Goal: Task Accomplishment & Management: Manage account settings

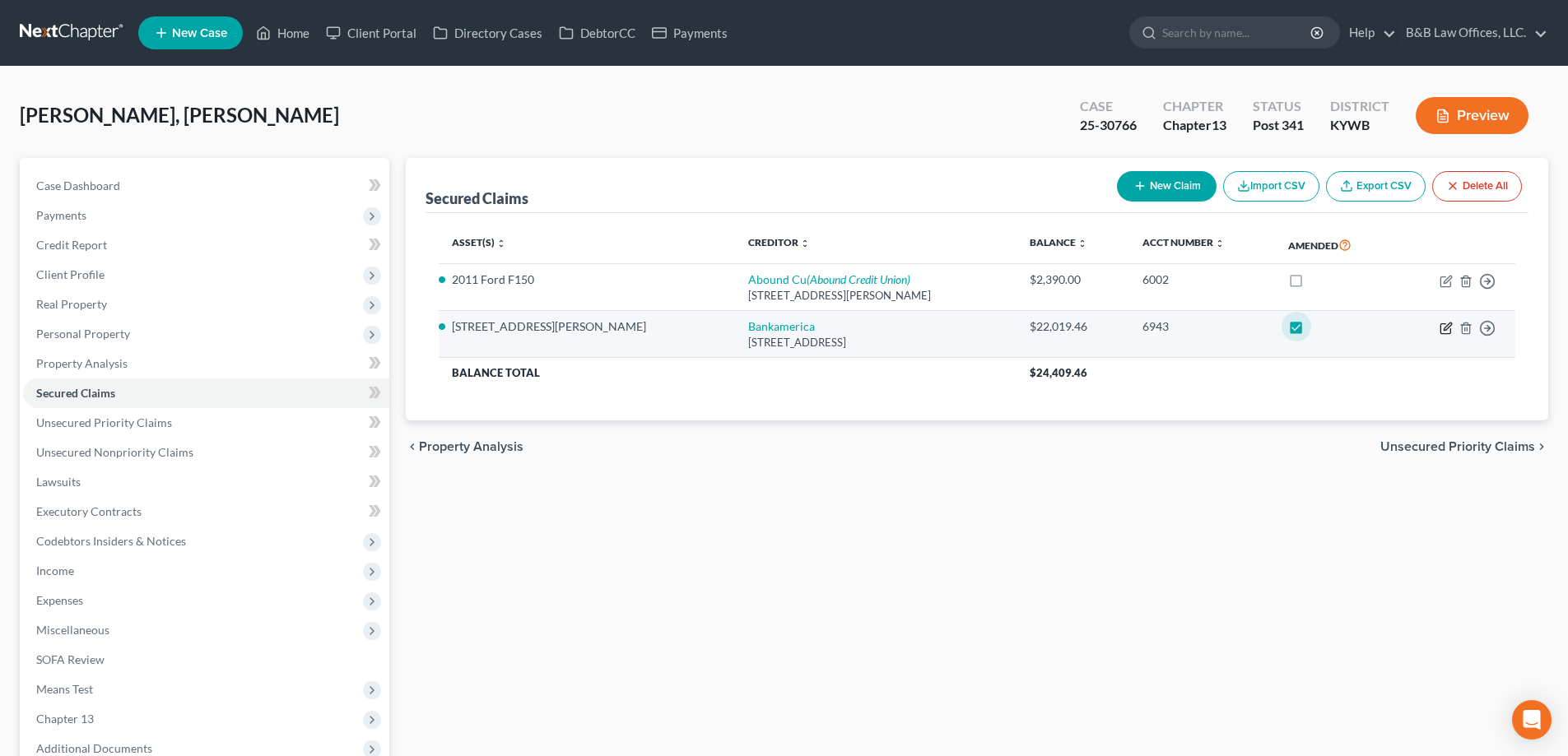
click at [1446, 331] on icon "button" at bounding box center [1445, 328] width 13 height 13
select select "4"
select select "3"
select select "2"
select select "0"
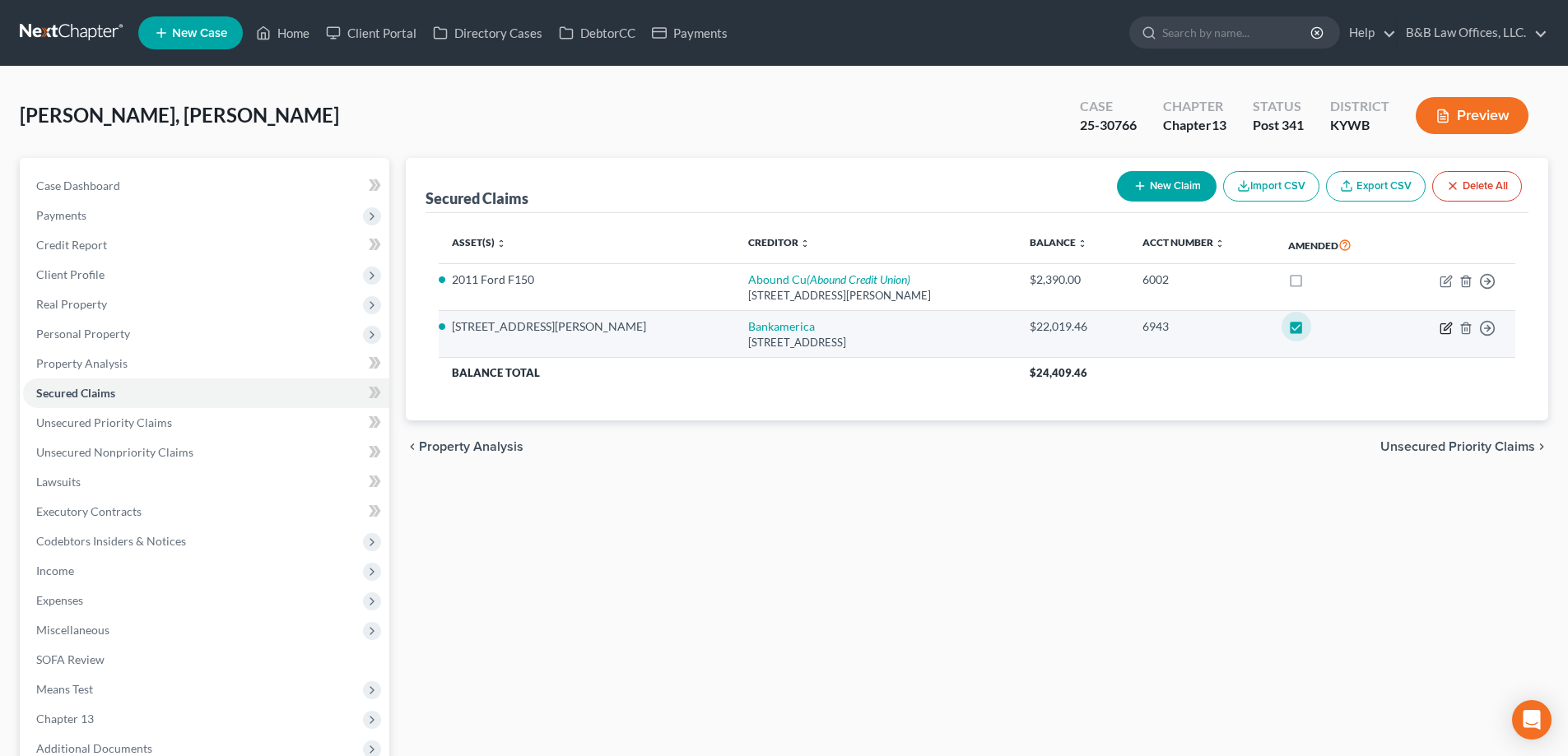
select select "0"
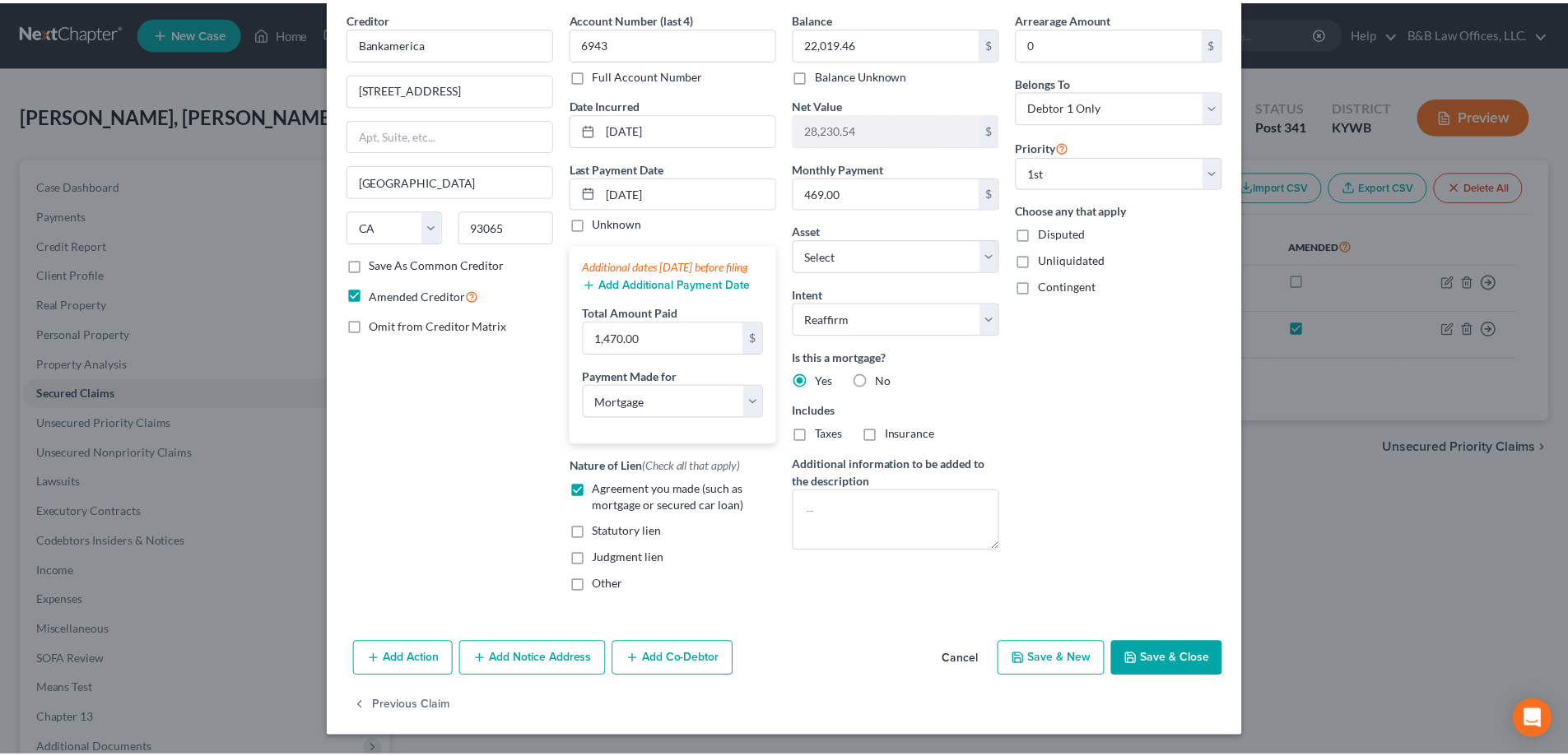
scroll to position [83, 0]
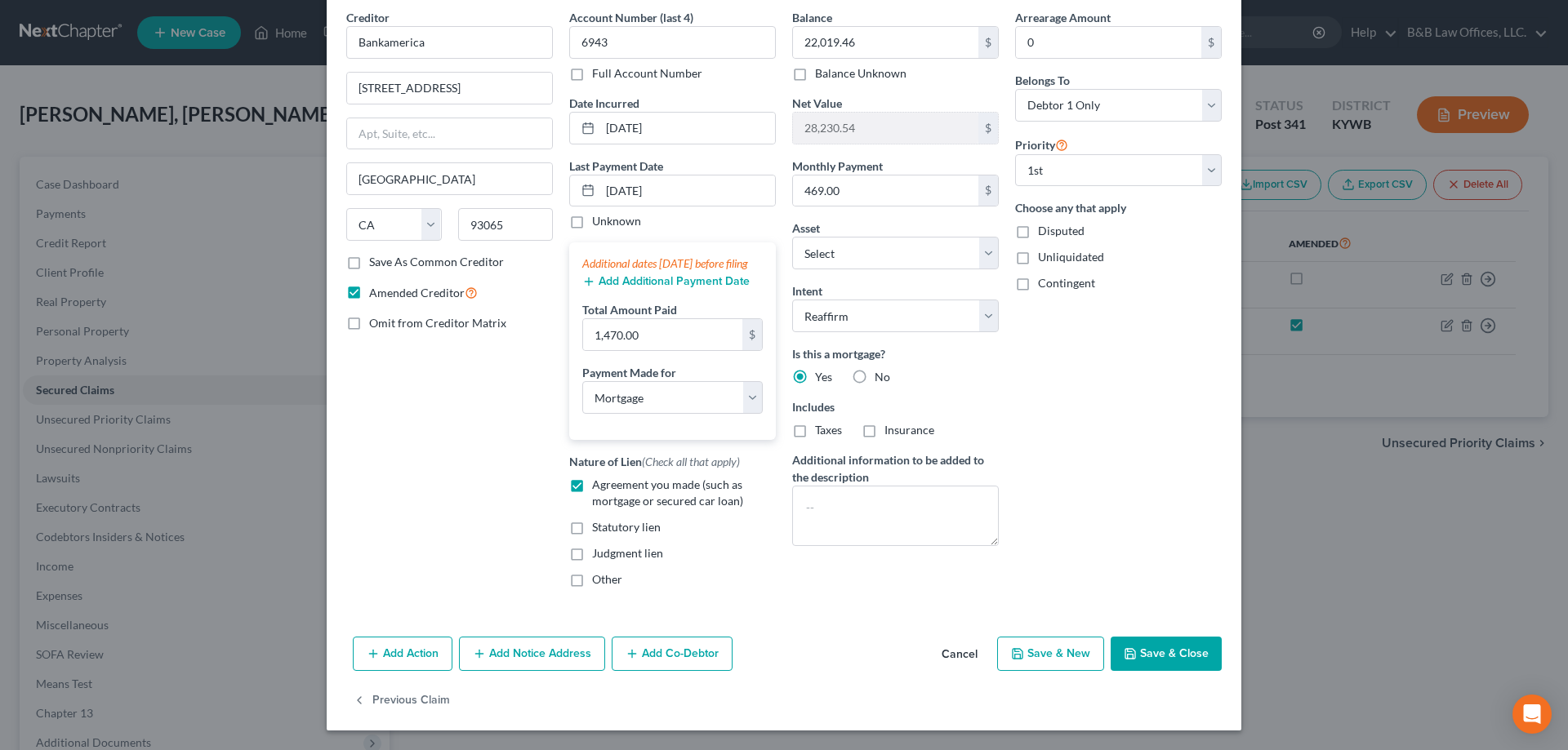
click at [1163, 655] on button "Save & Close" at bounding box center [1166, 653] width 111 height 34
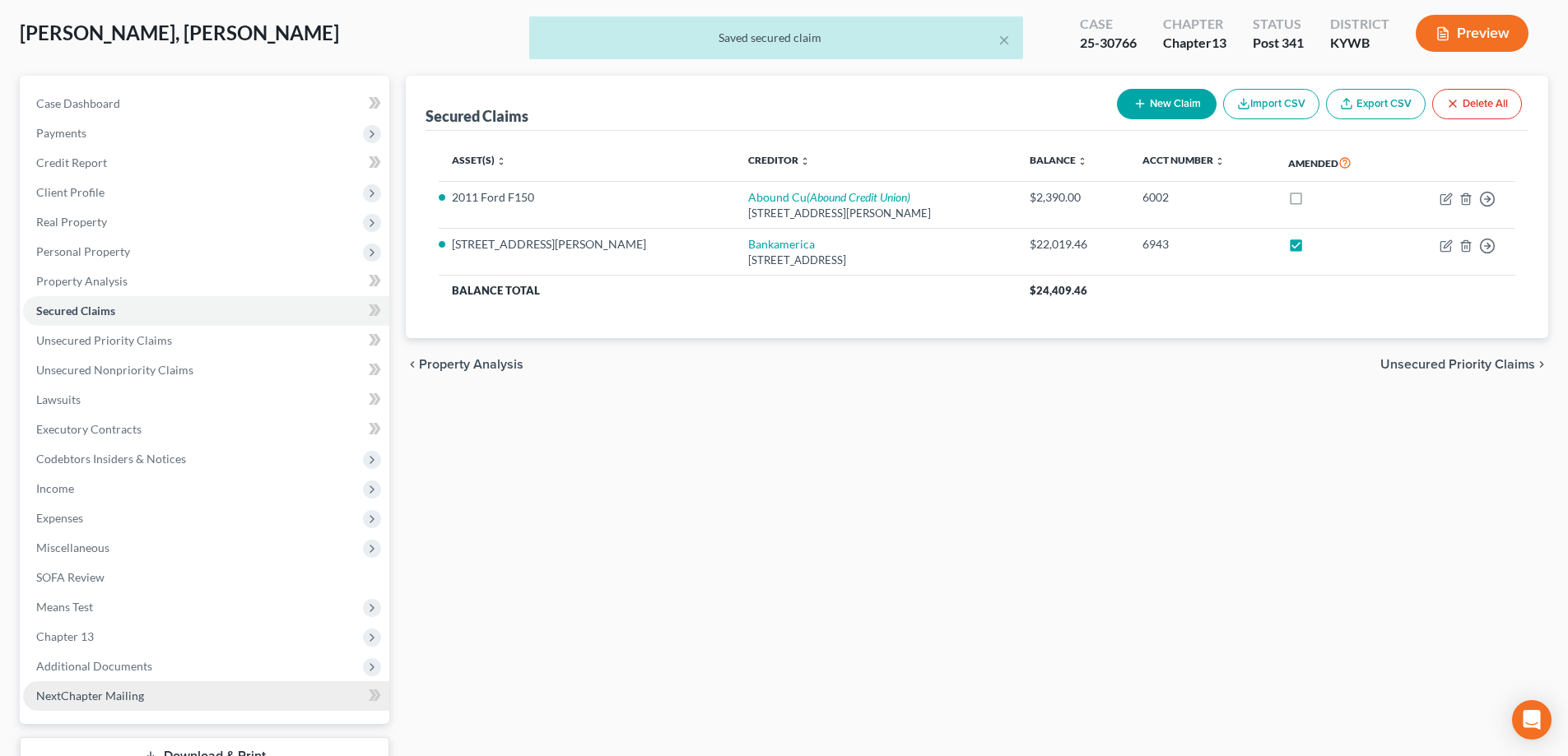
scroll to position [208, 0]
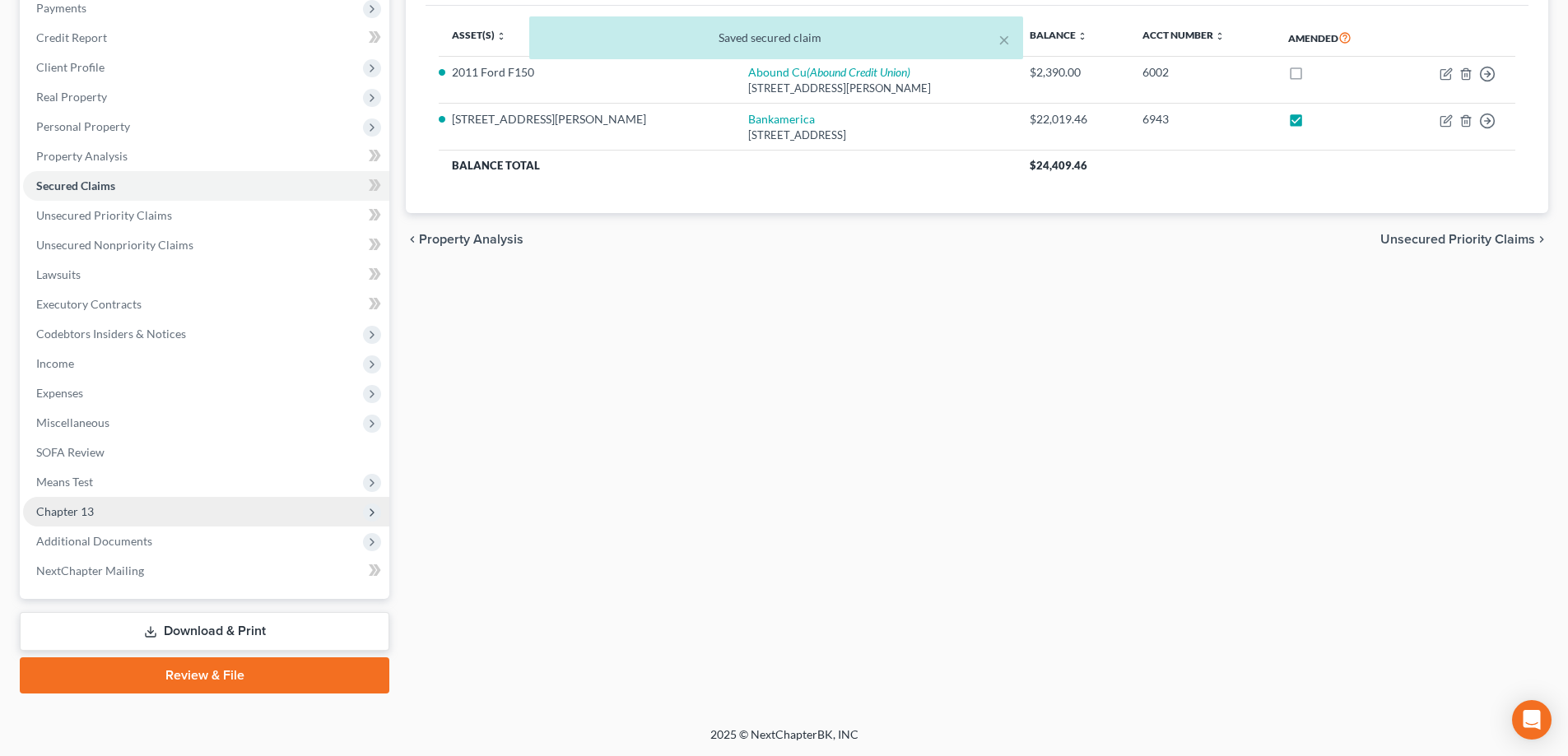
click at [153, 500] on span "Chapter 13" at bounding box center [206, 512] width 366 height 30
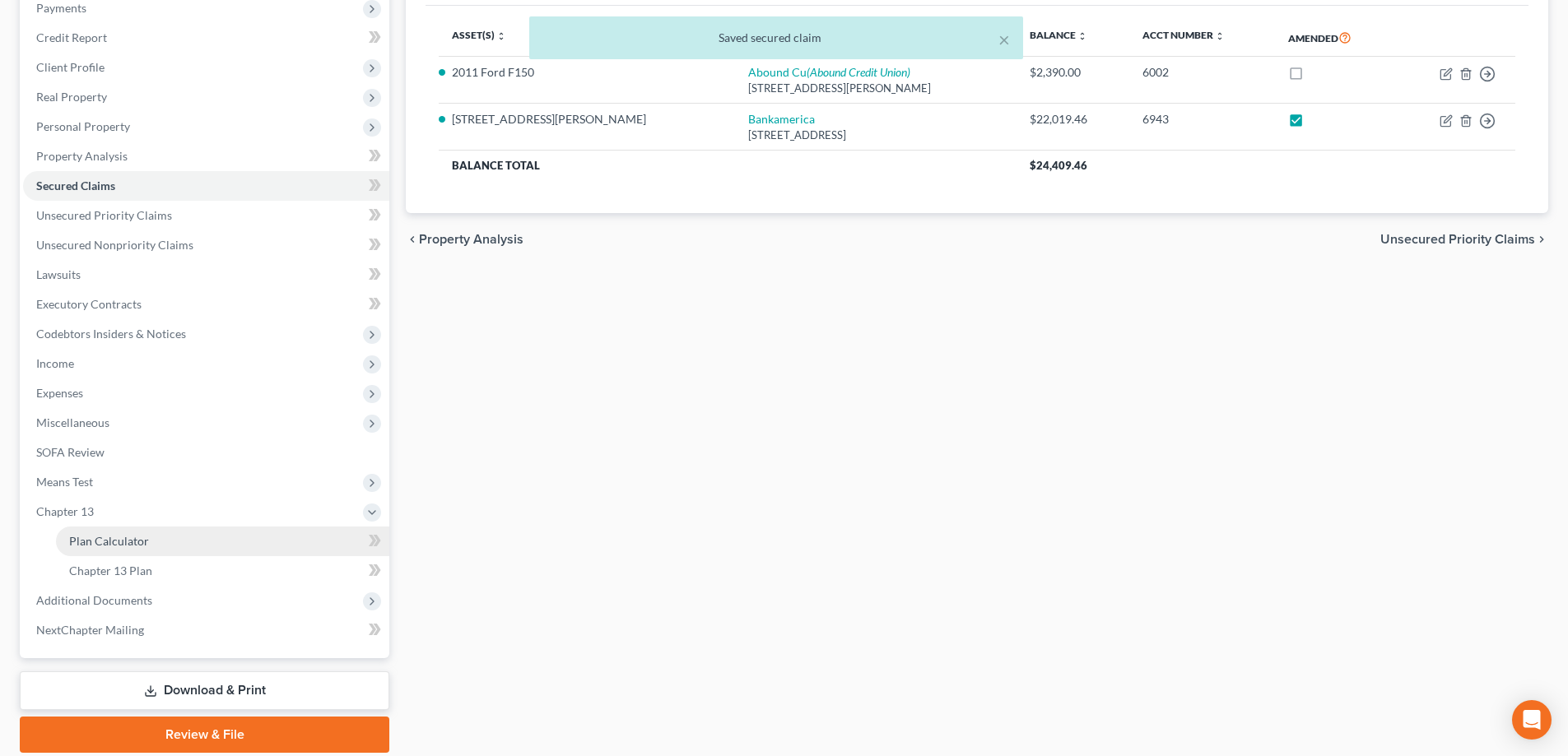
click at [151, 546] on link "Plan Calculator" at bounding box center [222, 541] width 333 height 30
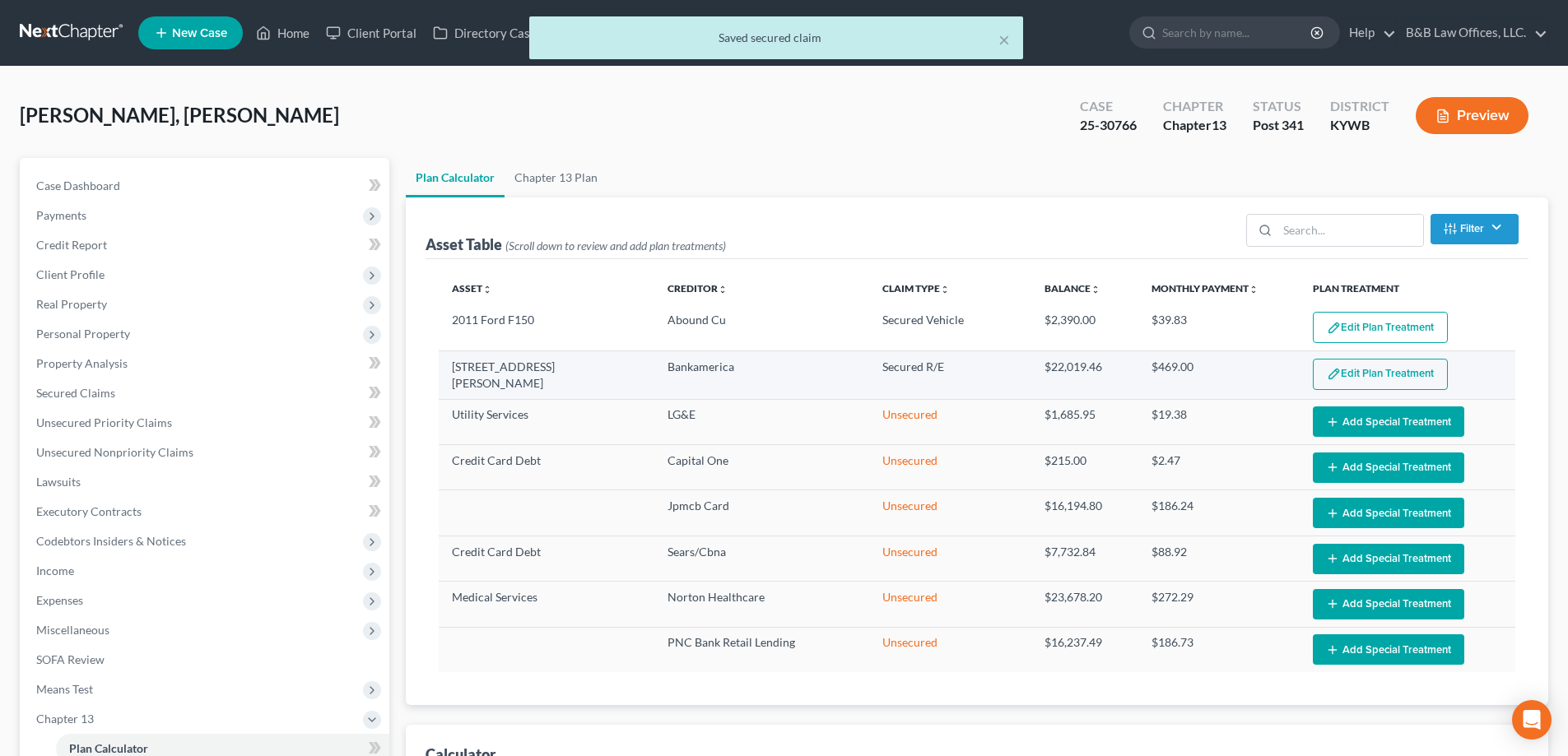
select select "59"
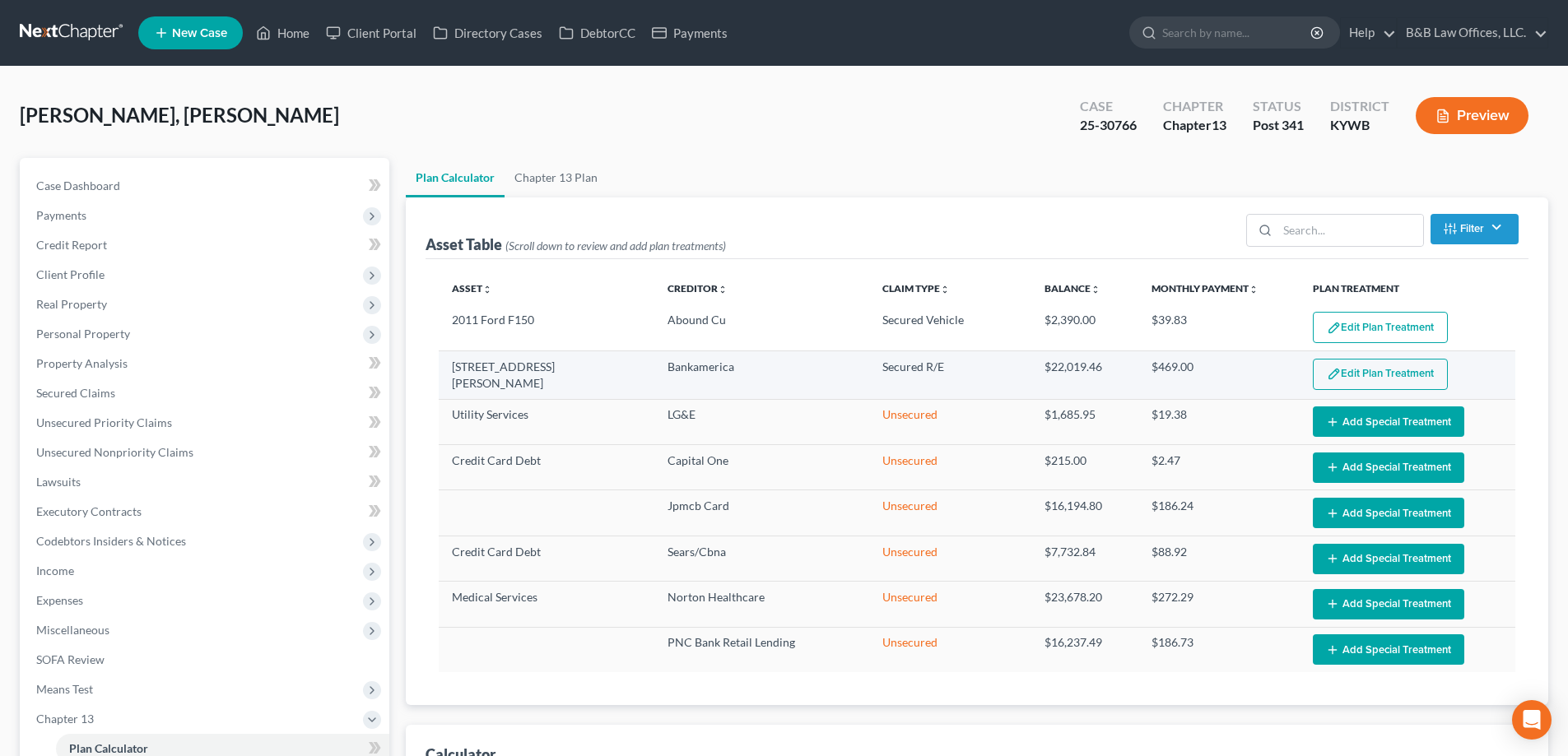
click at [1323, 363] on button "Edit Plan Treatment" at bounding box center [1379, 375] width 135 height 31
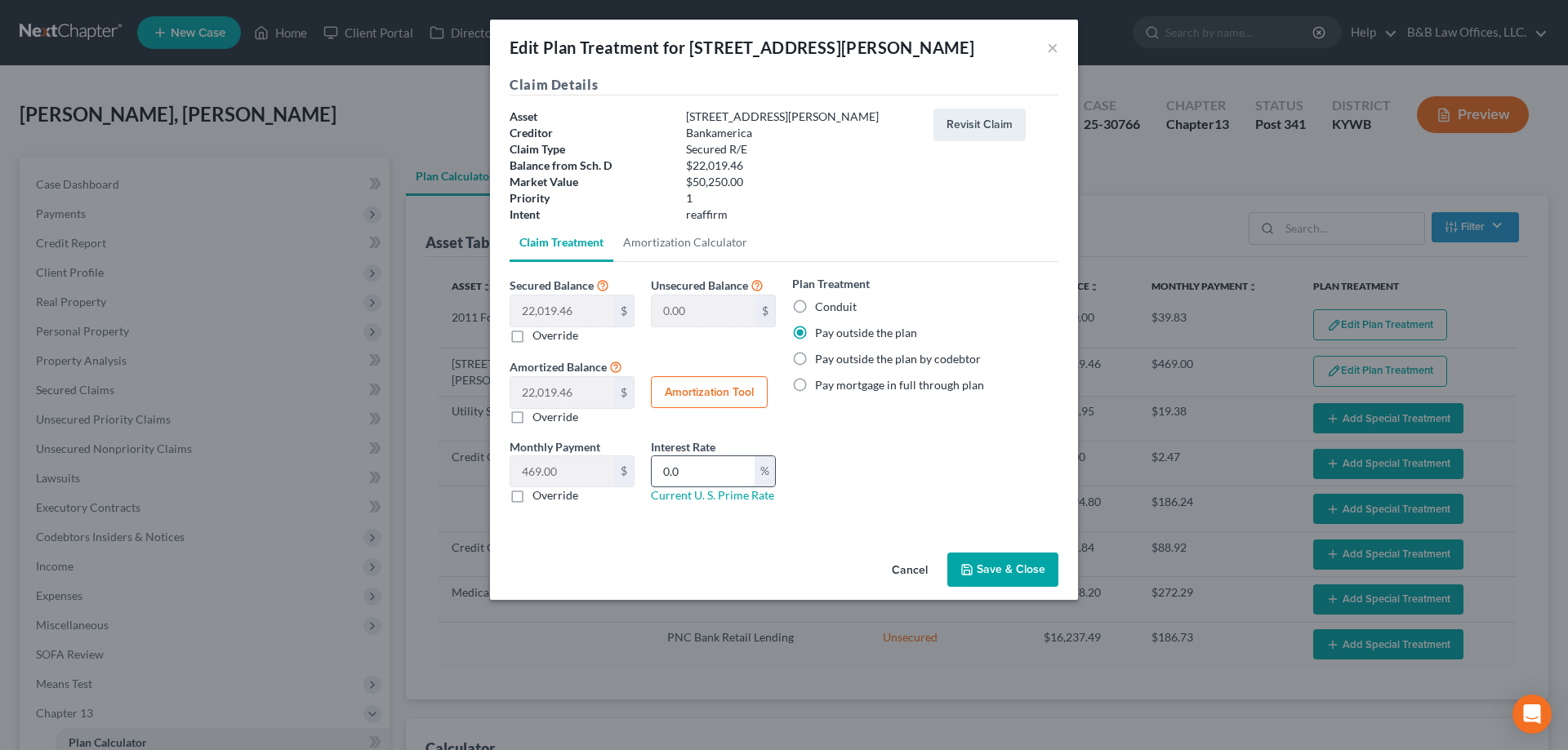
click at [699, 474] on input "0.0" at bounding box center [703, 472] width 103 height 31
type input "8"
click at [993, 566] on button "Save & Close" at bounding box center [1002, 570] width 111 height 34
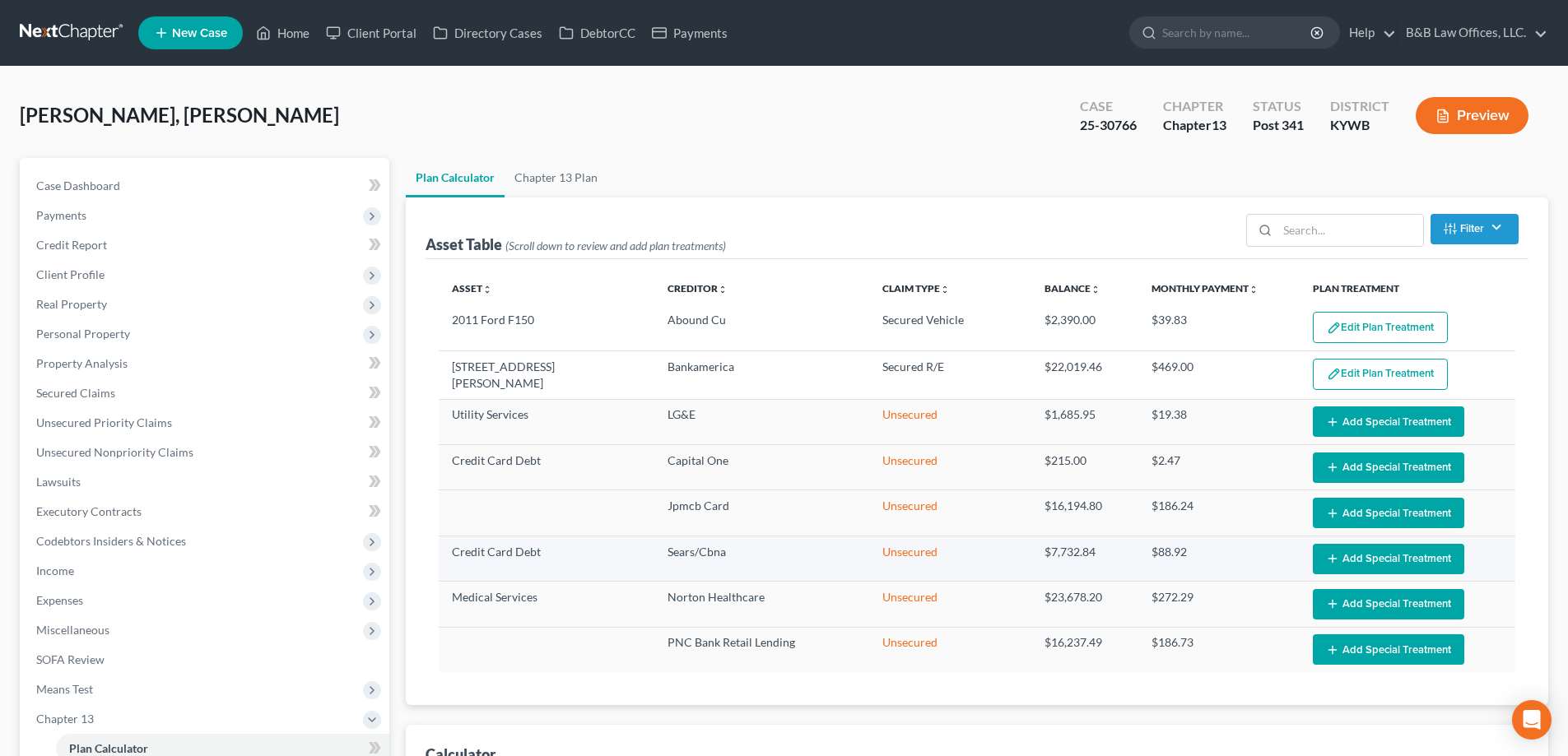
select select "59"
click at [1081, 143] on div "Case 25-30766 Chapter Chapter 13 Status Post 341 District KYWB Preview" at bounding box center [1303, 115] width 488 height 58
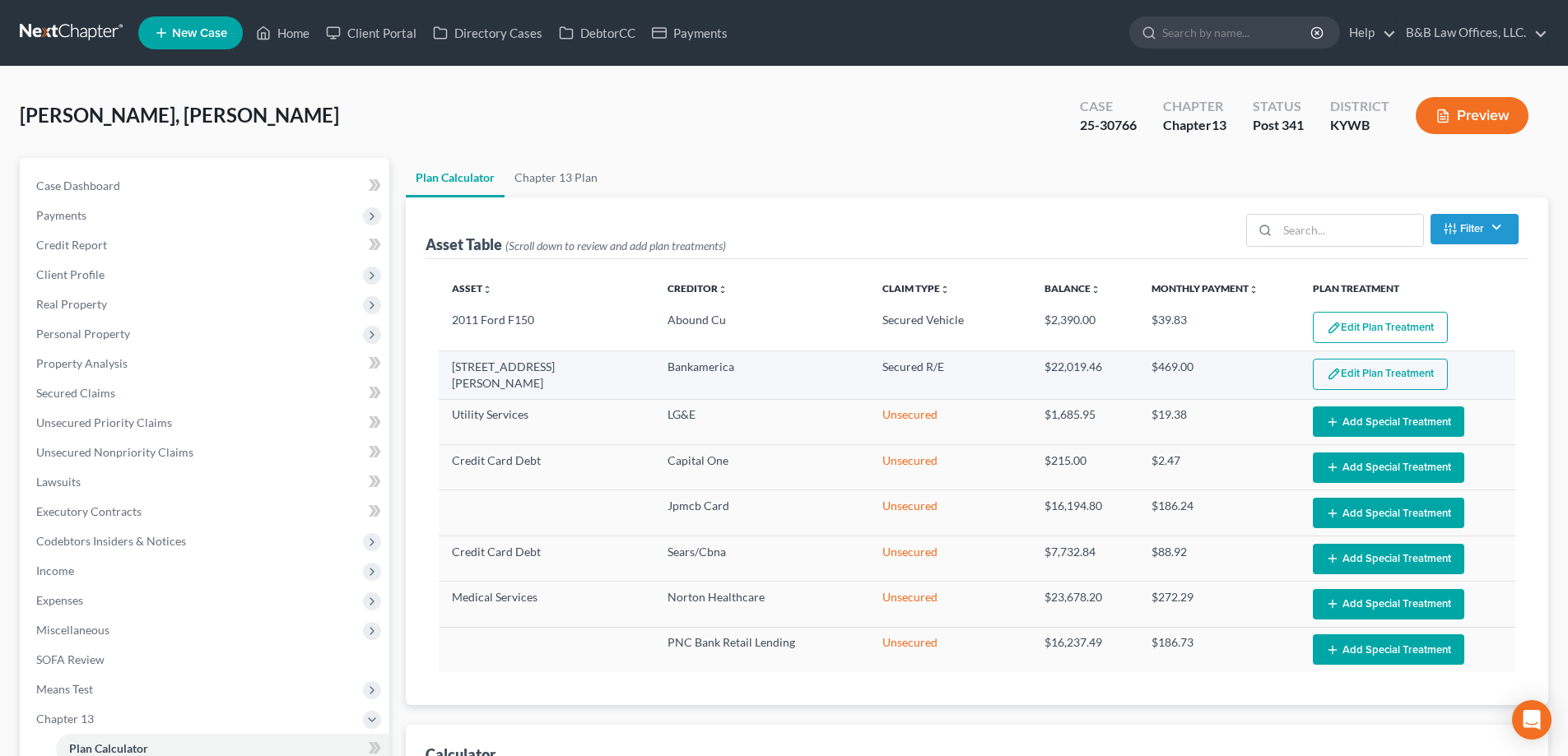
click at [1347, 386] on button "Edit Plan Treatment" at bounding box center [1379, 375] width 135 height 31
click at [1334, 365] on button "Edit Plan Treatment" at bounding box center [1379, 375] width 135 height 31
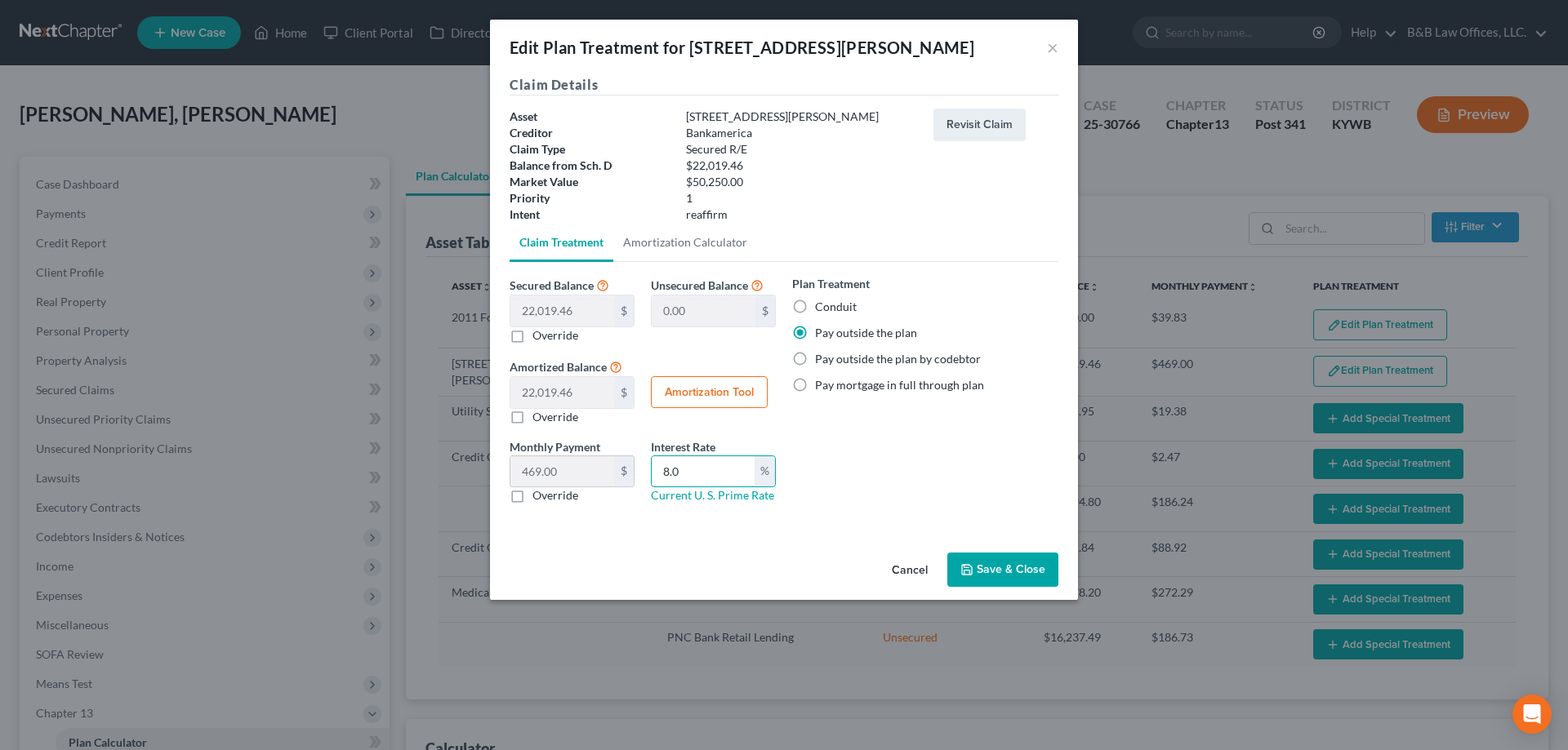
click at [543, 478] on div "Monthly Payment 469.00 $ 0.00 $ Override Interest Rate 8.0 % Current U. S. Prim…" at bounding box center [643, 478] width 283 height 79
type input "0"
click at [986, 562] on button "Save & Close" at bounding box center [1002, 570] width 111 height 34
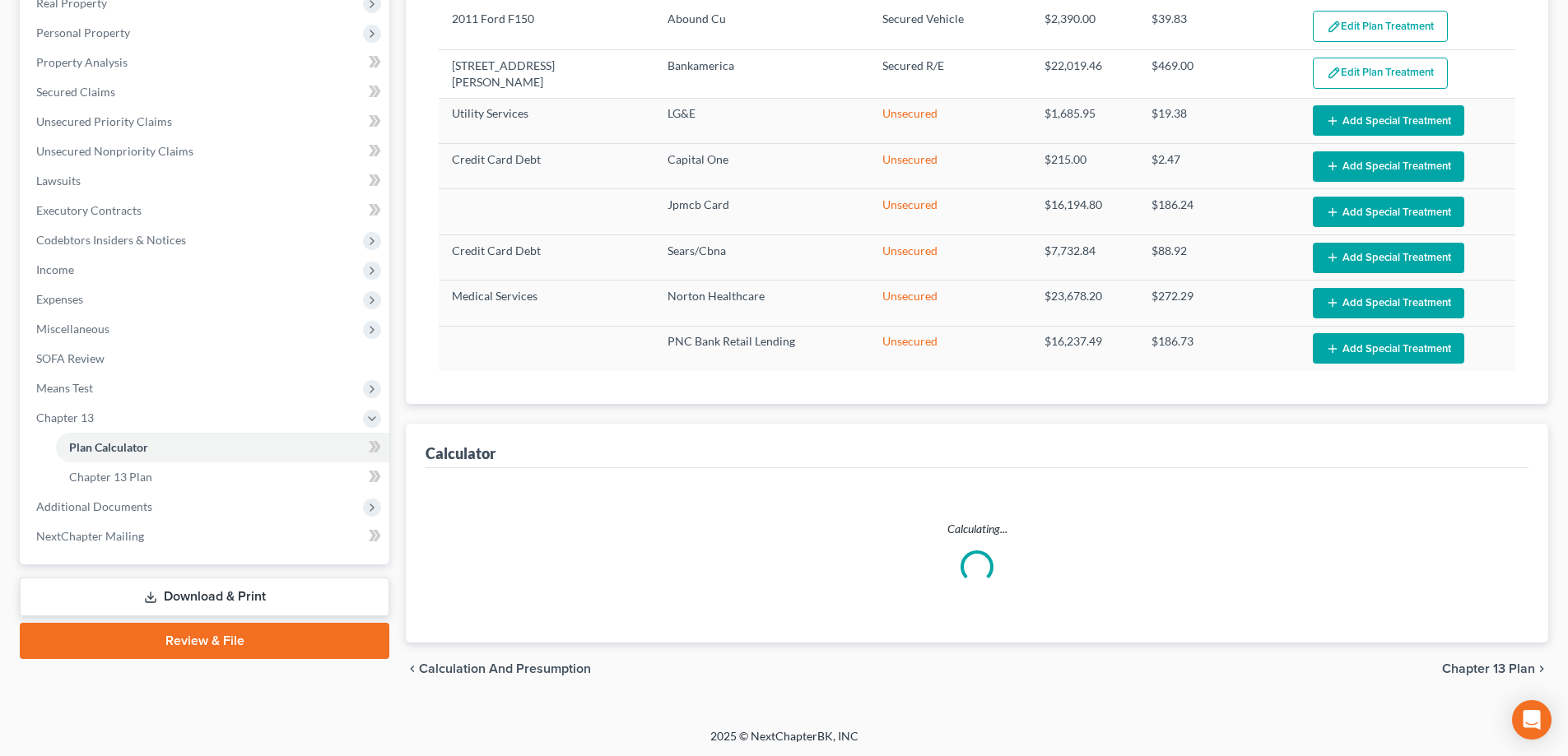
select select "59"
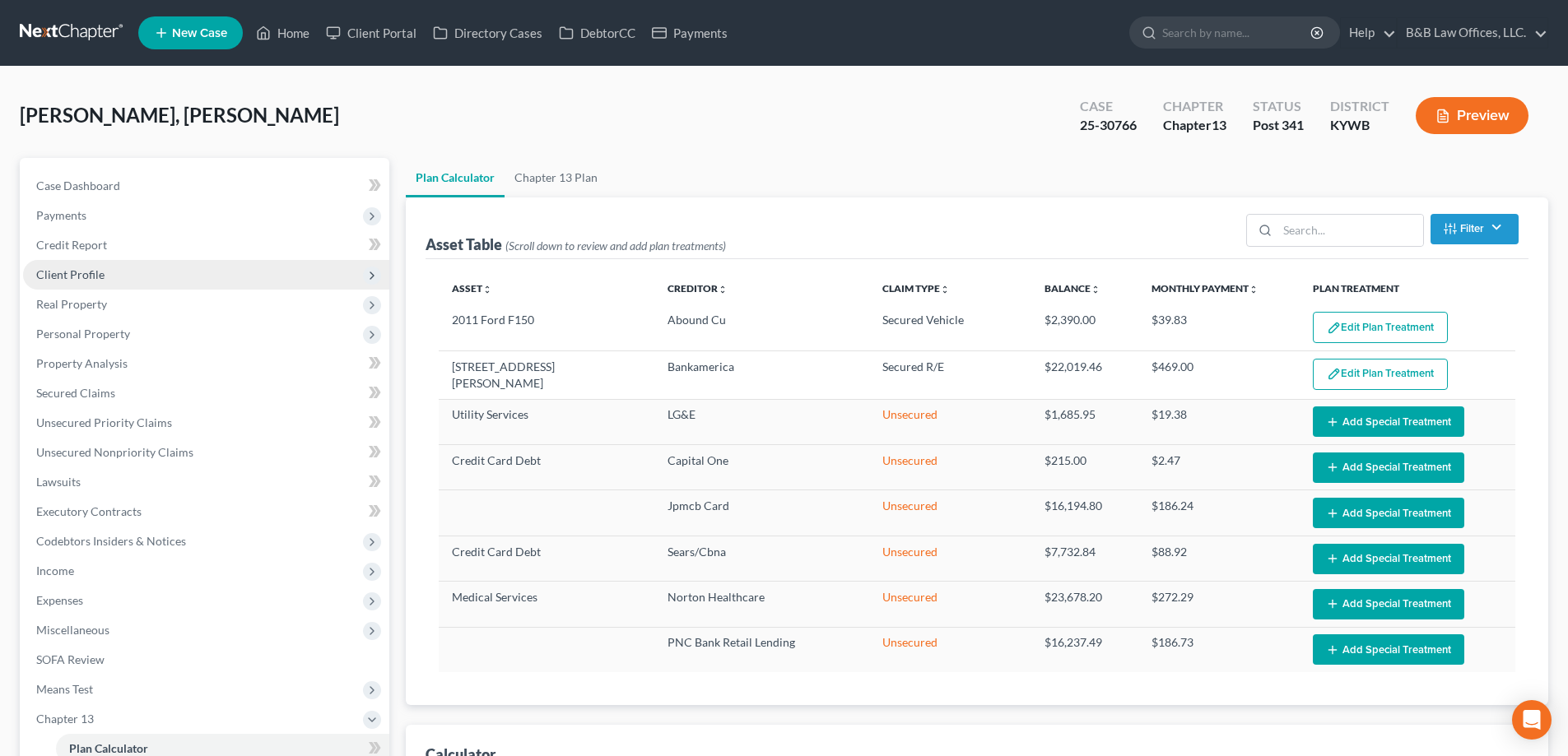
click at [102, 276] on span "Client Profile" at bounding box center [70, 275] width 69 height 14
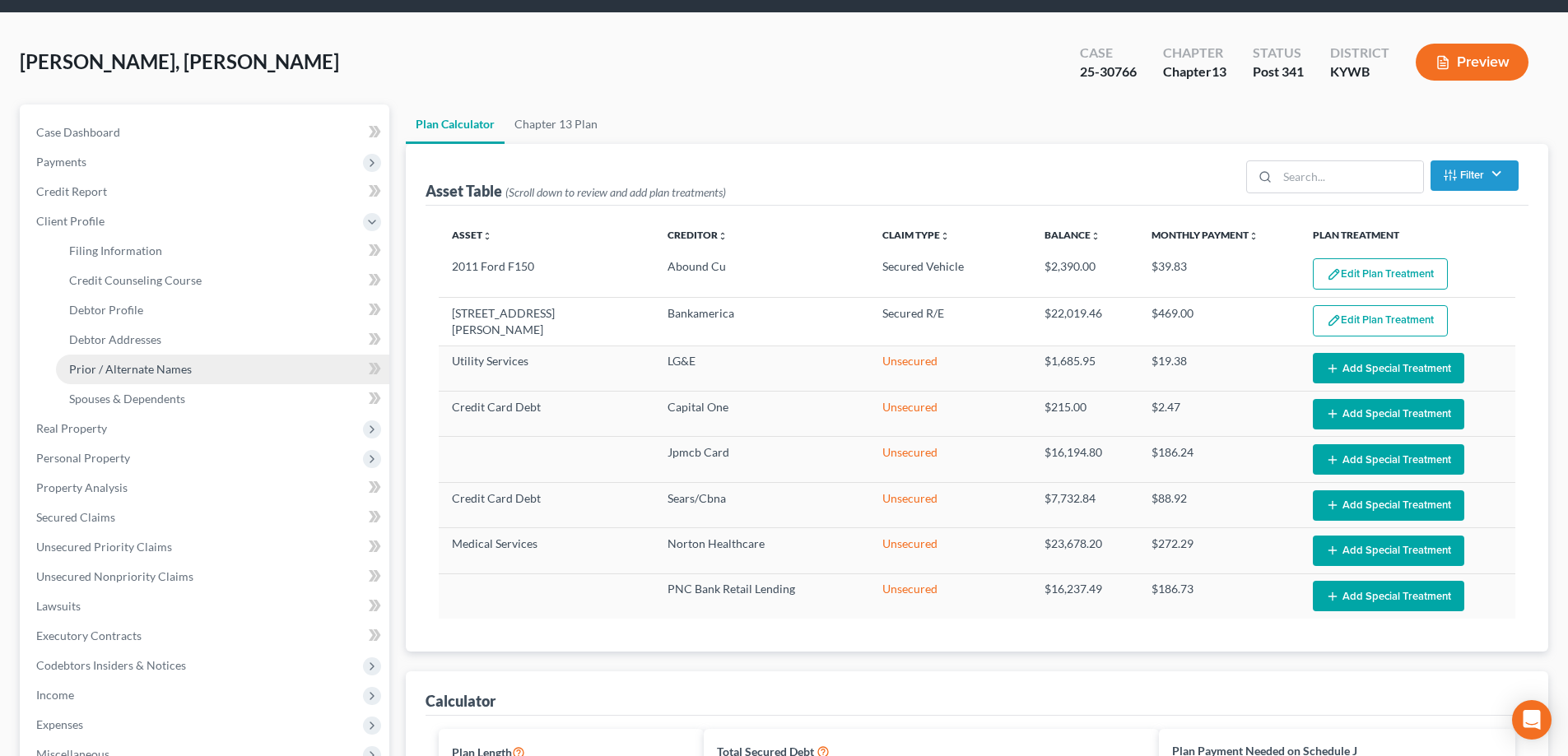
scroll to position [83, 0]
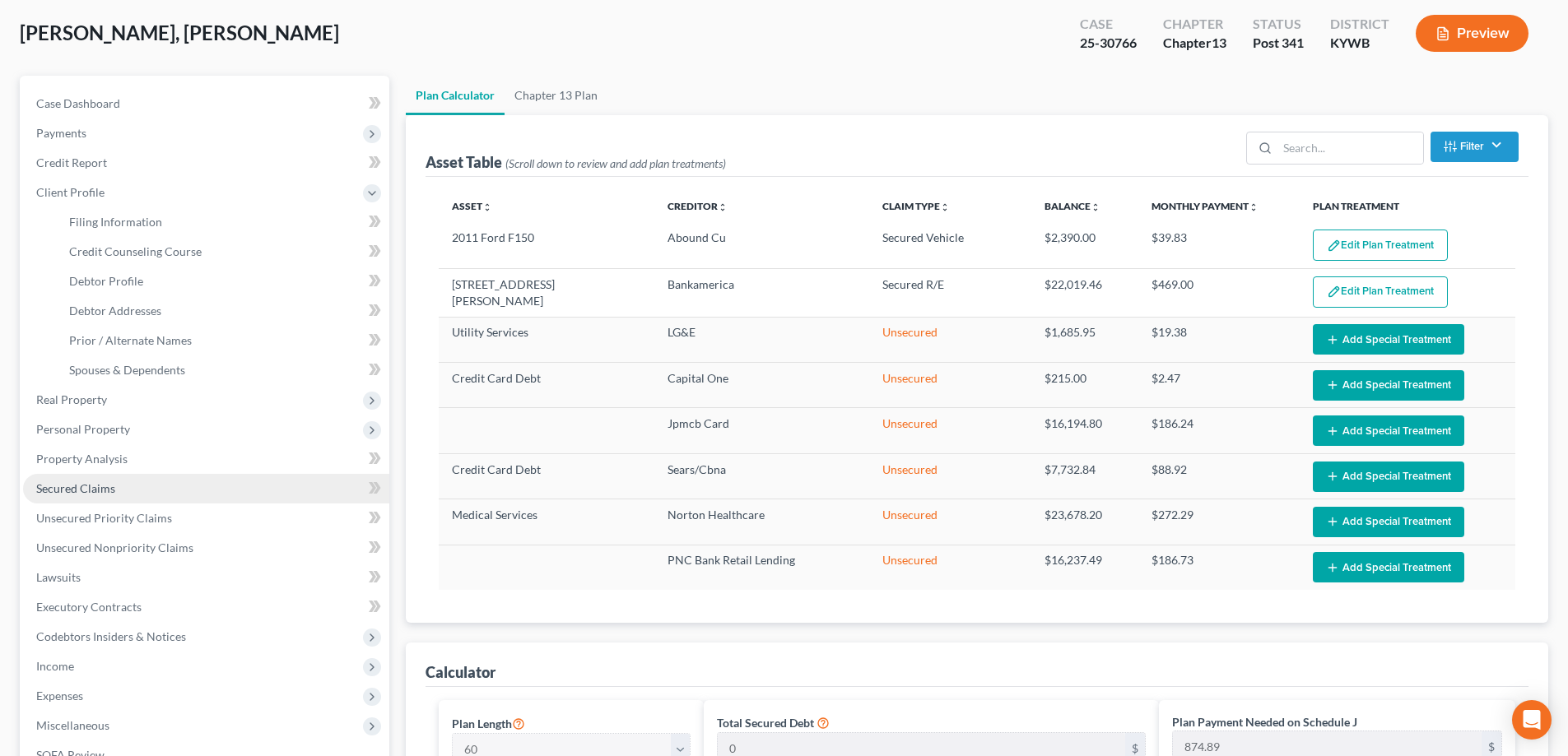
click at [122, 482] on link "Secured Claims" at bounding box center [206, 488] width 366 height 30
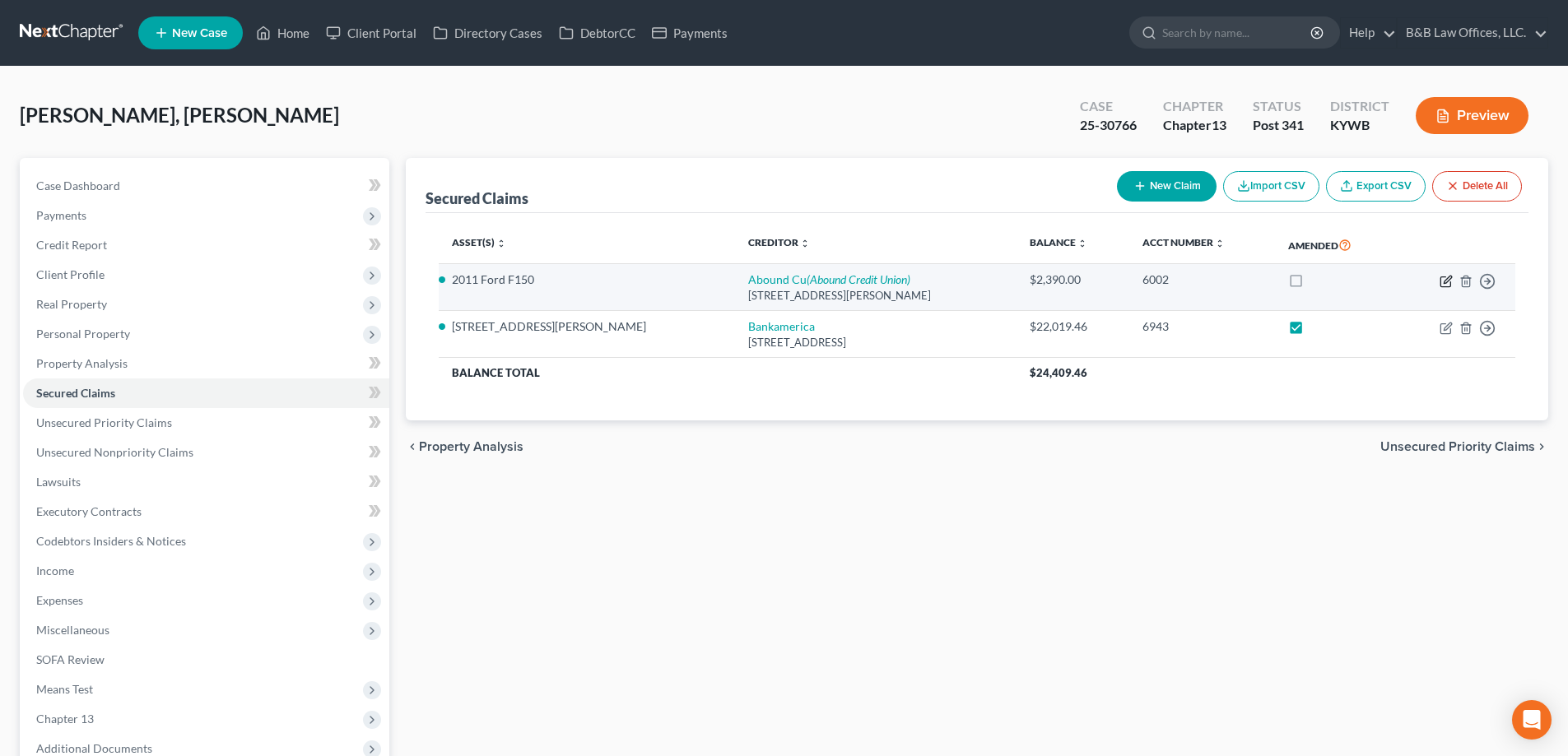
click at [1444, 282] on icon "button" at bounding box center [1447, 279] width 8 height 8
select select "18"
select select "2"
select select "0"
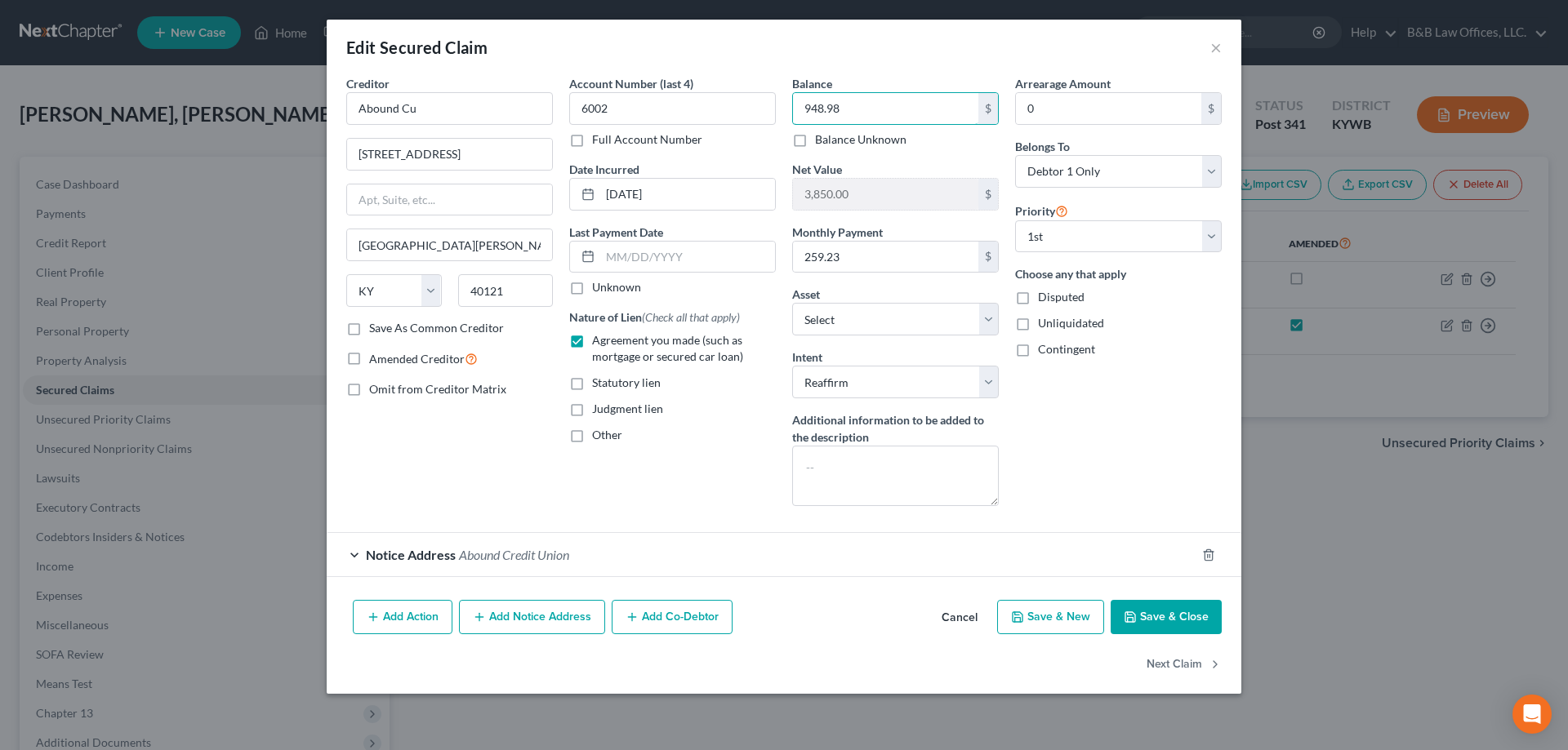
type input "948.98"
click at [1181, 627] on button "Save & Close" at bounding box center [1166, 617] width 111 height 34
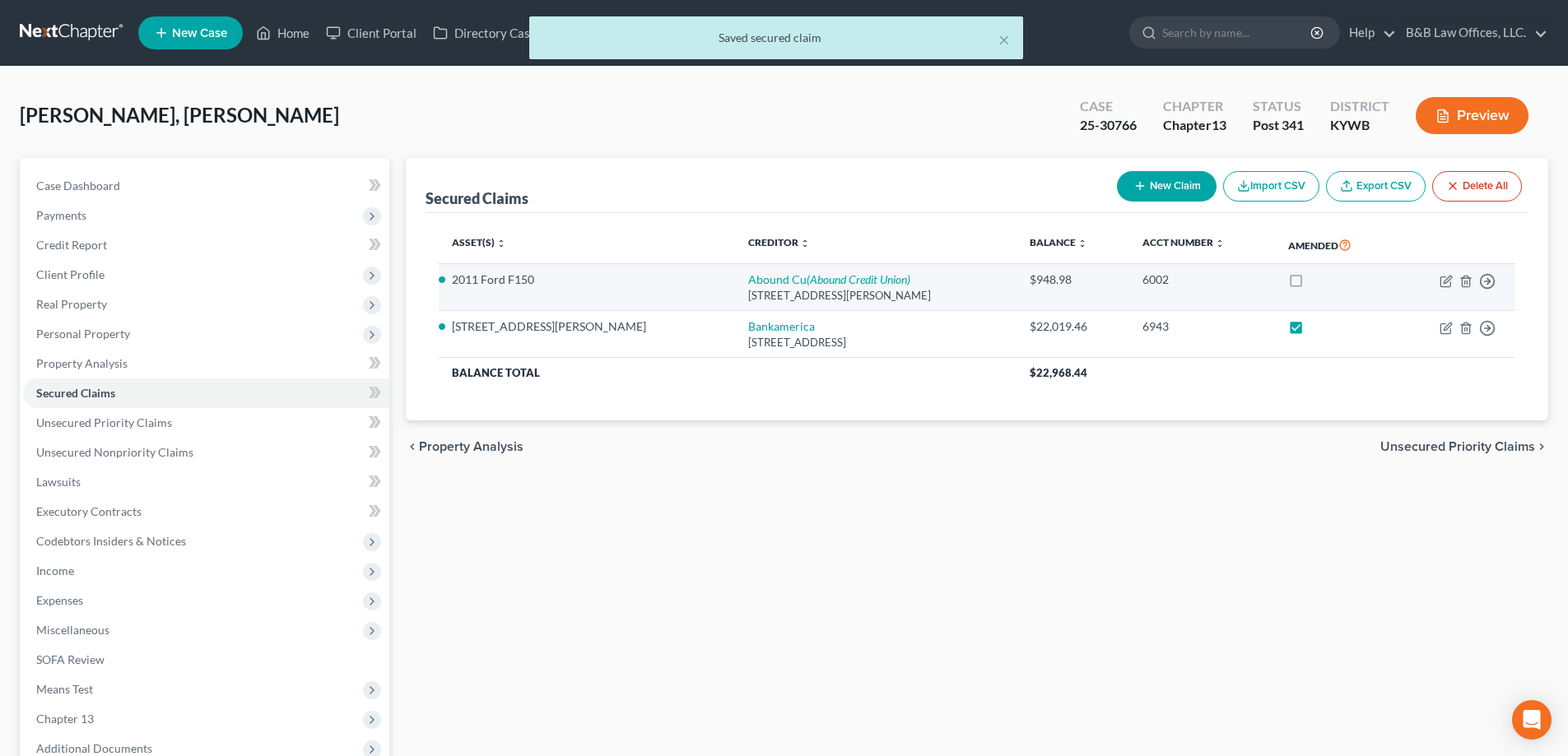
click at [1311, 284] on label at bounding box center [1311, 284] width 0 height 0
click at [1318, 279] on input "checkbox" at bounding box center [1323, 276] width 10 height 10
checkbox input "true"
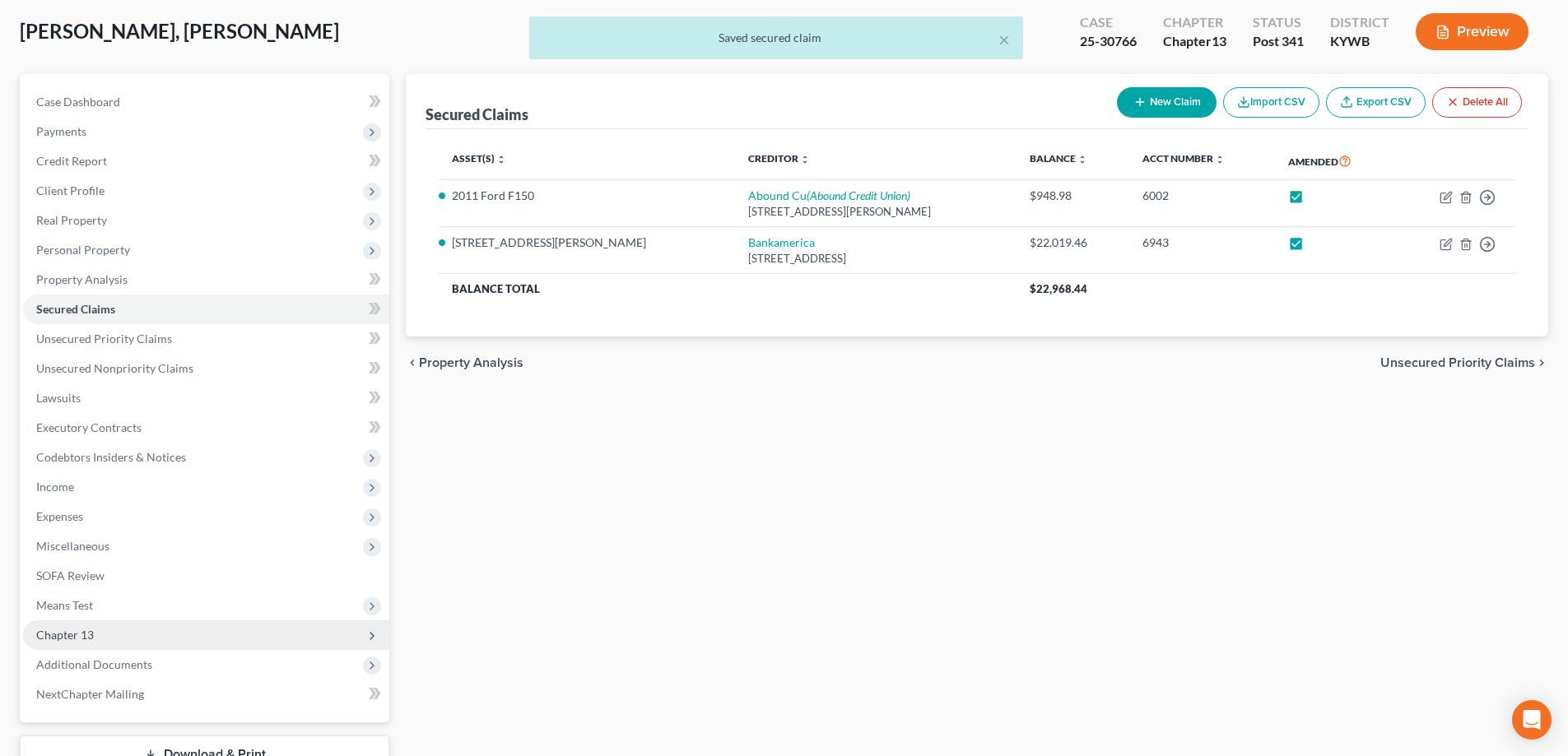
scroll to position [208, 0]
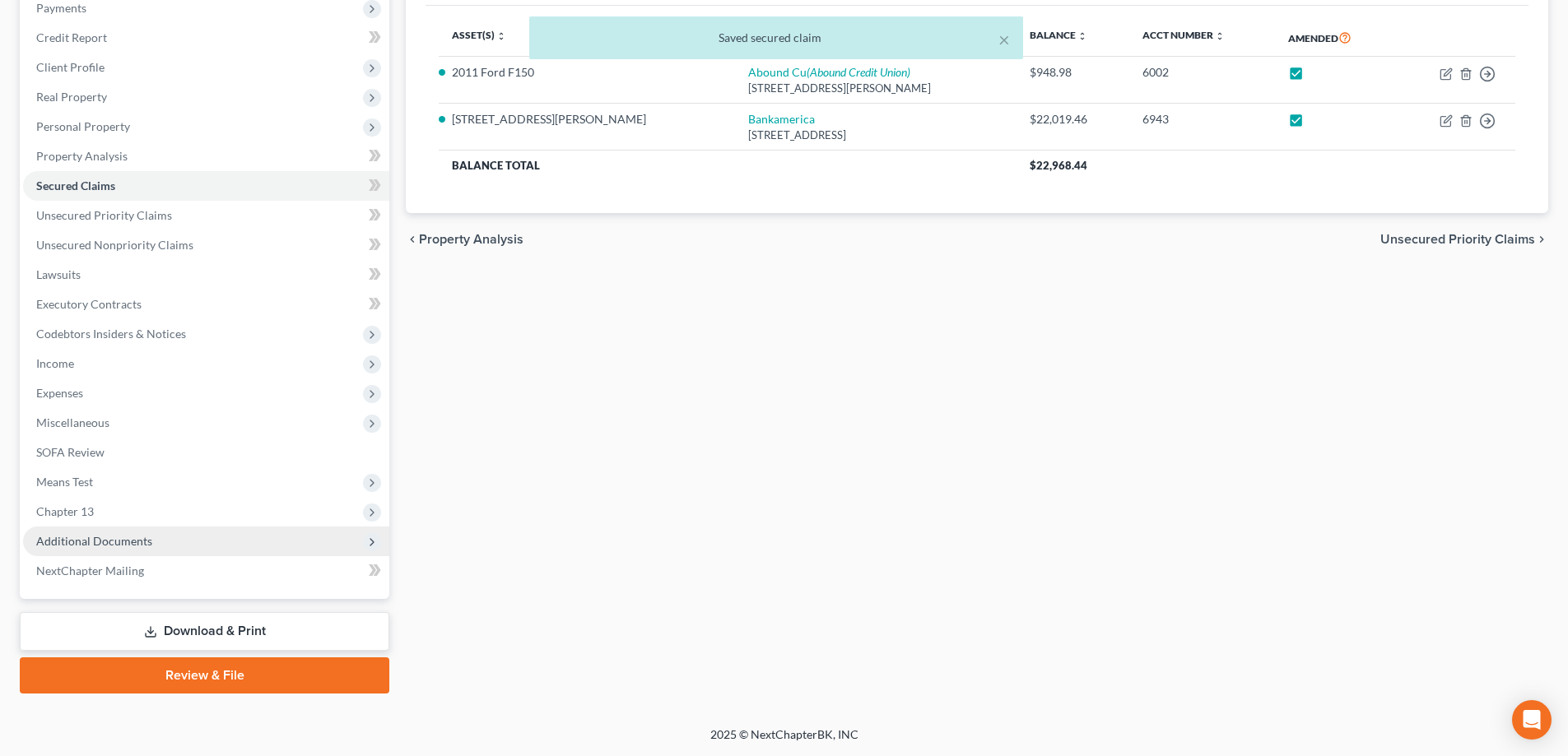
click at [184, 533] on span "Additional Documents" at bounding box center [206, 541] width 366 height 30
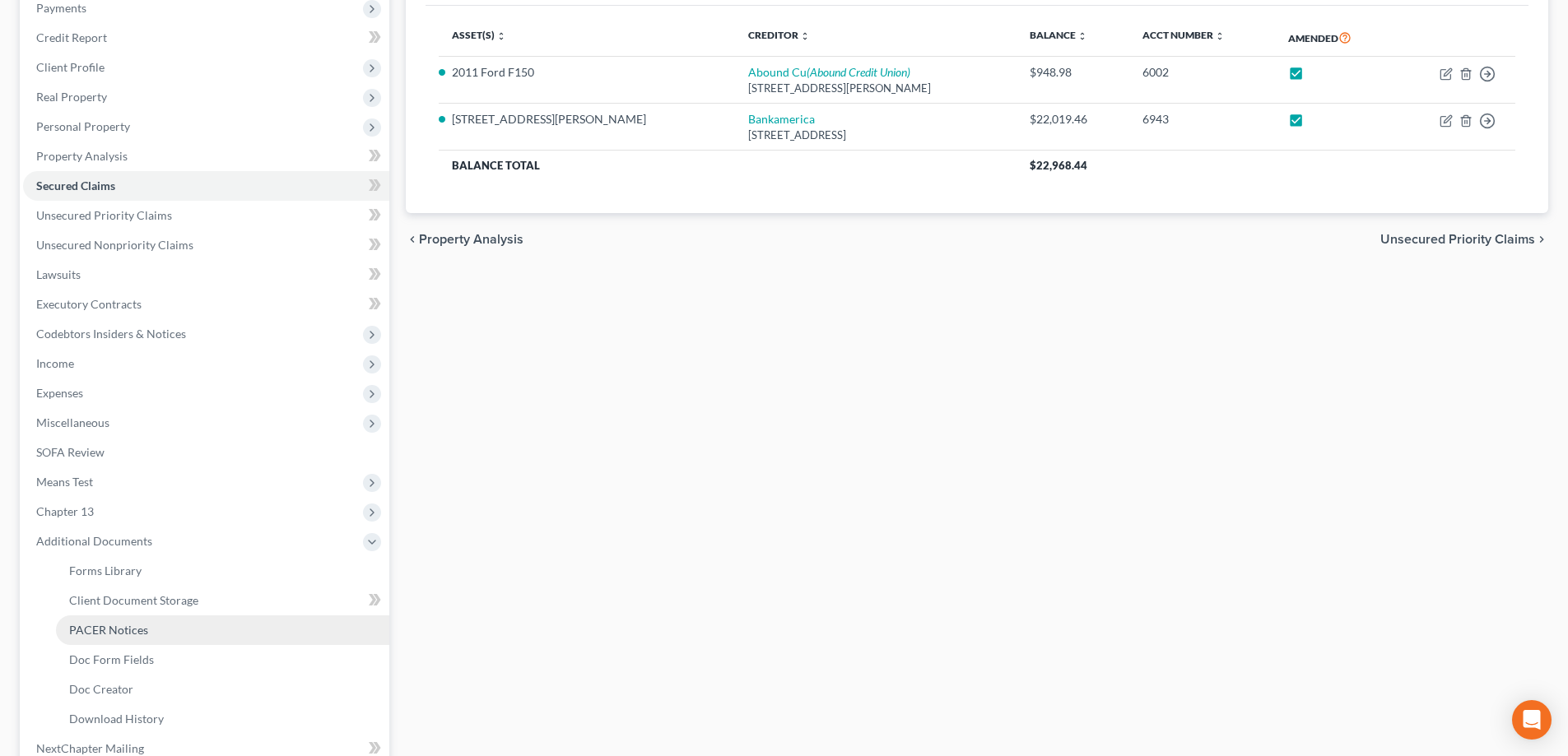
click at [173, 631] on link "PACER Notices" at bounding box center [222, 630] width 333 height 30
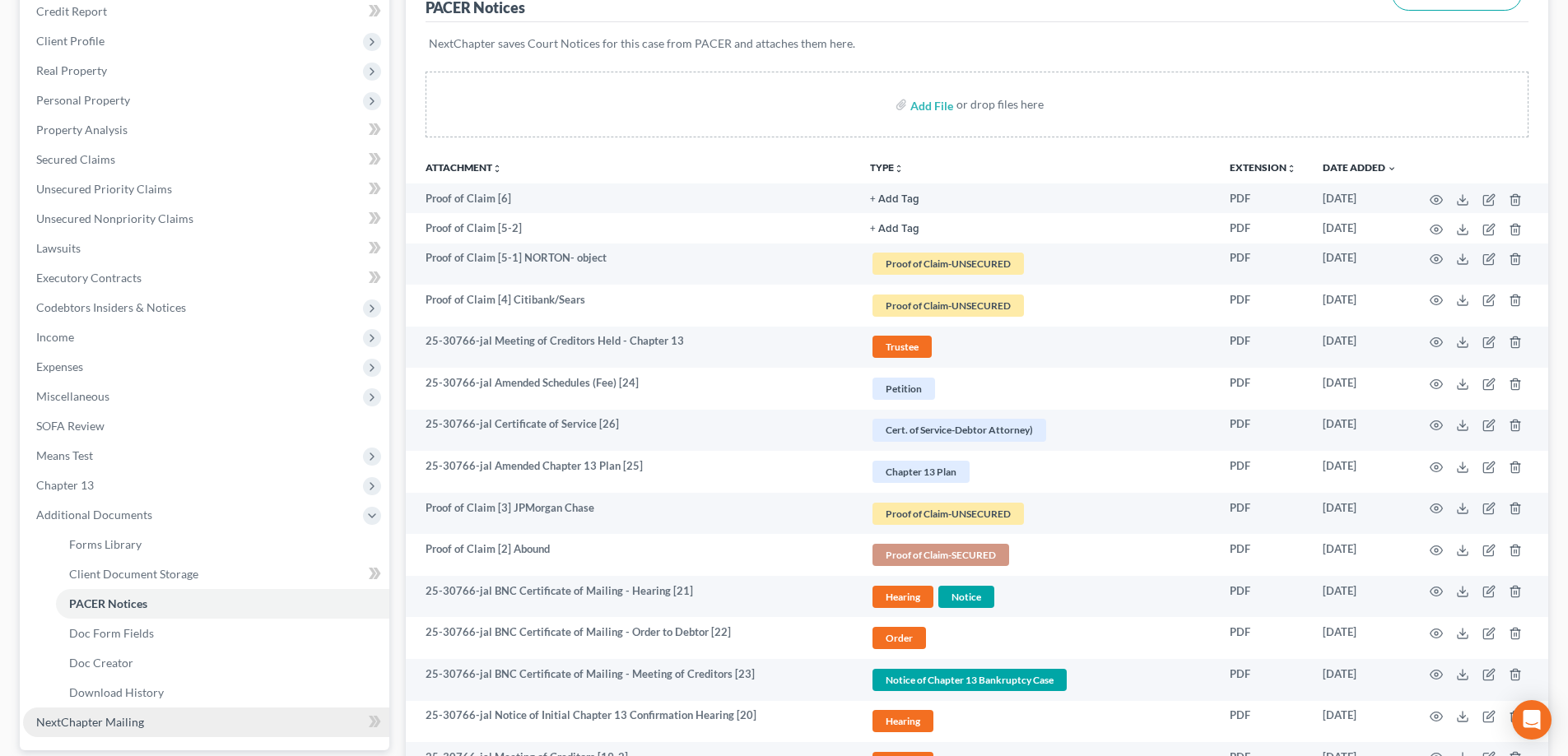
scroll to position [329, 0]
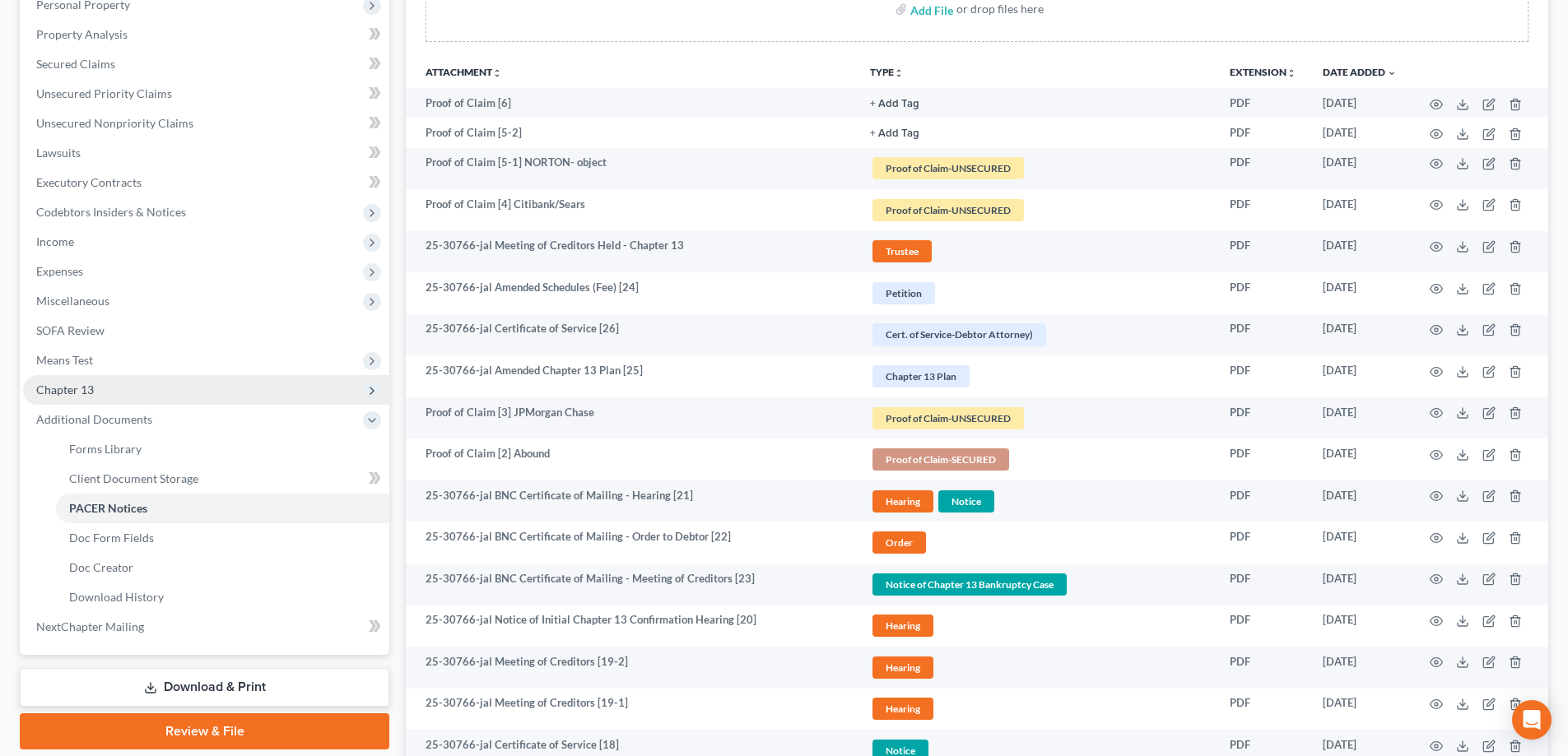
click at [101, 384] on span "Chapter 13" at bounding box center [206, 390] width 366 height 30
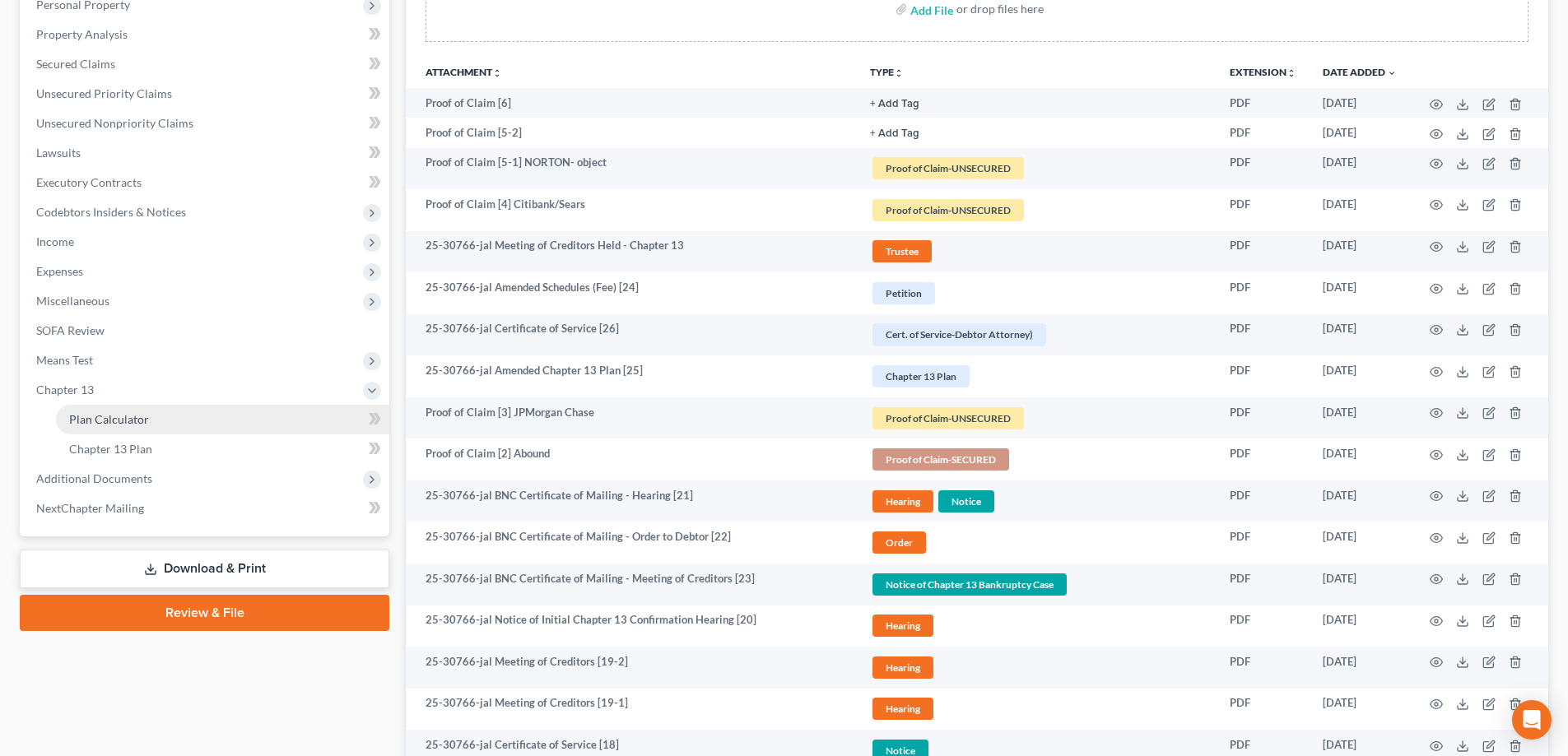
click at [122, 414] on span "Plan Calculator" at bounding box center [110, 419] width 80 height 14
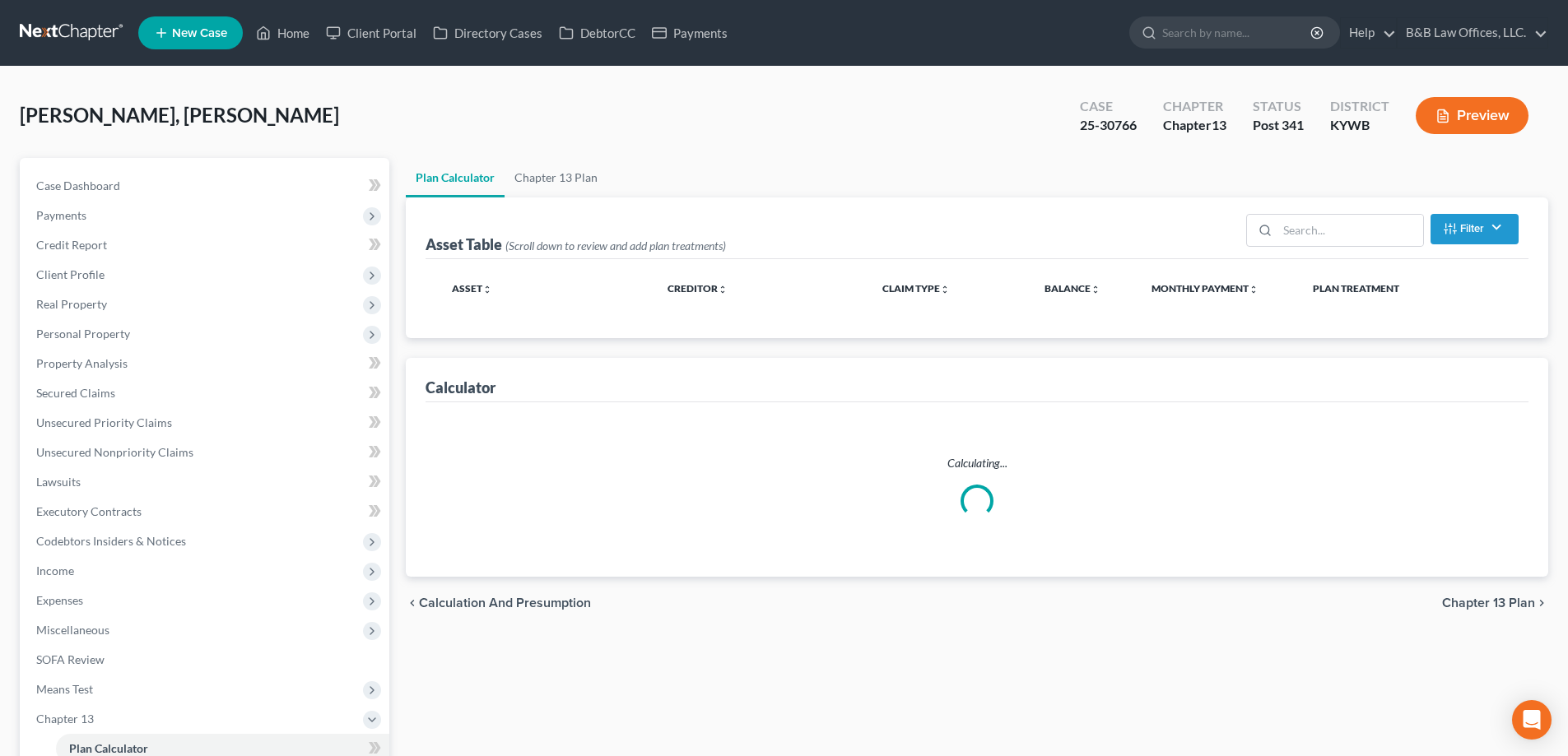
select select "59"
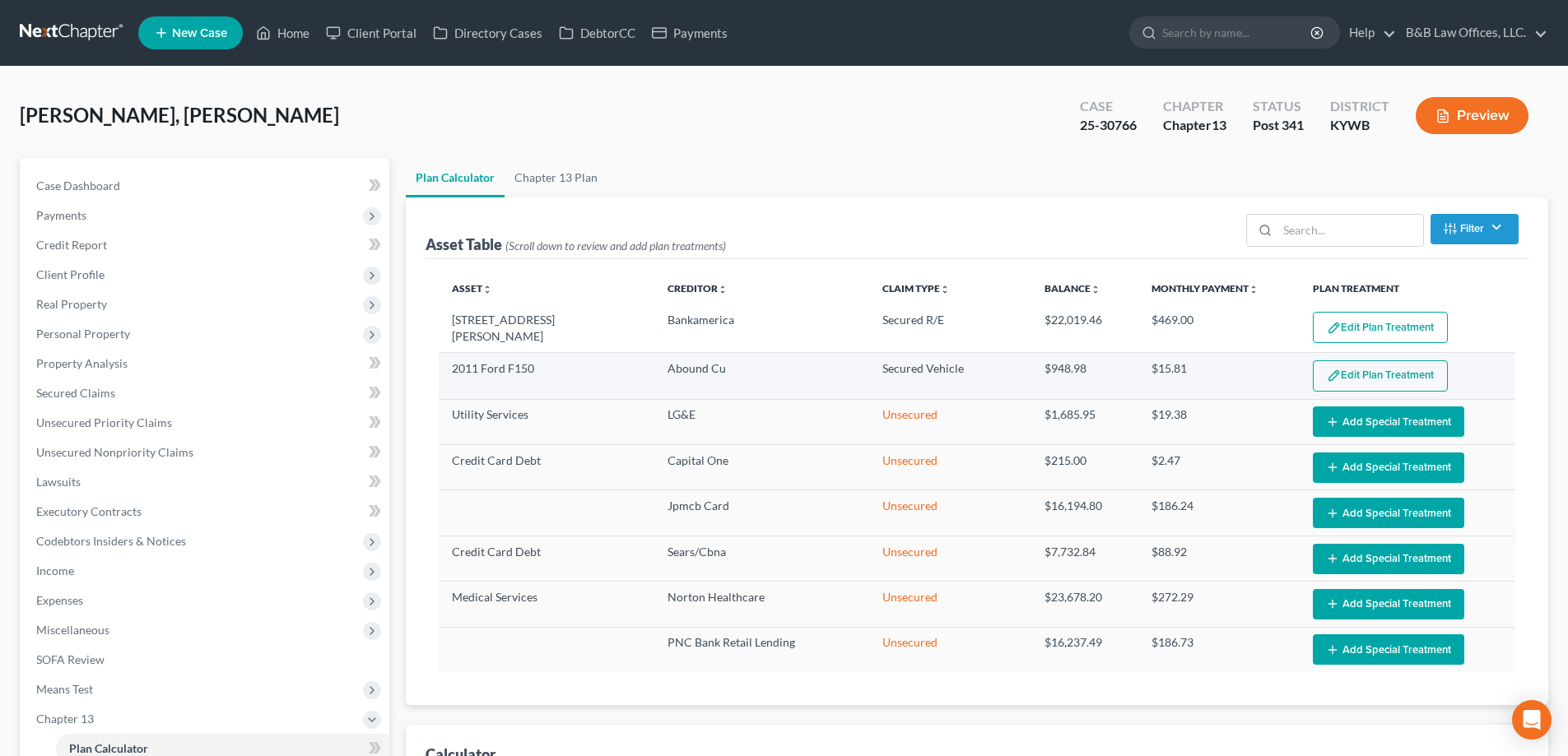
click at [1419, 365] on button "Edit Plan Treatment" at bounding box center [1379, 376] width 135 height 31
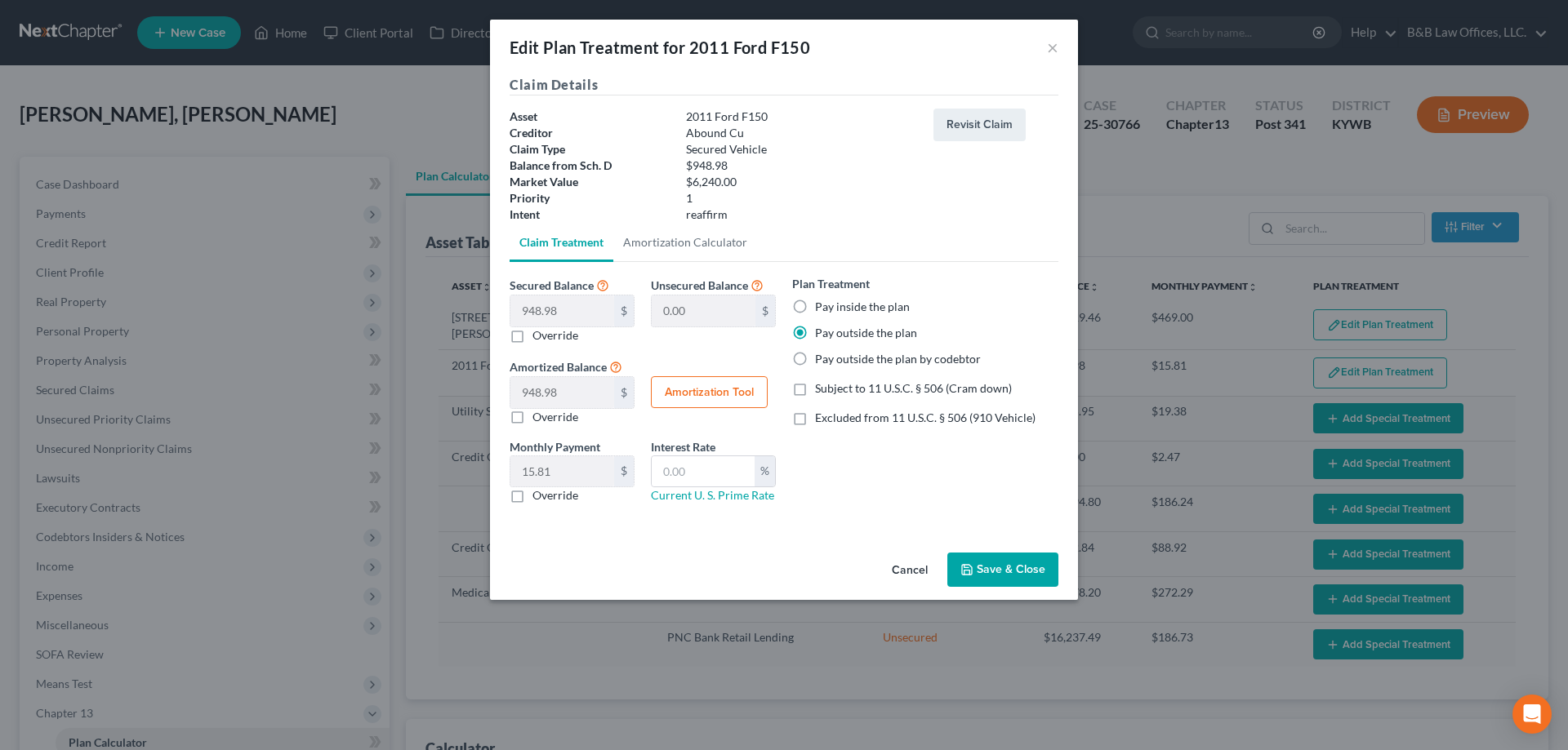
click at [1013, 566] on button "Save & Close" at bounding box center [1002, 570] width 111 height 34
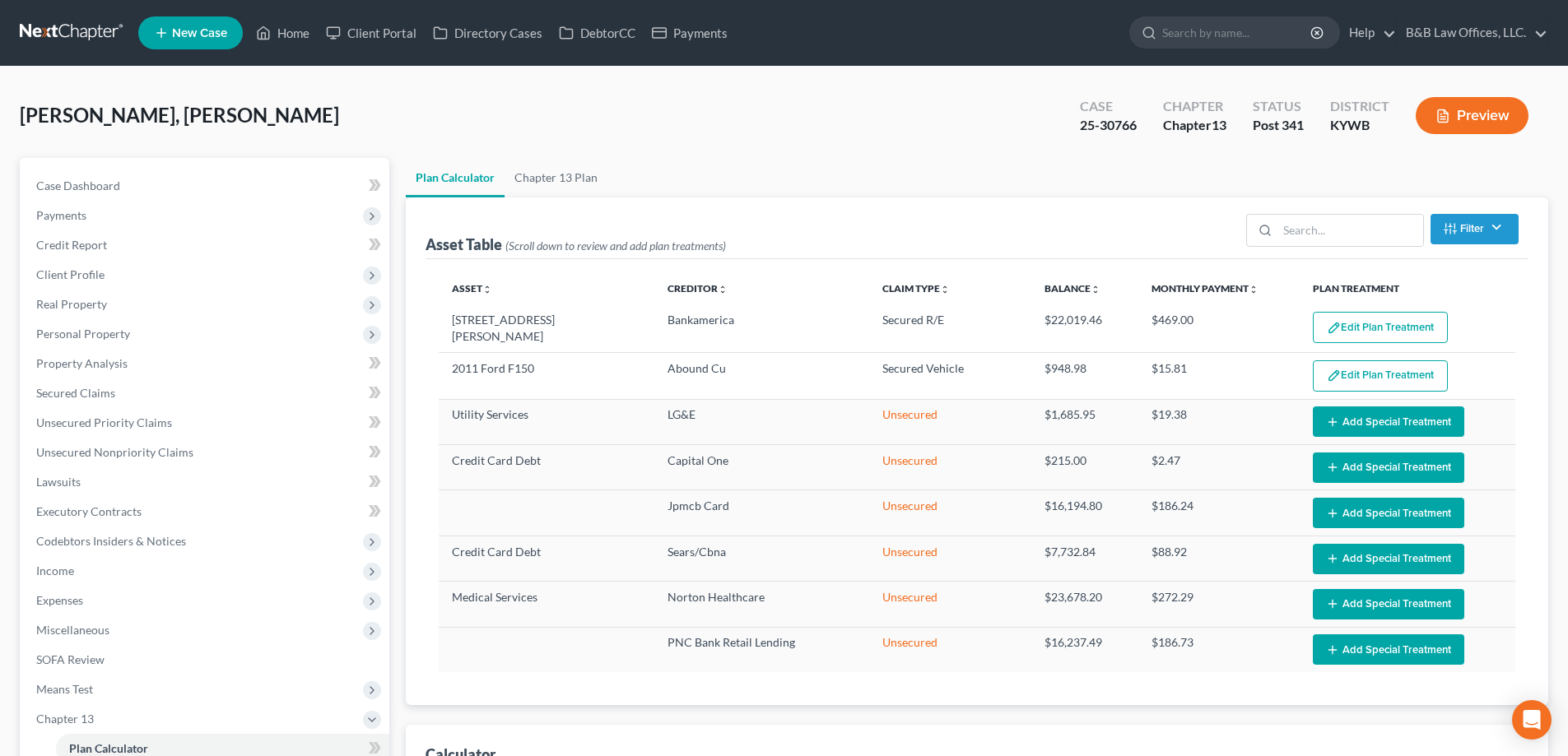
select select "59"
click at [107, 396] on span "Secured Claims" at bounding box center [76, 393] width 79 height 14
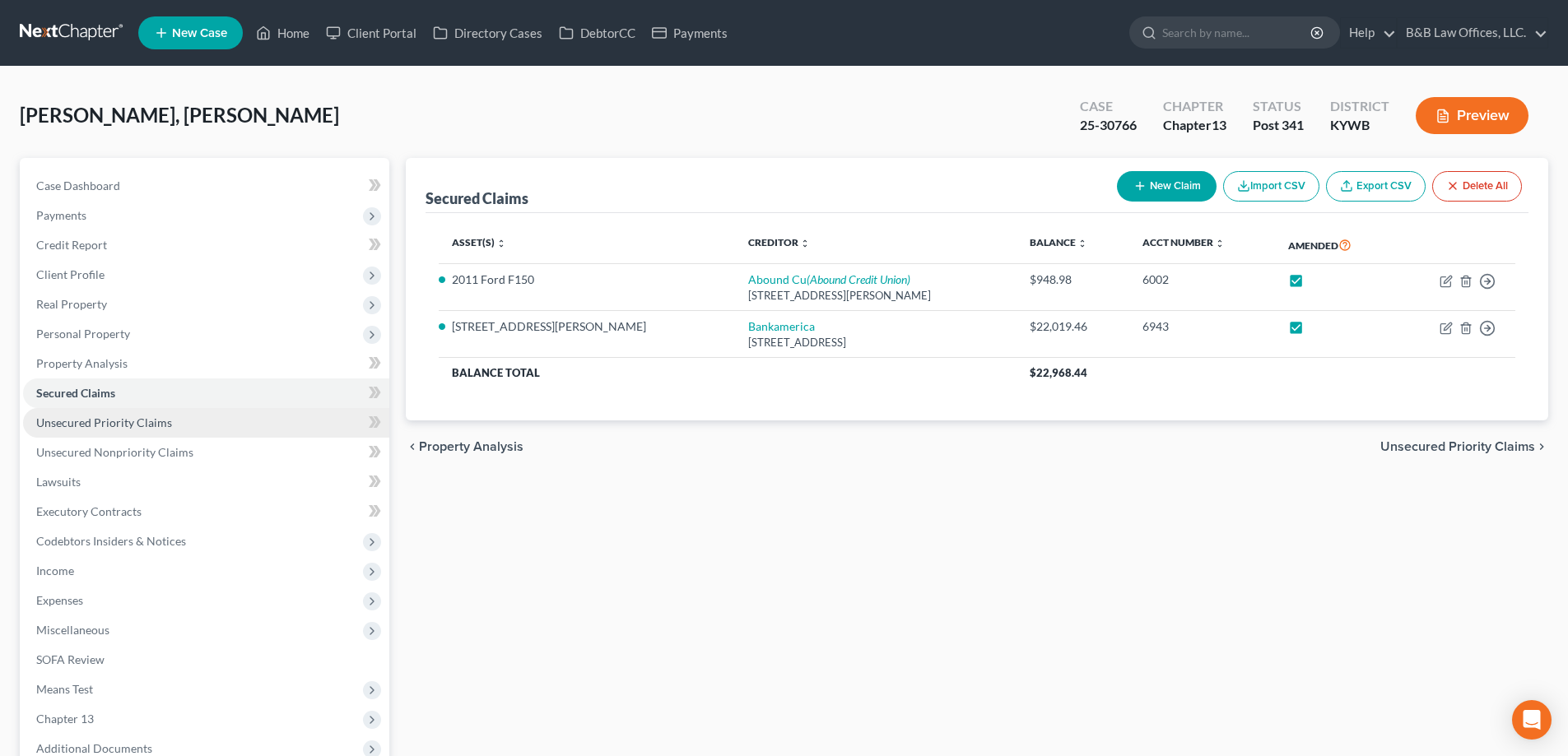
click at [110, 429] on link "Unsecured Priority Claims" at bounding box center [206, 423] width 366 height 30
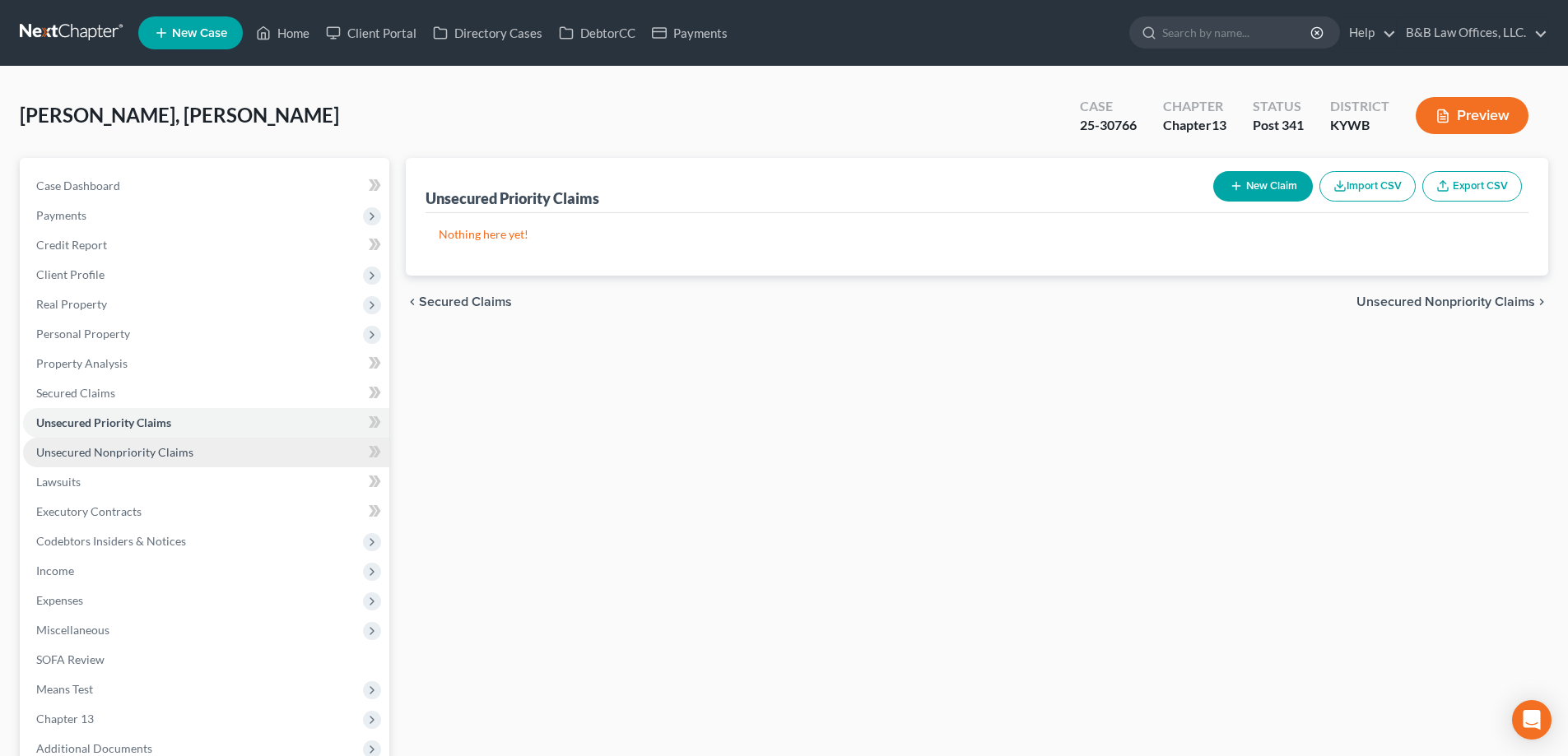
click at [110, 458] on span "Unsecured Nonpriority Claims" at bounding box center [115, 452] width 157 height 14
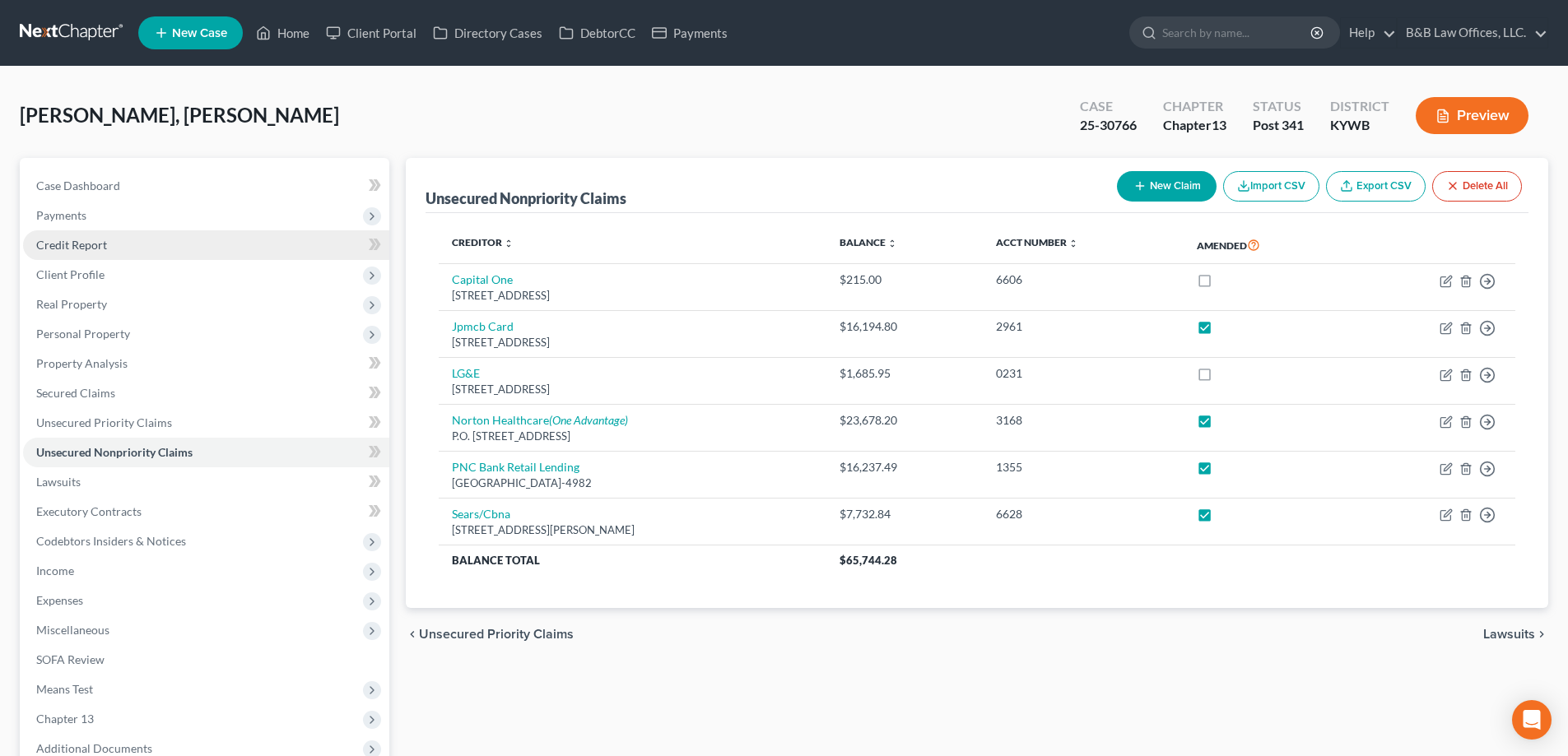
click at [134, 245] on link "Credit Report" at bounding box center [206, 245] width 366 height 30
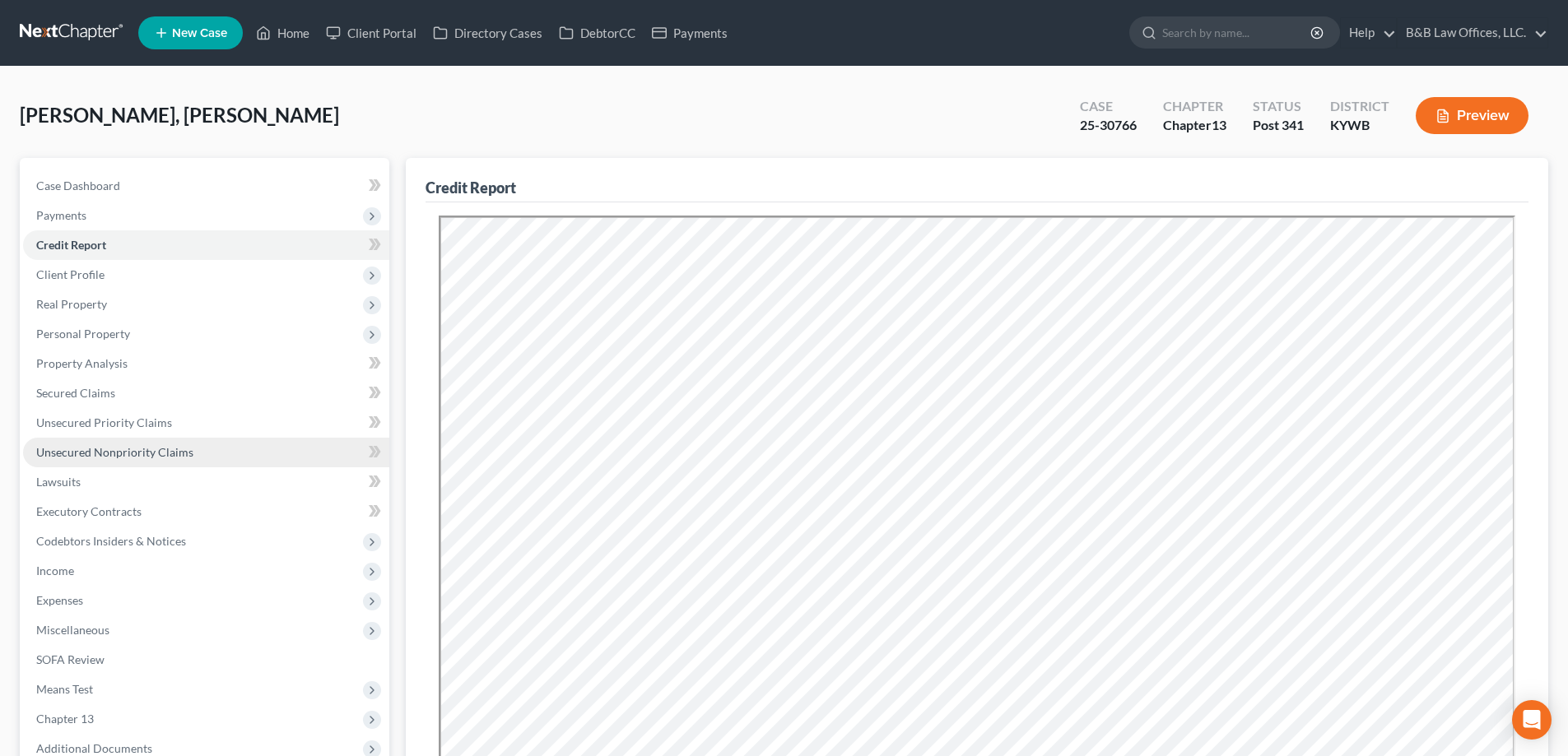
click at [117, 454] on span "Unsecured Nonpriority Claims" at bounding box center [115, 452] width 157 height 14
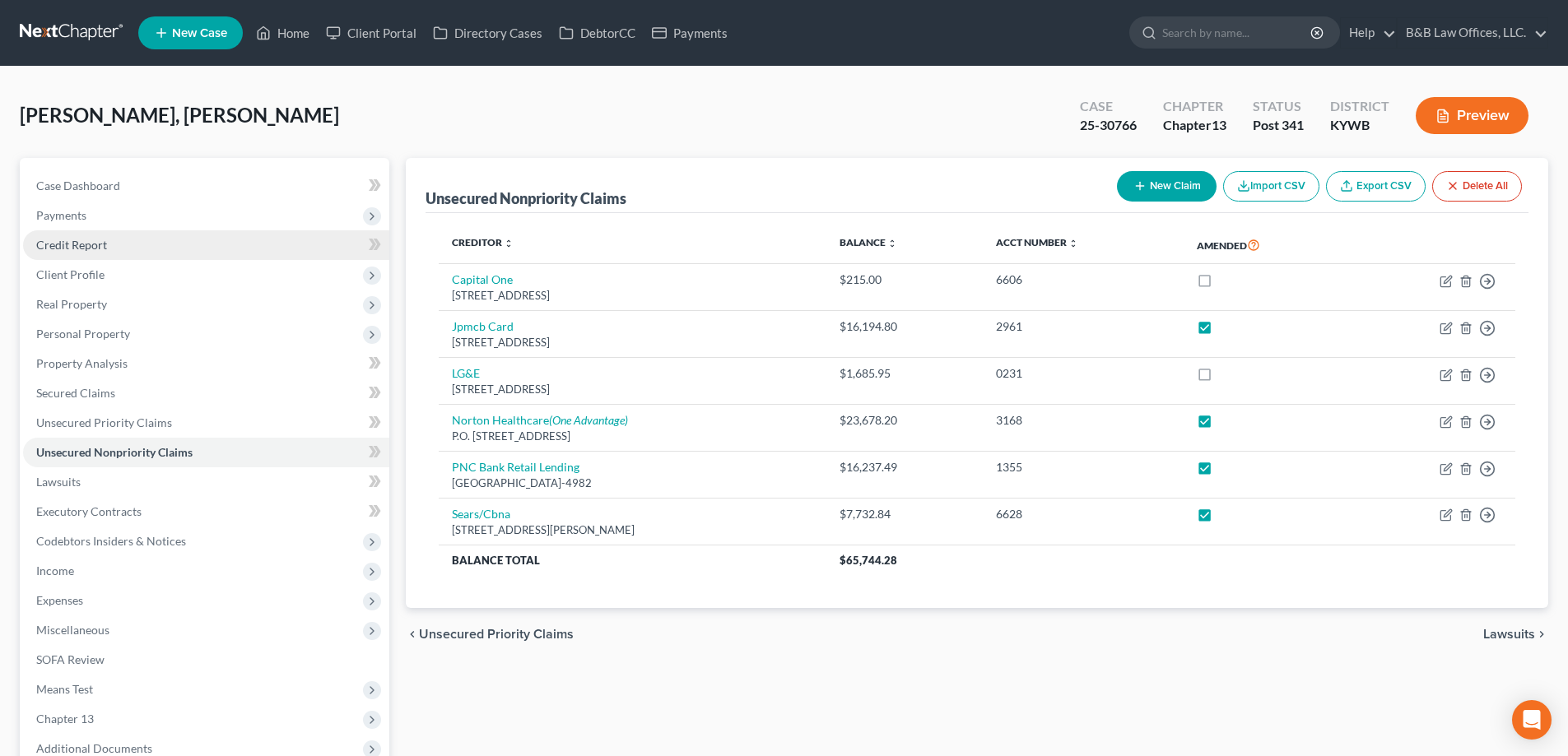
click at [91, 248] on span "Credit Report" at bounding box center [71, 245] width 70 height 14
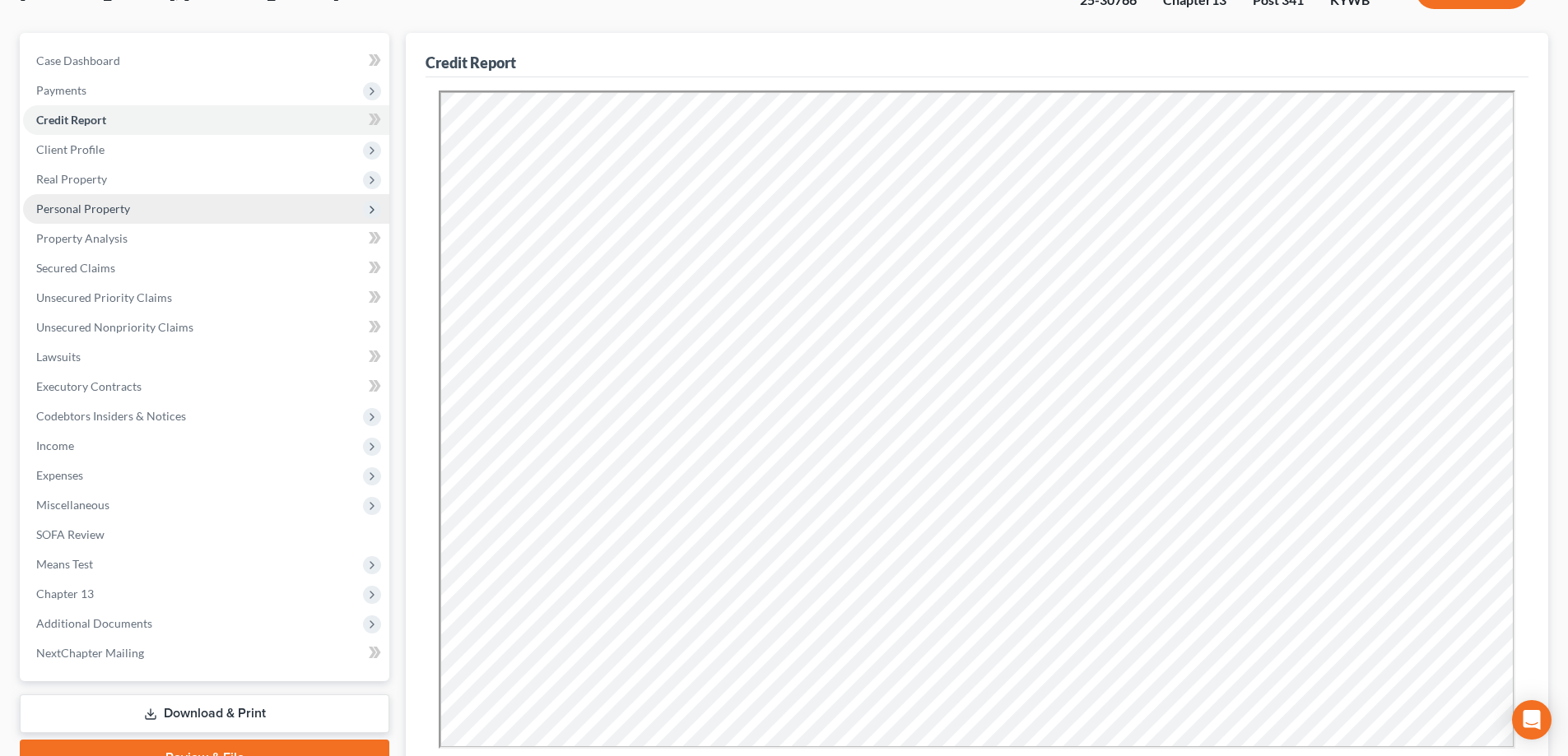
scroll to position [324, 0]
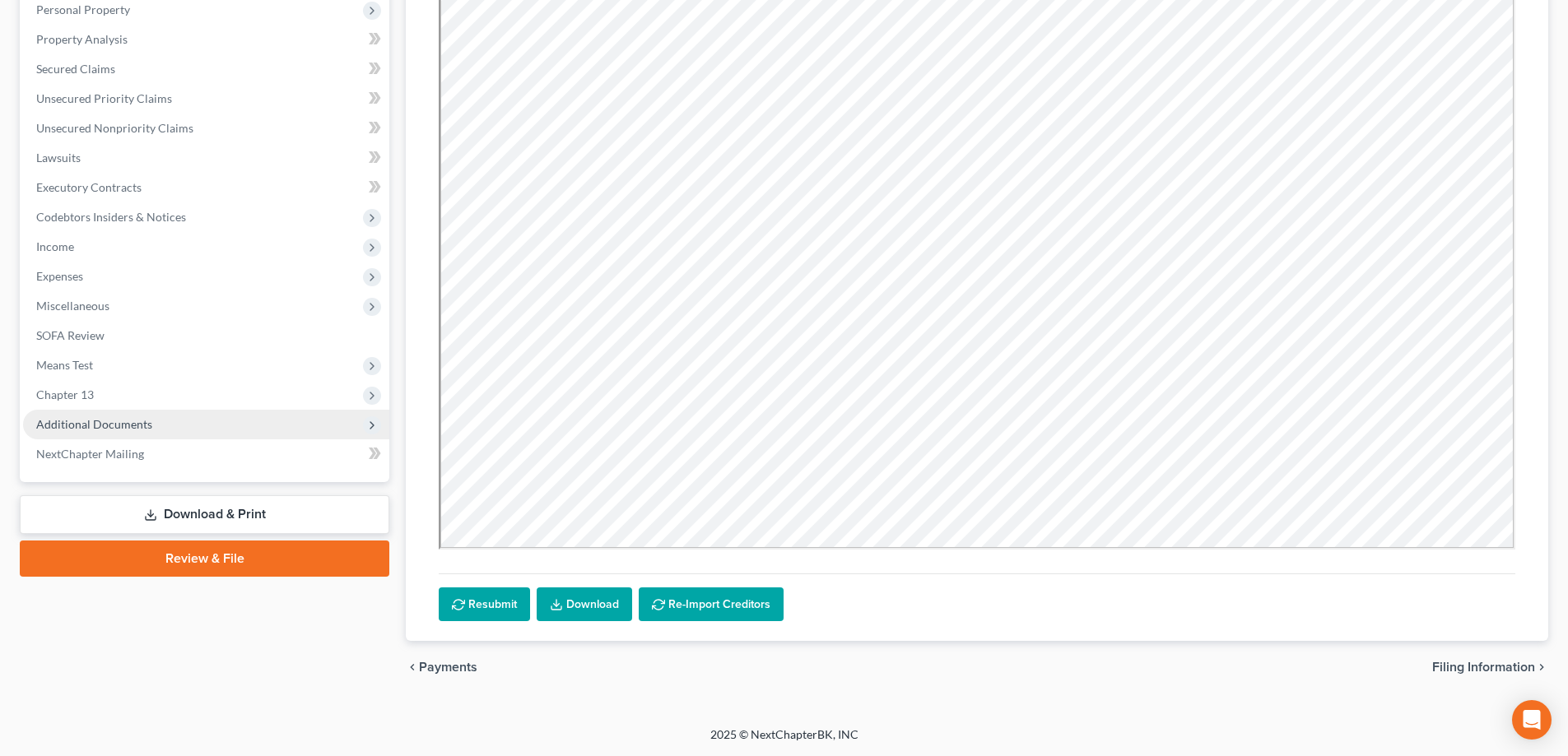
click at [143, 425] on span "Additional Documents" at bounding box center [94, 424] width 116 height 14
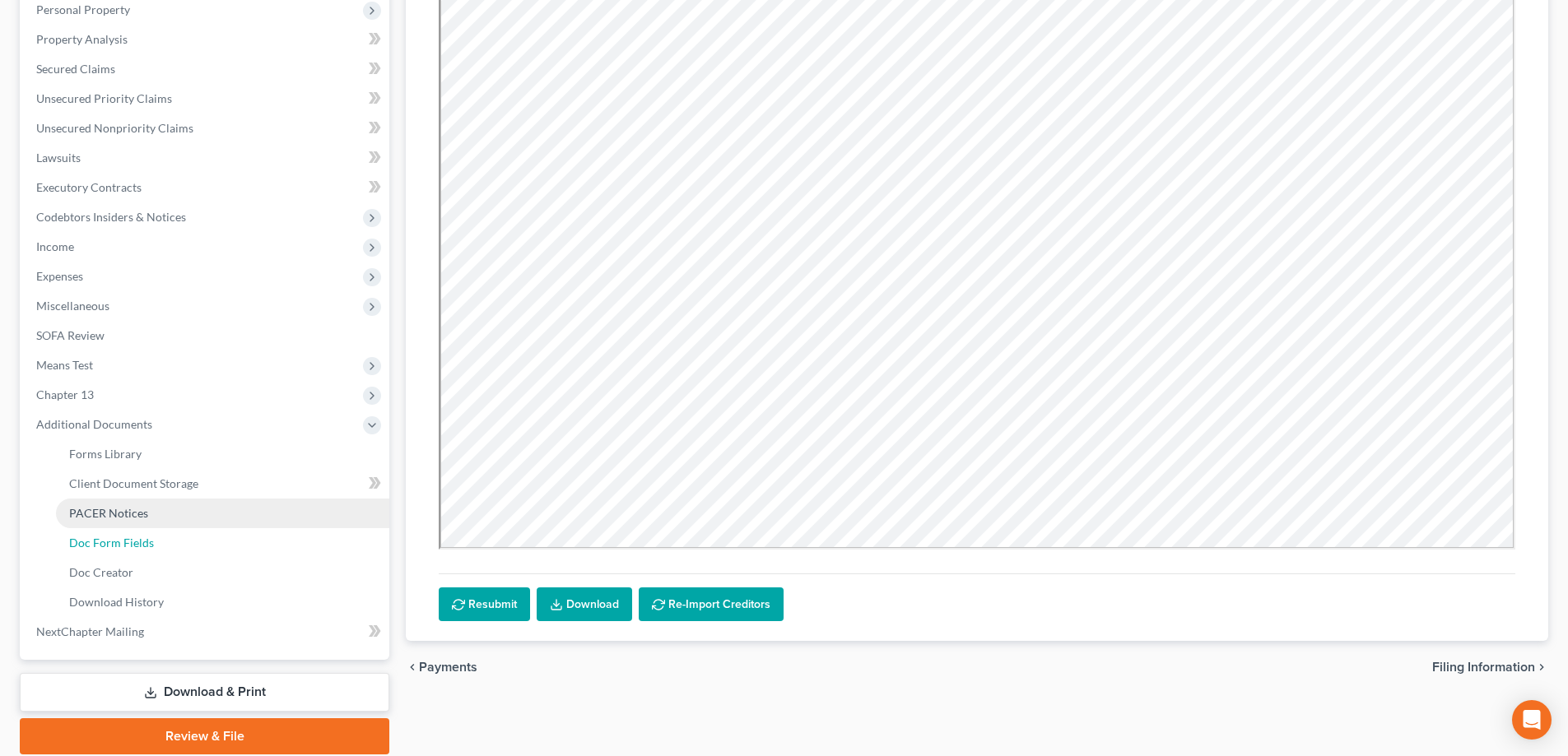
click at [133, 527] on ul "Forms Library Client Document Storage PACER Notices Doc Form Fields Doc Creator…" at bounding box center [206, 528] width 366 height 178
click at [137, 519] on span "PACER Notices" at bounding box center [109, 513] width 79 height 14
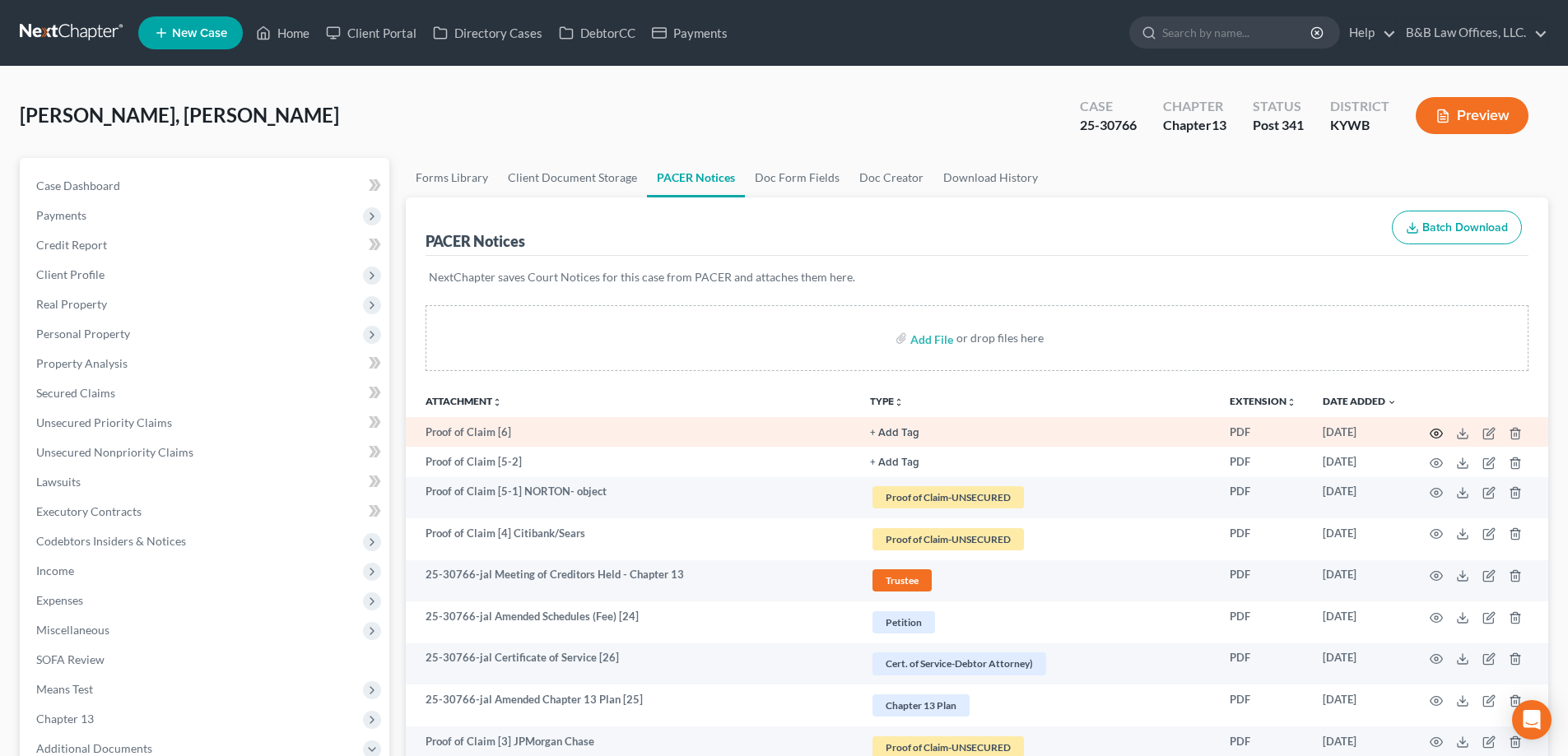
click at [1434, 434] on circle "button" at bounding box center [1436, 434] width 3 height 3
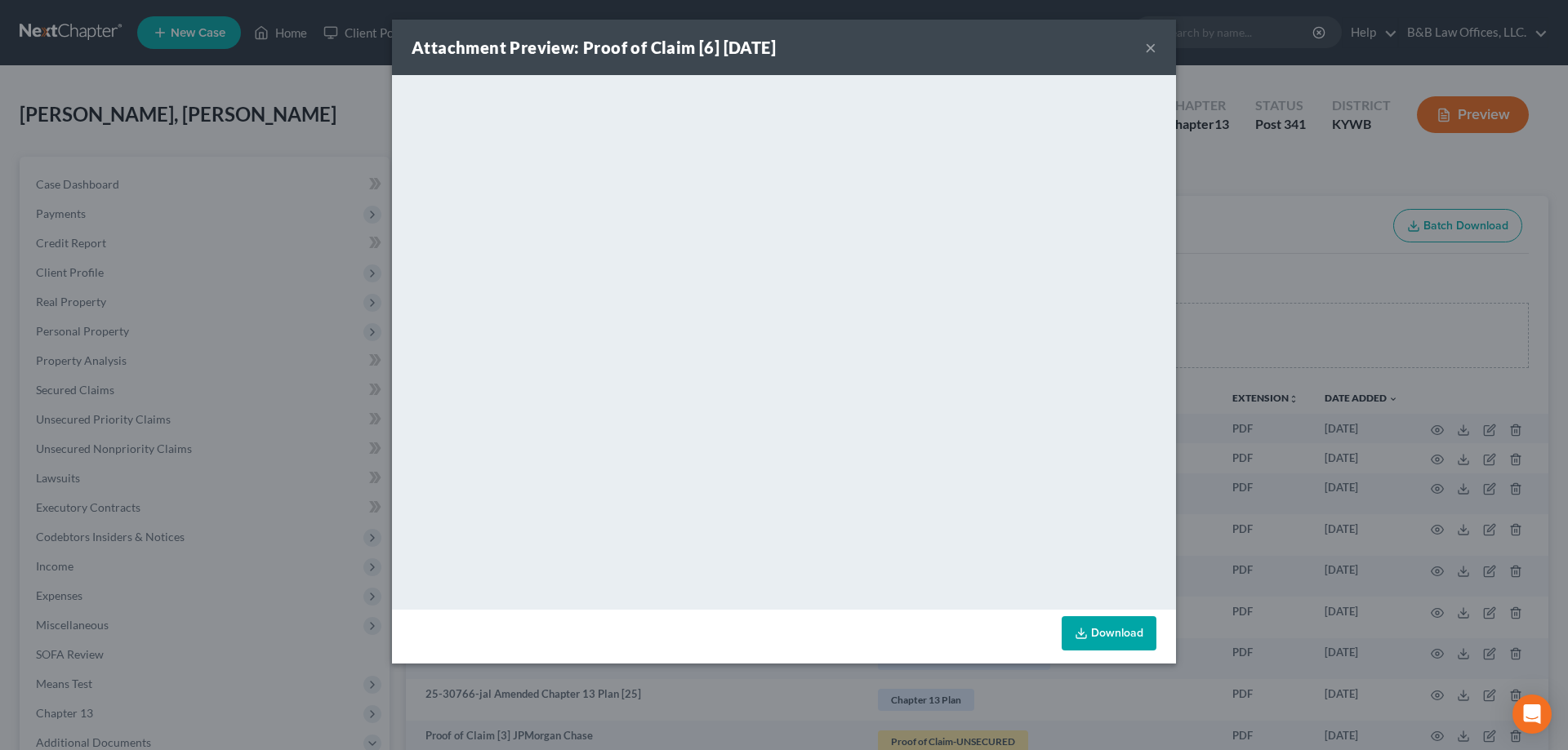
click at [1148, 50] on button "×" at bounding box center [1150, 47] width 11 height 20
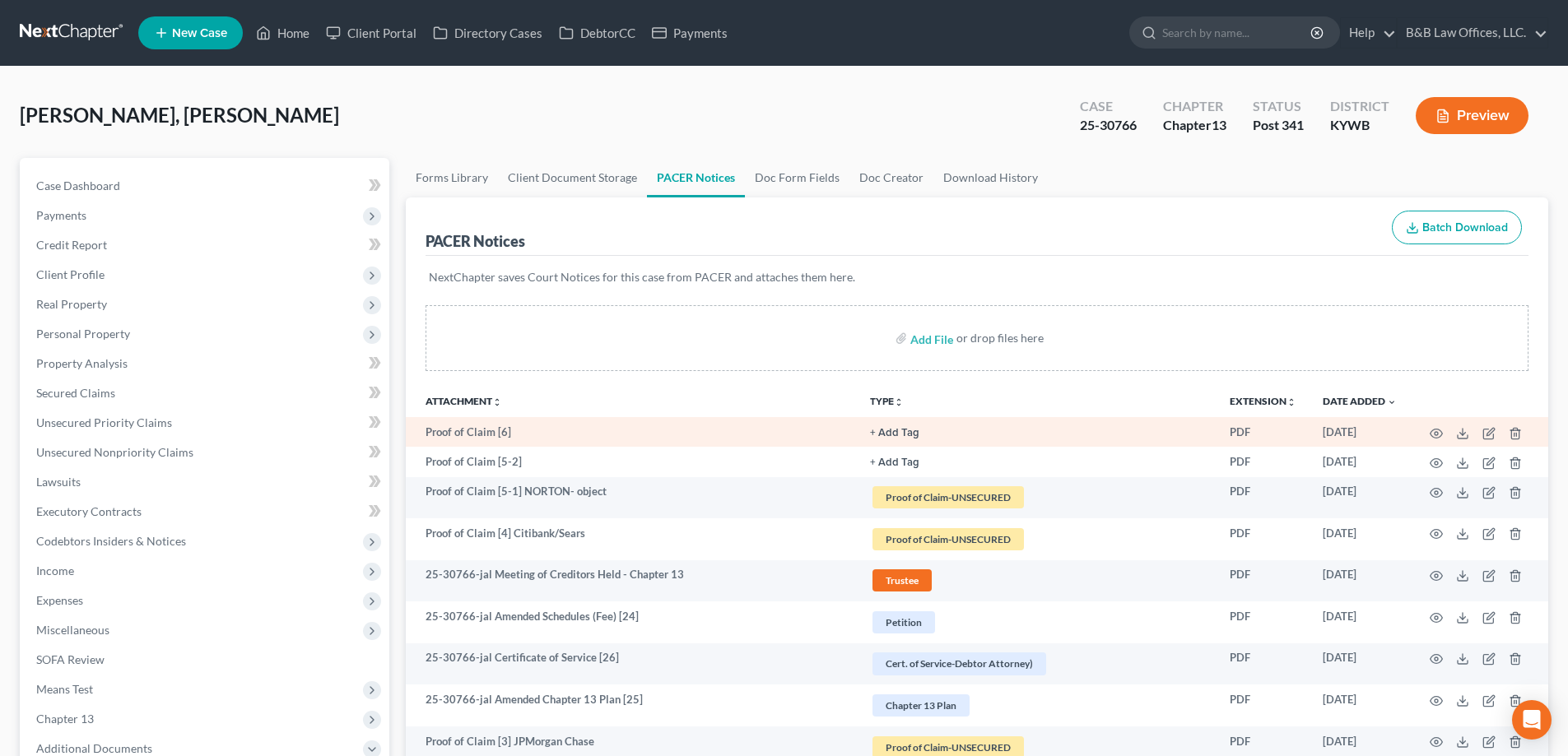
click at [906, 433] on button "+ Add Tag" at bounding box center [894, 433] width 50 height 10
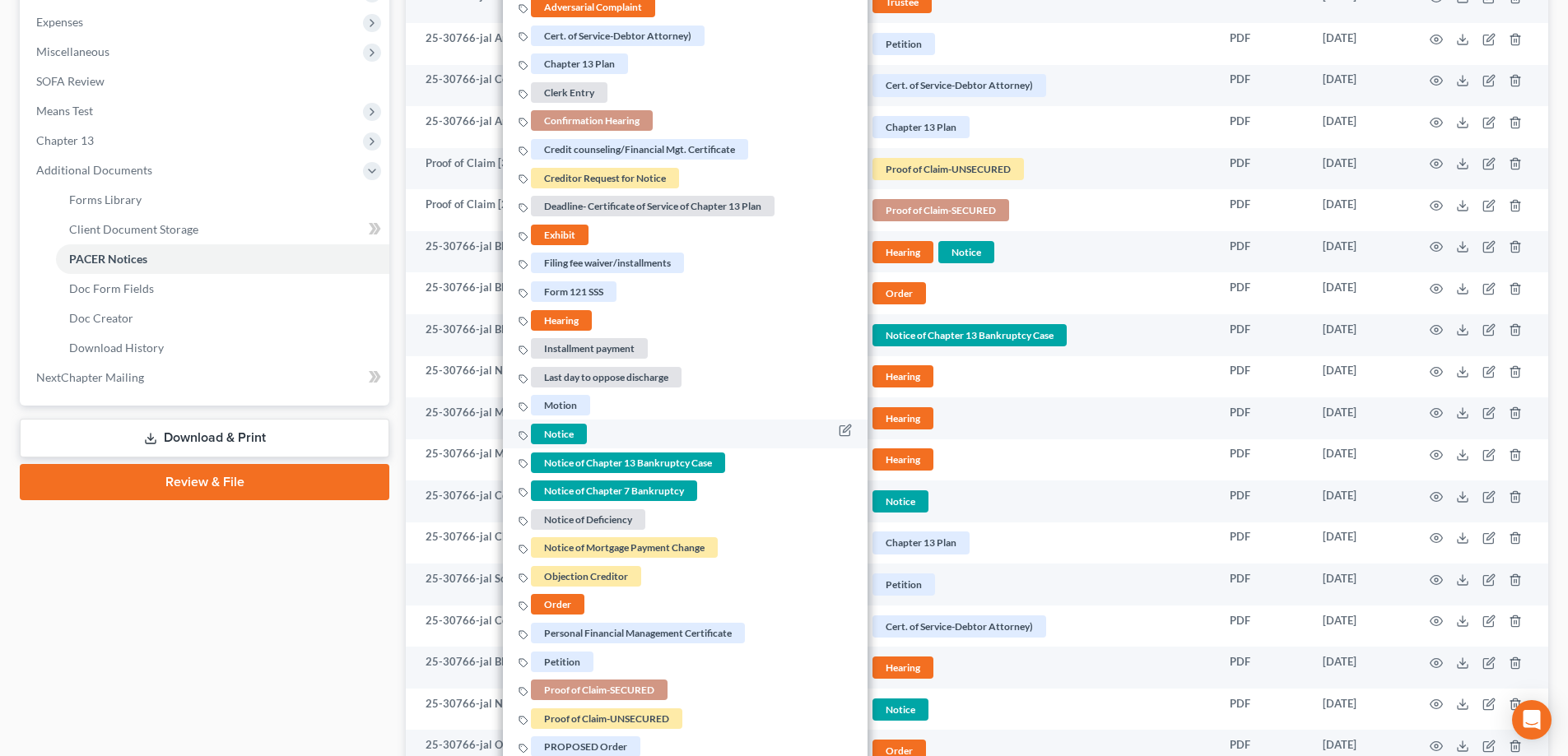
scroll to position [740, 0]
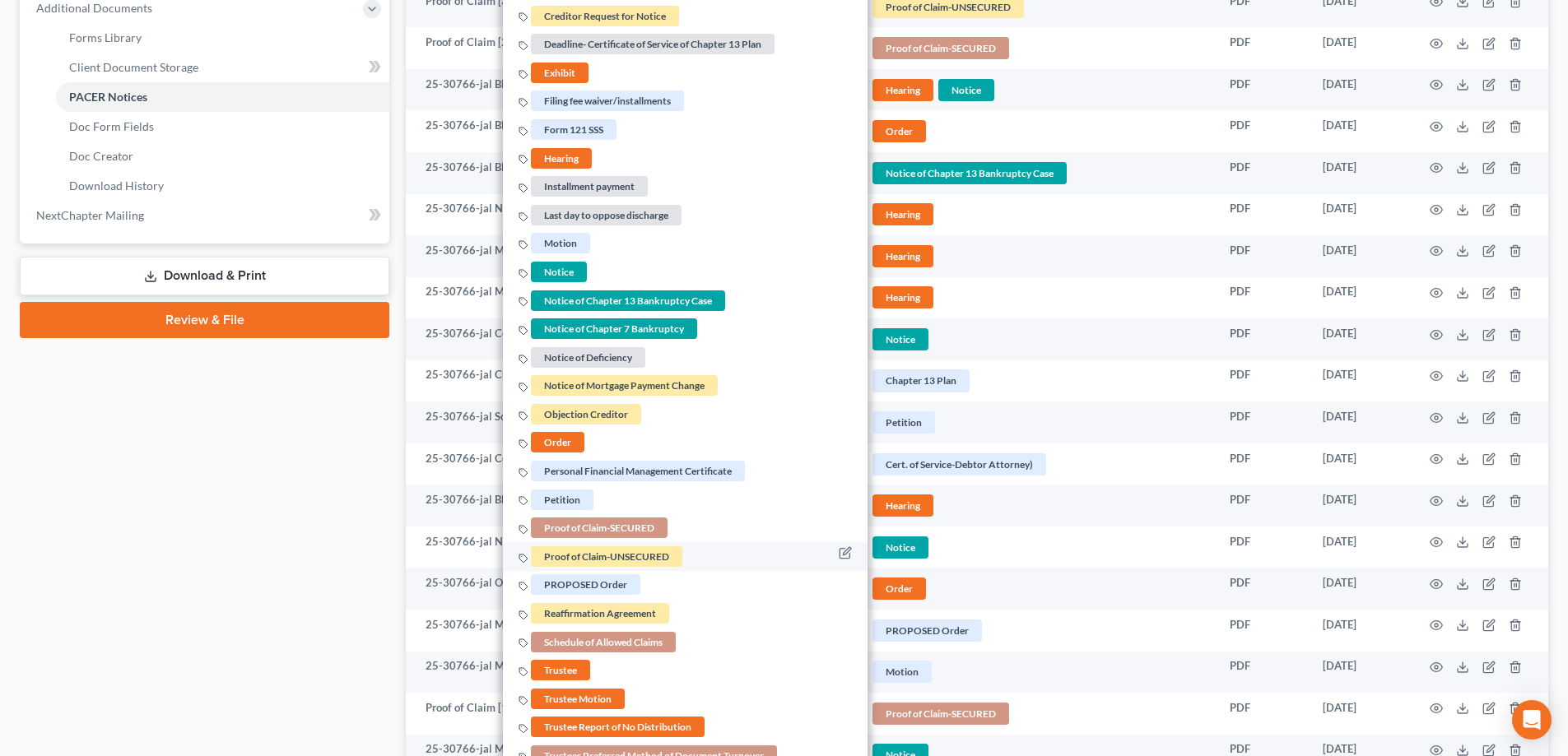
click at [611, 551] on span "Proof of Claim-UNSECURED" at bounding box center [607, 557] width 151 height 21
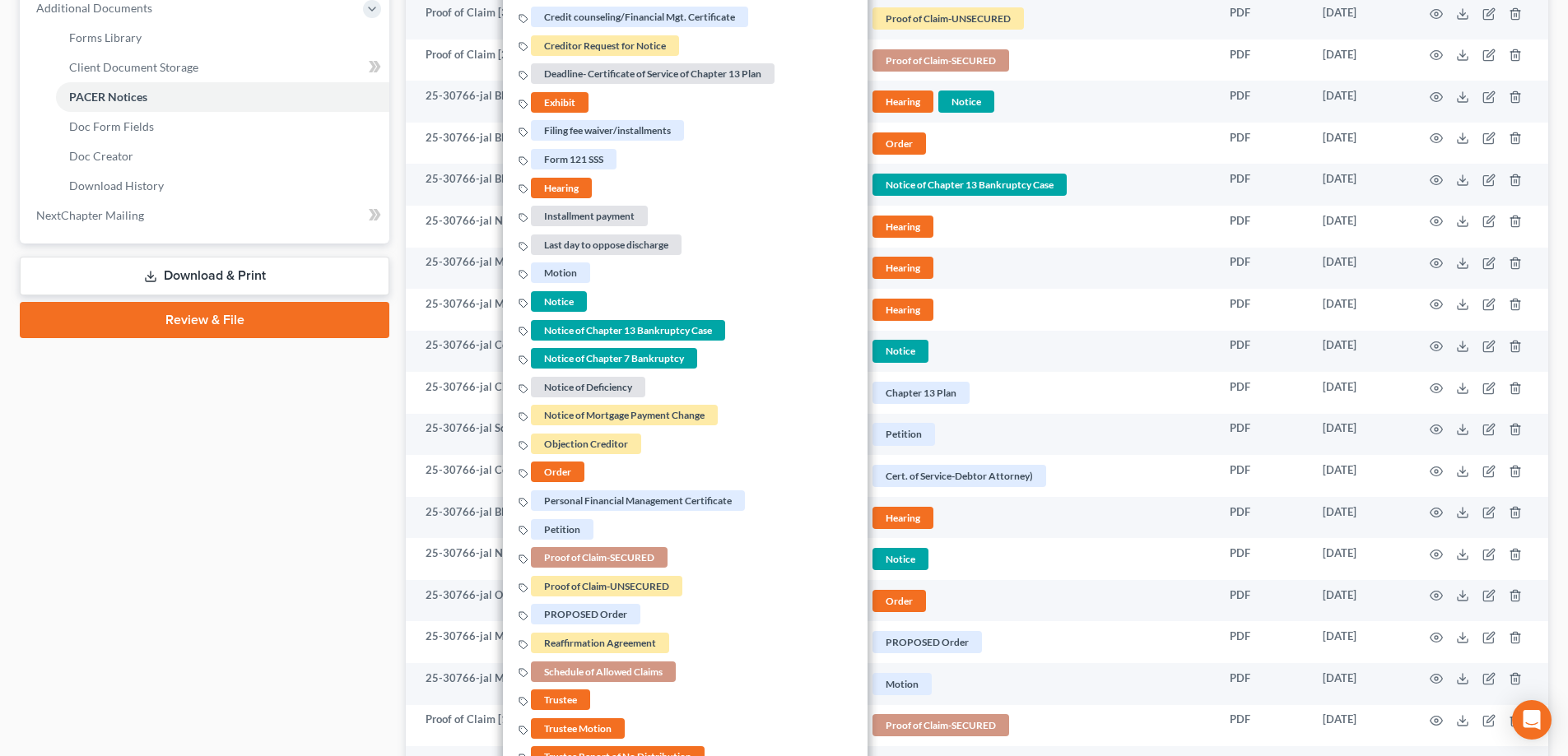
click at [196, 531] on div "Case Dashboard Payments Invoices Payments Payments Credit Report Client Profile" at bounding box center [204, 402] width 386 height 1969
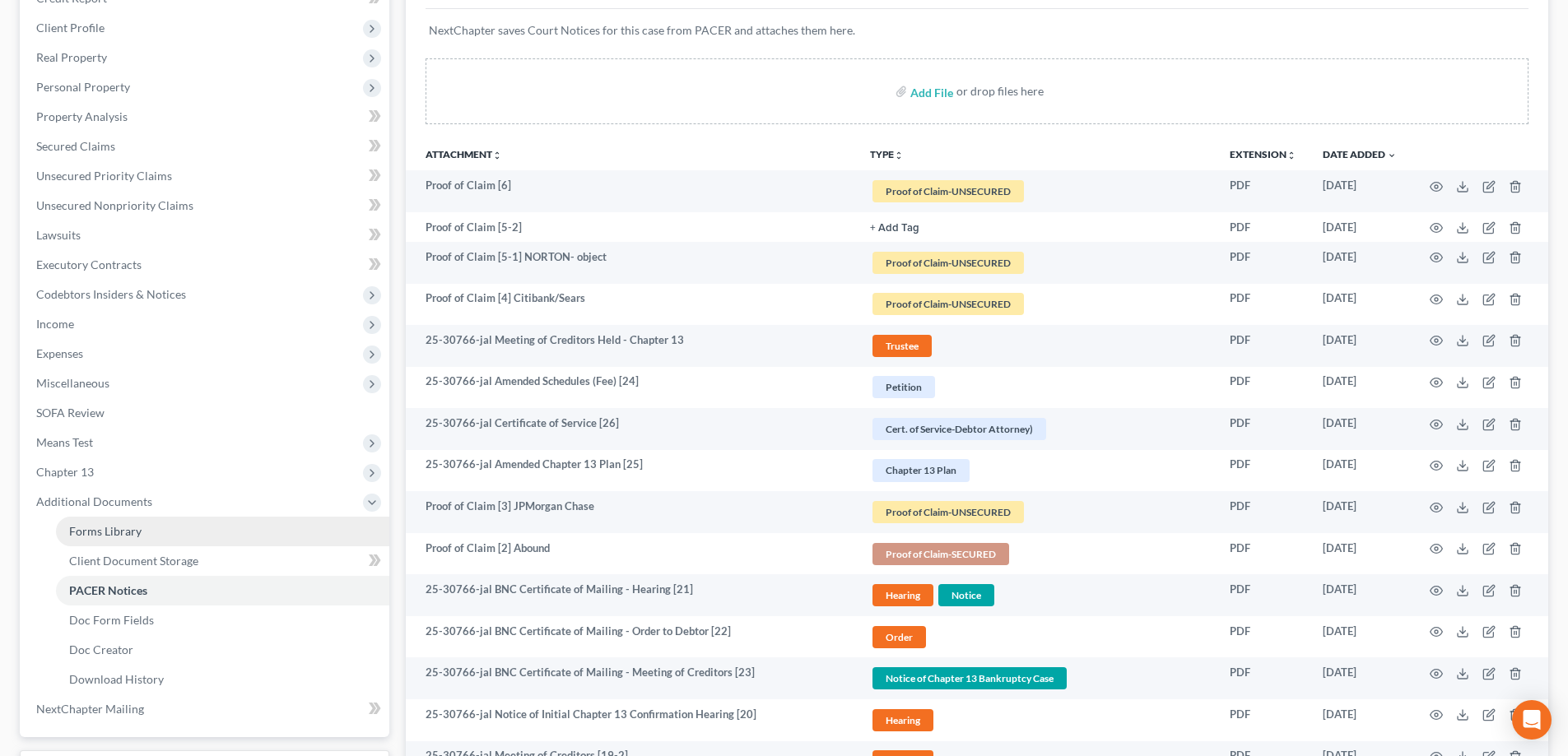
scroll to position [0, 0]
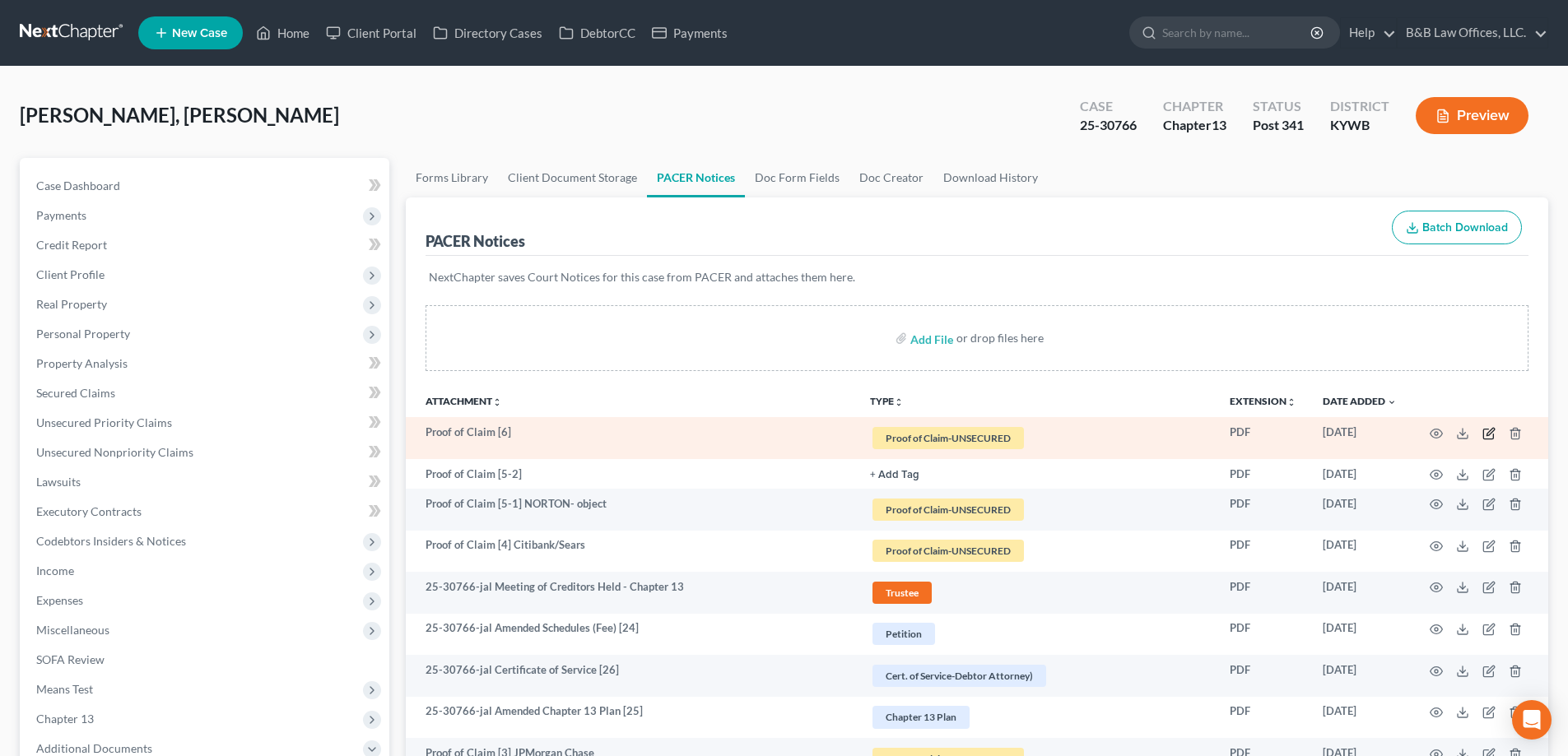
click at [1489, 435] on icon "button" at bounding box center [1490, 431] width 8 height 8
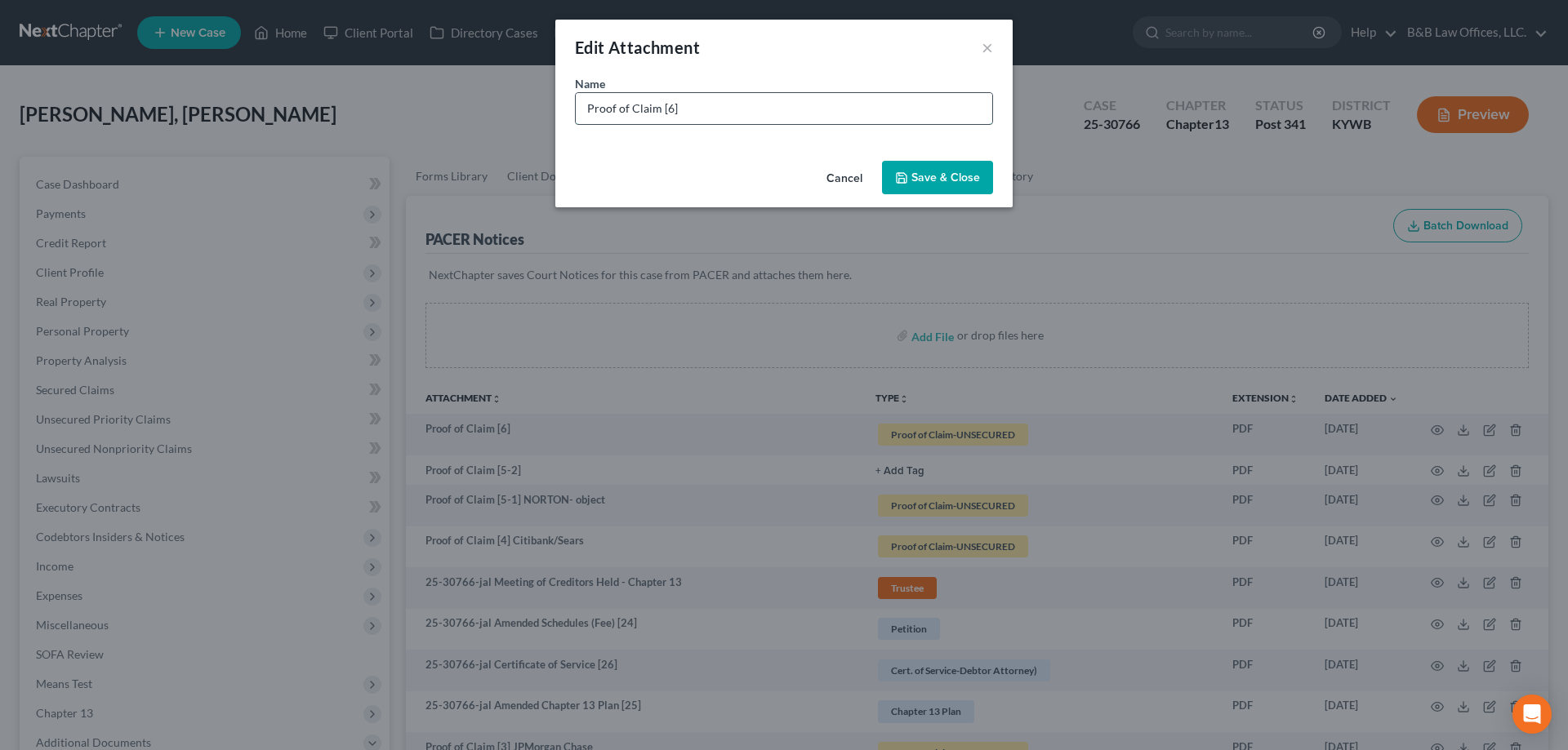
click at [683, 102] on input "Proof of Claim [6]" at bounding box center [783, 109] width 417 height 31
type input "Proof of Claim [6] PNC National Bank"
click at [915, 179] on span "Save & Close" at bounding box center [946, 178] width 69 height 14
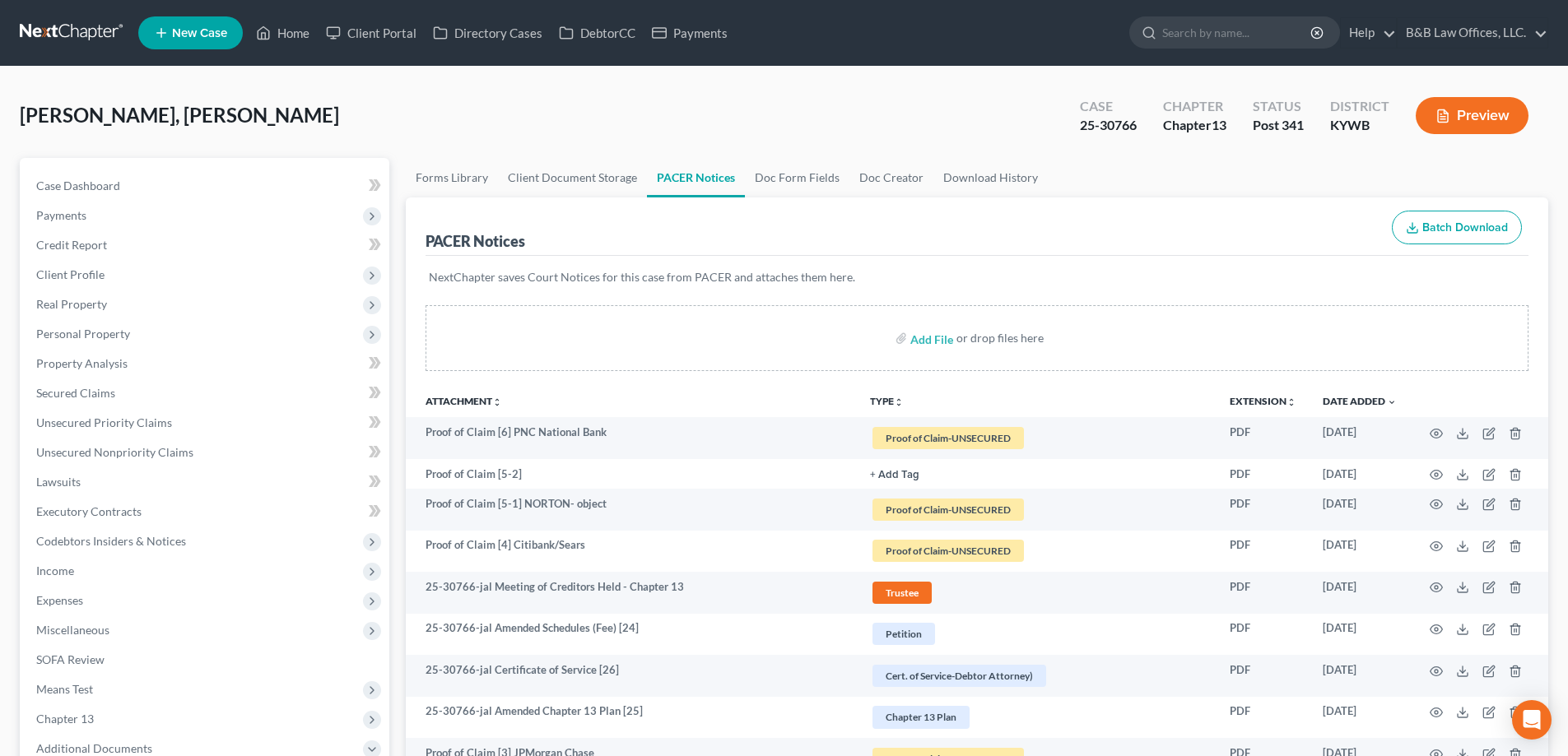
click at [1345, 153] on div "Thomas Jr., Allison Upgraded Case 25-30766 Chapter Chapter 13 Status Post 341 D…" at bounding box center [784, 122] width 1528 height 71
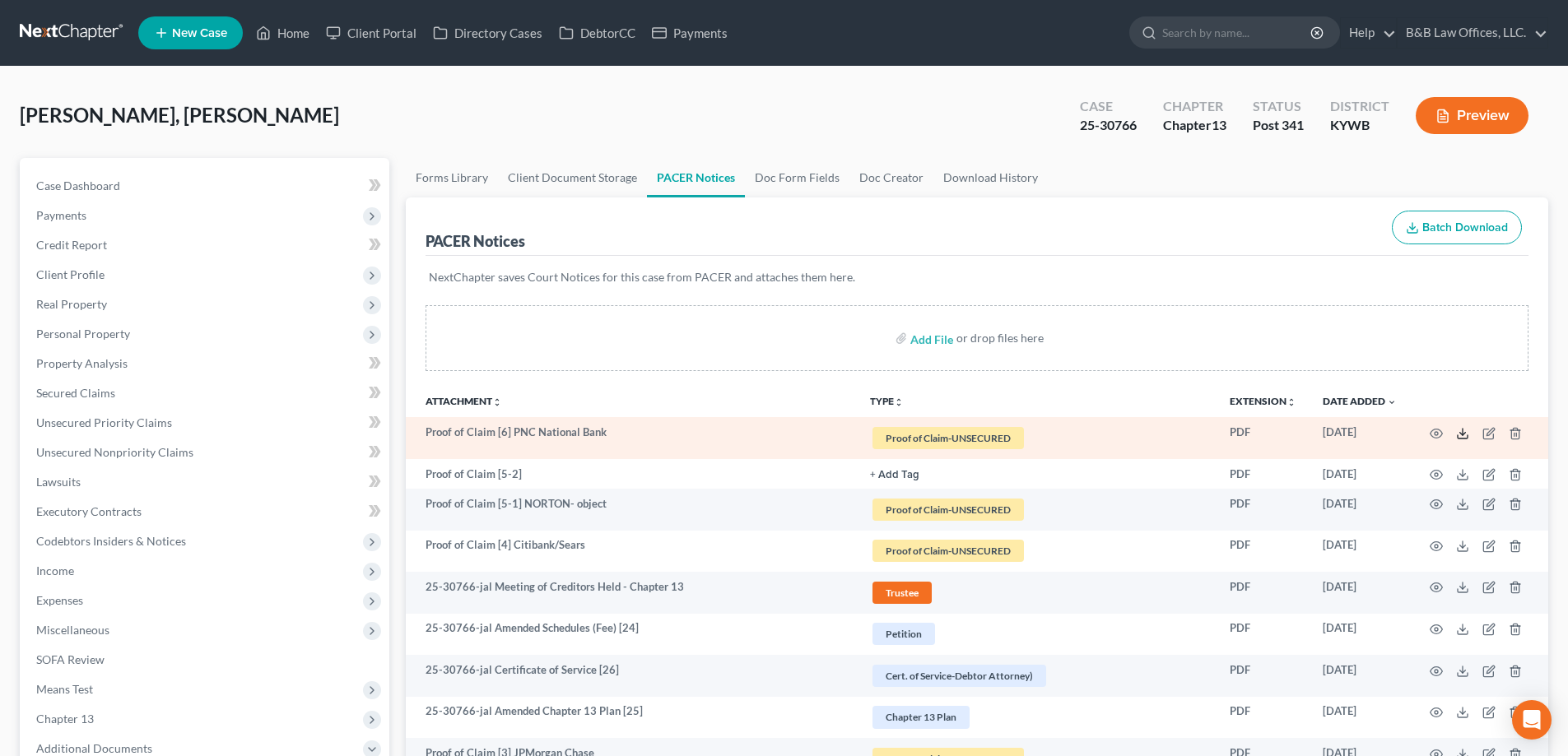
click at [1462, 431] on line at bounding box center [1462, 432] width 0 height 7
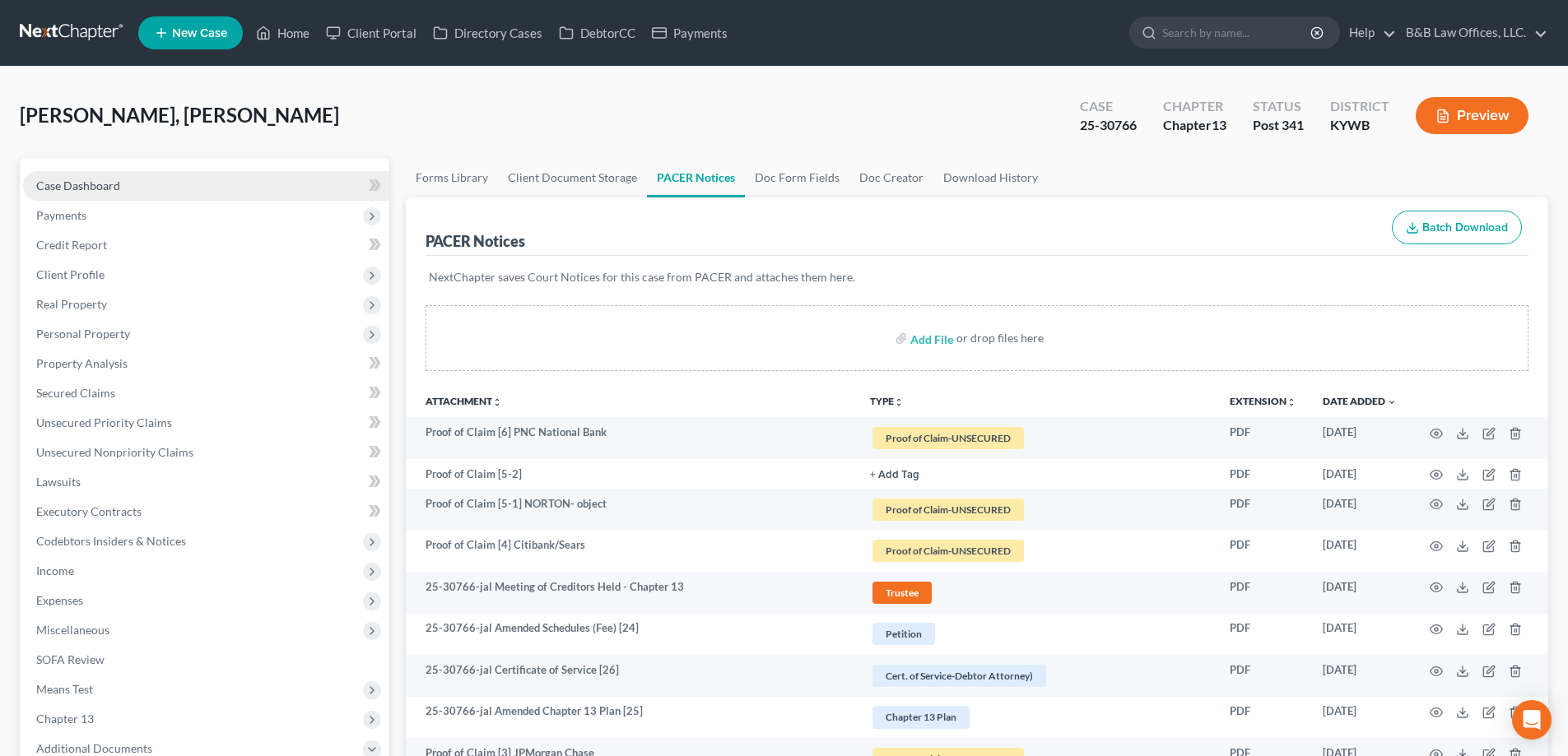
click at [127, 188] on link "Case Dashboard" at bounding box center [206, 186] width 366 height 30
select select "2"
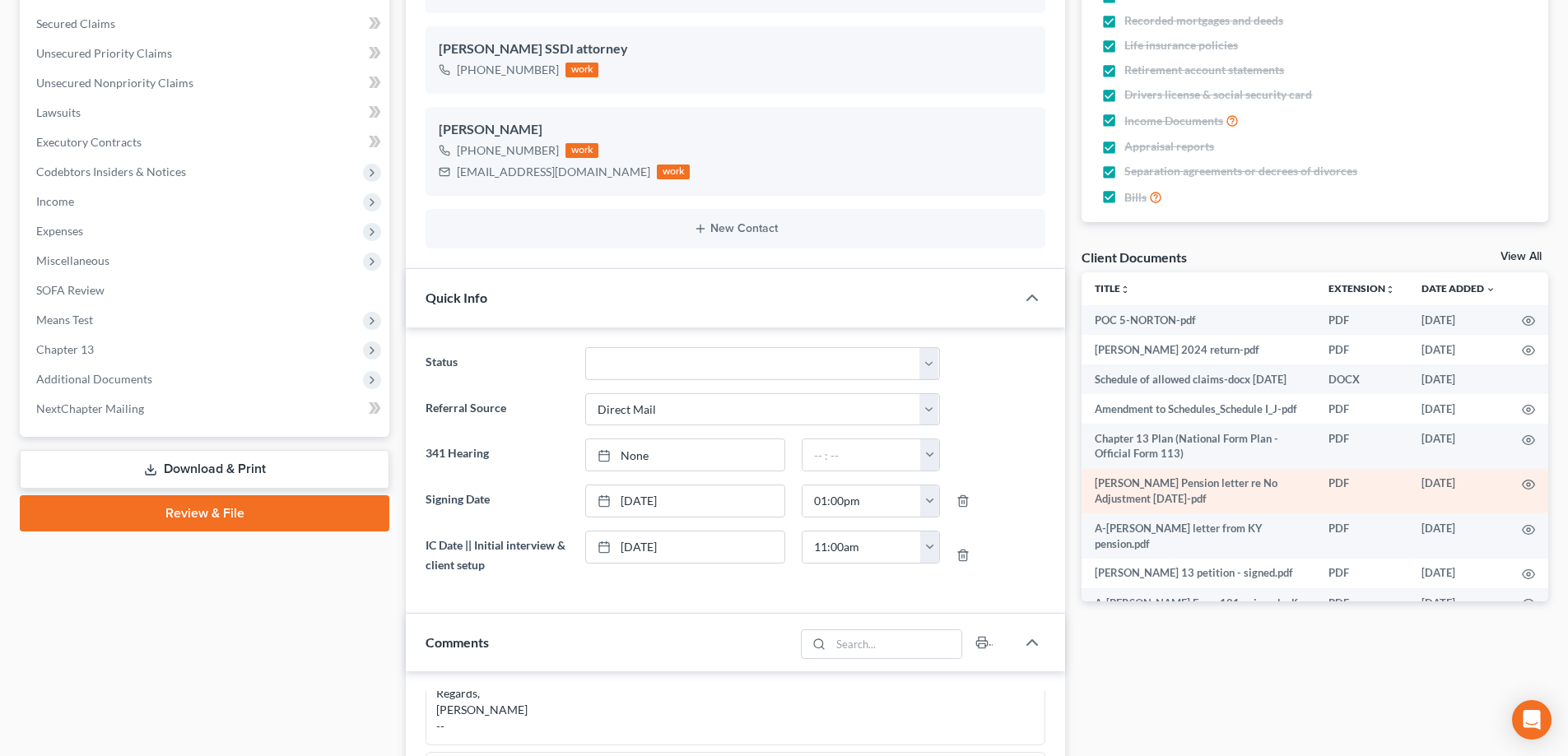
scroll to position [411, 0]
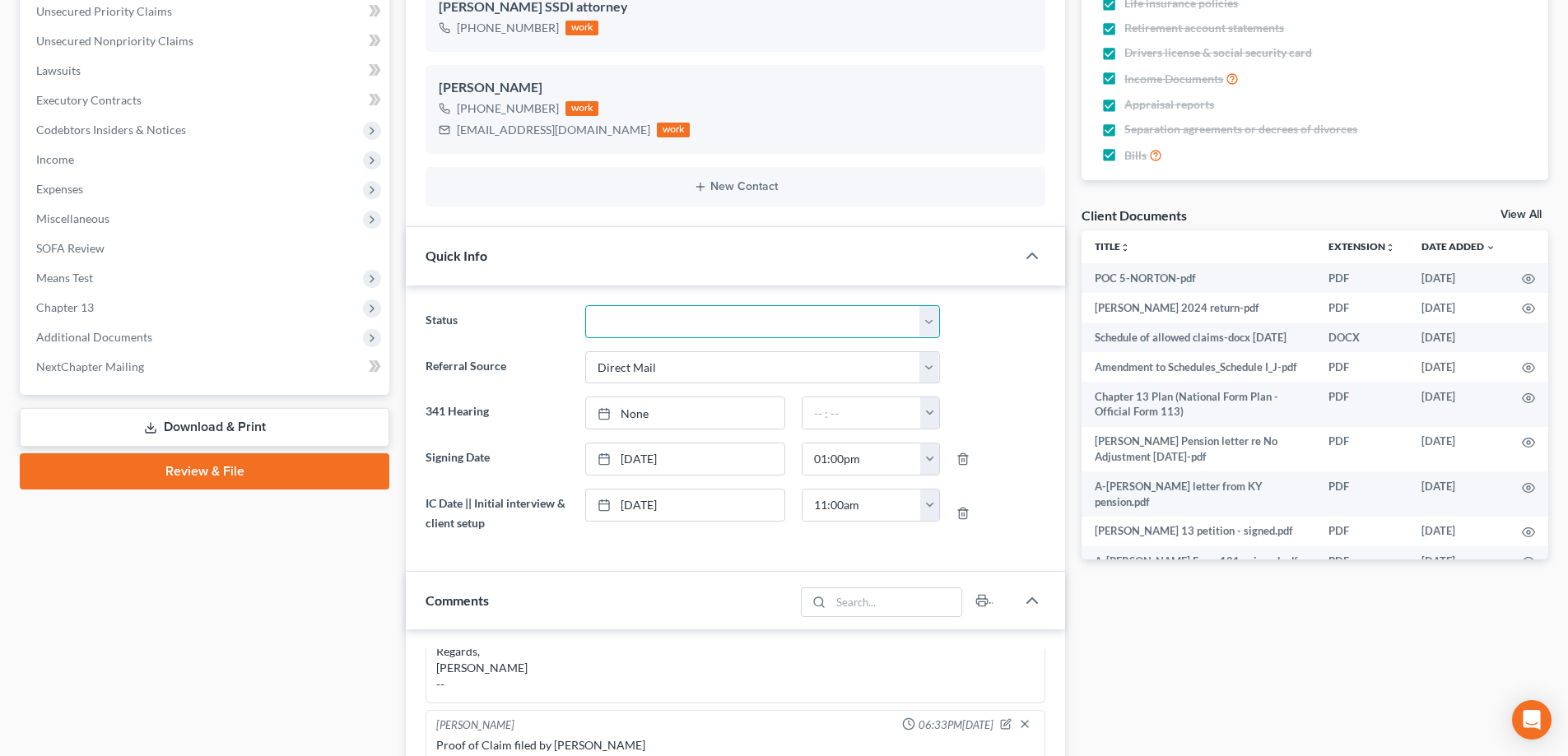
click at [721, 318] on select "Discharged Discharged & Reported Discharge Litigation Dismissal Notice Dismisse…" at bounding box center [762, 322] width 355 height 33
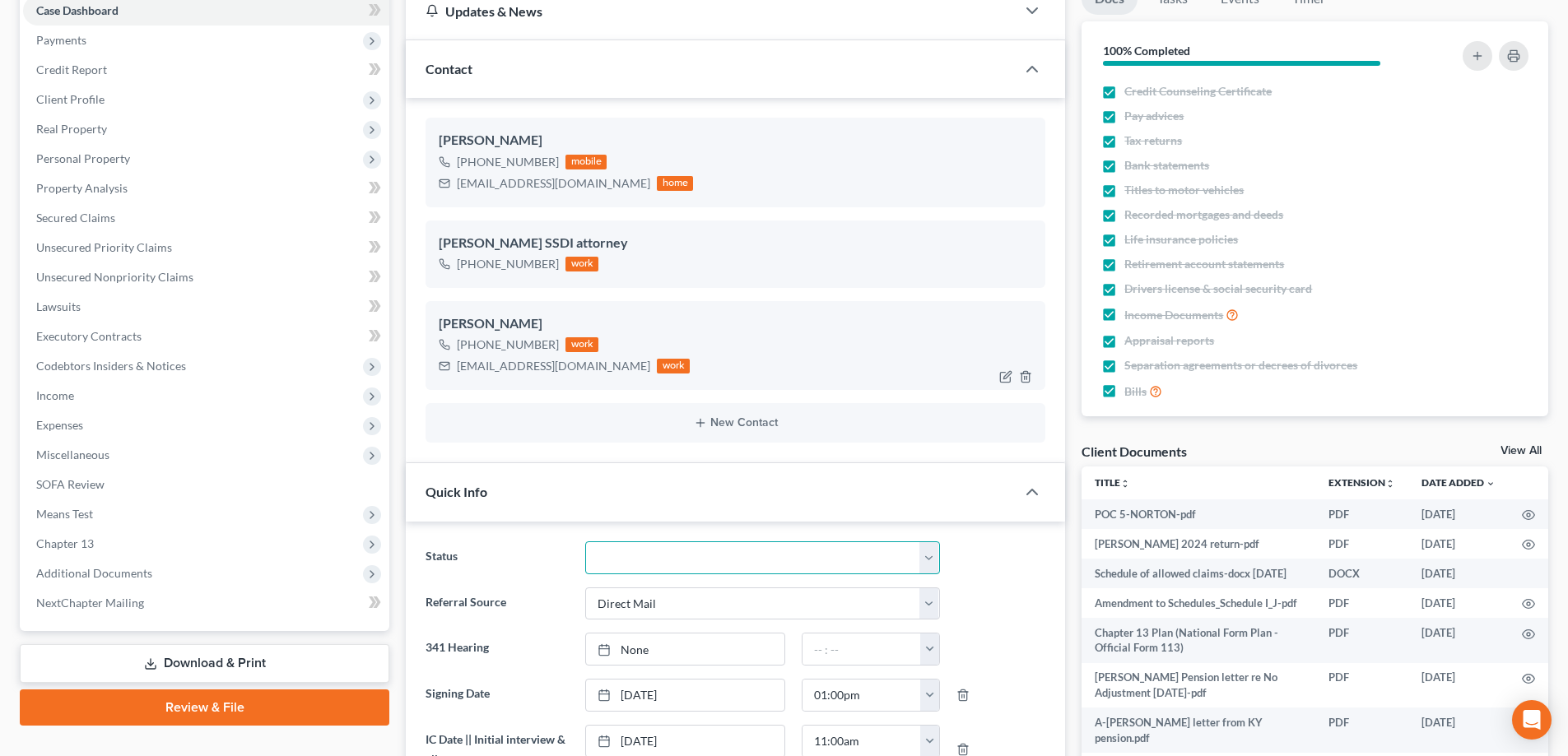
scroll to position [164, 0]
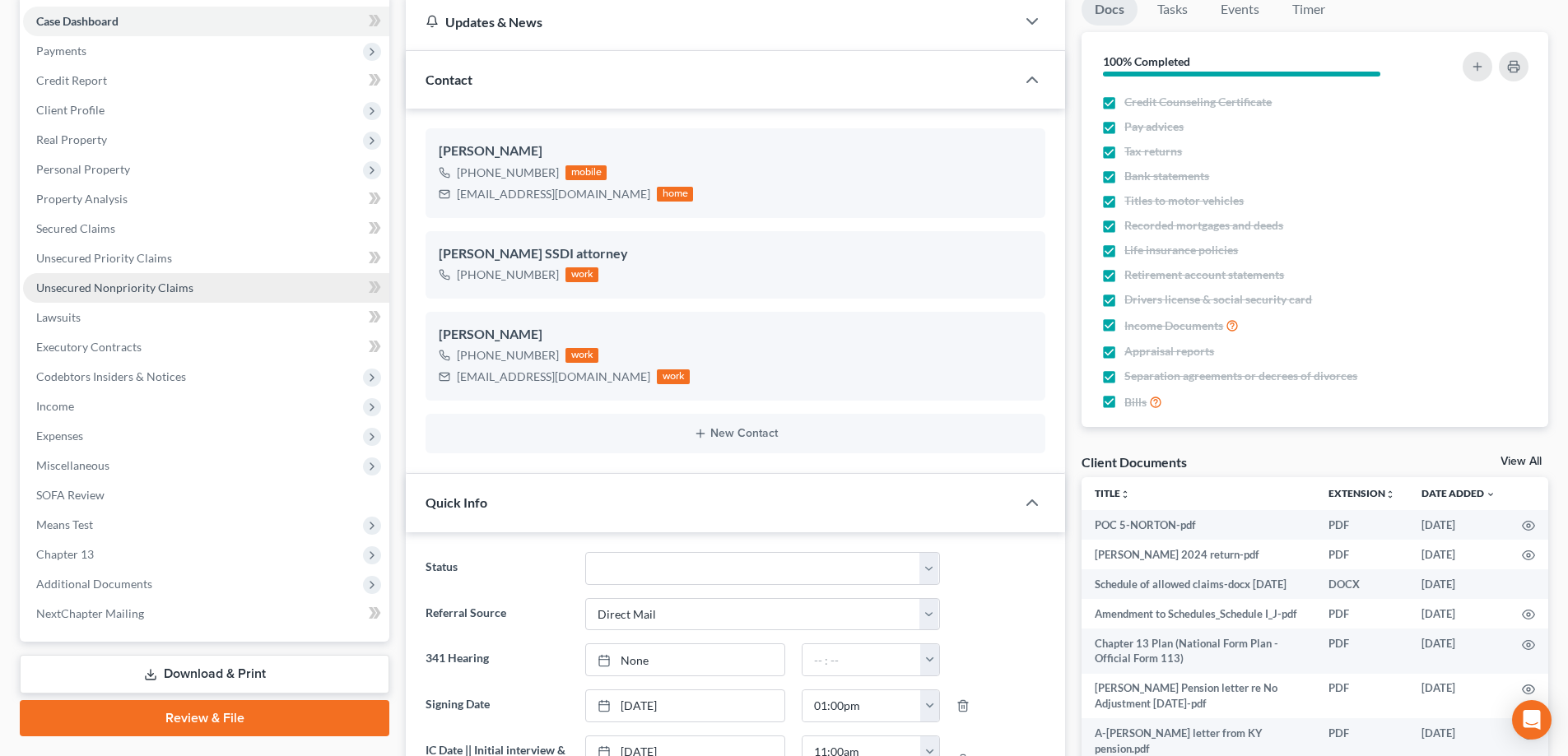
click at [75, 295] on link "Unsecured Nonpriority Claims" at bounding box center [206, 288] width 366 height 30
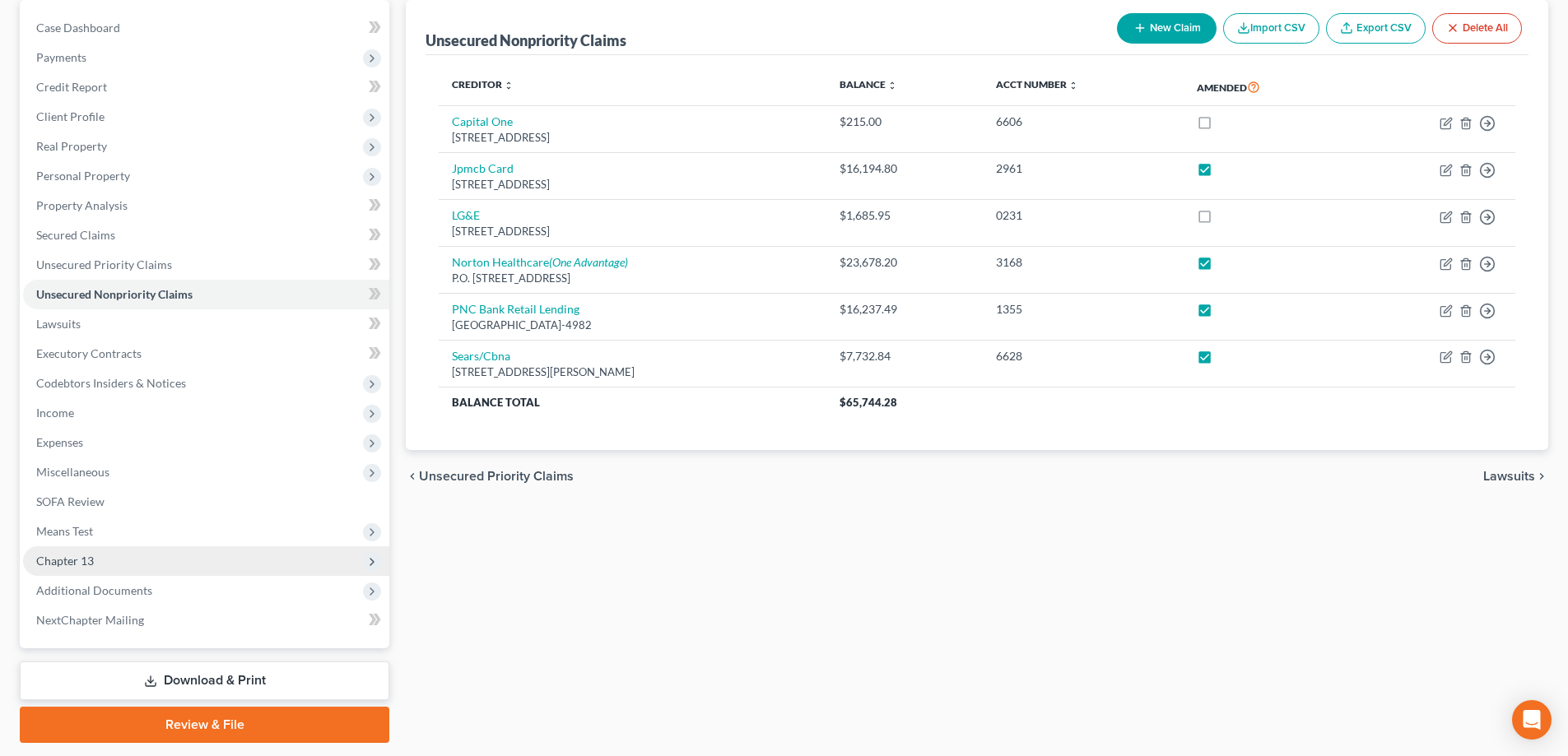
scroll to position [164, 0]
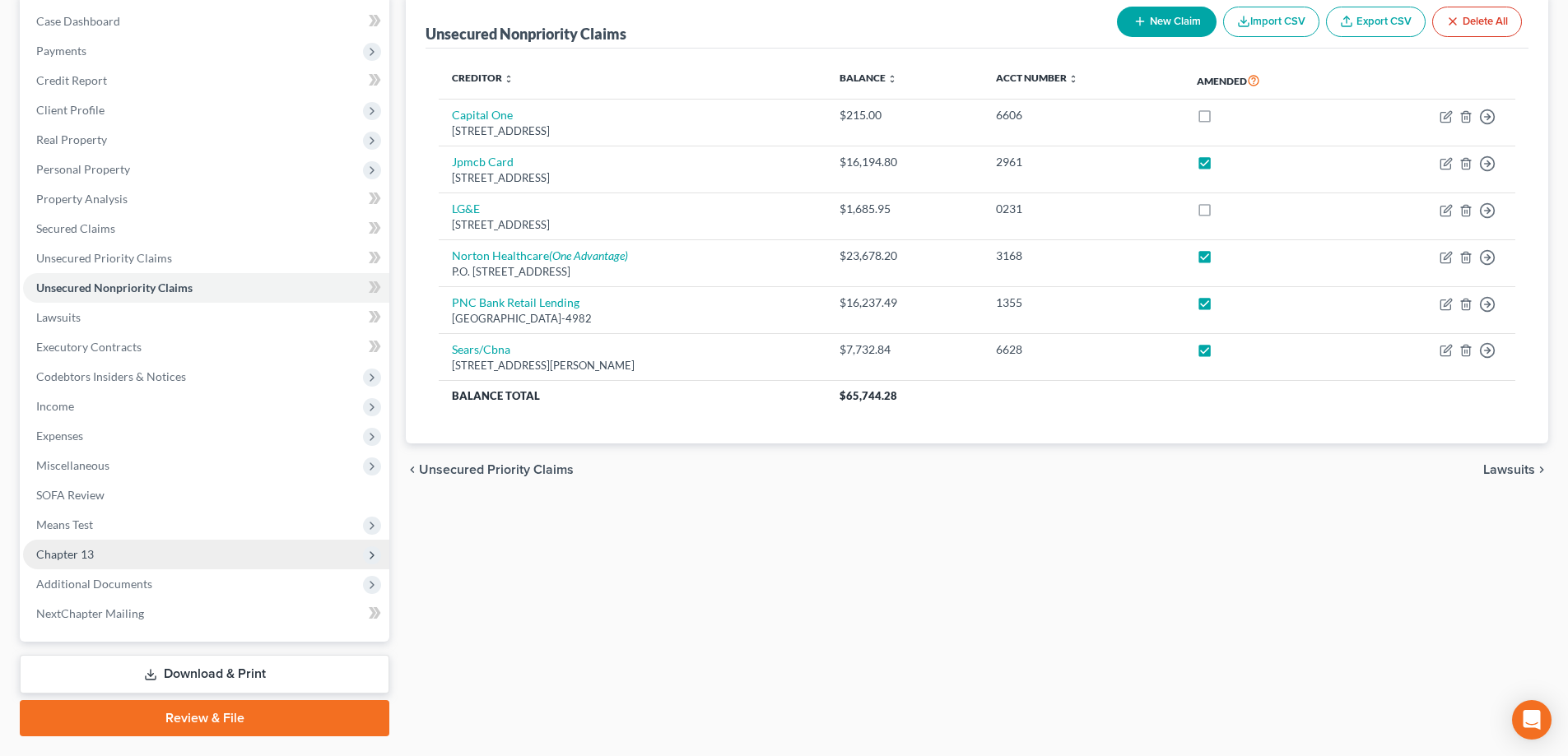
click at [95, 567] on span "Chapter 13" at bounding box center [206, 554] width 366 height 30
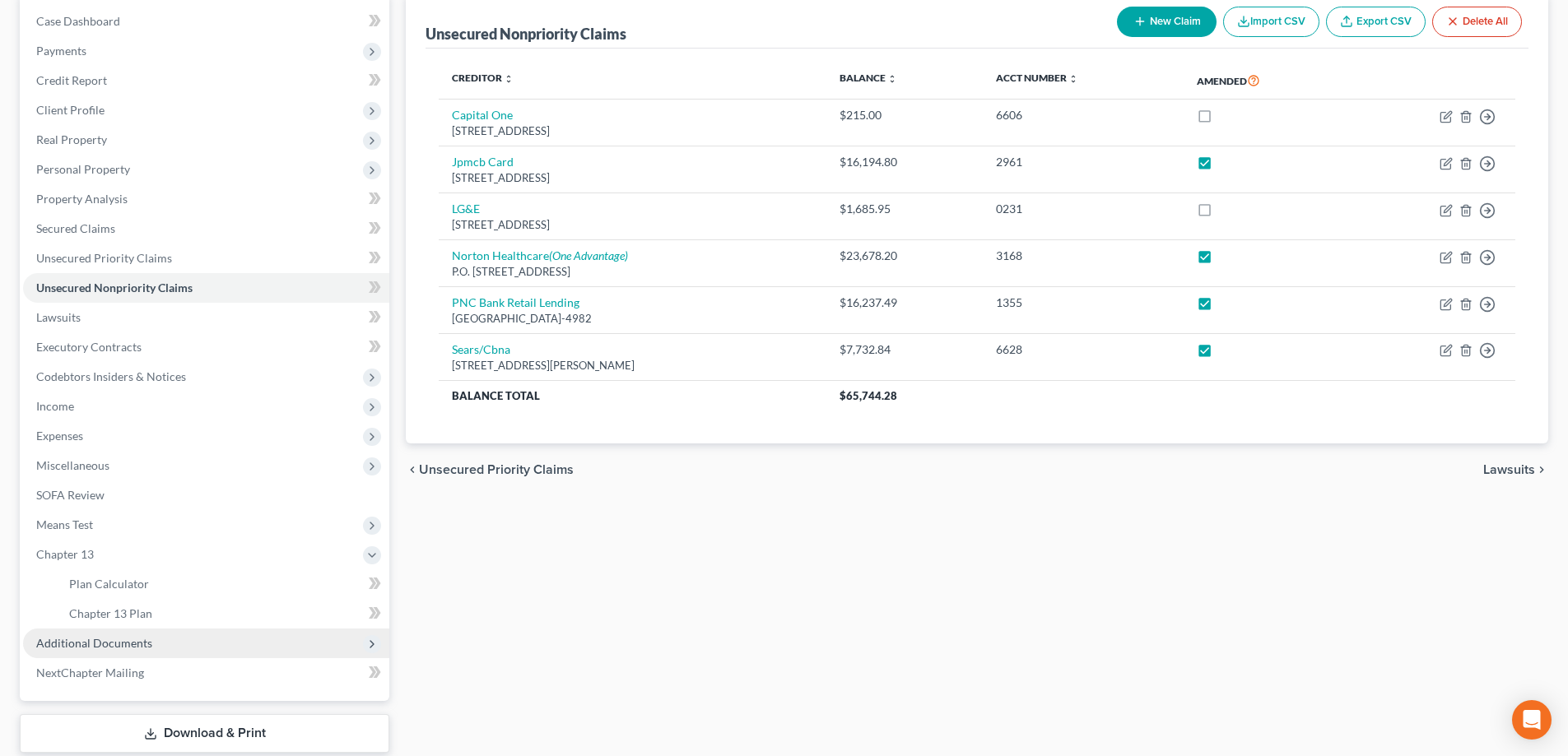
click at [96, 649] on span "Additional Documents" at bounding box center [94, 643] width 116 height 14
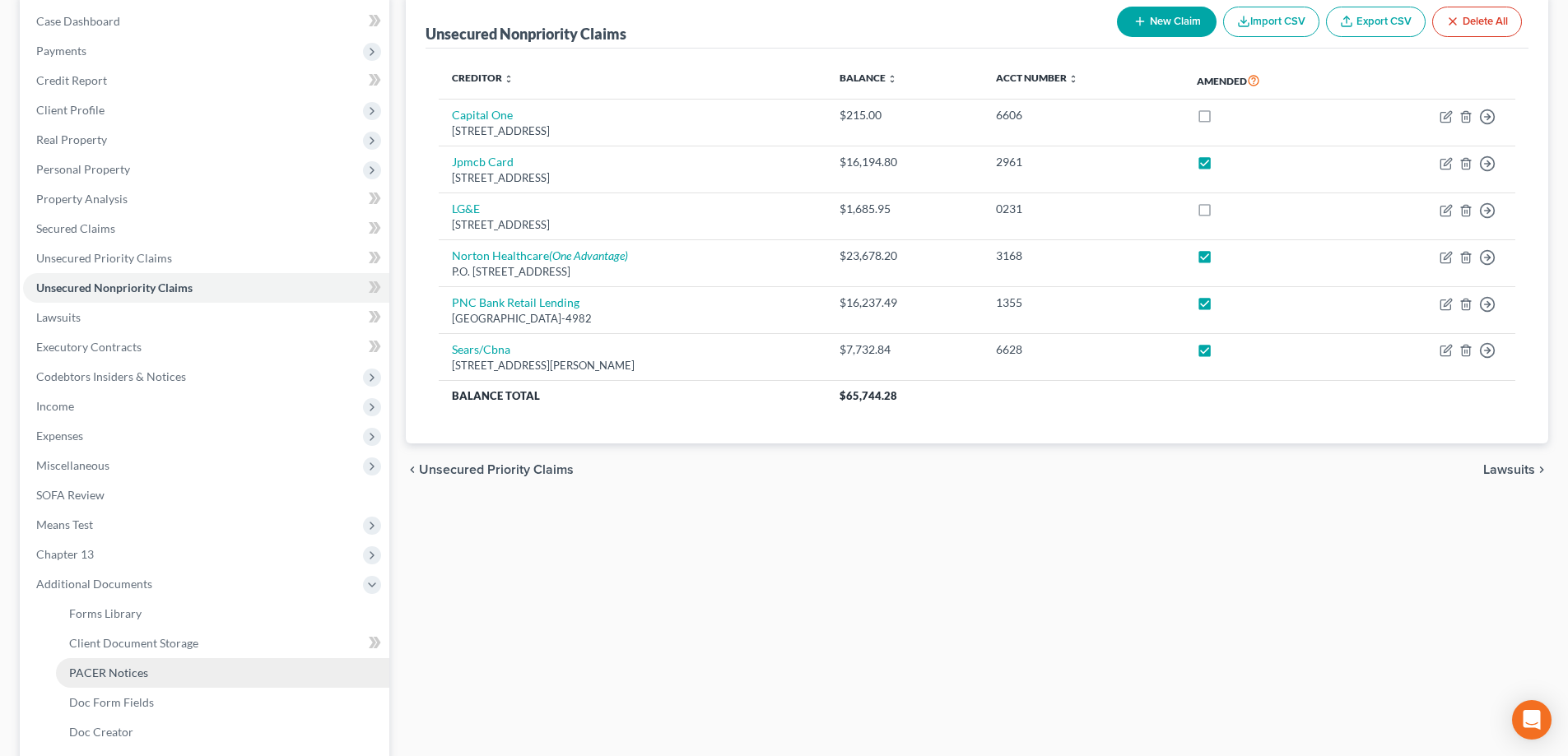
click at [107, 673] on span "PACER Notices" at bounding box center [109, 673] width 79 height 14
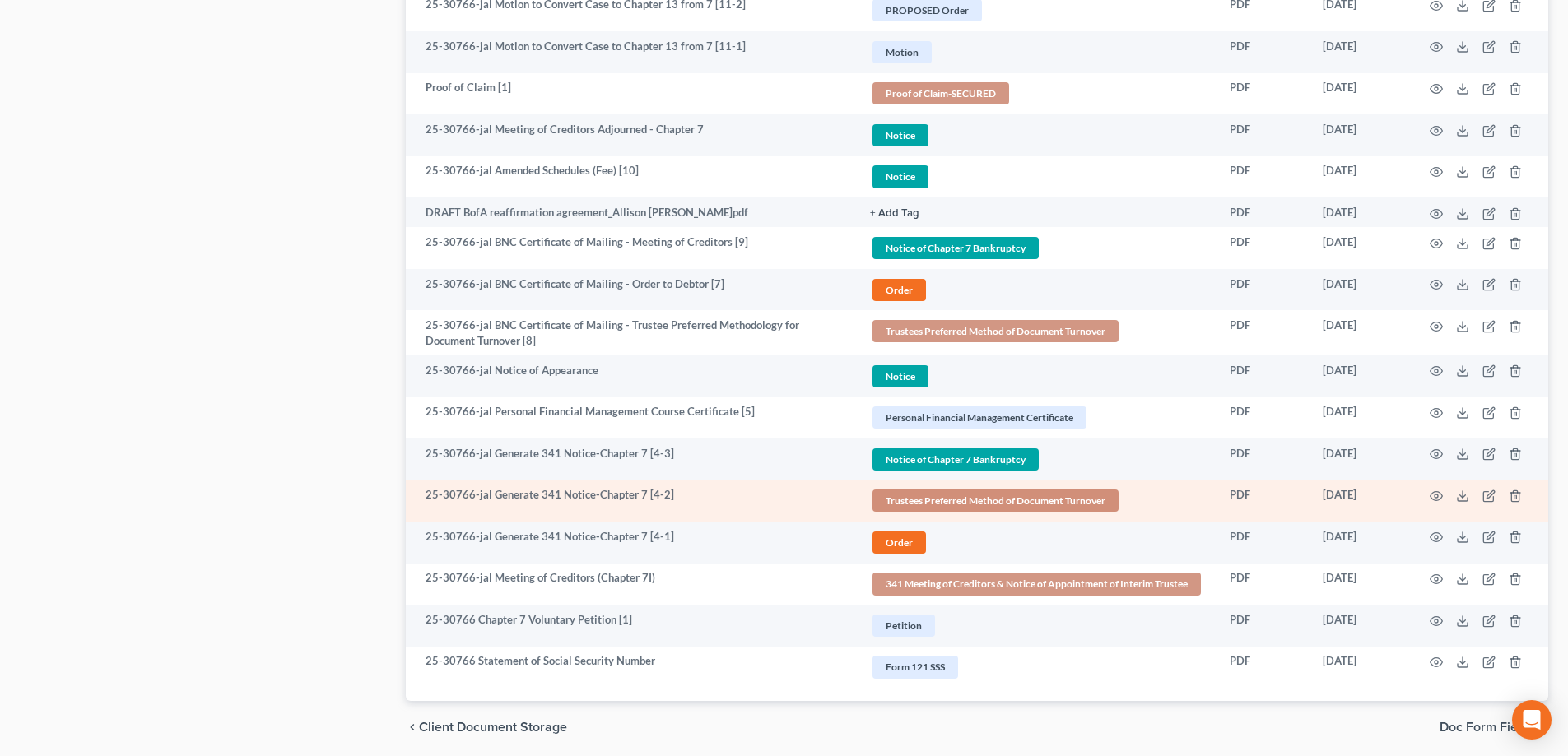
scroll to position [1432, 0]
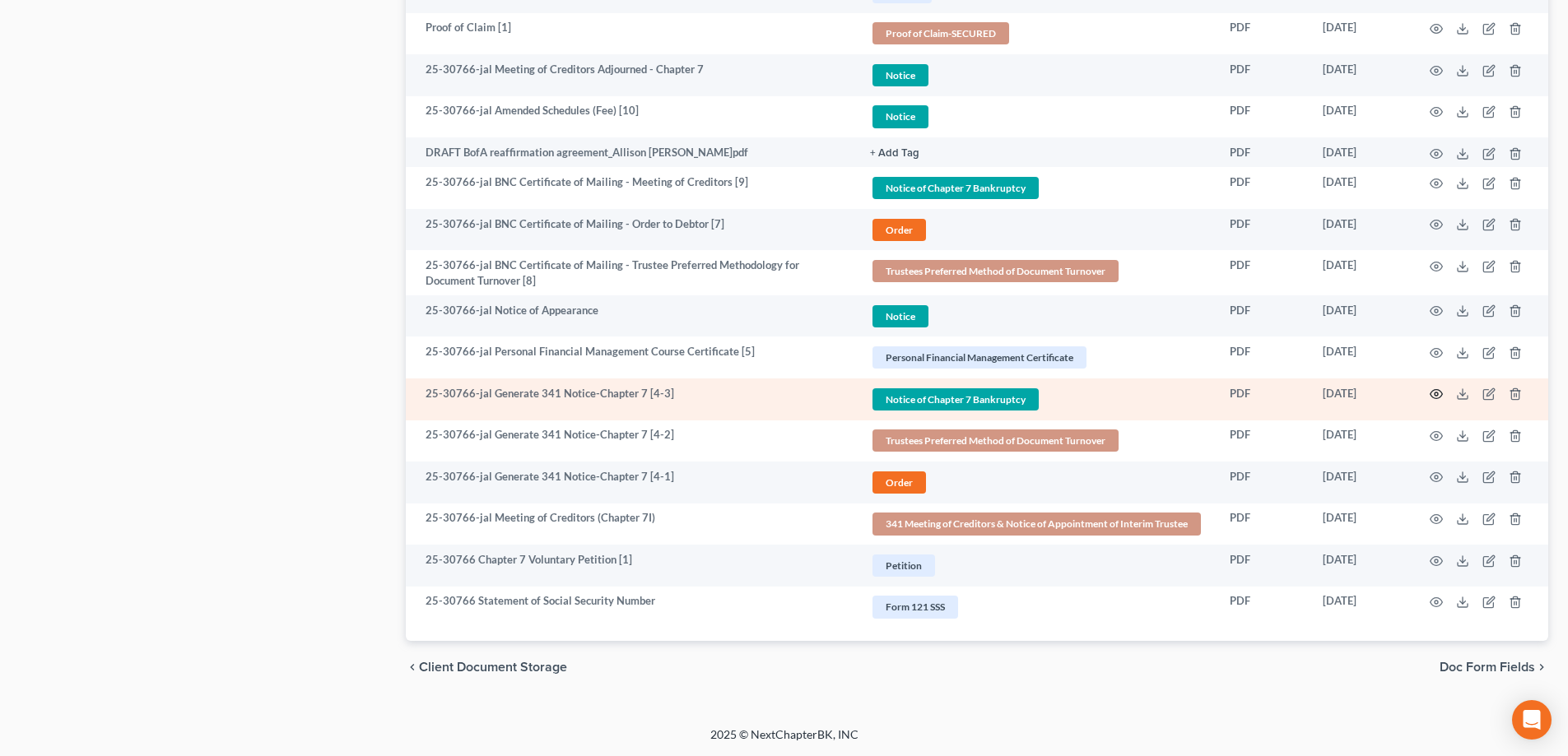
click at [1431, 394] on icon "button" at bounding box center [1437, 395] width 12 height 9
click at [1433, 397] on icon "button" at bounding box center [1436, 394] width 13 height 13
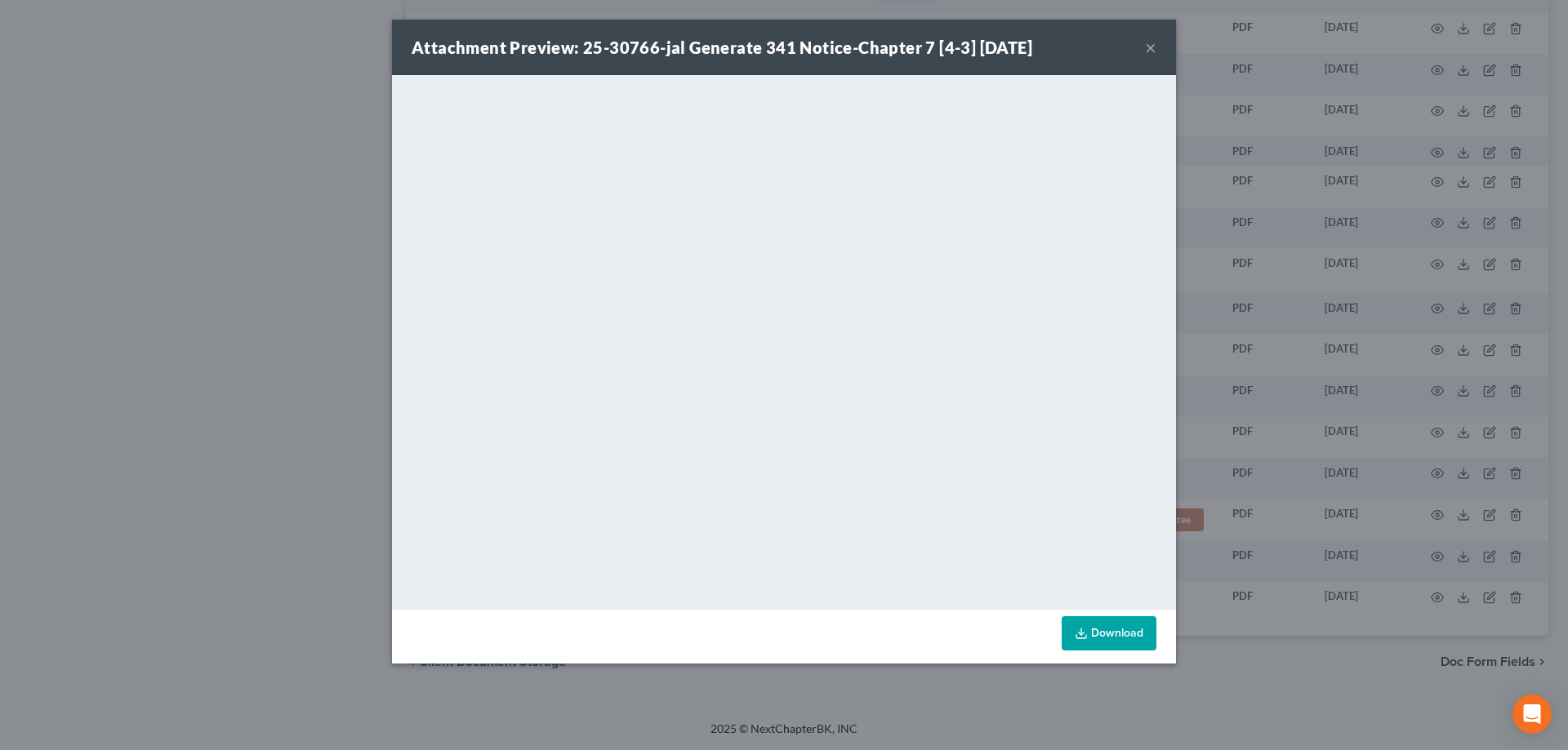
click at [1149, 46] on button "×" at bounding box center [1150, 47] width 11 height 20
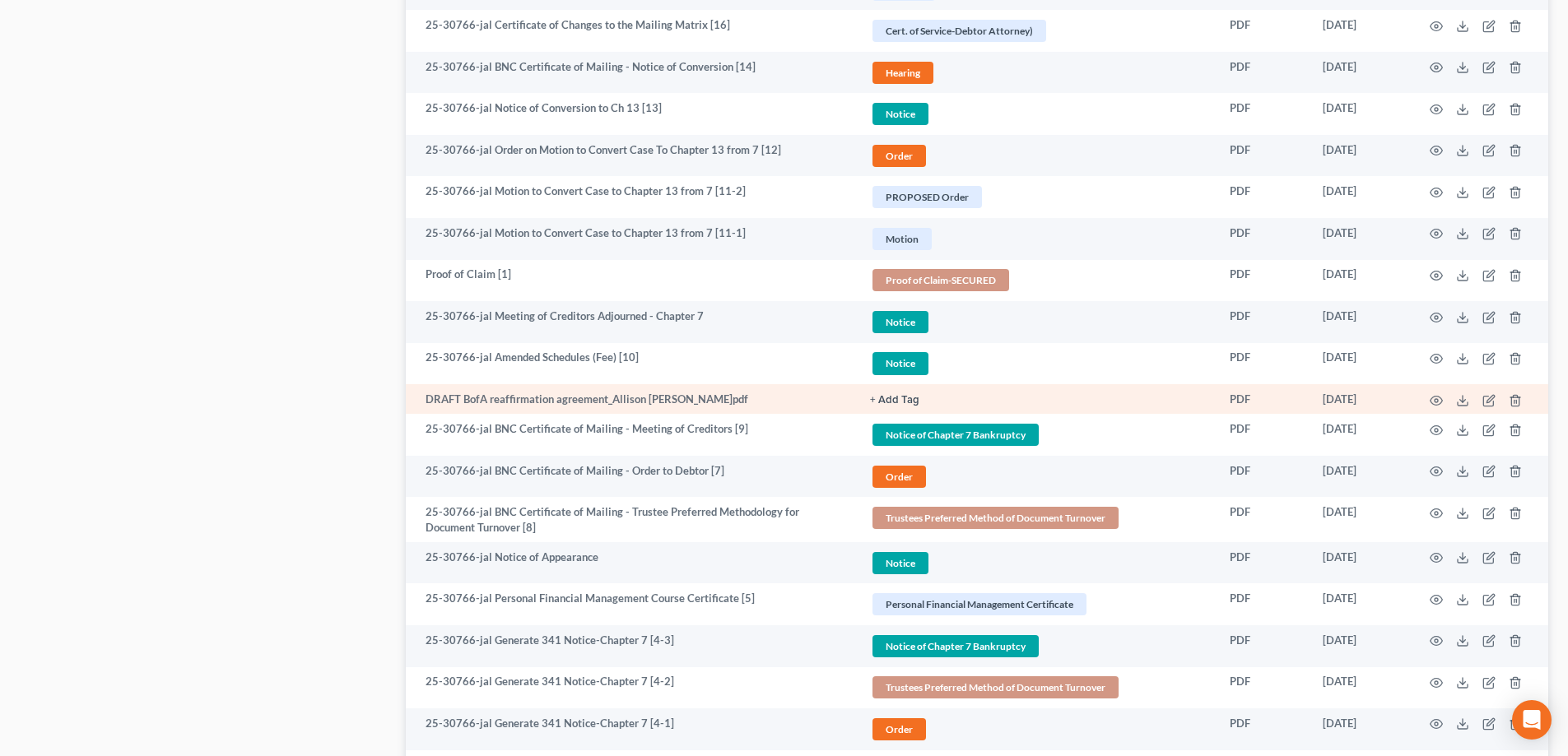
scroll to position [1104, 0]
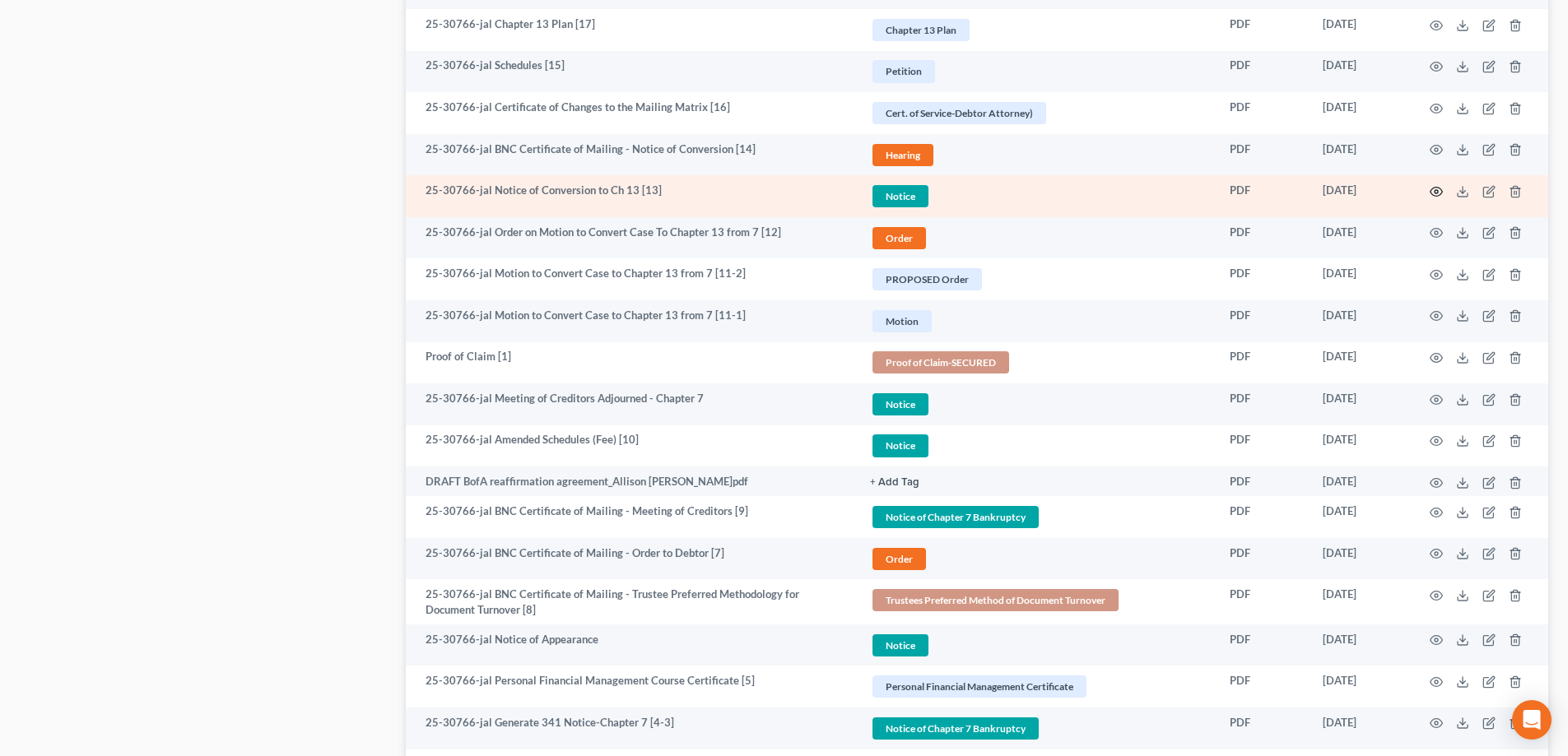
click at [1435, 195] on icon "button" at bounding box center [1436, 191] width 13 height 13
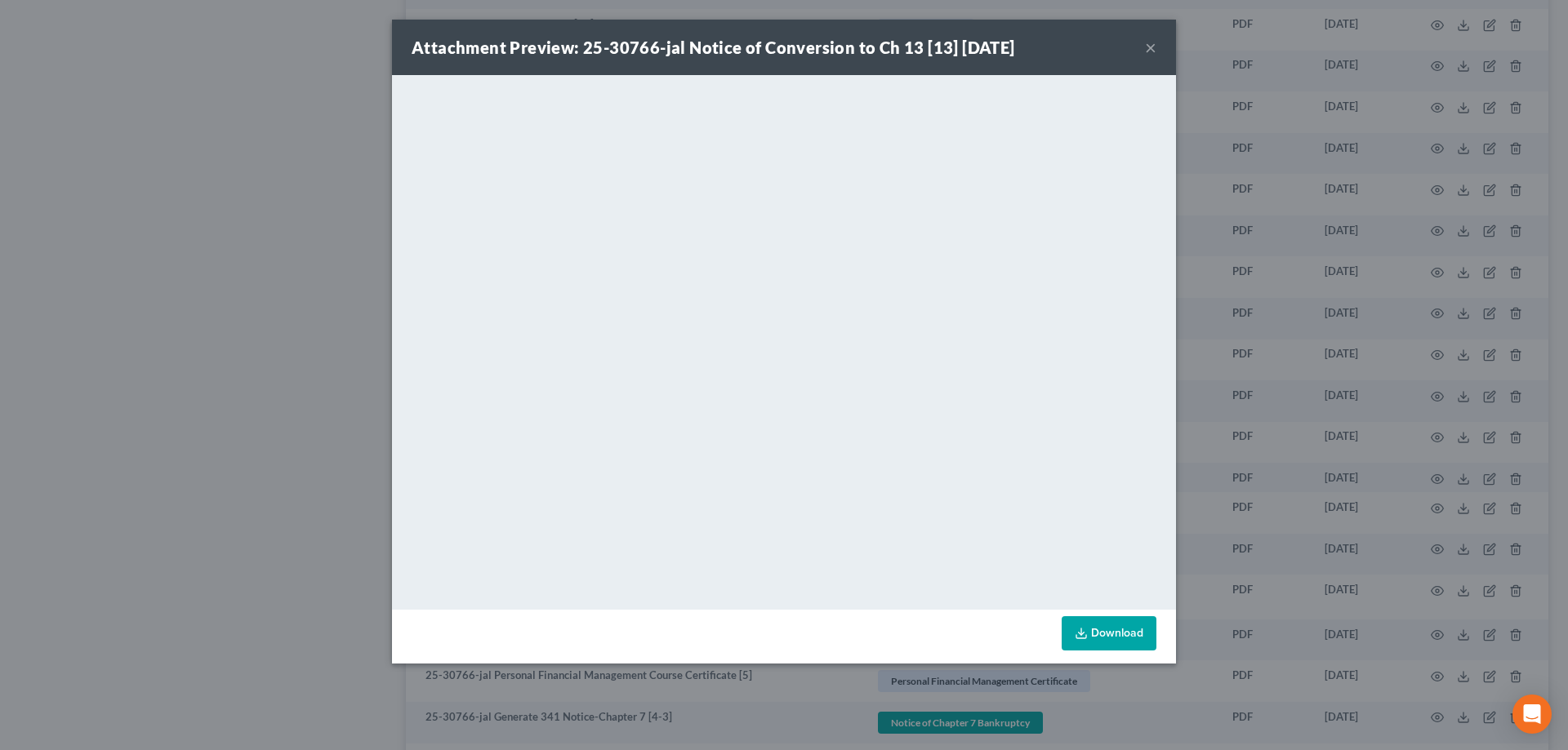
click at [1151, 48] on button "×" at bounding box center [1150, 47] width 11 height 20
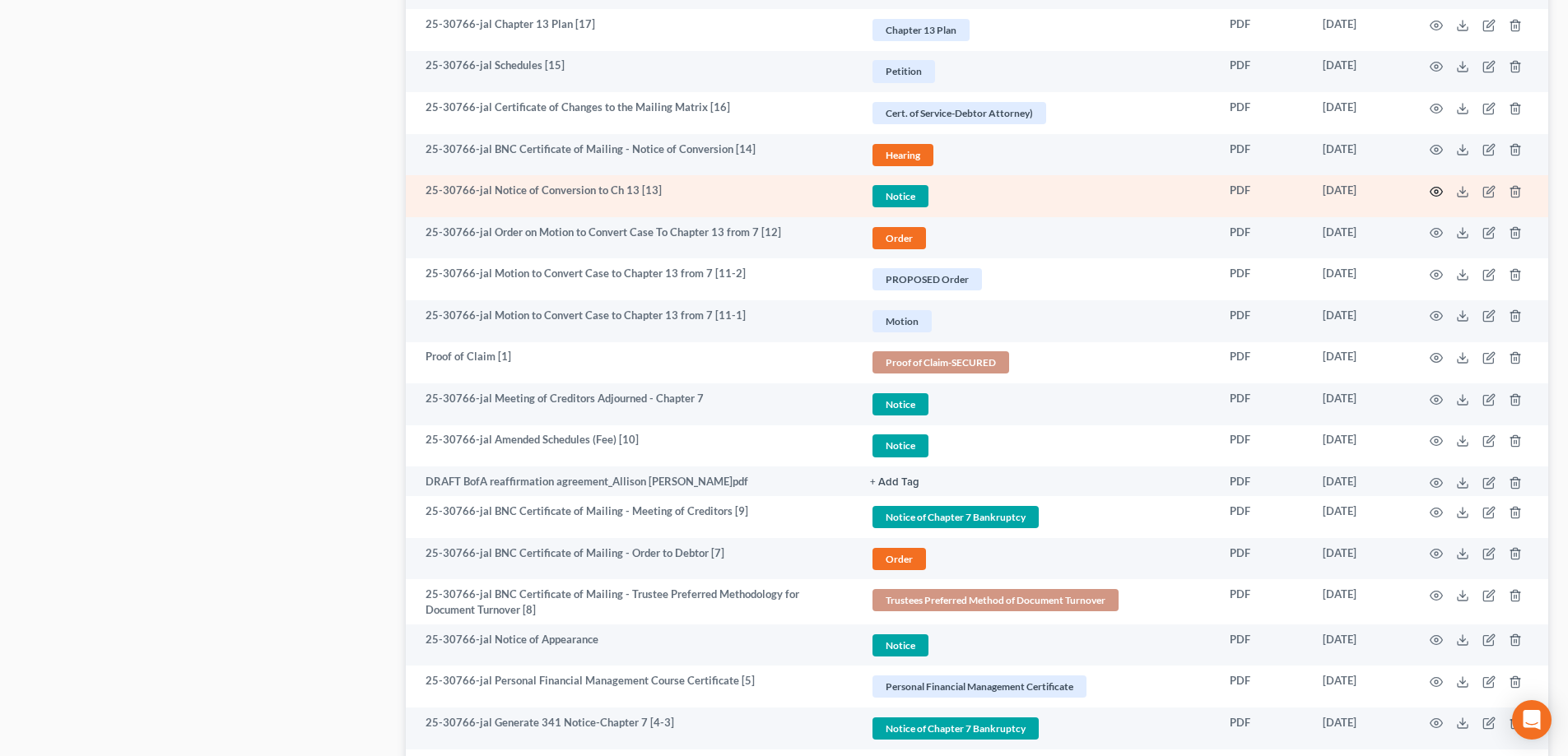
click at [1432, 191] on icon "button" at bounding box center [1436, 191] width 13 height 13
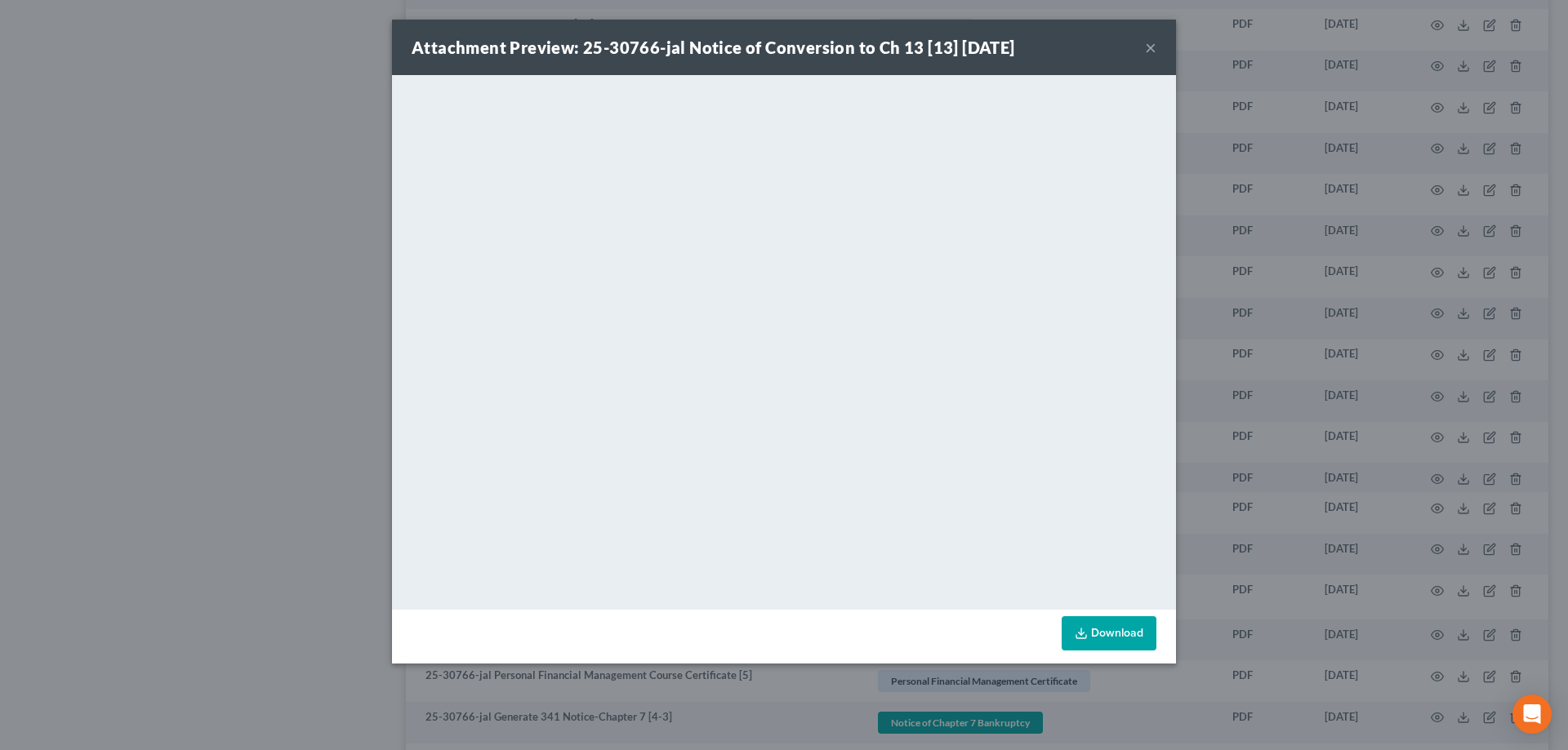
click at [1151, 44] on button "×" at bounding box center [1150, 47] width 11 height 20
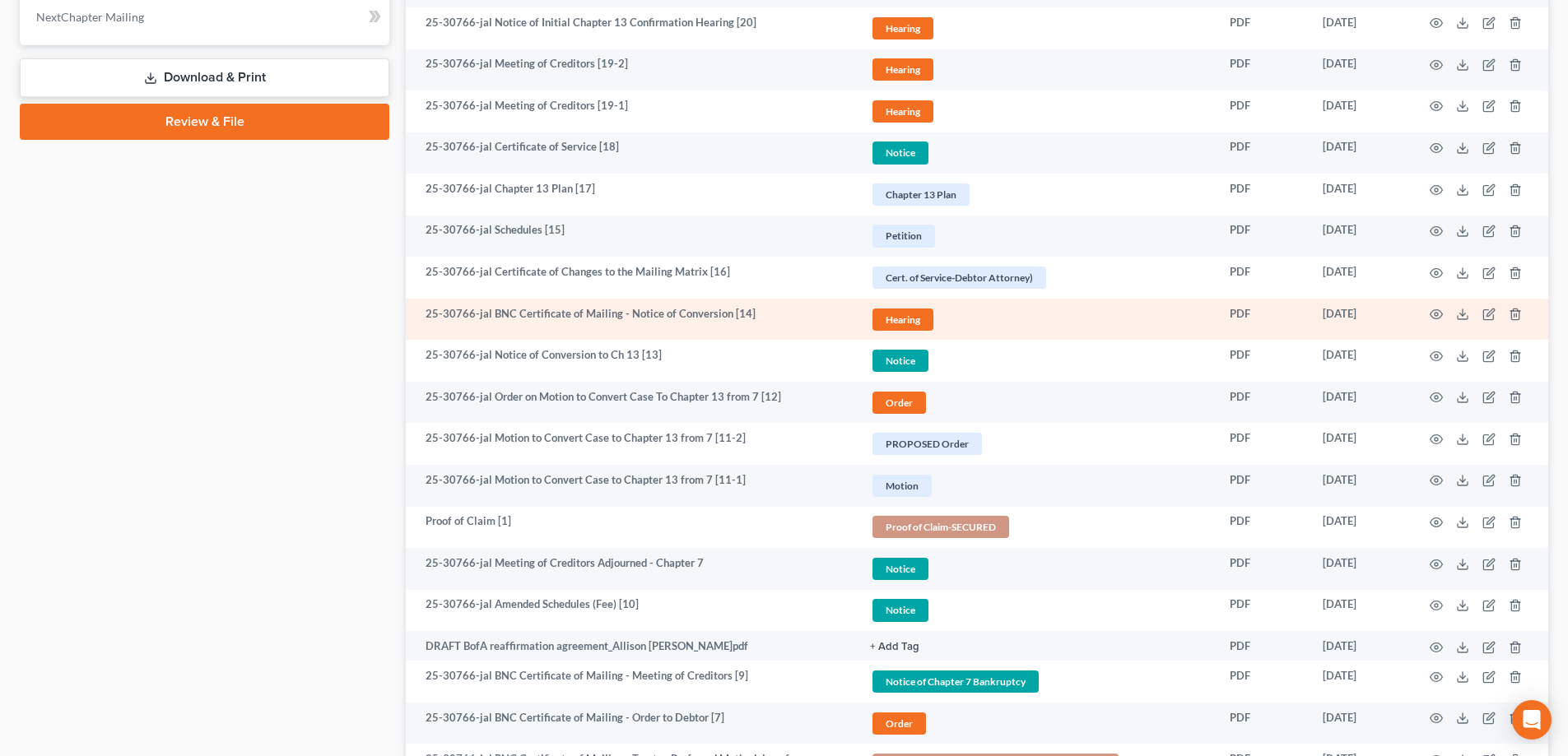
scroll to position [857, 0]
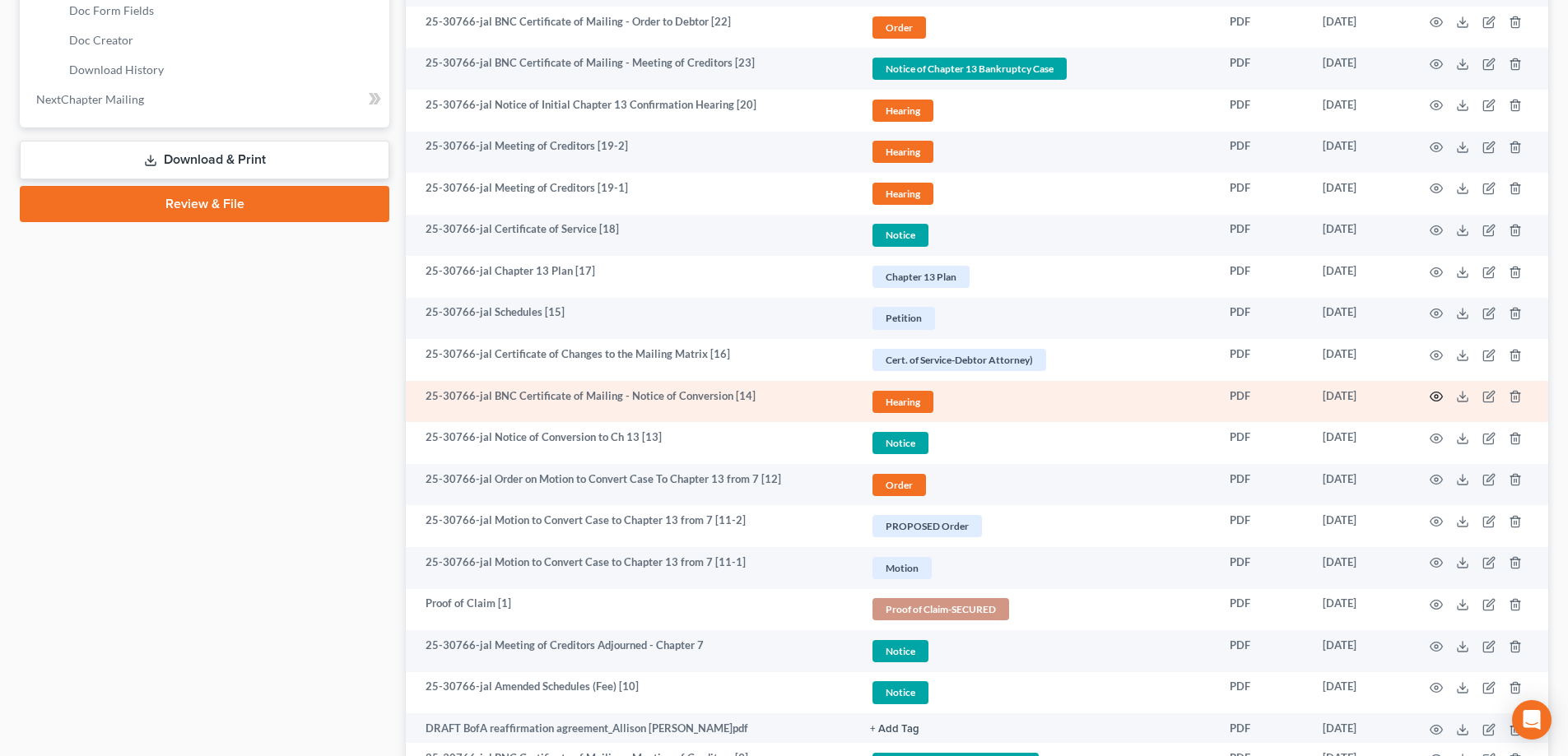
click at [1433, 396] on icon "button" at bounding box center [1436, 396] width 13 height 13
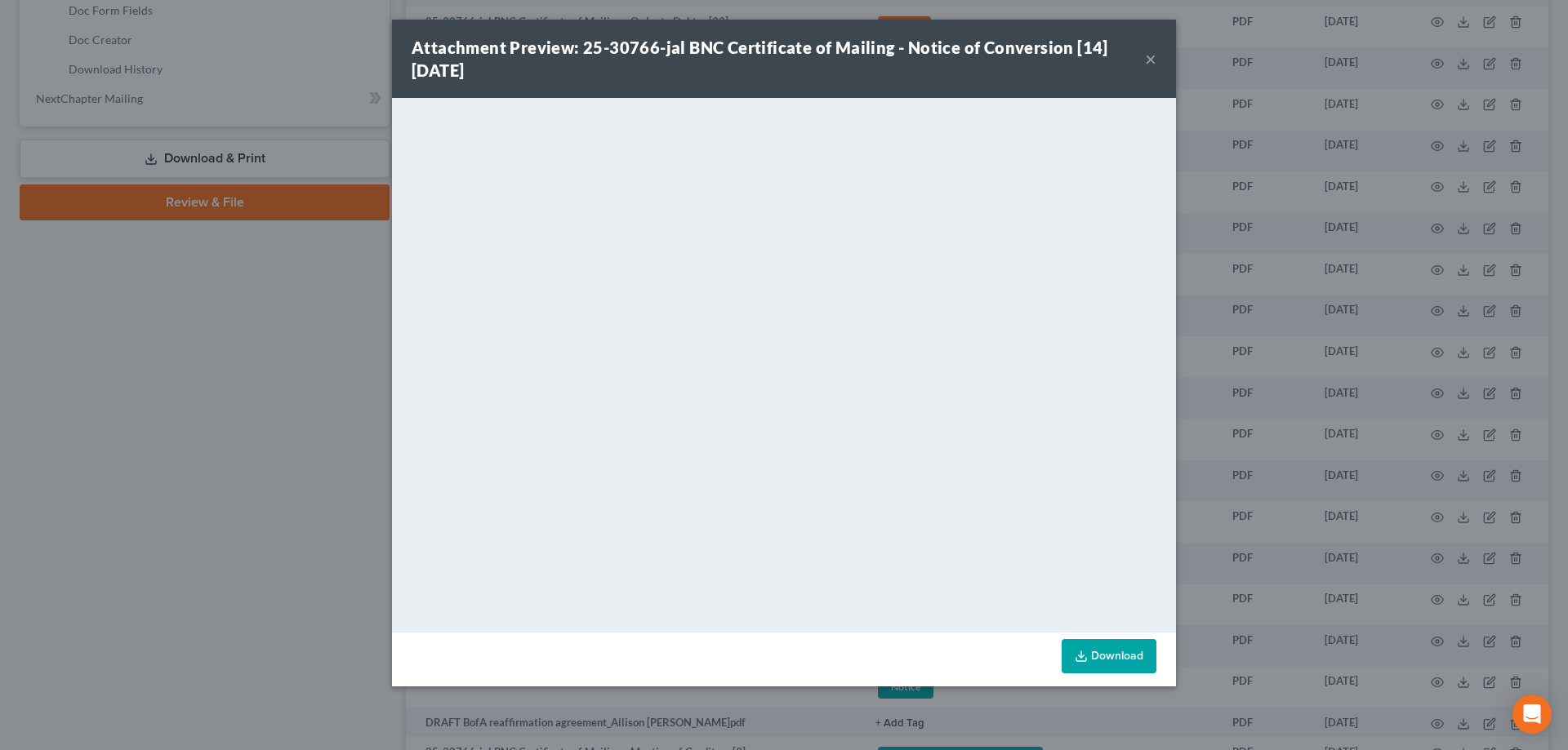
click at [1142, 62] on div "Attachment Preview: 25-30766-jal BNC Certificate of Mailing - Notice of Convers…" at bounding box center [778, 59] width 733 height 46
click at [1150, 59] on button "×" at bounding box center [1150, 59] width 11 height 20
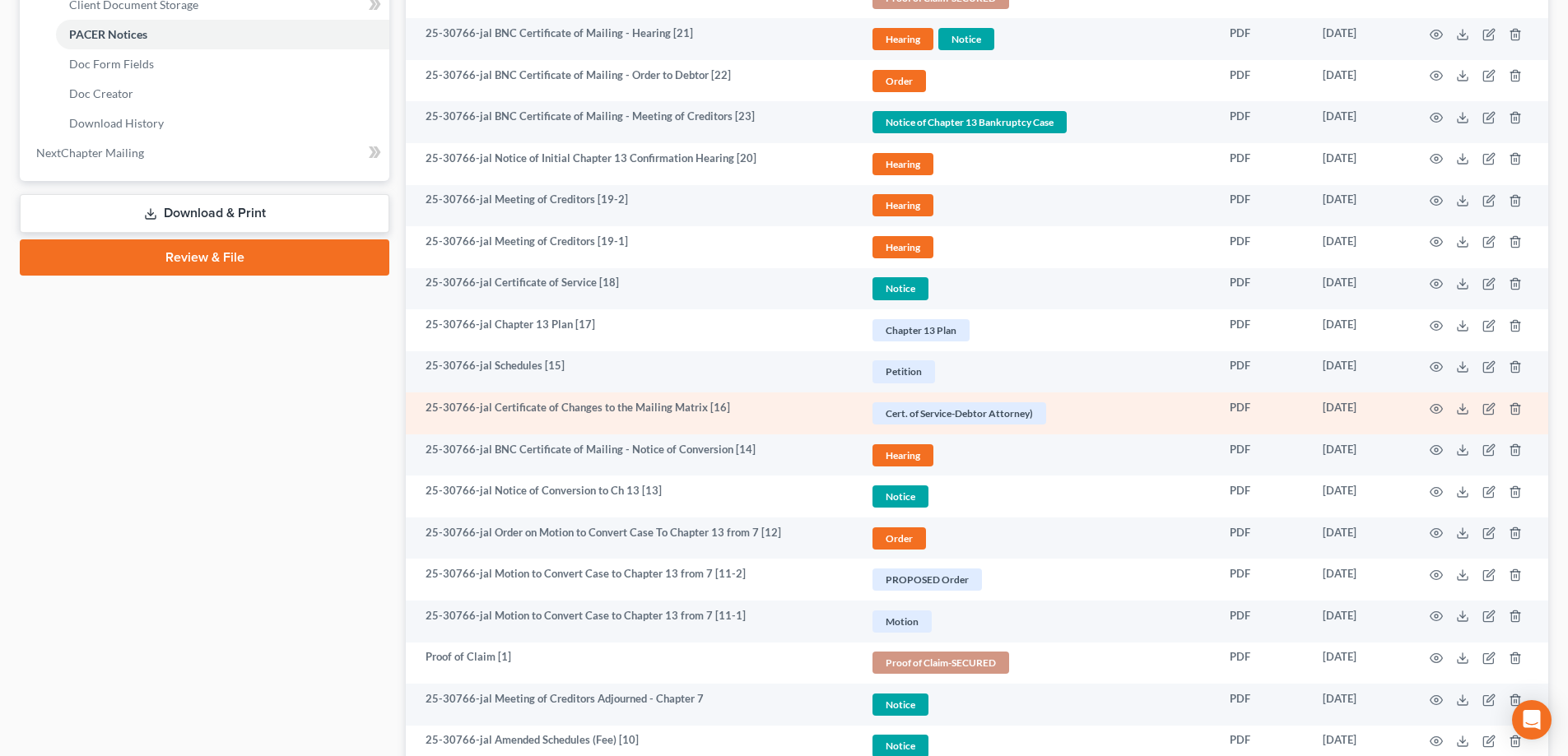
scroll to position [774, 0]
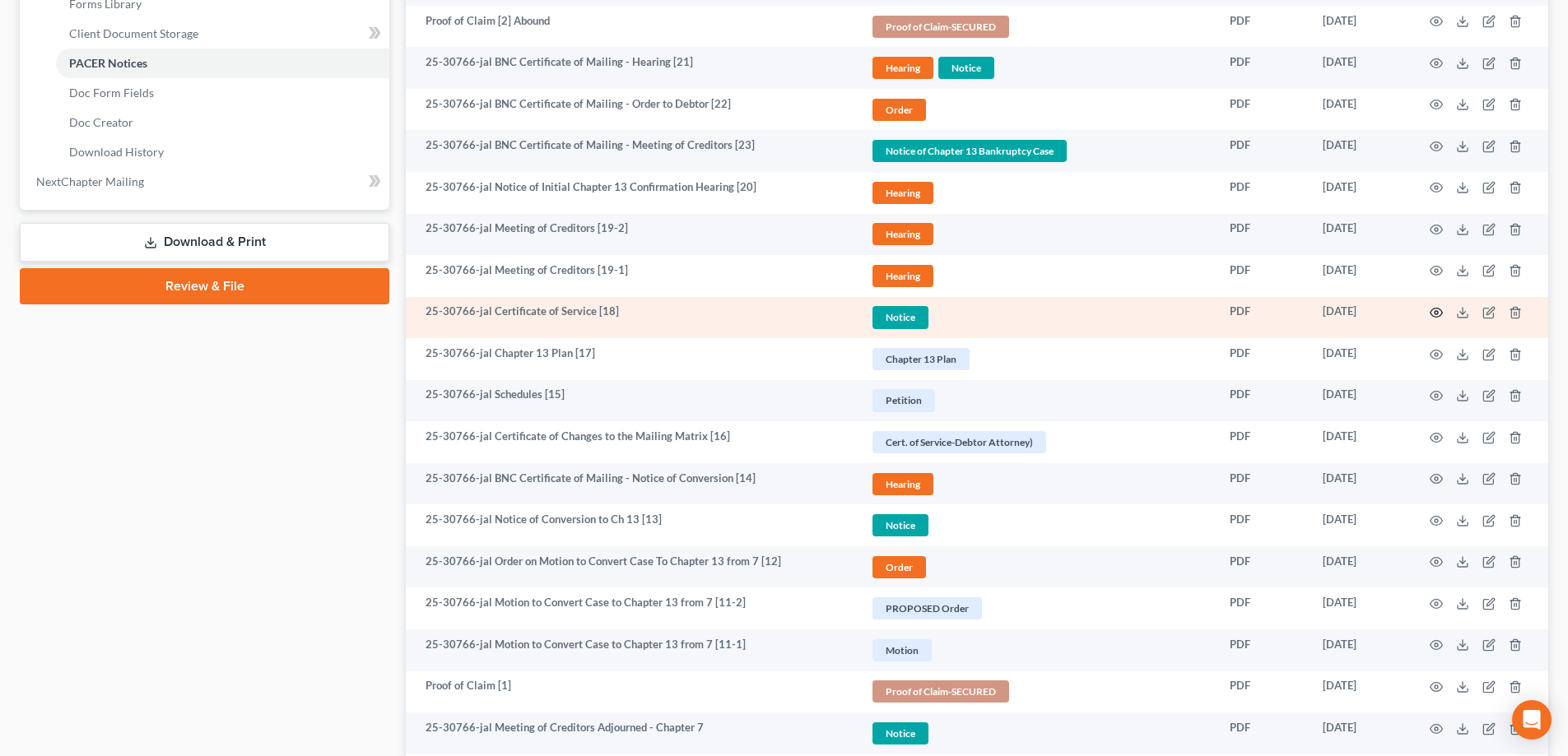
click at [1442, 311] on td at bounding box center [1478, 318] width 138 height 42
click at [1438, 311] on icon "button" at bounding box center [1436, 312] width 13 height 13
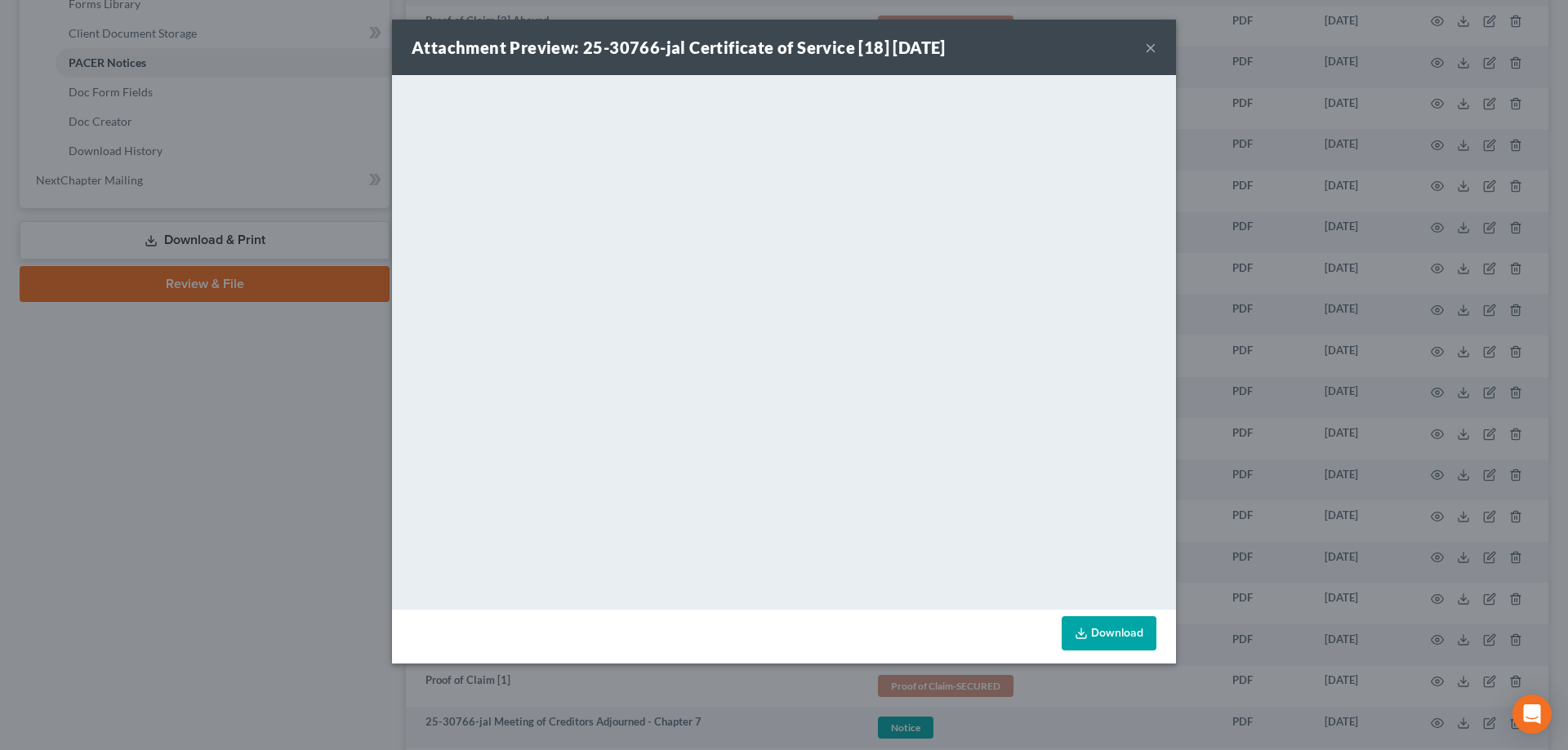
click at [1146, 45] on button "×" at bounding box center [1150, 47] width 11 height 20
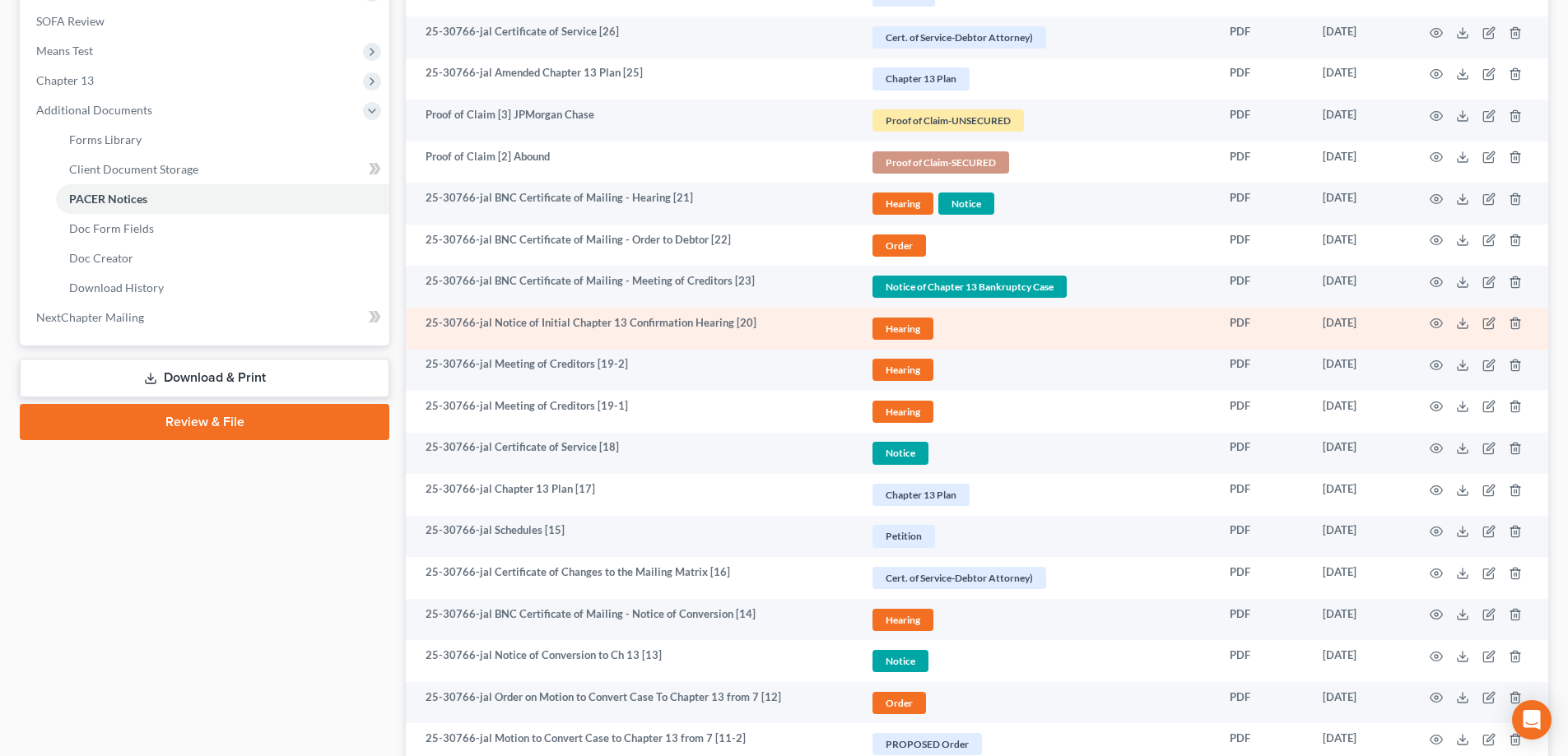
scroll to position [610, 0]
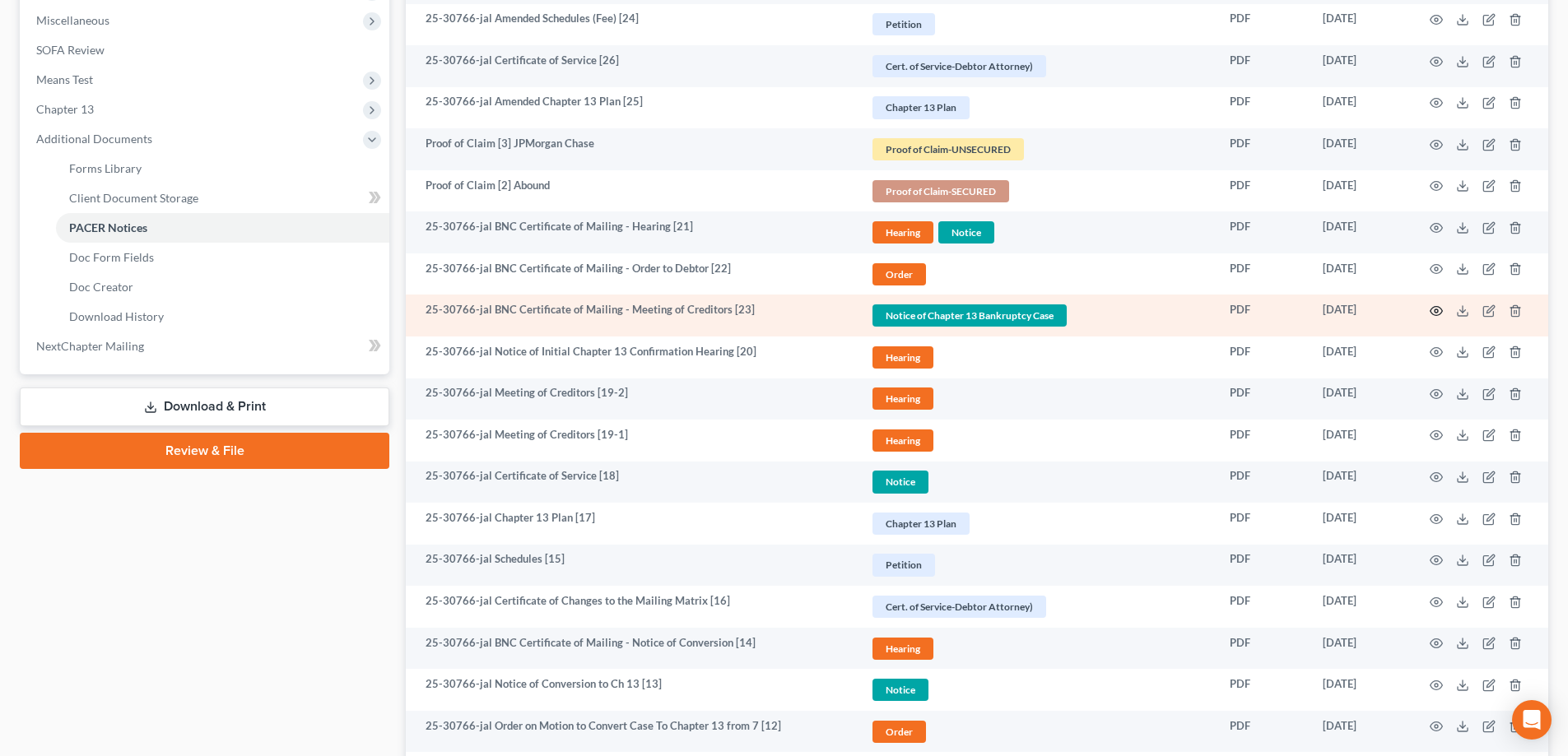
click at [1435, 311] on icon "button" at bounding box center [1436, 310] width 13 height 13
click at [1432, 312] on icon "button" at bounding box center [1436, 310] width 13 height 13
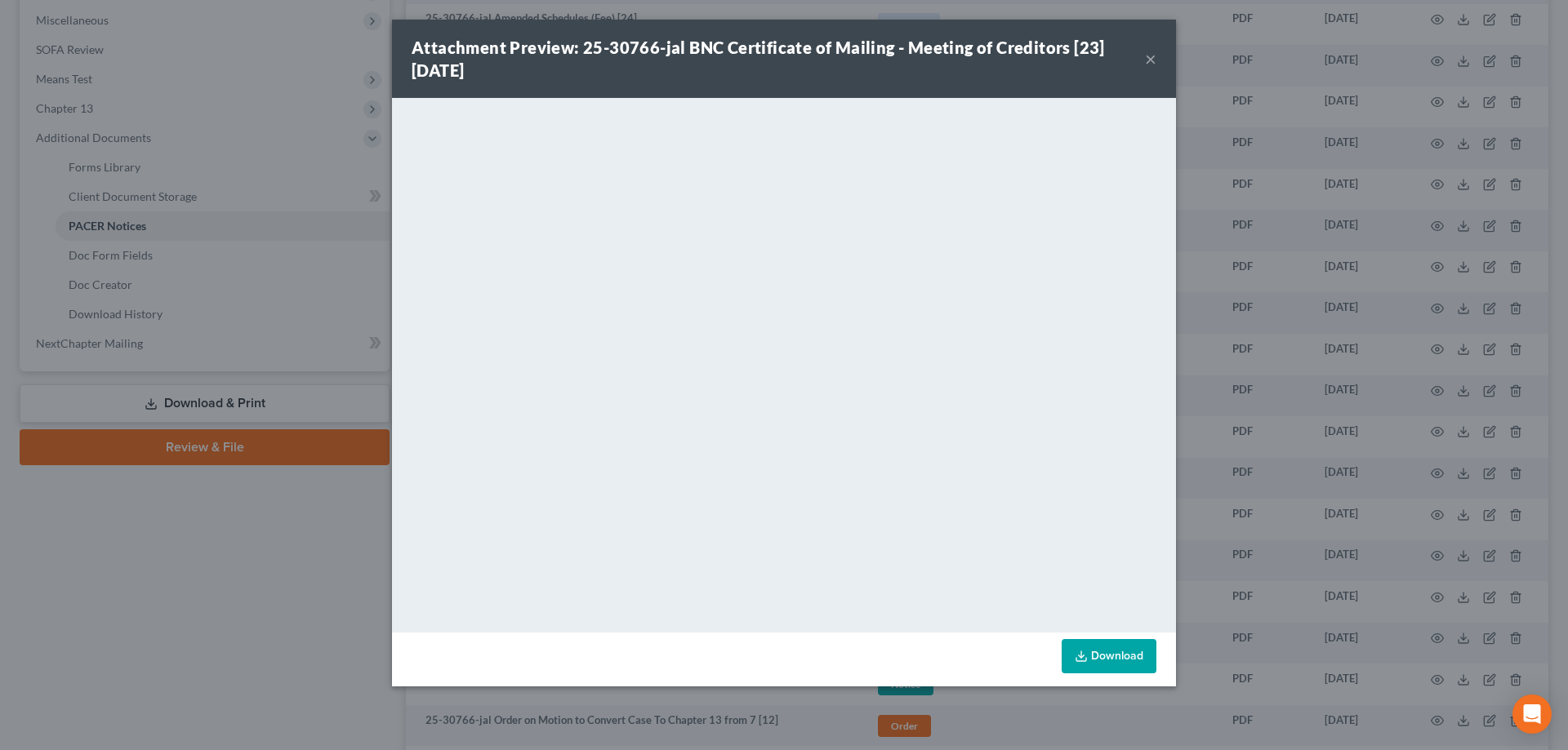
click at [1152, 63] on button "×" at bounding box center [1150, 59] width 11 height 20
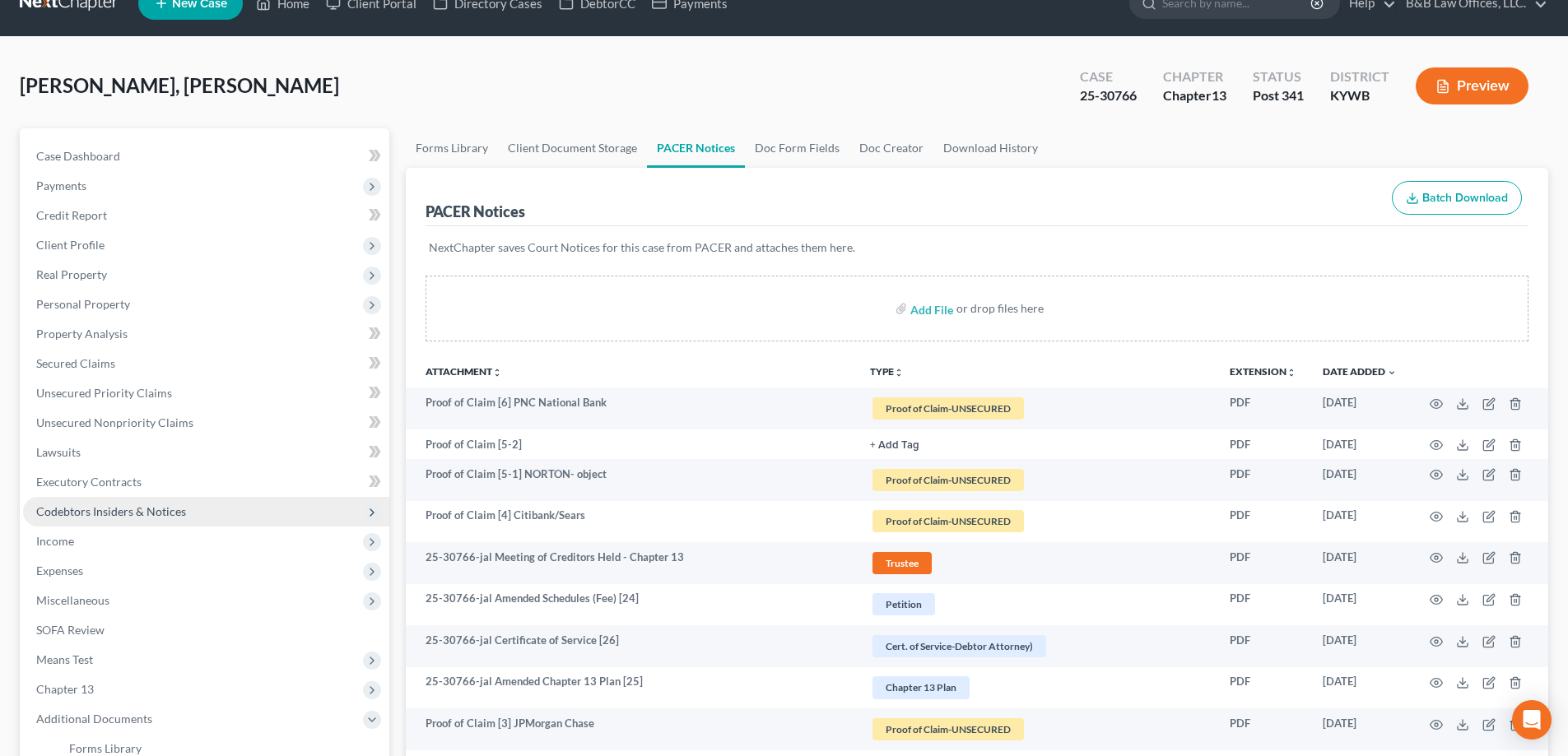
scroll to position [0, 0]
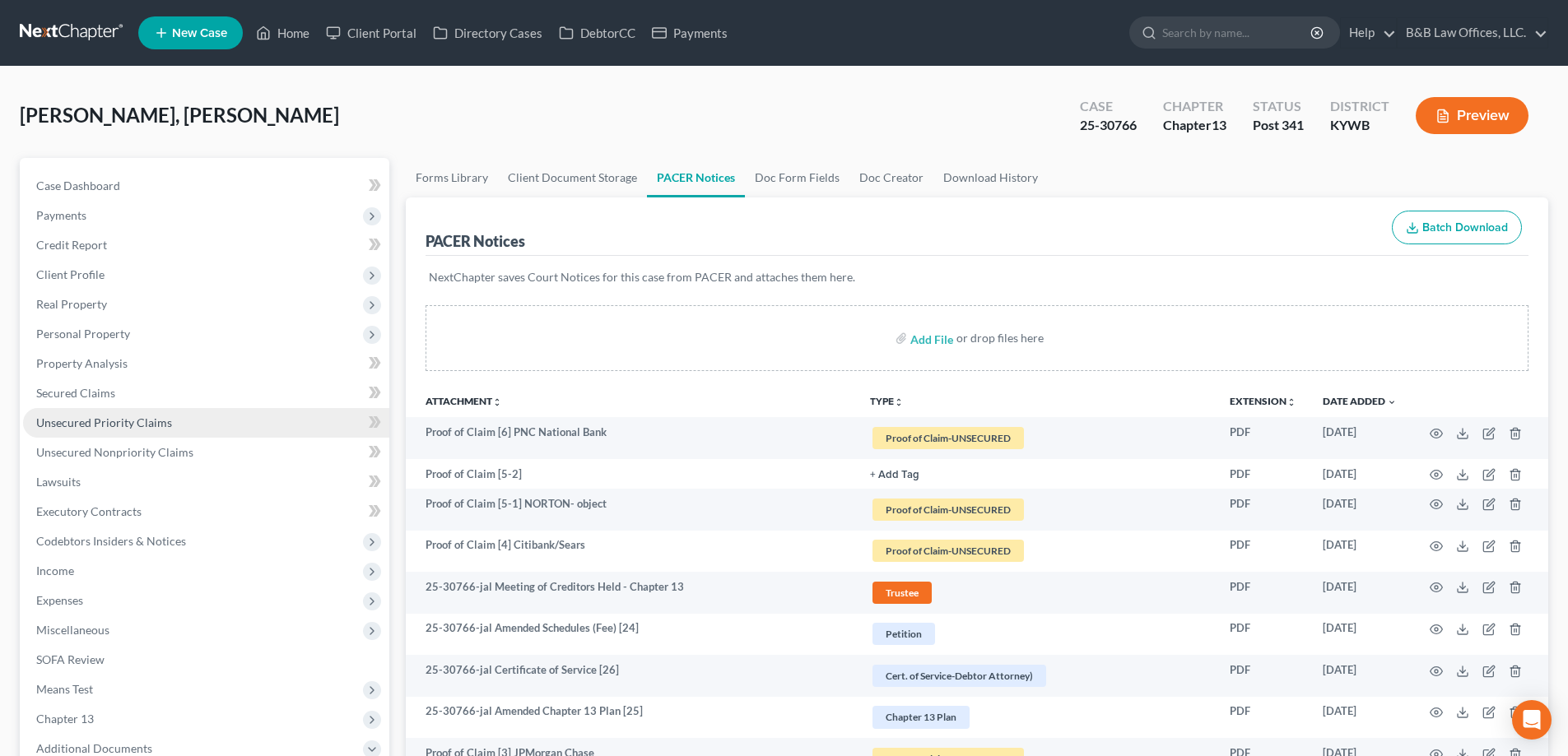
click at [93, 429] on link "Unsecured Priority Claims" at bounding box center [206, 423] width 366 height 30
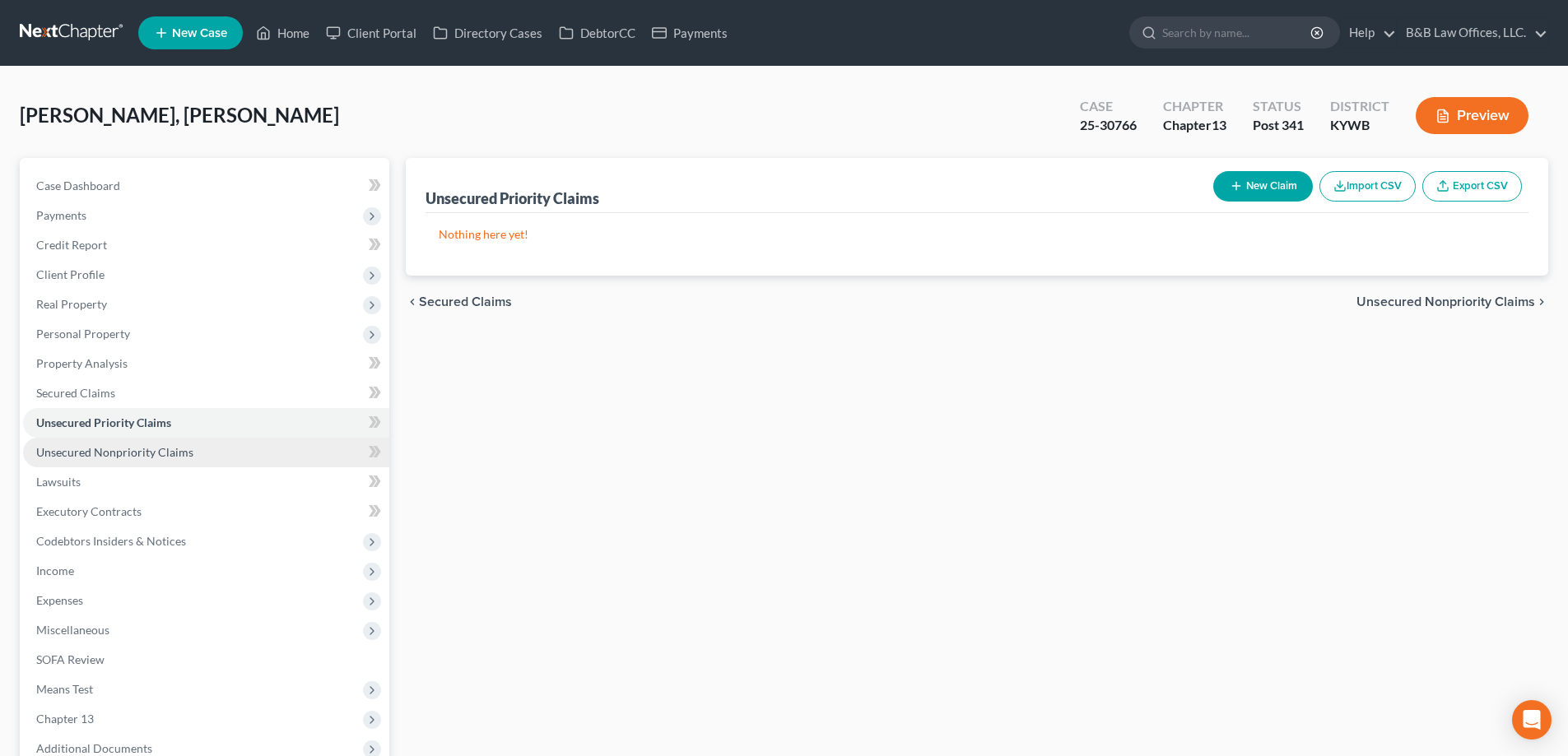
click at [201, 455] on link "Unsecured Nonpriority Claims" at bounding box center [206, 453] width 366 height 30
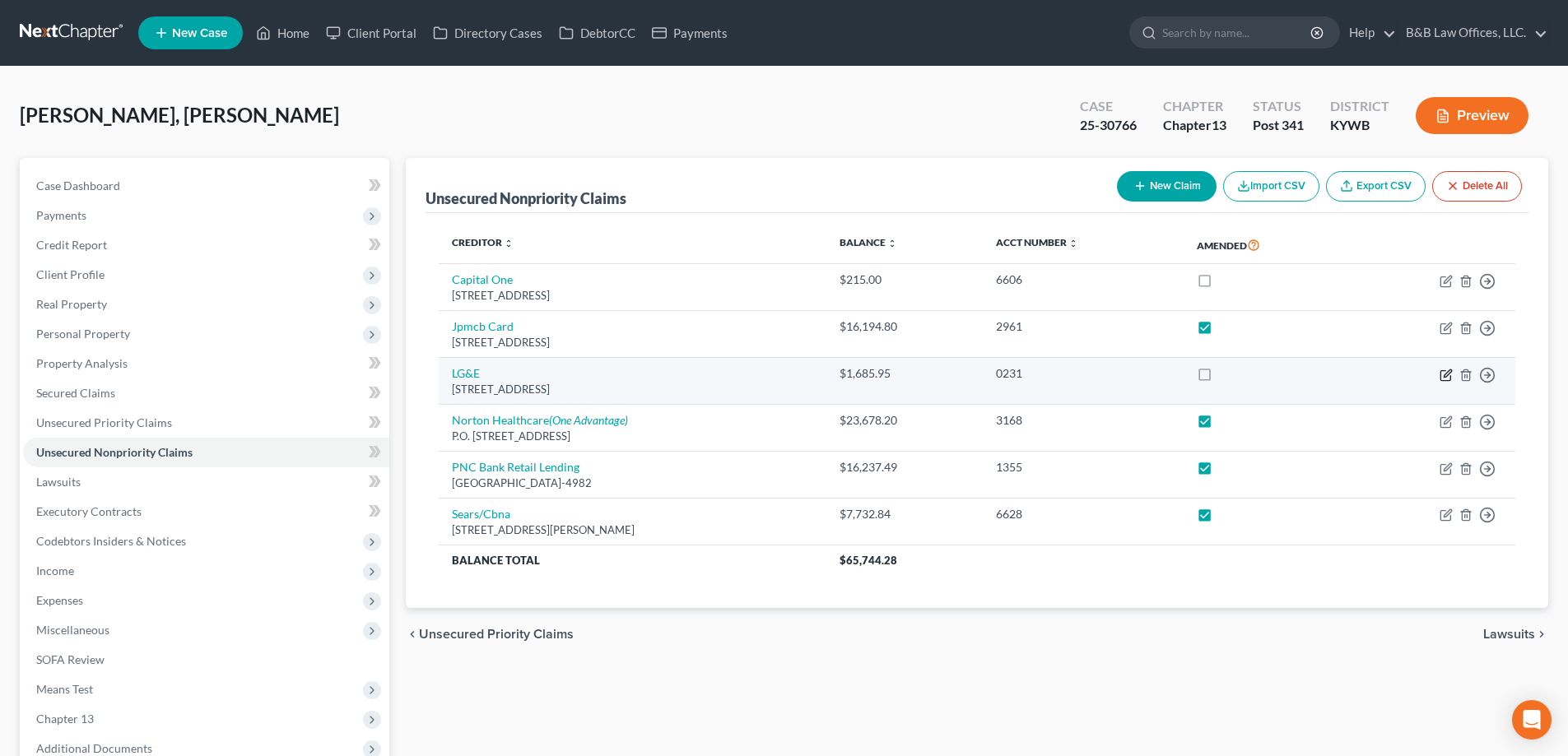
click at [1445, 376] on icon "button" at bounding box center [1445, 375] width 13 height 13
select select "18"
select select "20"
select select "0"
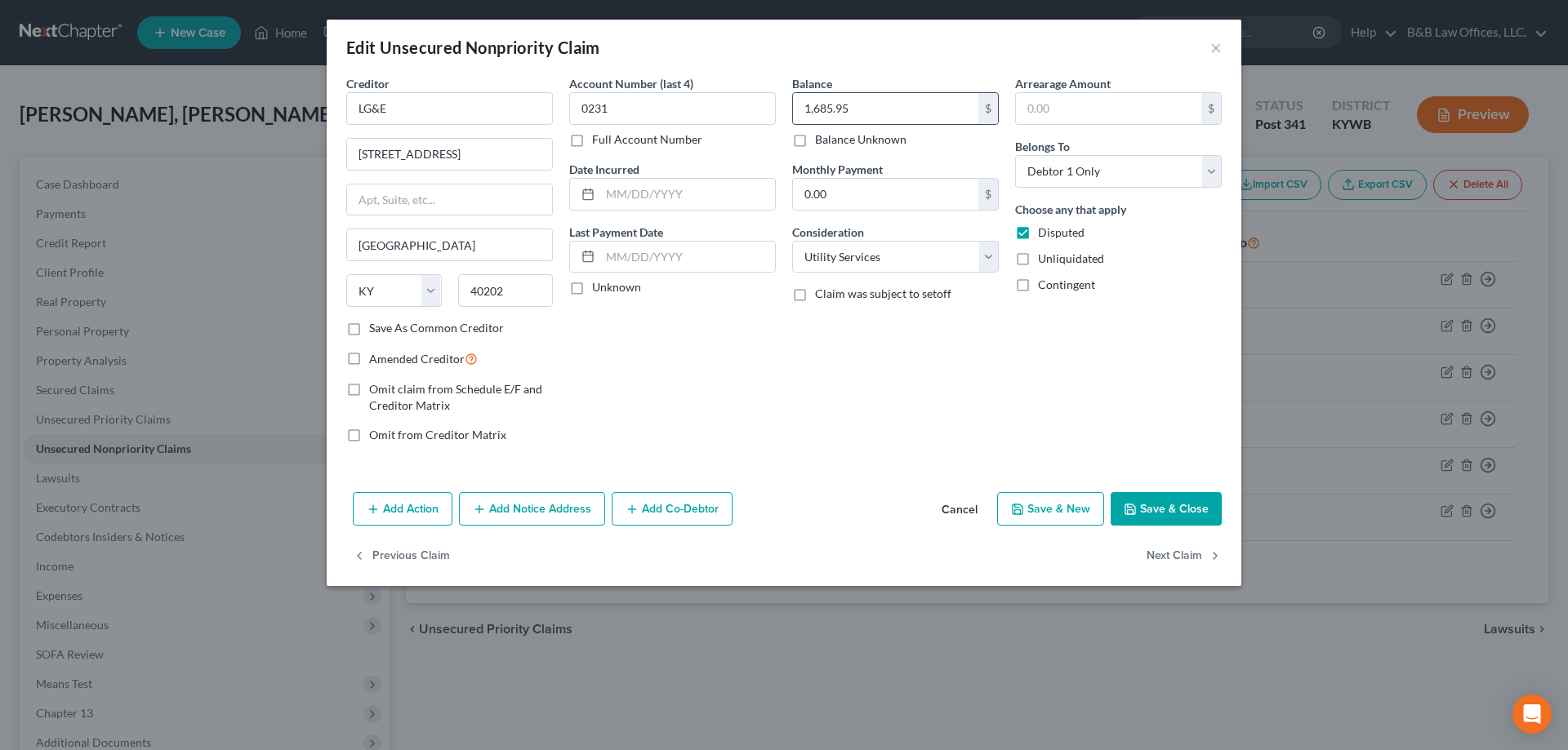
drag, startPoint x: 869, startPoint y: 103, endPoint x: 822, endPoint y: 104, distance: 47.0
click at [868, 103] on input "1,685.95" at bounding box center [885, 109] width 185 height 31
type input "0231"
click at [815, 116] on input "text" at bounding box center [885, 109] width 185 height 31
type input "0.00"
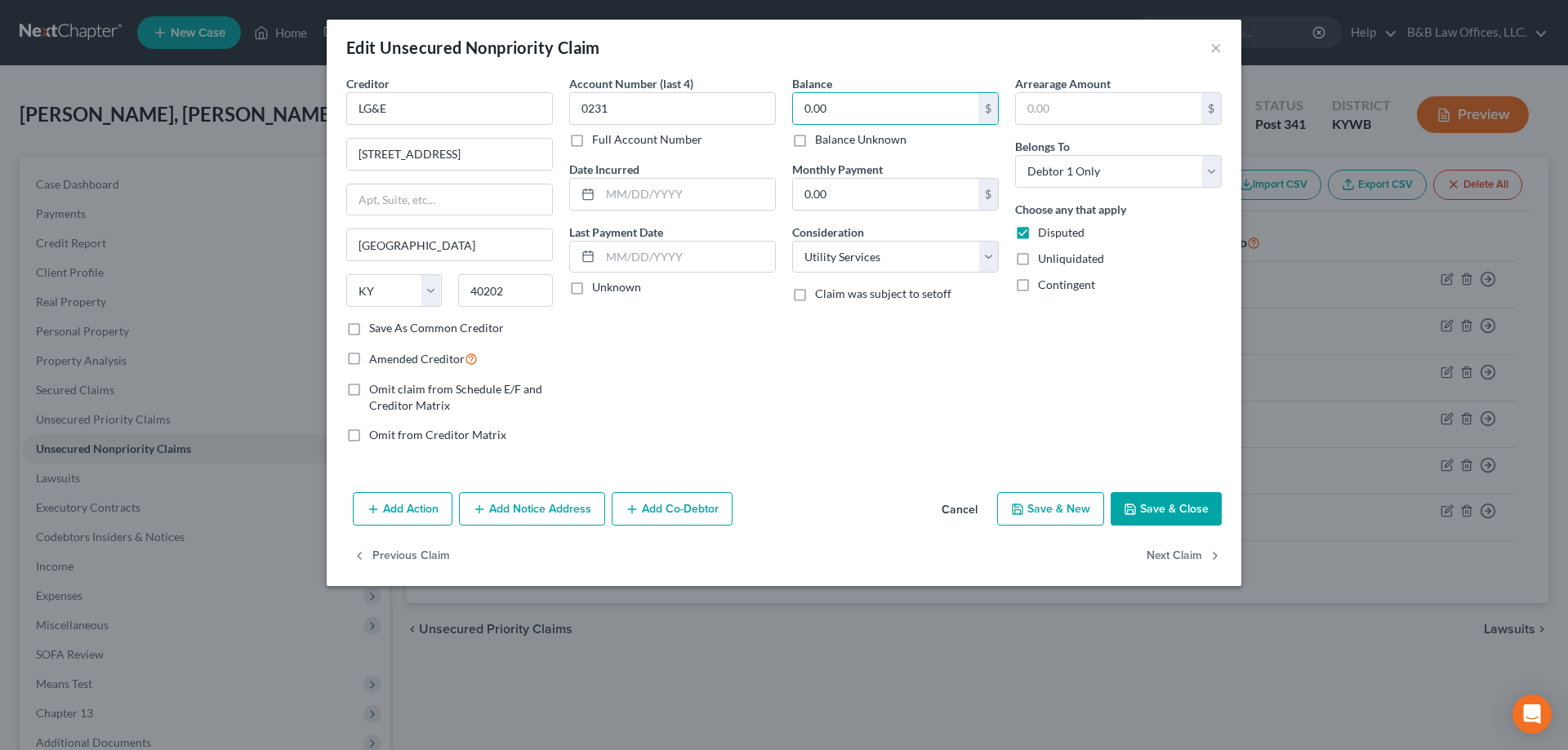
click at [1159, 506] on button "Save & Close" at bounding box center [1166, 509] width 111 height 34
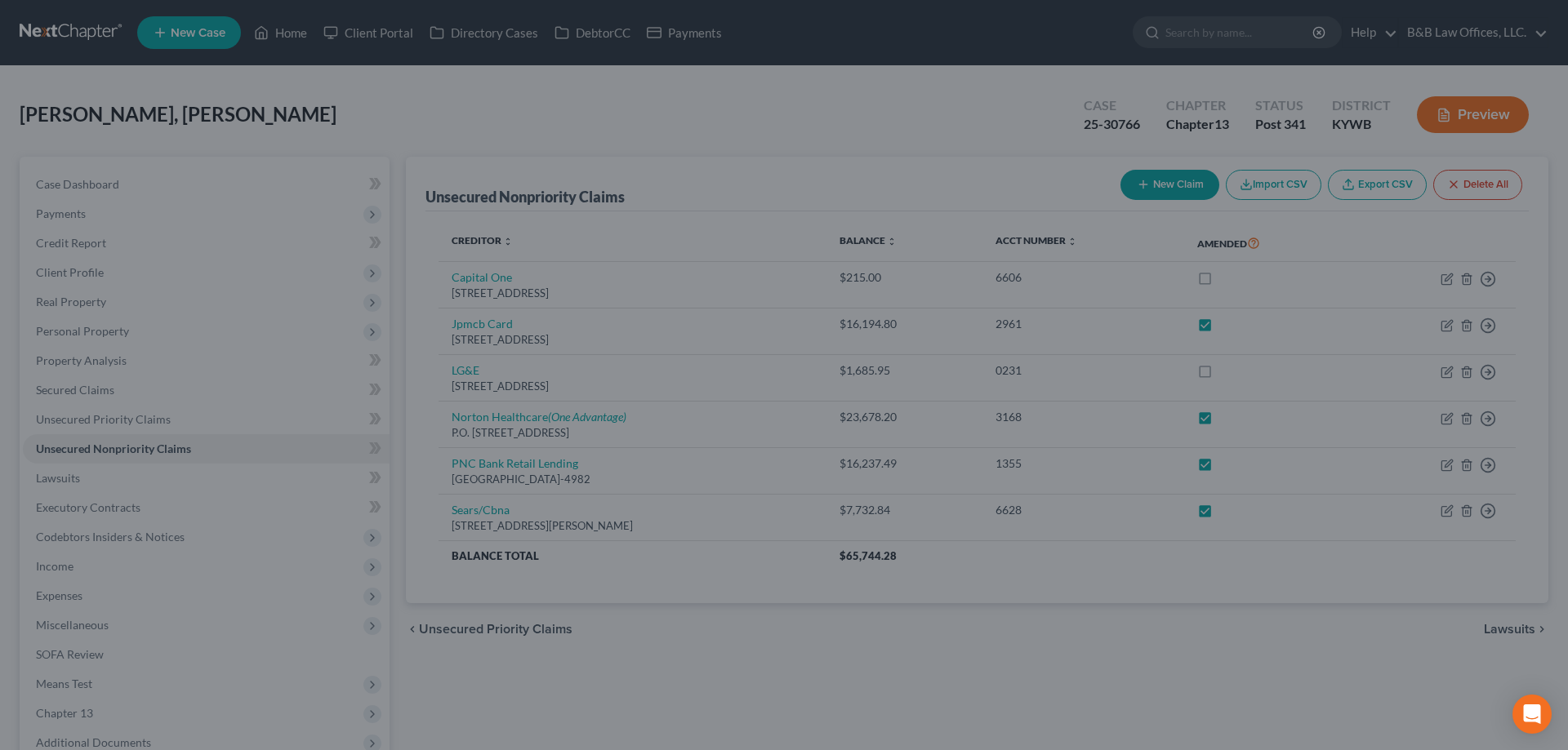
type input "0"
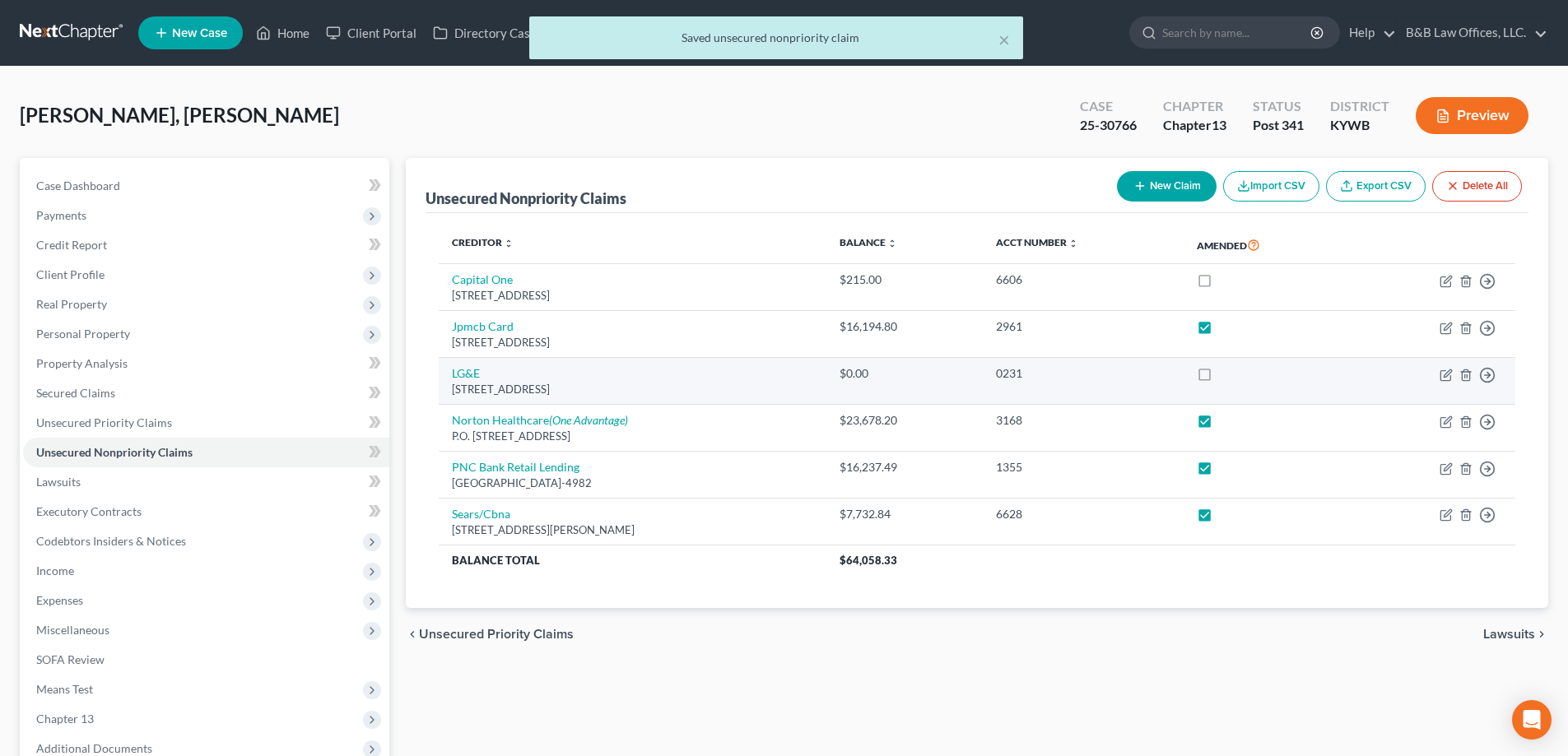
click at [1219, 378] on label at bounding box center [1219, 378] width 0 height 0
click at [1226, 368] on input "checkbox" at bounding box center [1232, 370] width 10 height 10
checkbox input "true"
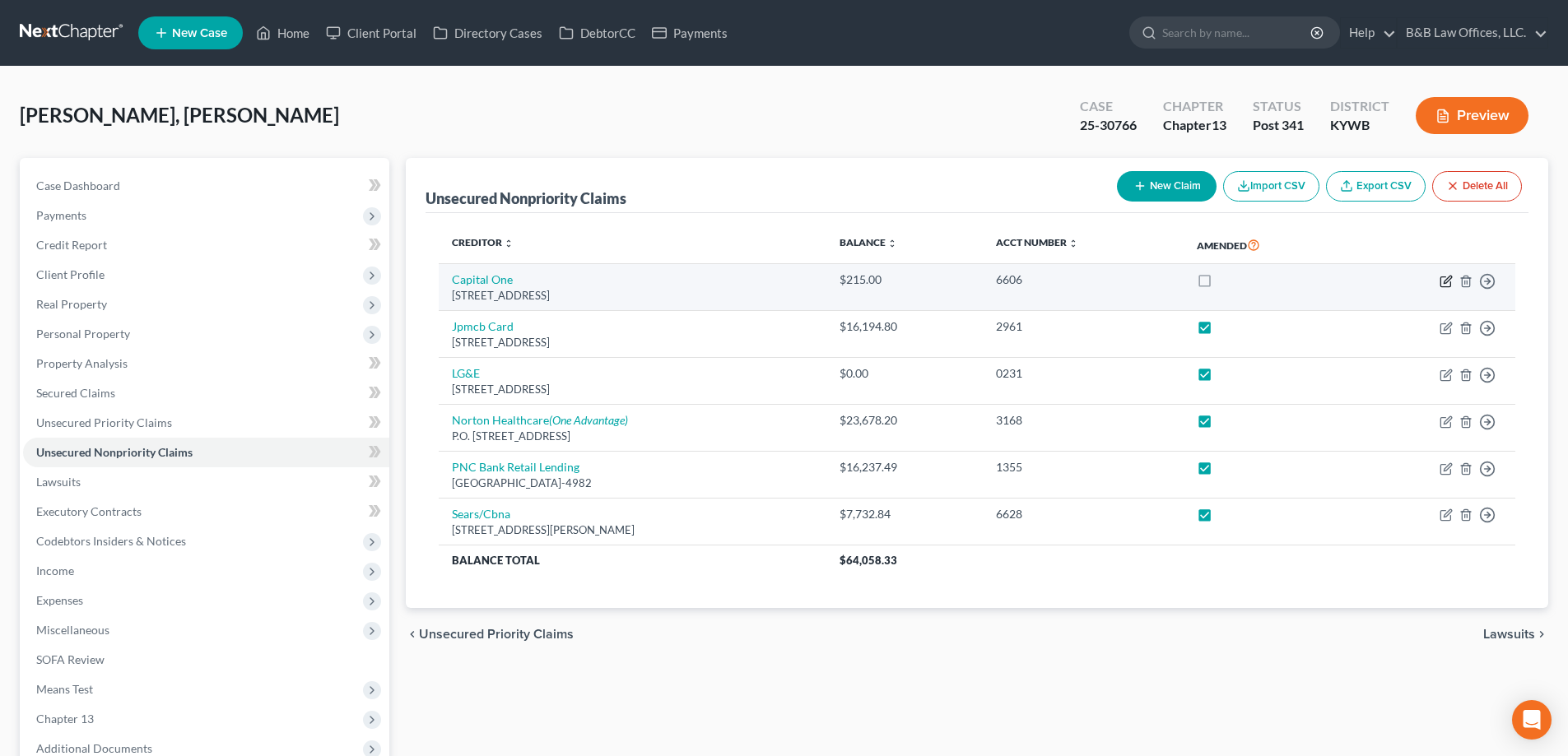
click at [1445, 280] on icon "button" at bounding box center [1445, 281] width 13 height 13
select select "46"
select select "2"
select select "0"
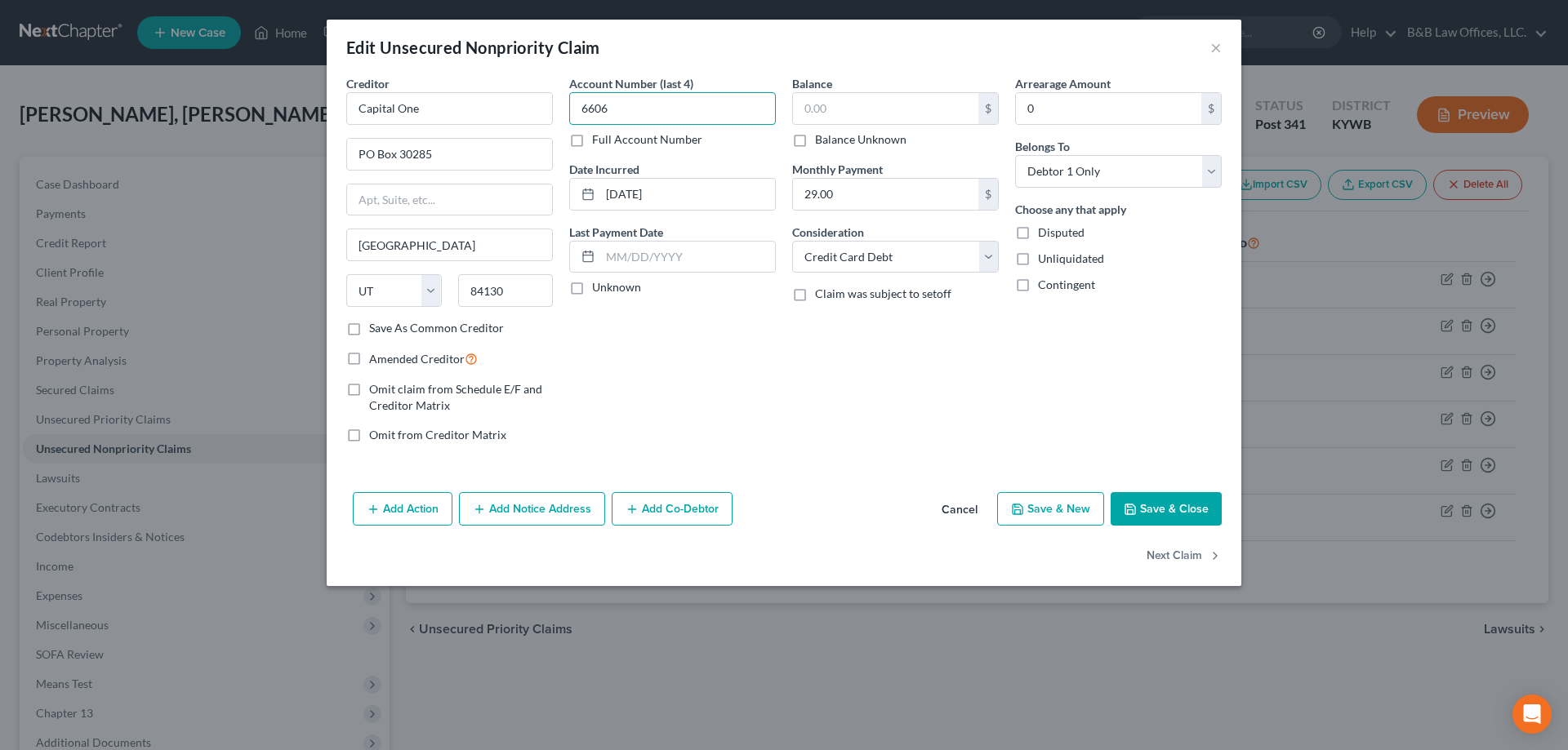
type input "6606"
click at [882, 103] on input "text" at bounding box center [885, 109] width 185 height 31
type input "0.00"
click at [1140, 498] on button "Save & Close" at bounding box center [1166, 509] width 111 height 34
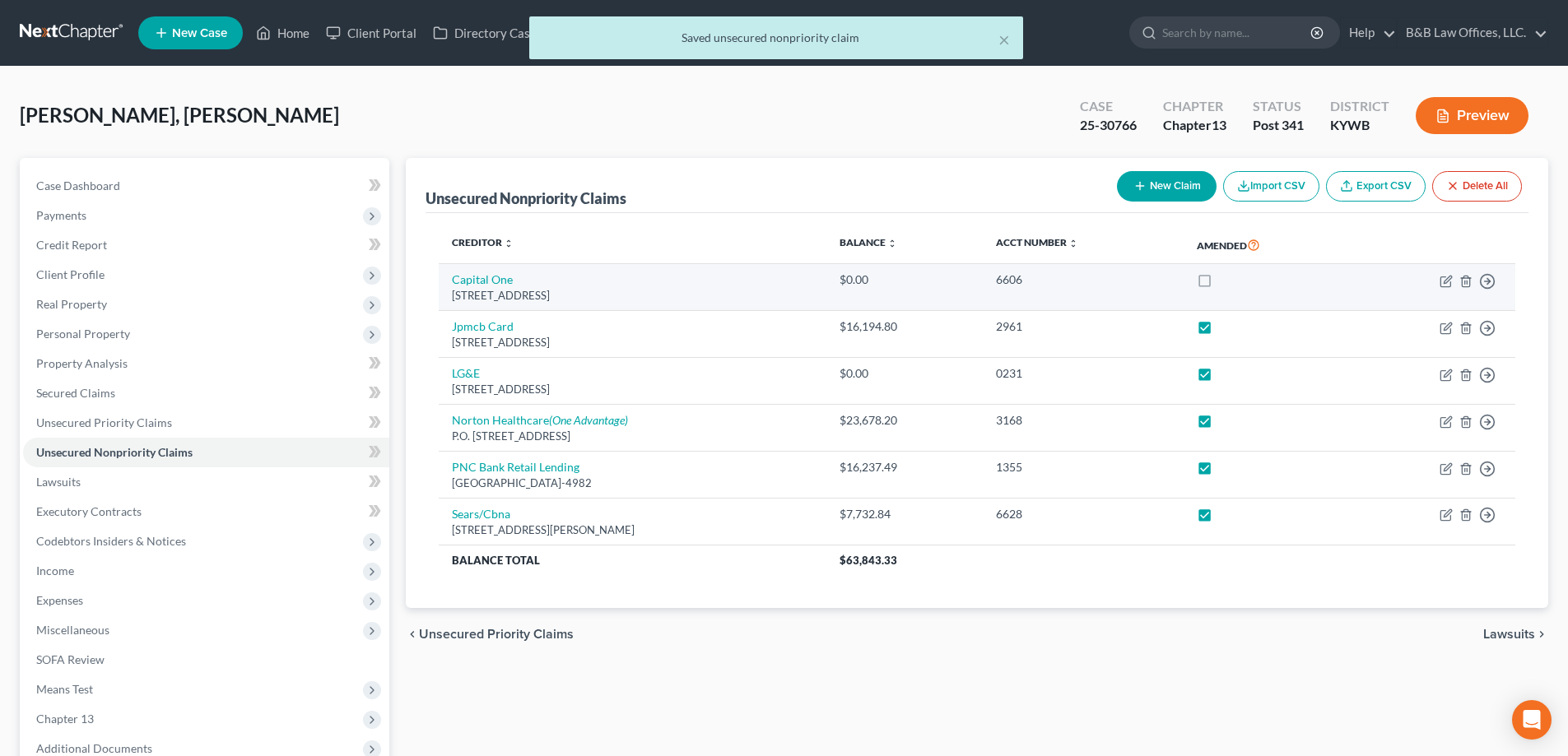
click at [1219, 284] on label at bounding box center [1219, 284] width 0 height 0
click at [1226, 280] on input "checkbox" at bounding box center [1232, 276] width 10 height 10
checkbox input "true"
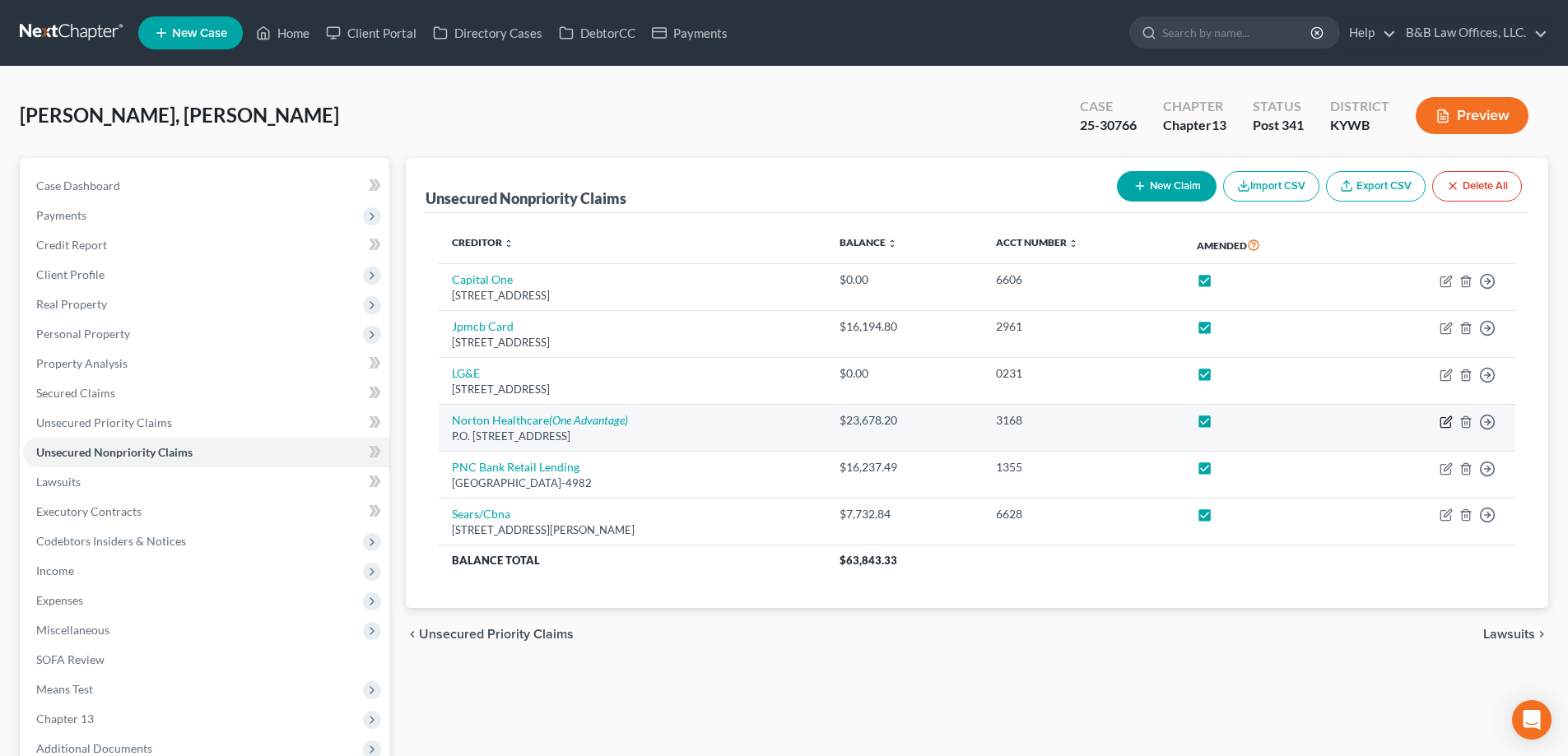
click at [1446, 425] on icon "button" at bounding box center [1445, 421] width 13 height 13
select select "24"
select select "9"
select select "0"
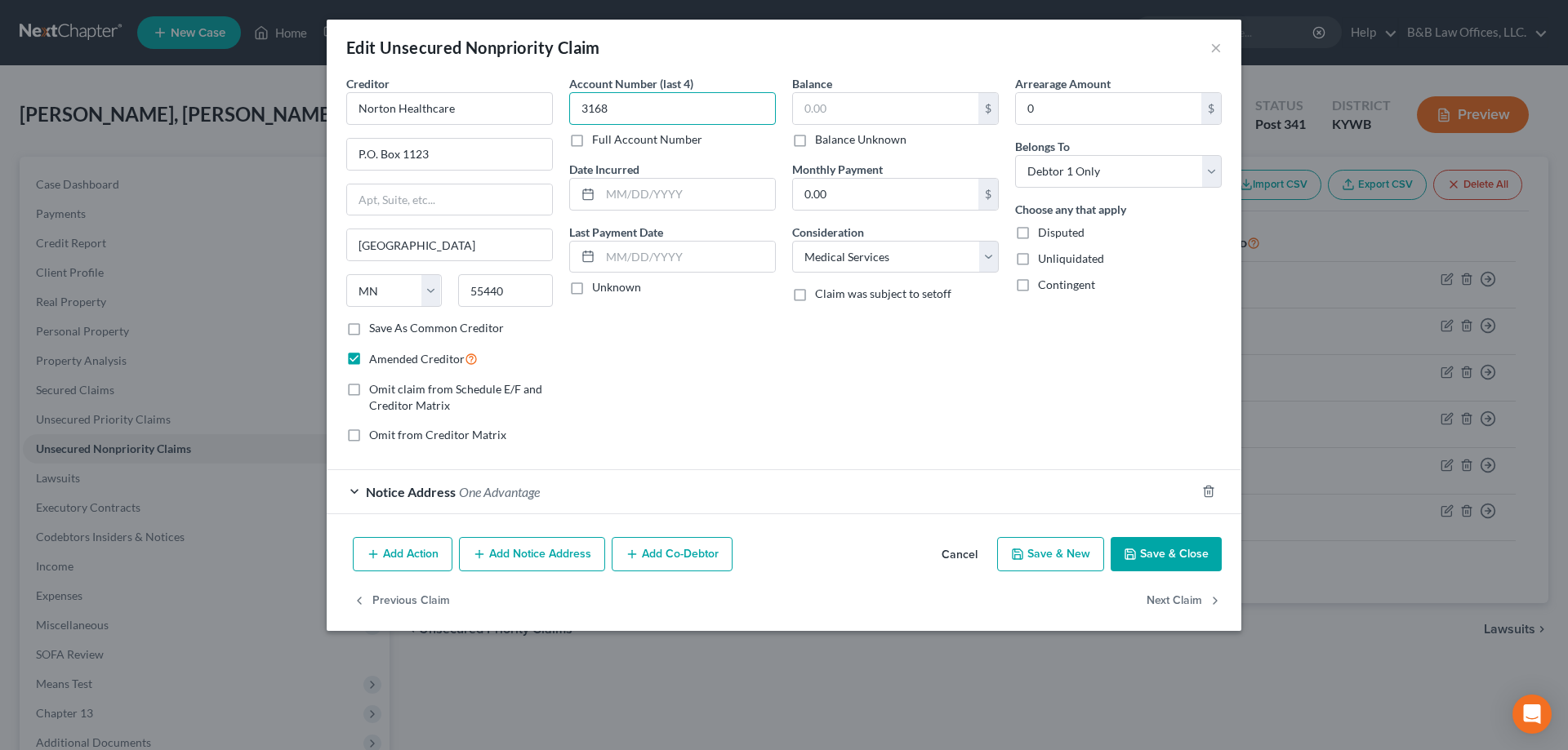
type input "3168"
click at [876, 122] on input "text" at bounding box center [885, 109] width 185 height 31
type input "0.00"
click at [1178, 557] on button "Save & Close" at bounding box center [1166, 554] width 111 height 34
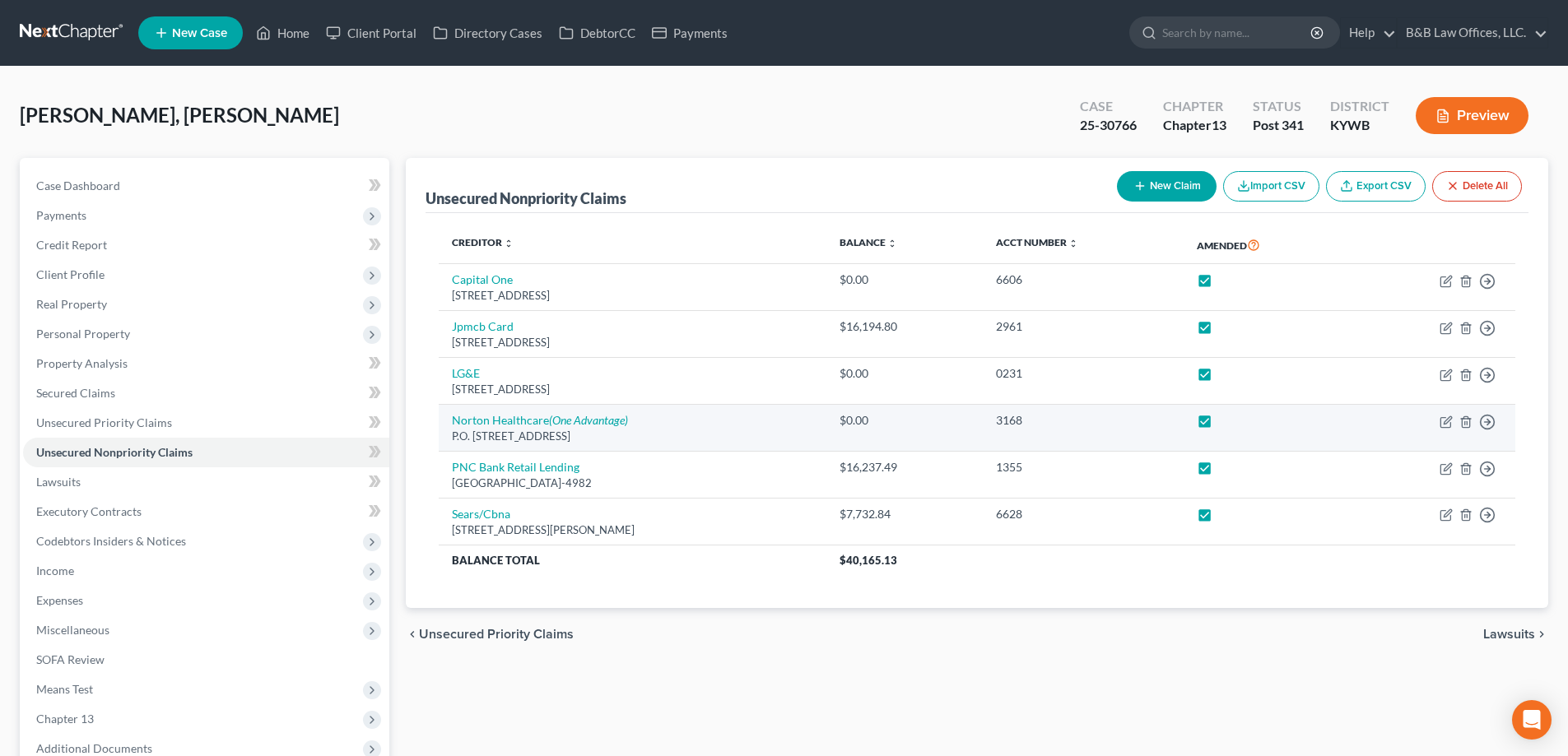
click at [1219, 425] on label at bounding box center [1219, 425] width 0 height 0
click at [1226, 423] on input "checkbox" at bounding box center [1232, 417] width 10 height 10
checkbox input "false"
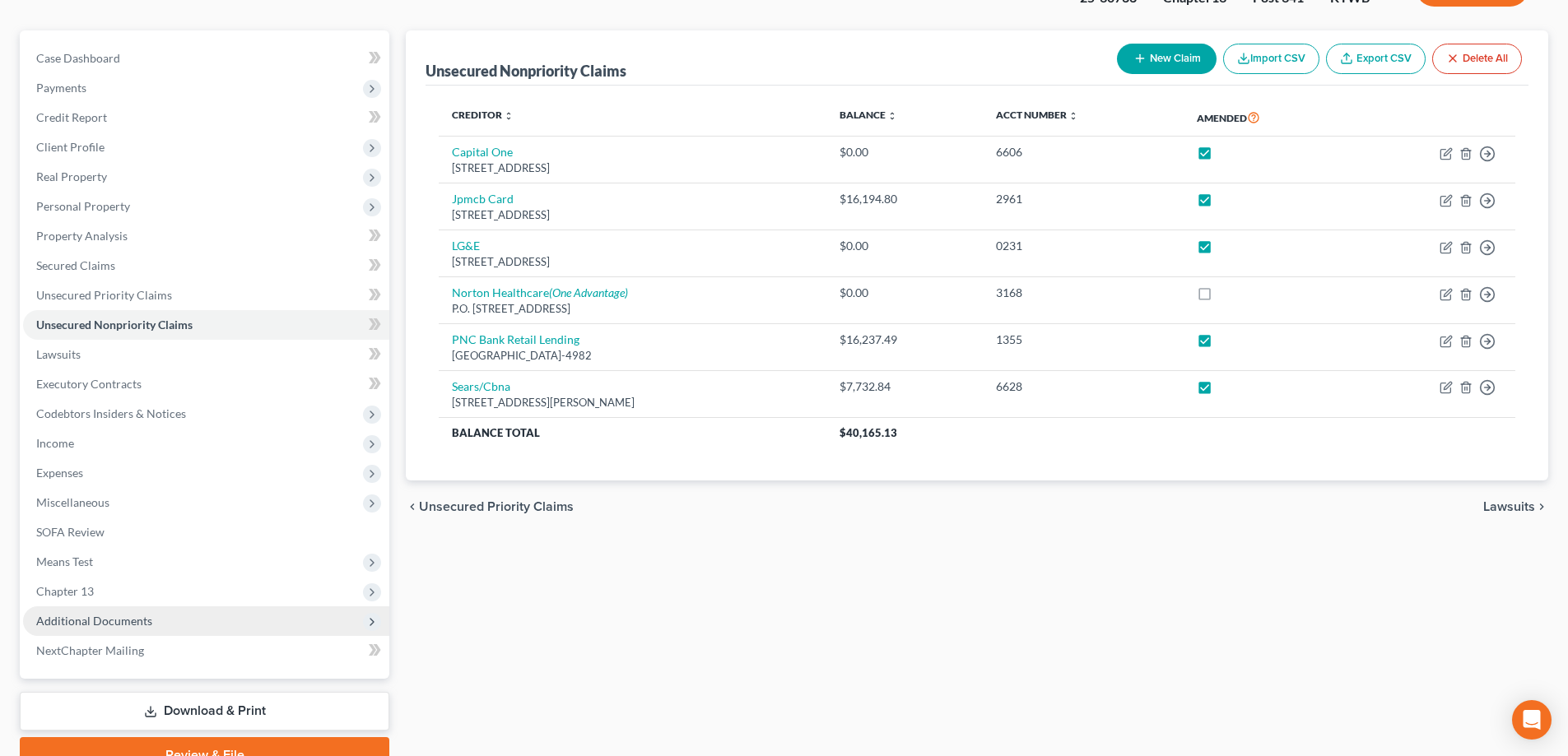
scroll to position [208, 0]
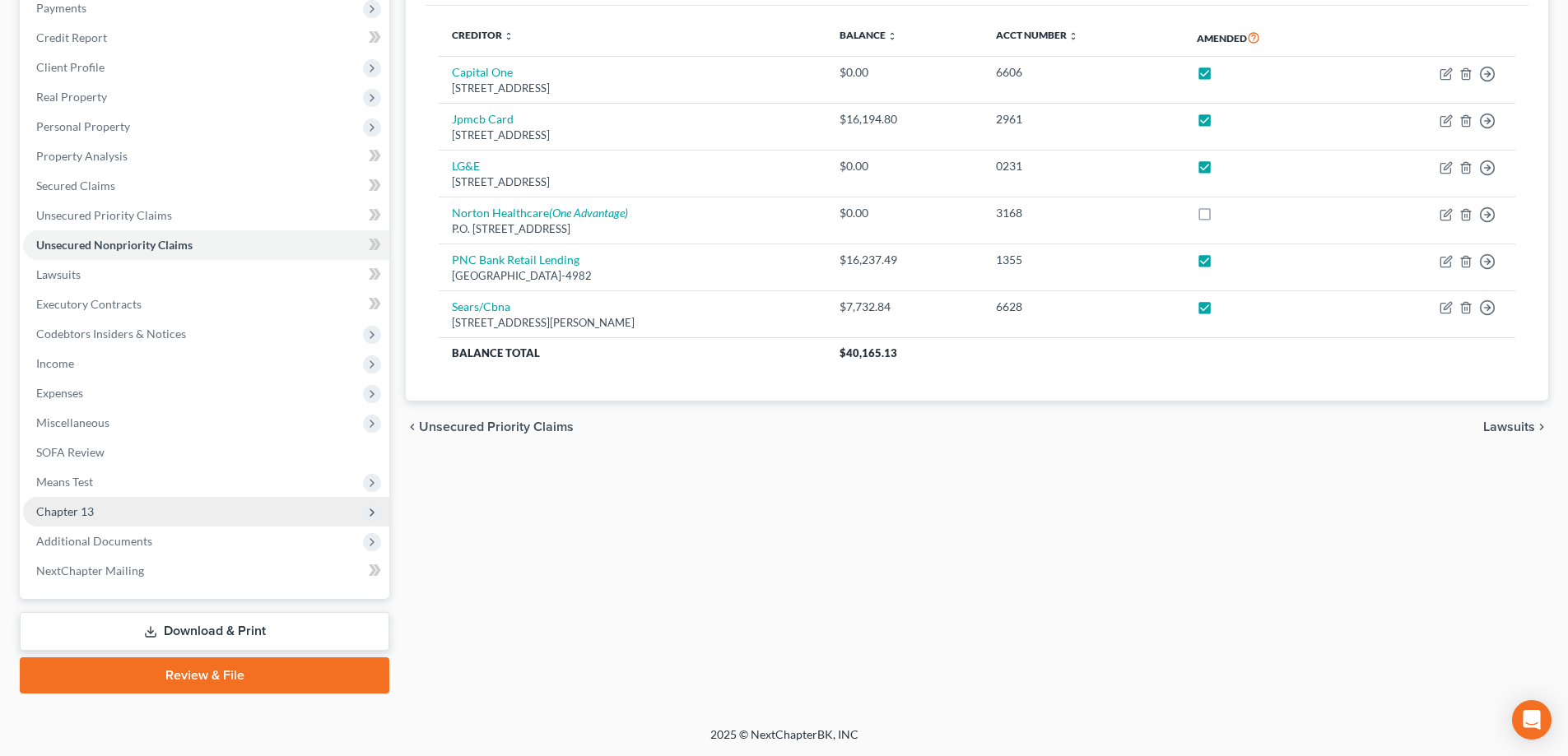
click at [114, 505] on span "Chapter 13" at bounding box center [206, 512] width 366 height 30
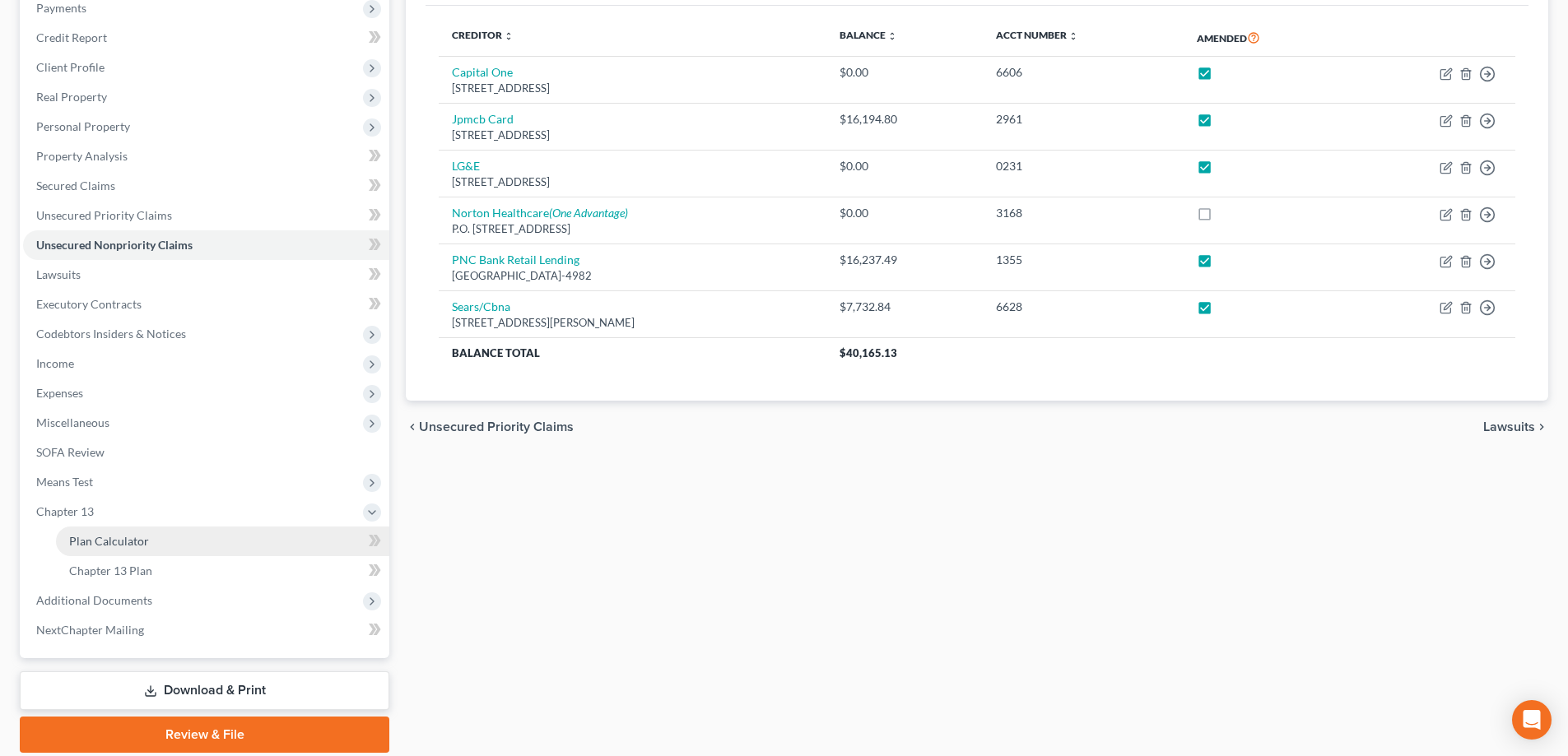
click at [130, 542] on span "Plan Calculator" at bounding box center [110, 540] width 80 height 14
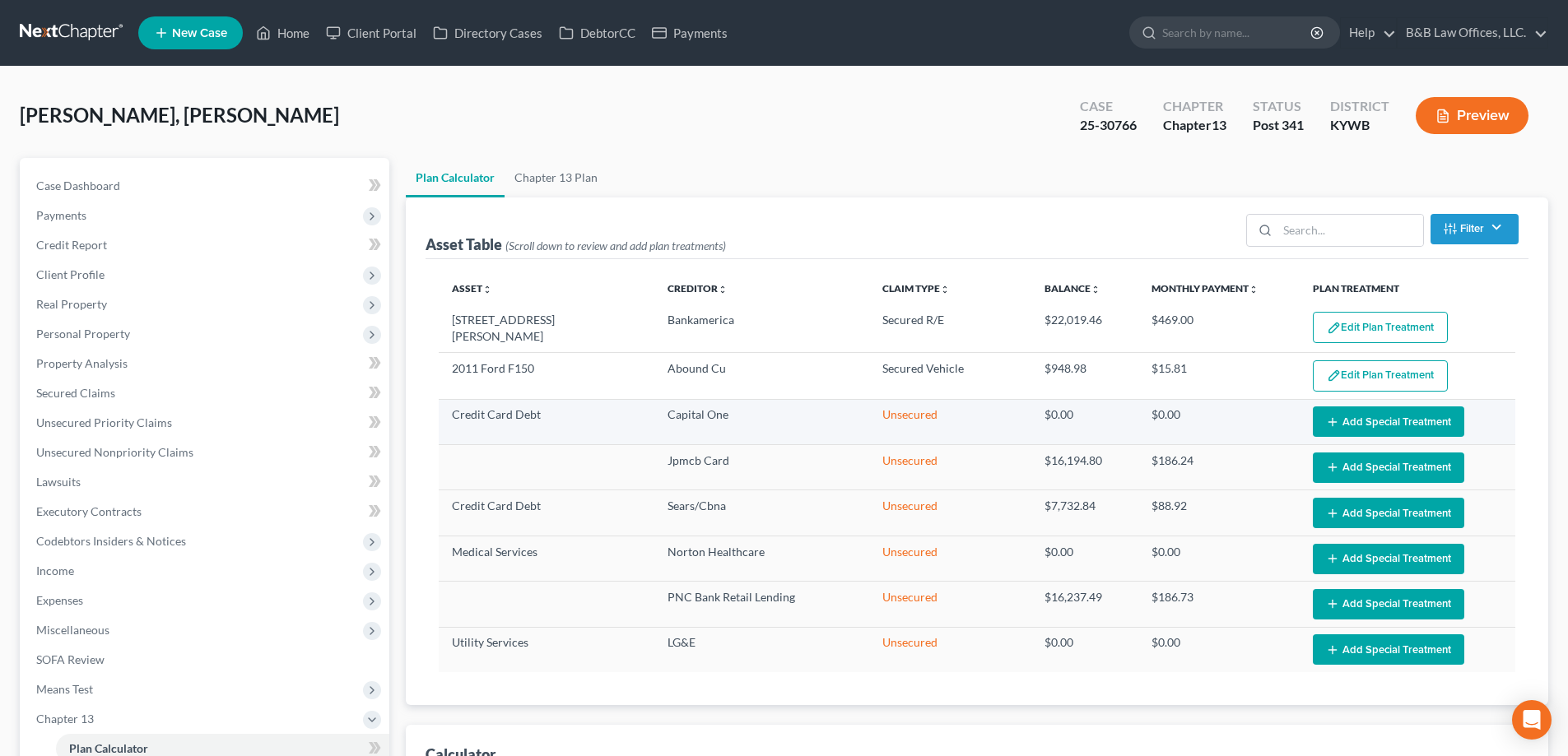
select select "59"
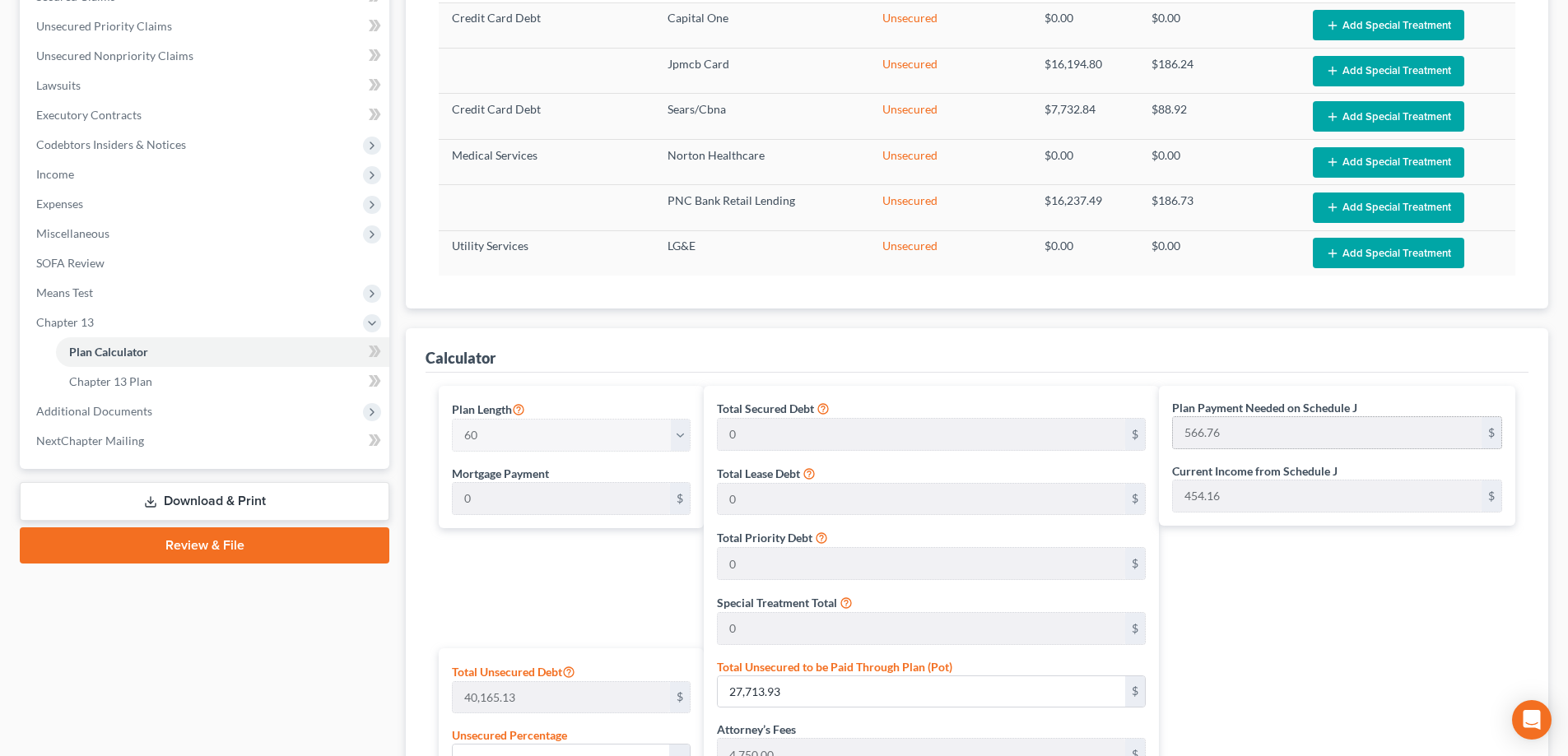
scroll to position [466, 0]
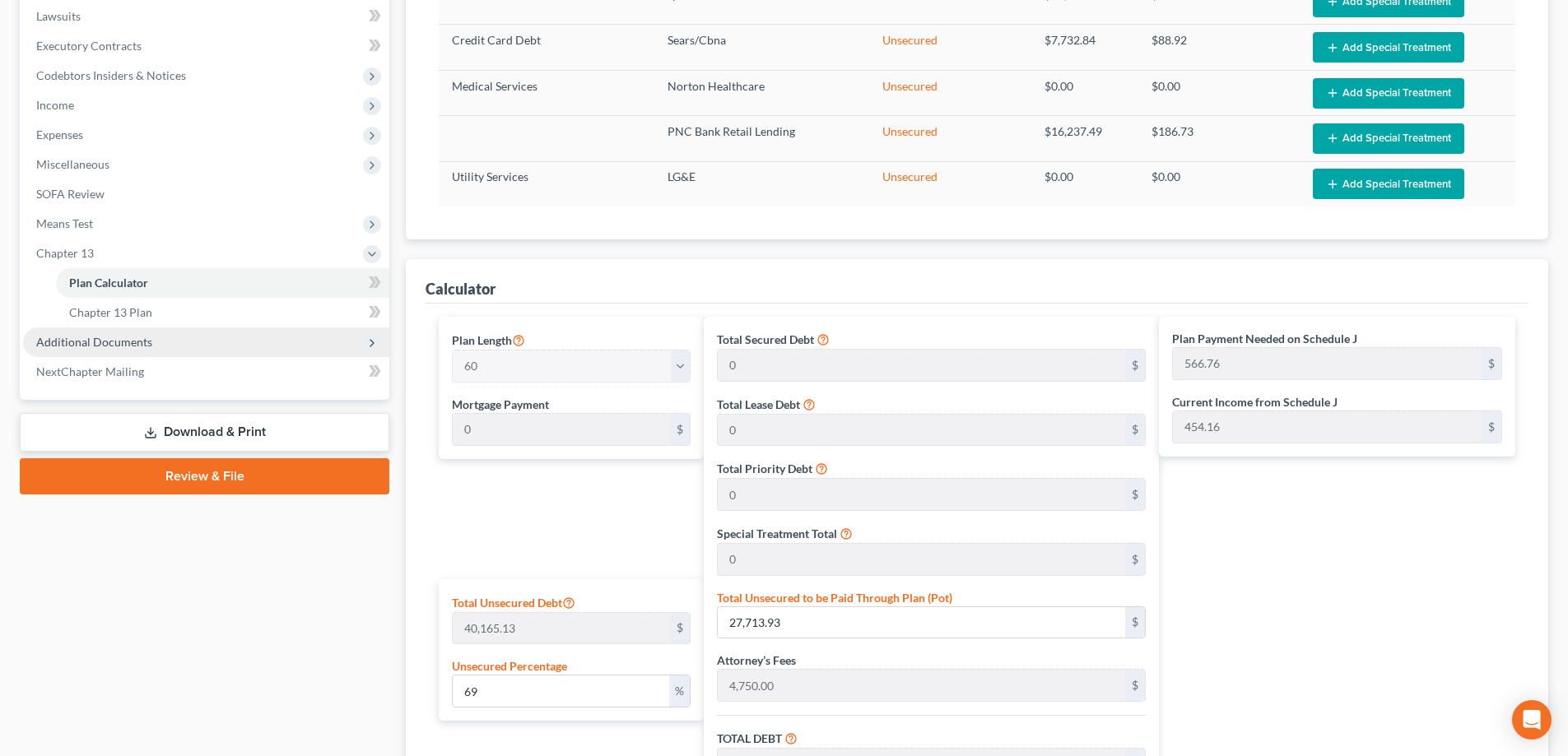
click at [119, 347] on span "Additional Documents" at bounding box center [94, 342] width 116 height 14
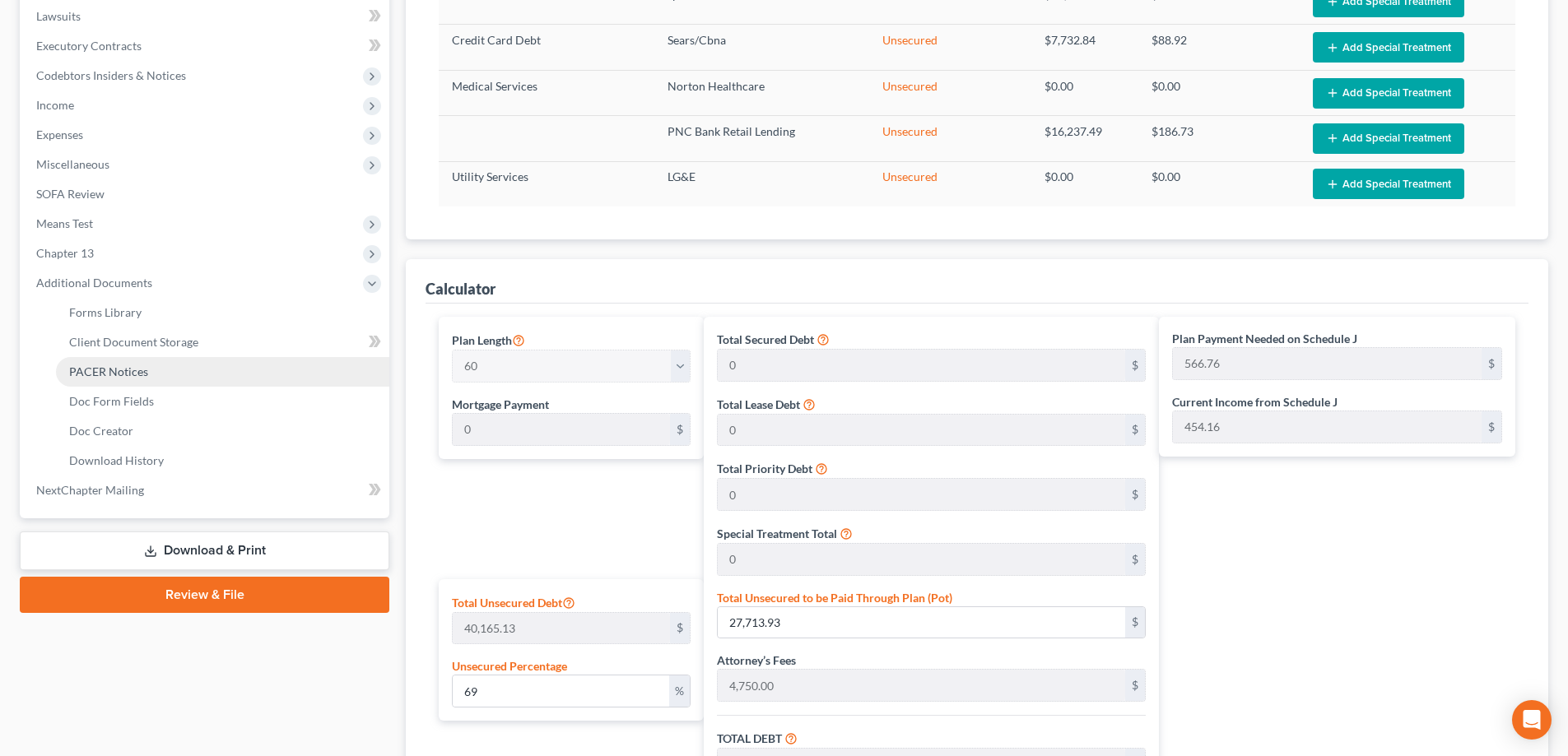
click at [136, 378] on span "PACER Notices" at bounding box center [109, 371] width 79 height 14
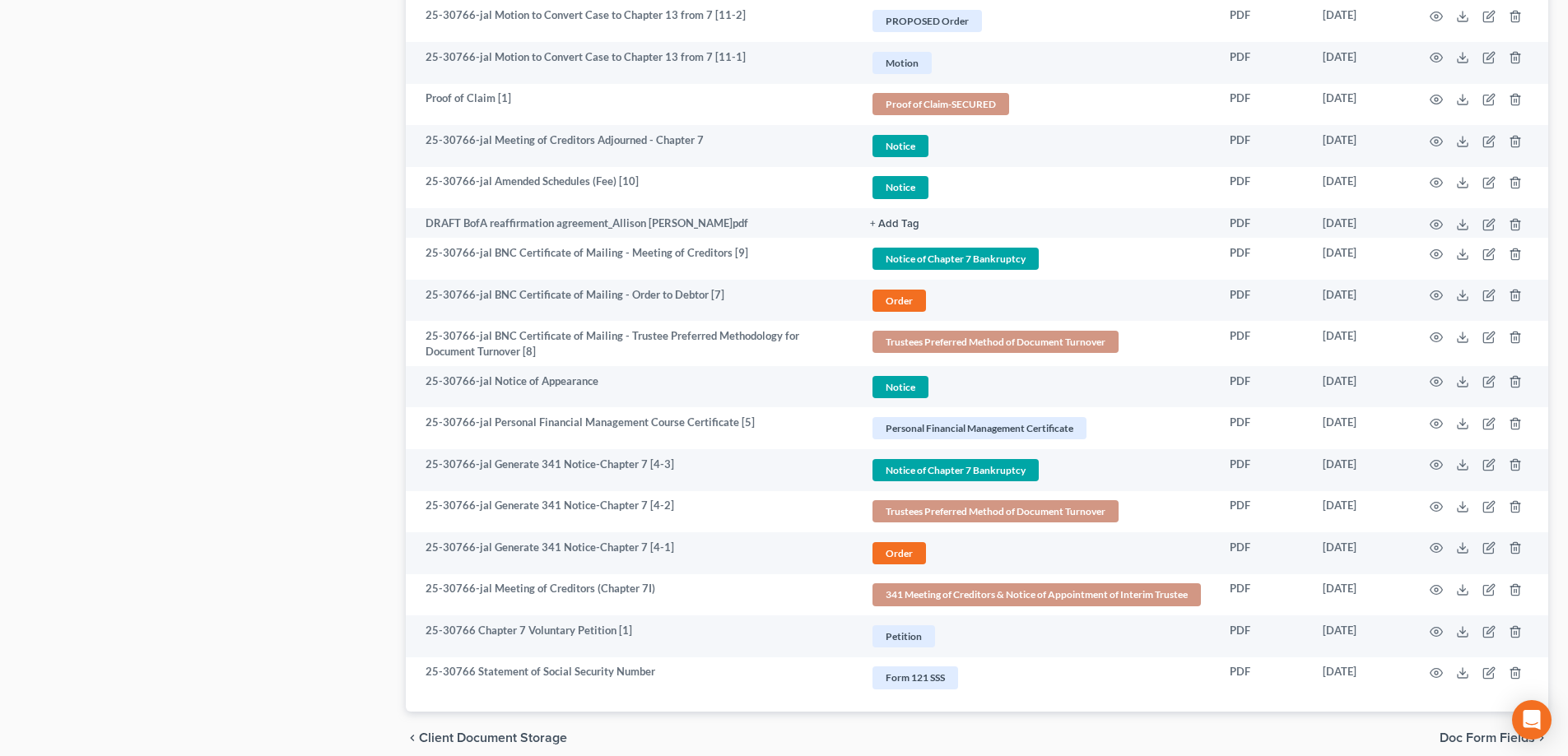
scroll to position [1432, 0]
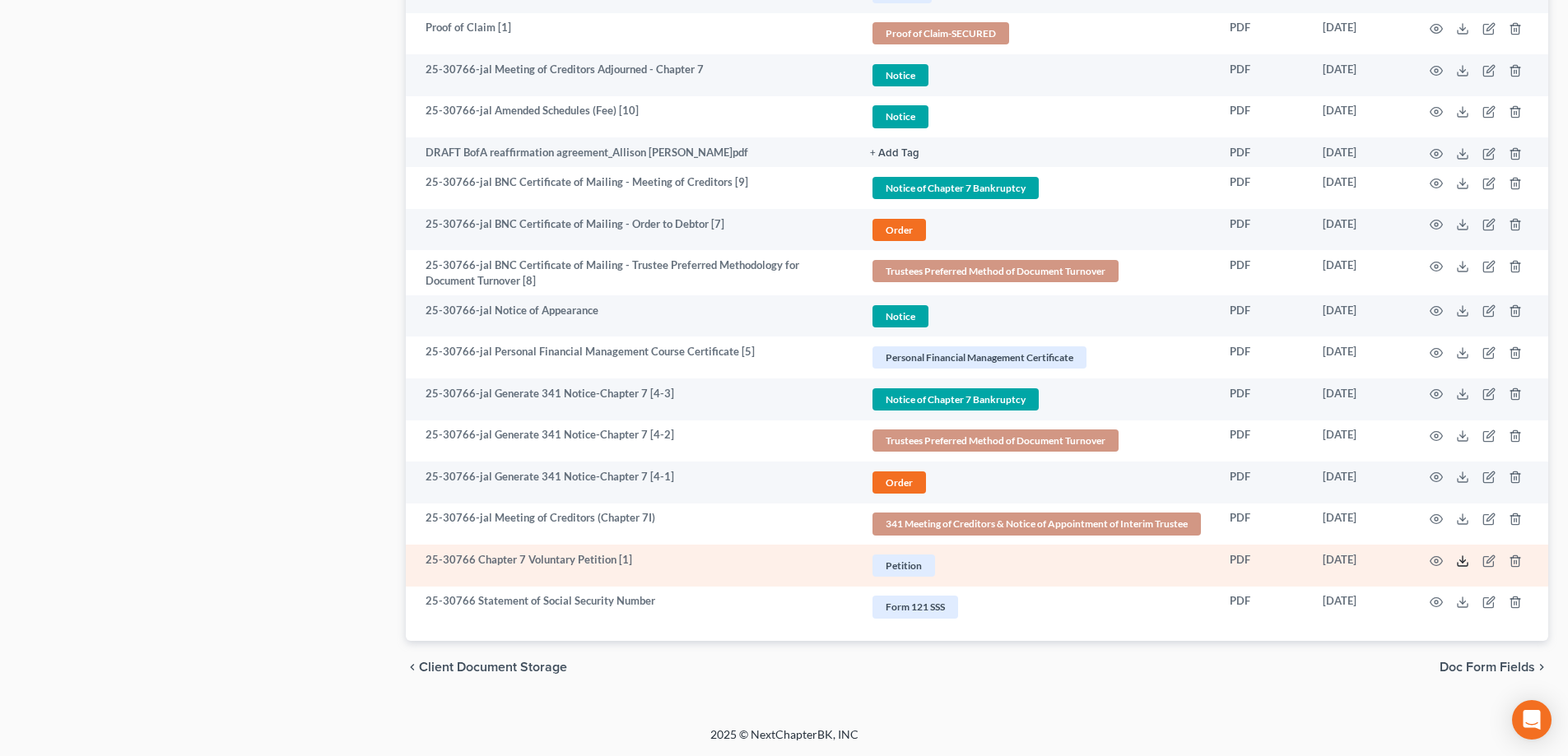
click at [1461, 560] on polyline at bounding box center [1463, 560] width 6 height 3
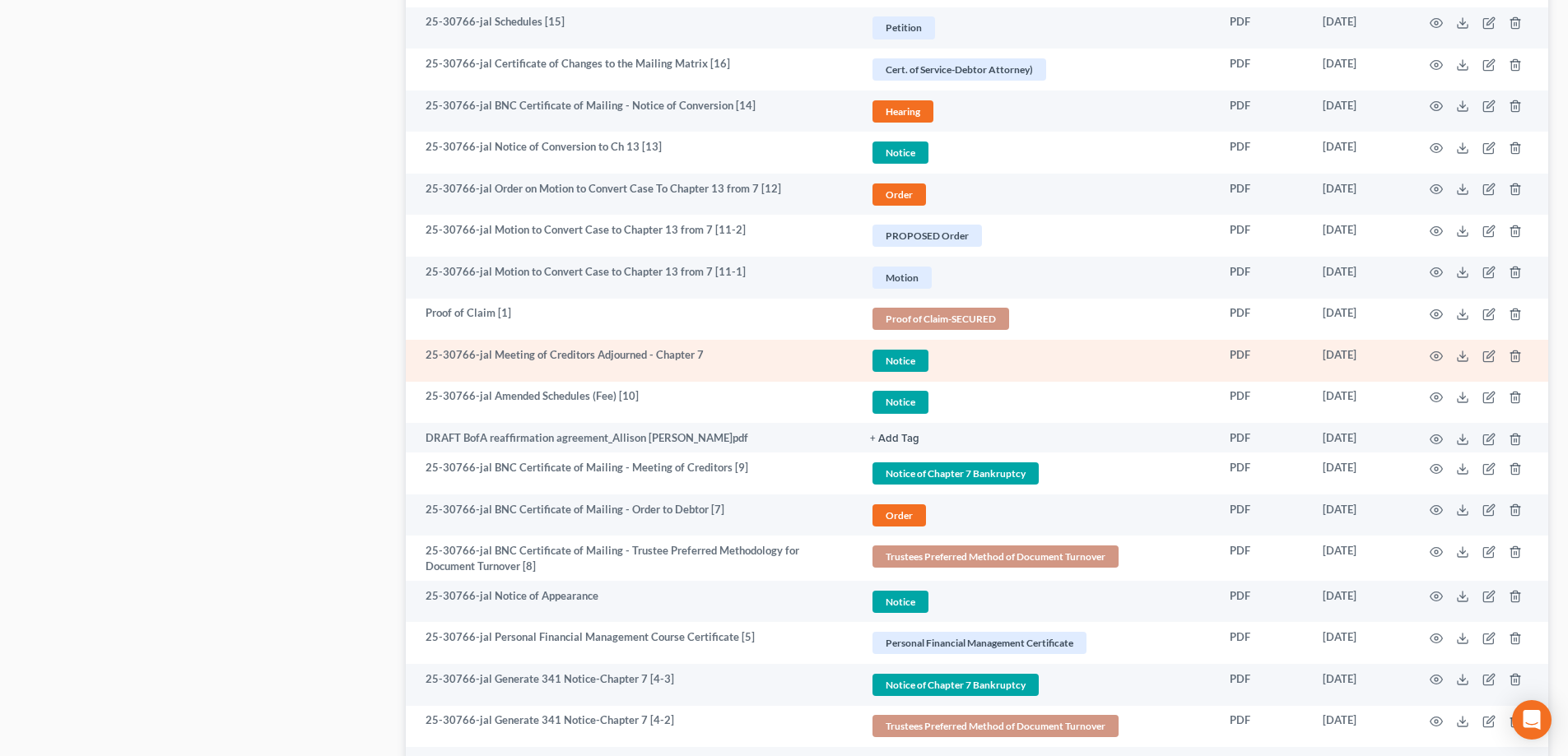
scroll to position [938, 0]
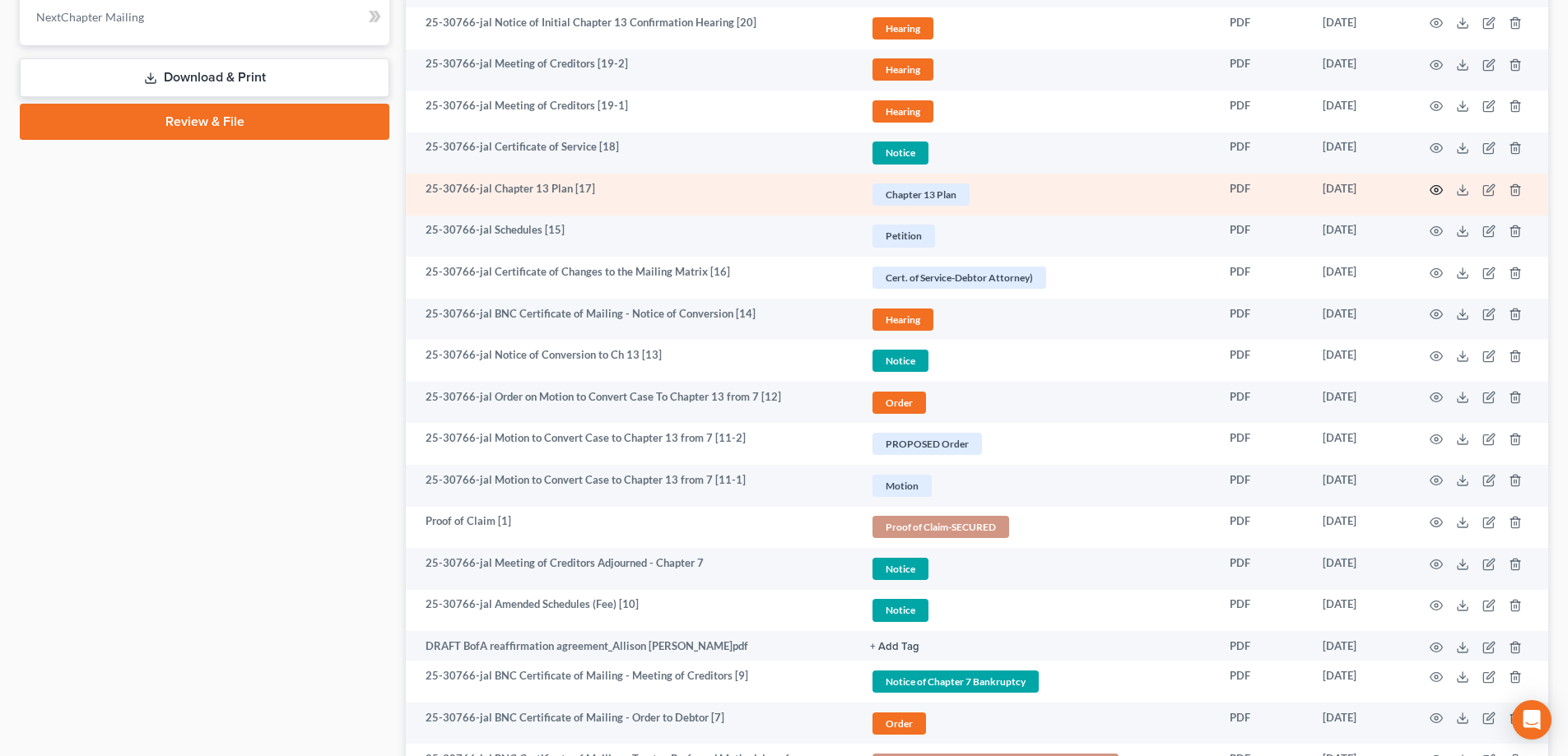
click at [1432, 193] on icon "button" at bounding box center [1437, 189] width 12 height 9
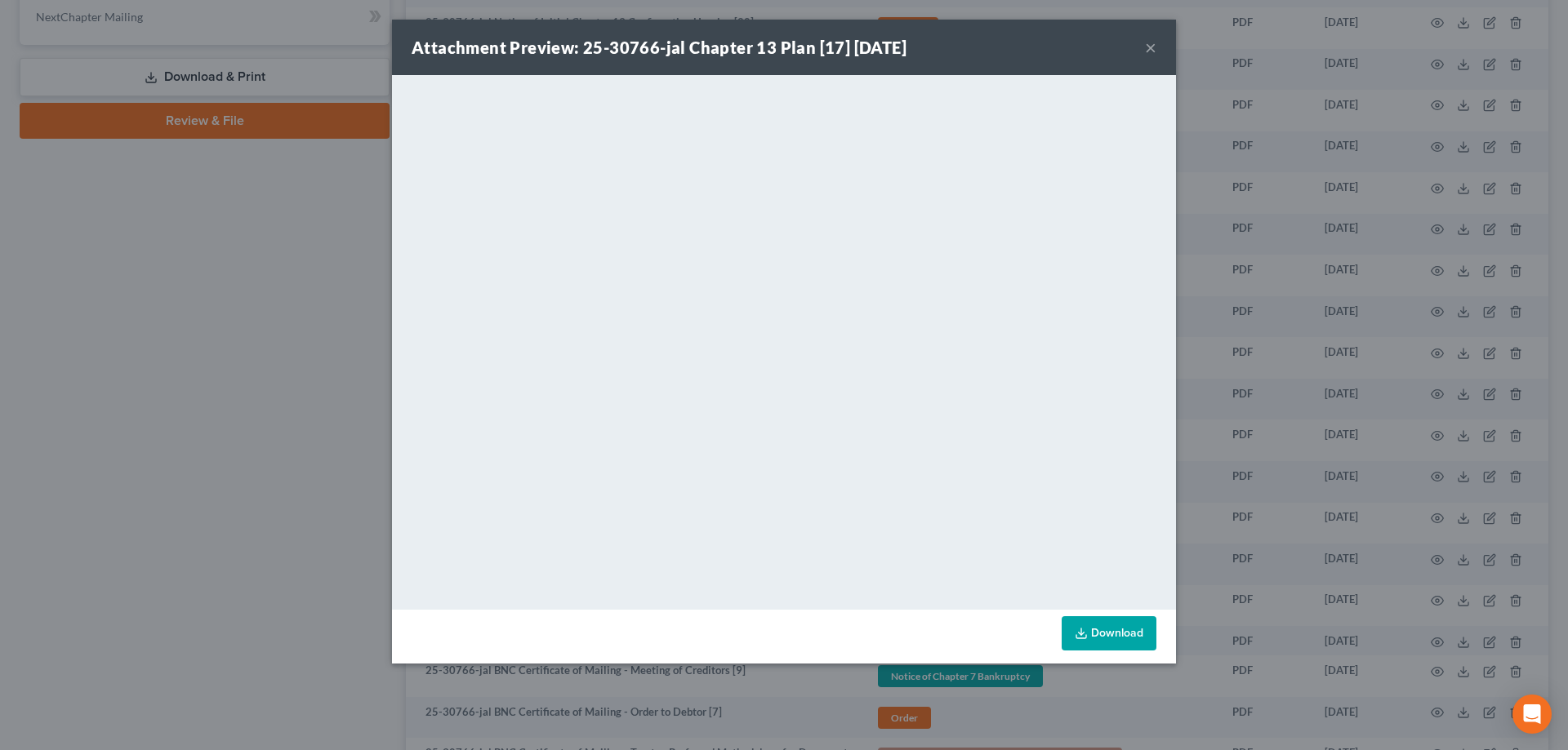
click at [1146, 53] on button "×" at bounding box center [1150, 47] width 11 height 20
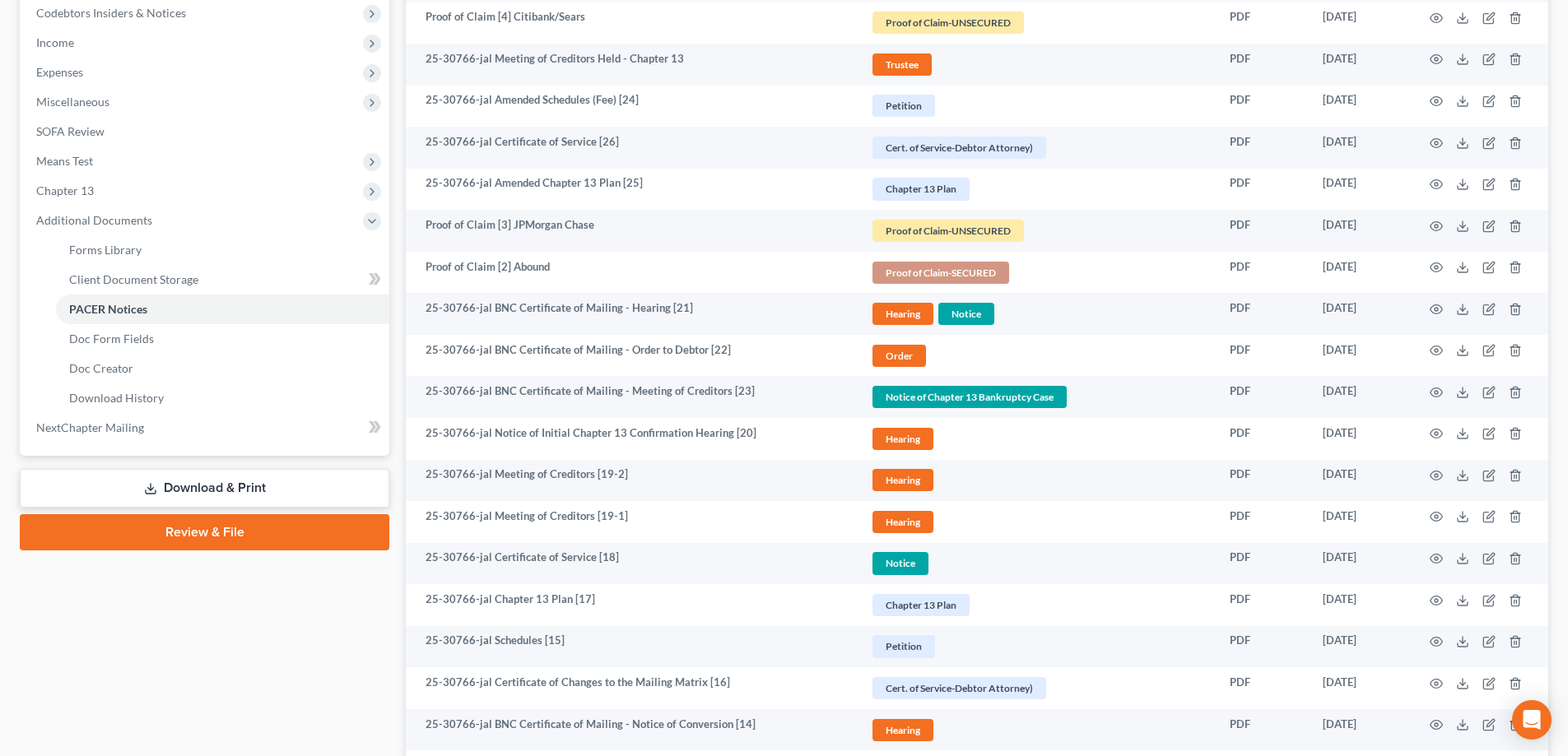
scroll to position [527, 0]
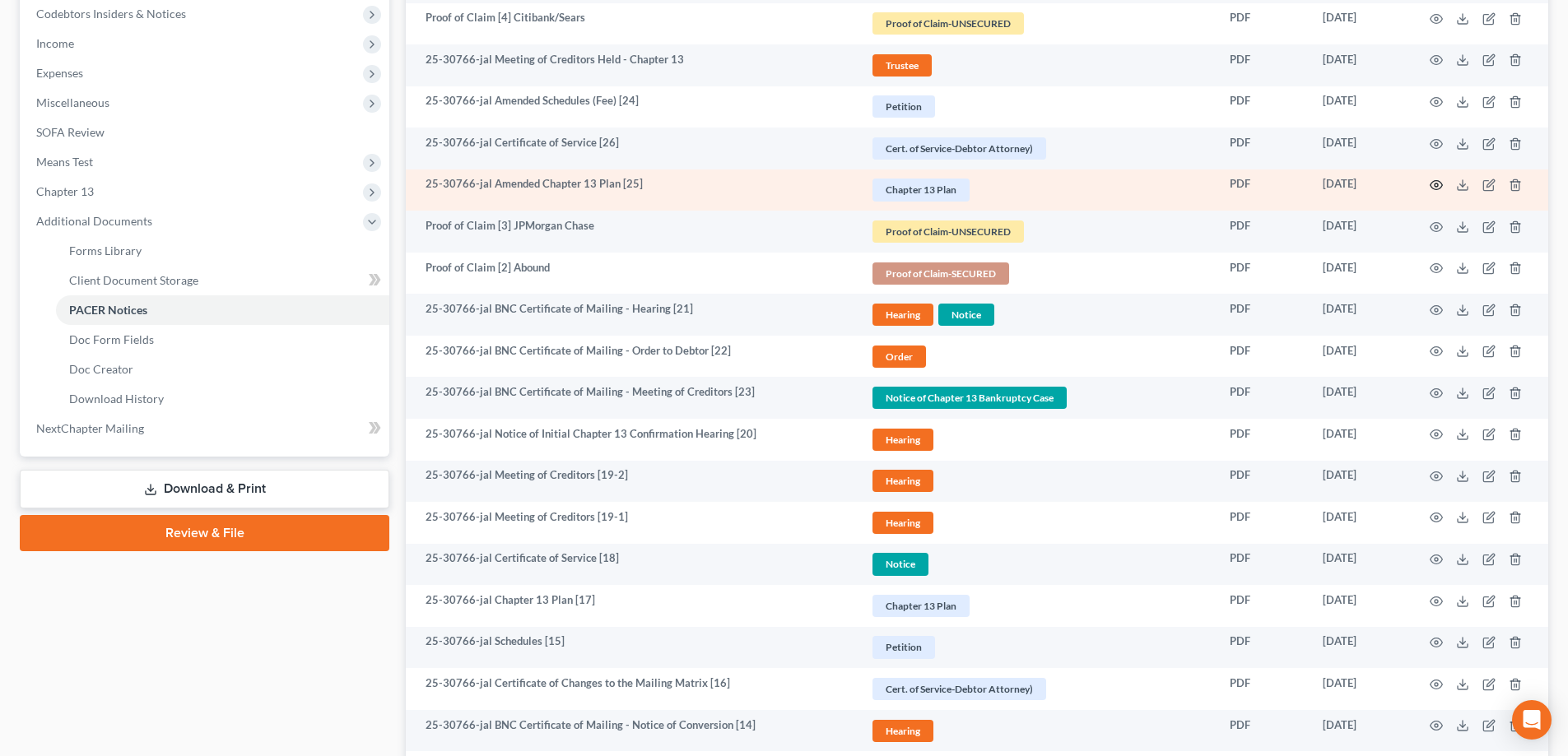
click at [1432, 181] on icon "button" at bounding box center [1436, 184] width 13 height 13
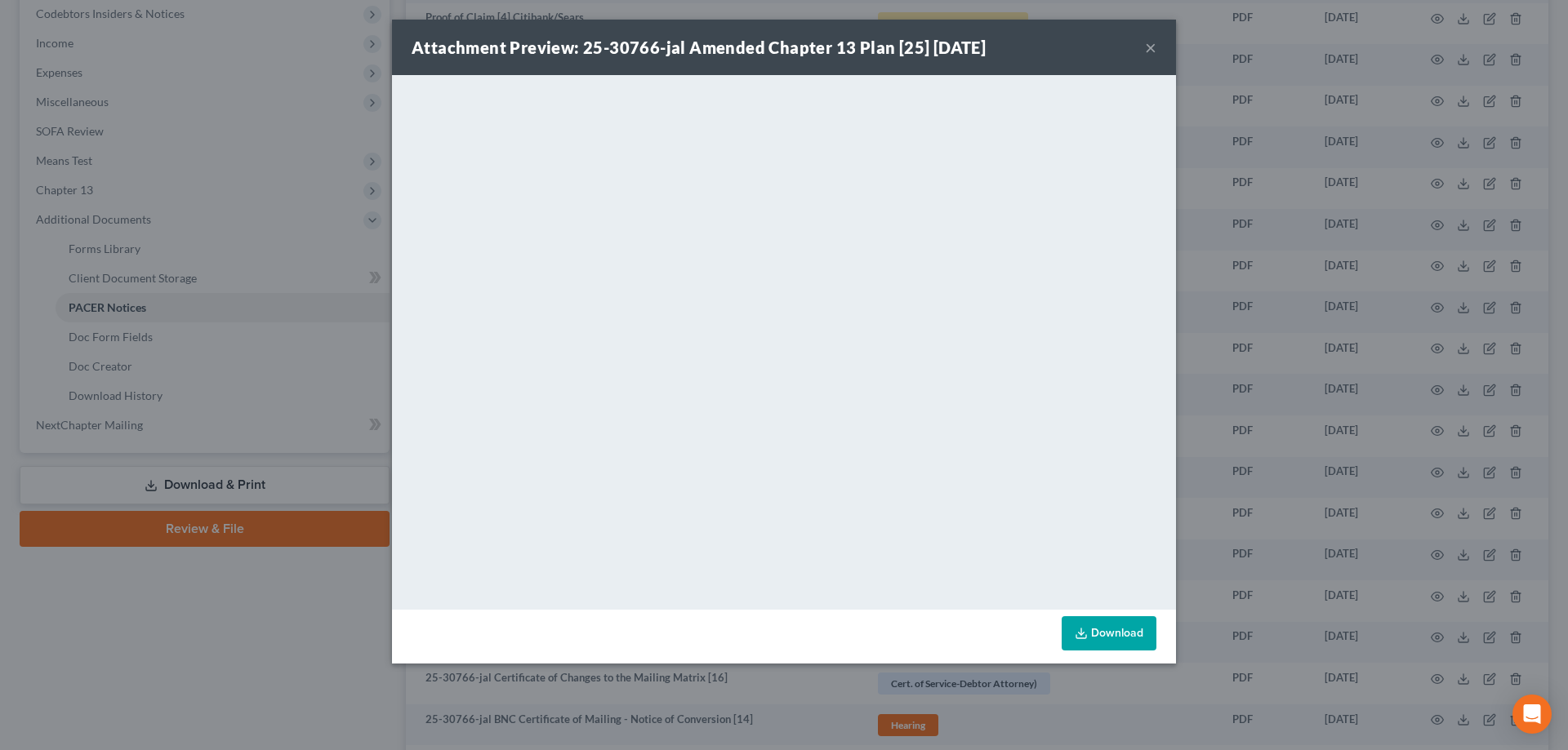
click at [1150, 56] on button "×" at bounding box center [1150, 47] width 11 height 20
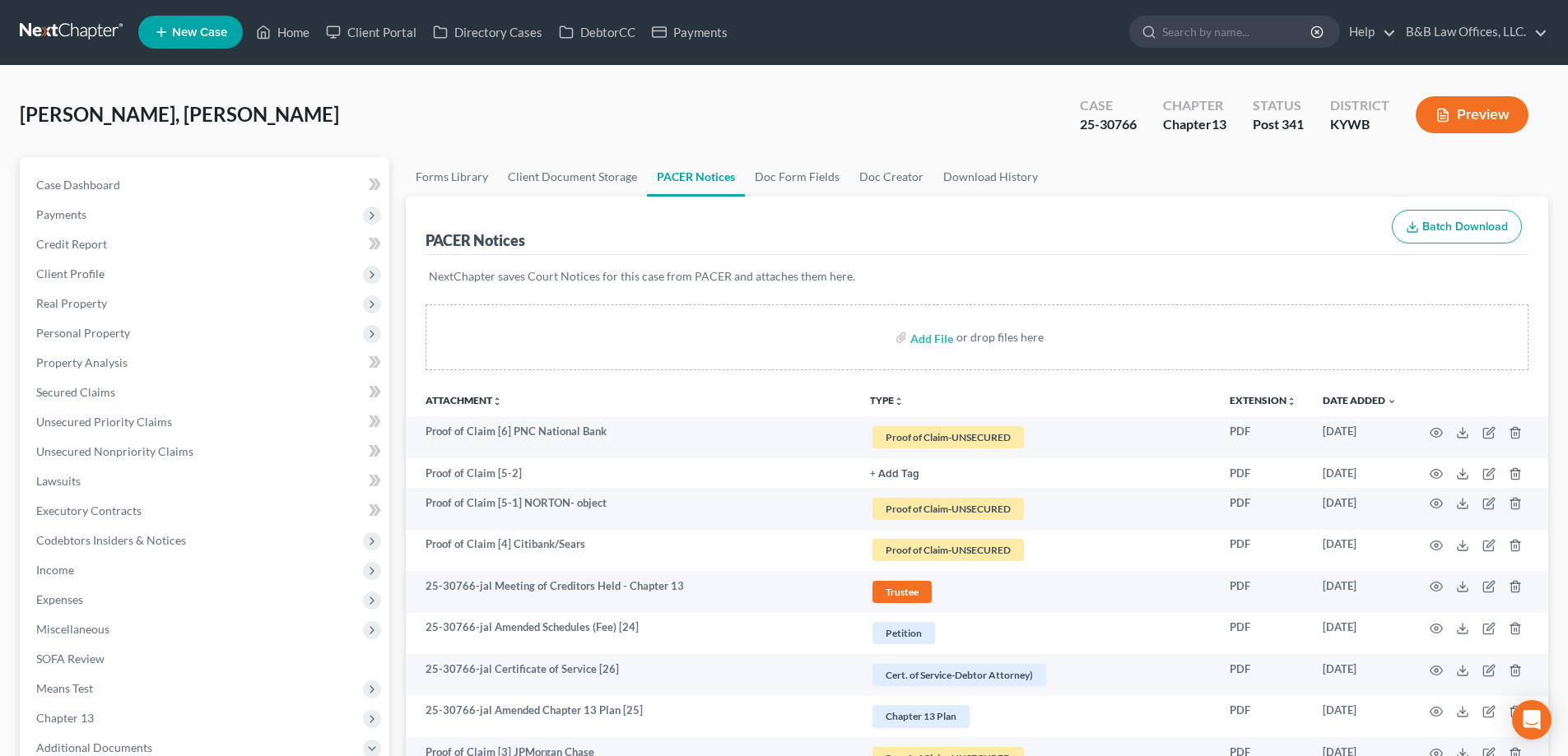
scroll to position [0, 0]
click at [89, 398] on span "Secured Claims" at bounding box center [76, 393] width 79 height 14
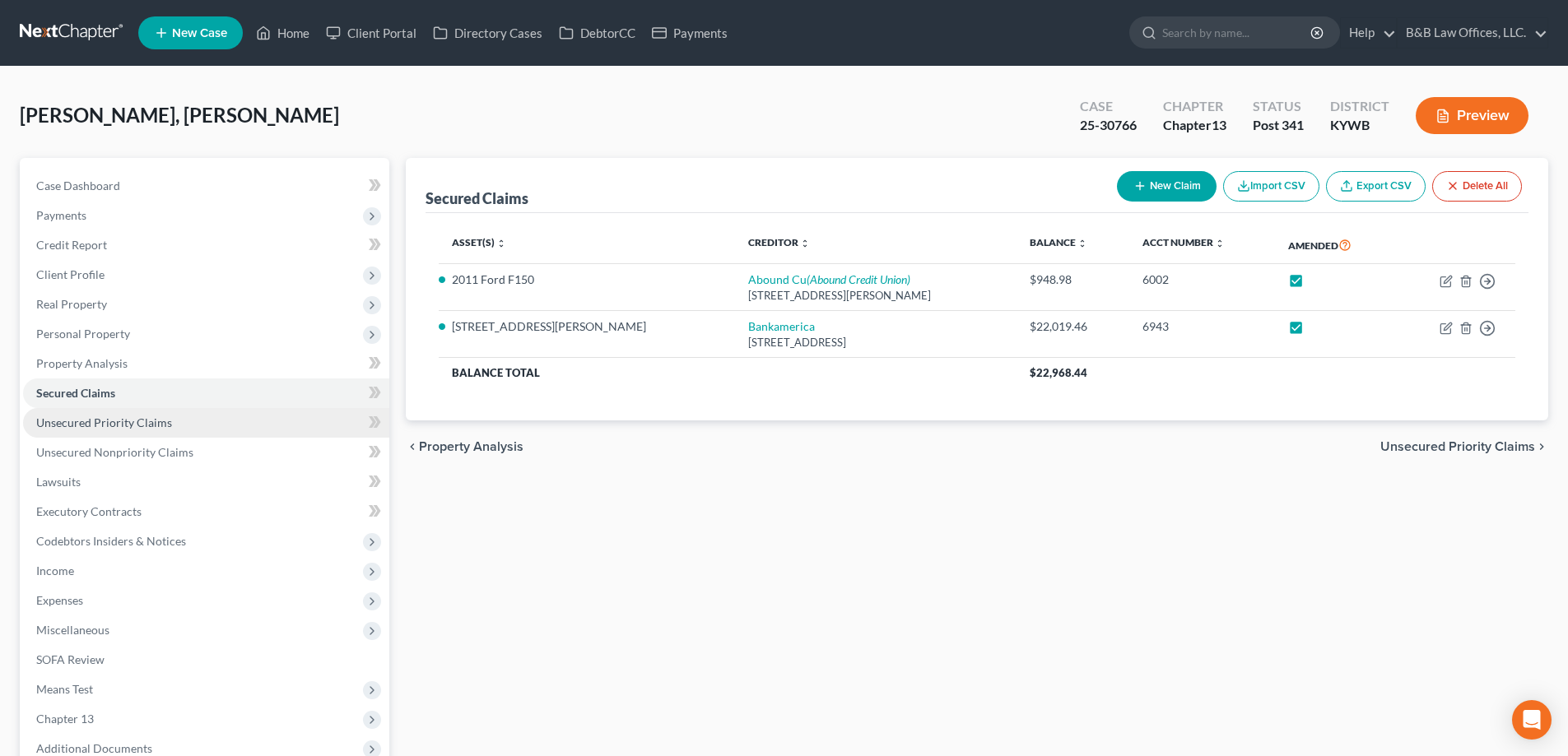
click at [88, 419] on span "Unsecured Priority Claims" at bounding box center [104, 422] width 136 height 14
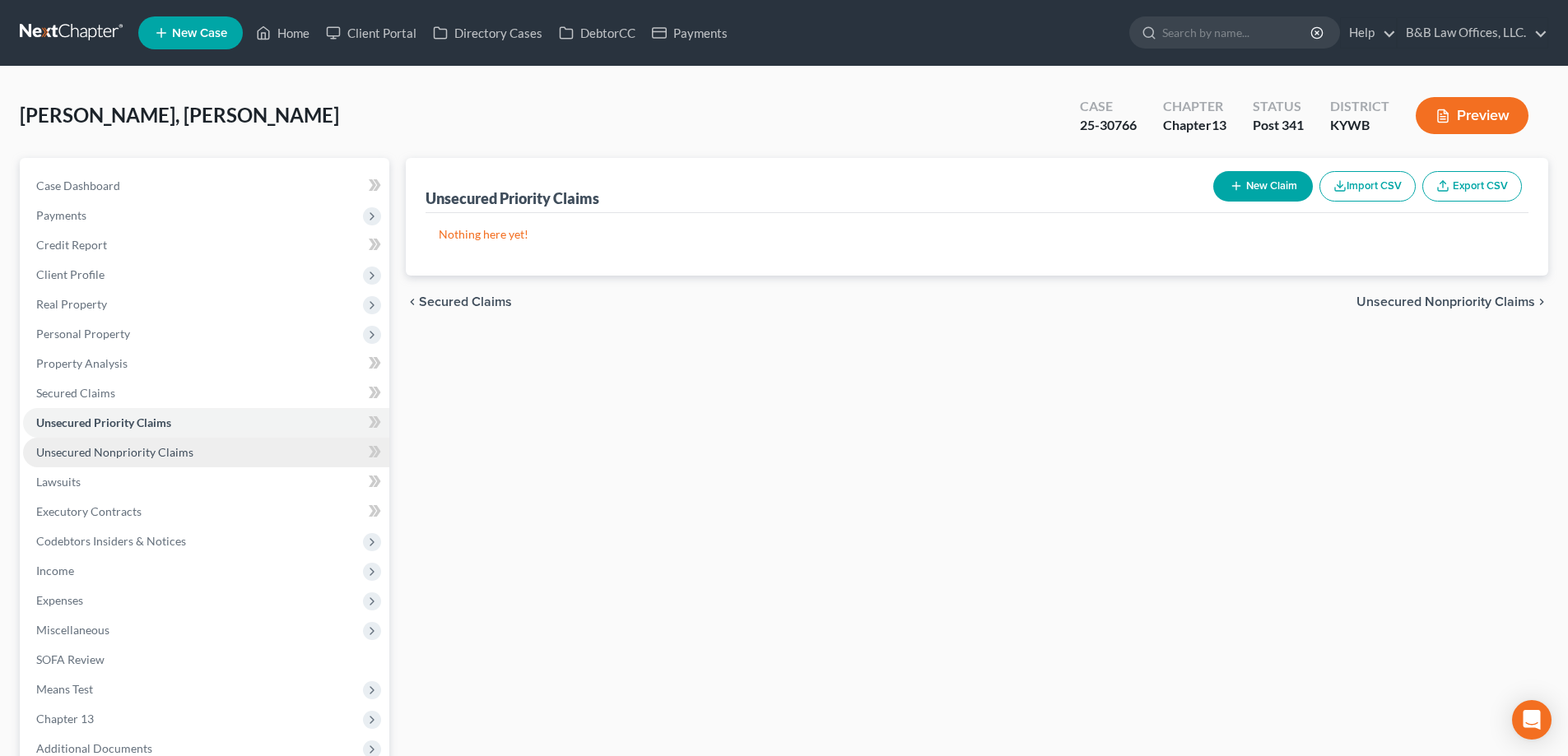
click at [89, 460] on link "Unsecured Nonpriority Claims" at bounding box center [206, 453] width 366 height 30
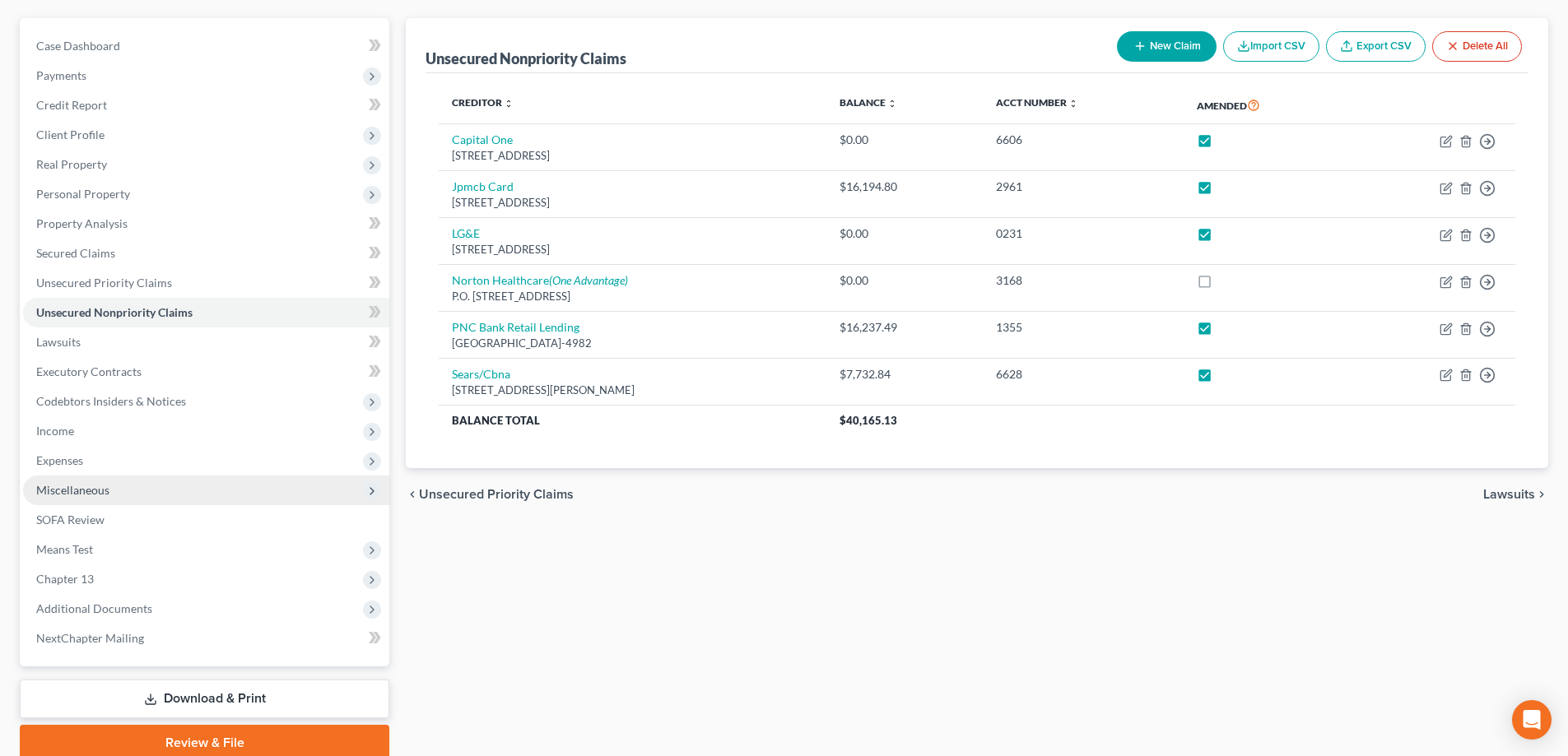
scroll to position [208, 0]
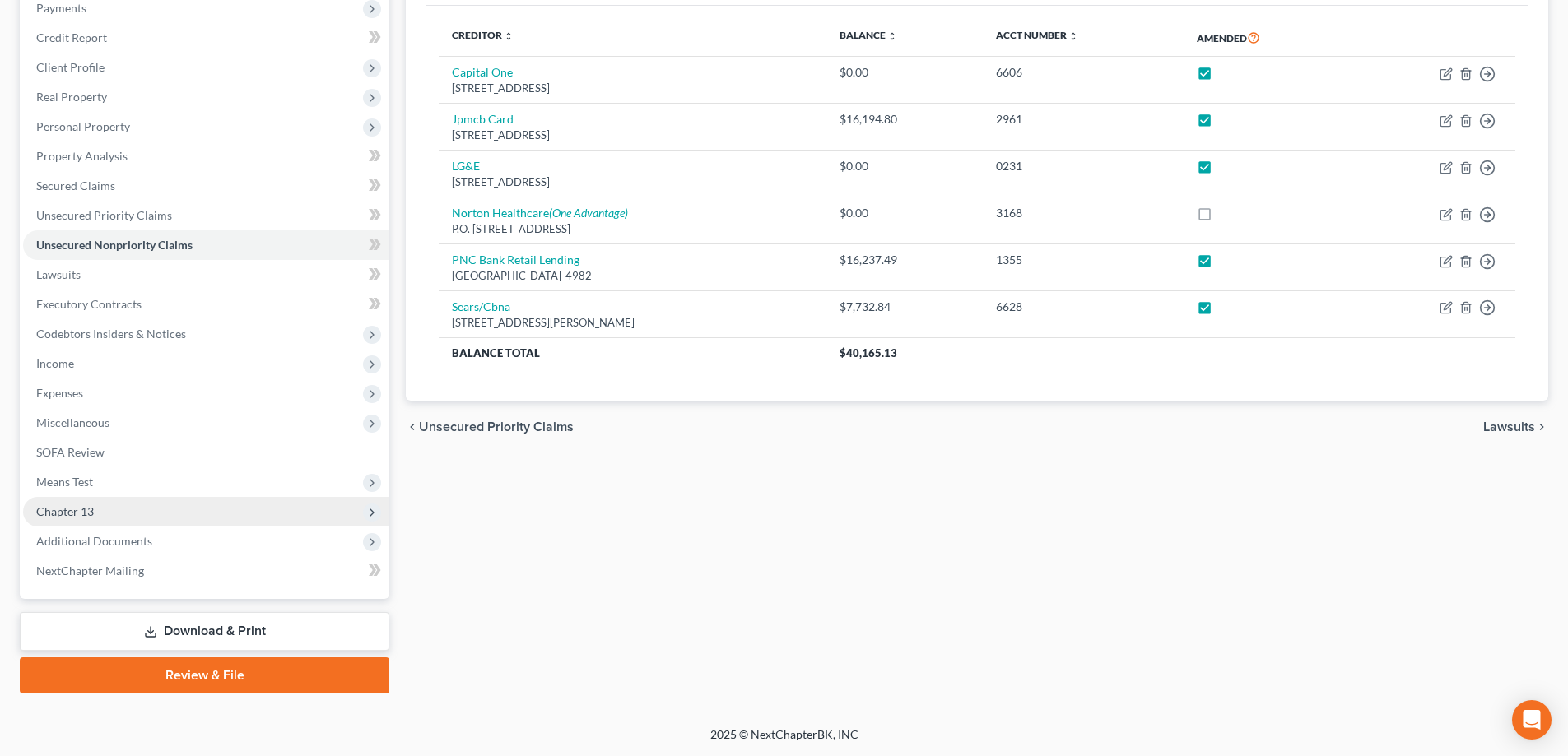
click at [83, 514] on span "Chapter 13" at bounding box center [65, 511] width 57 height 14
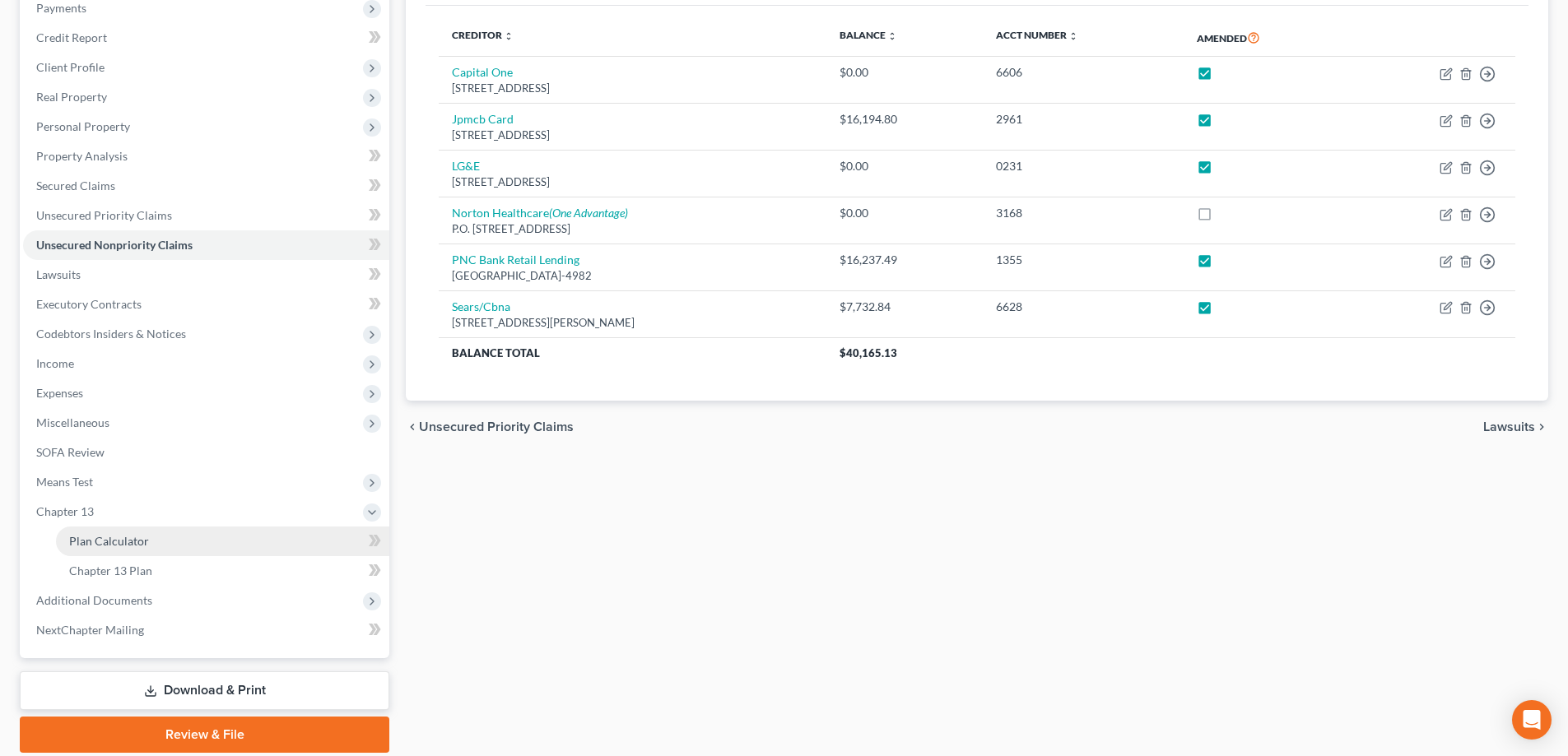
click at [121, 537] on span "Plan Calculator" at bounding box center [110, 540] width 80 height 14
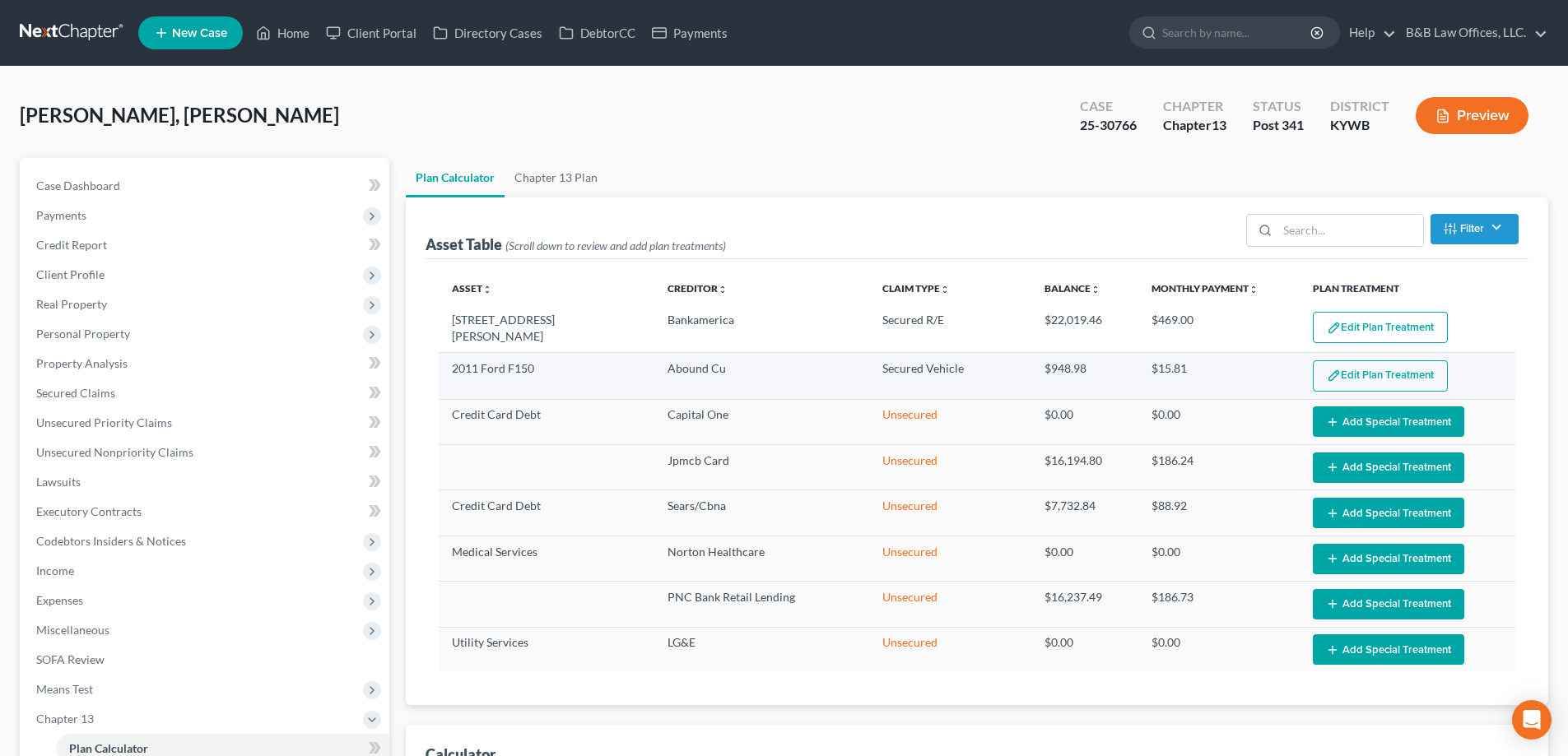
select select "59"
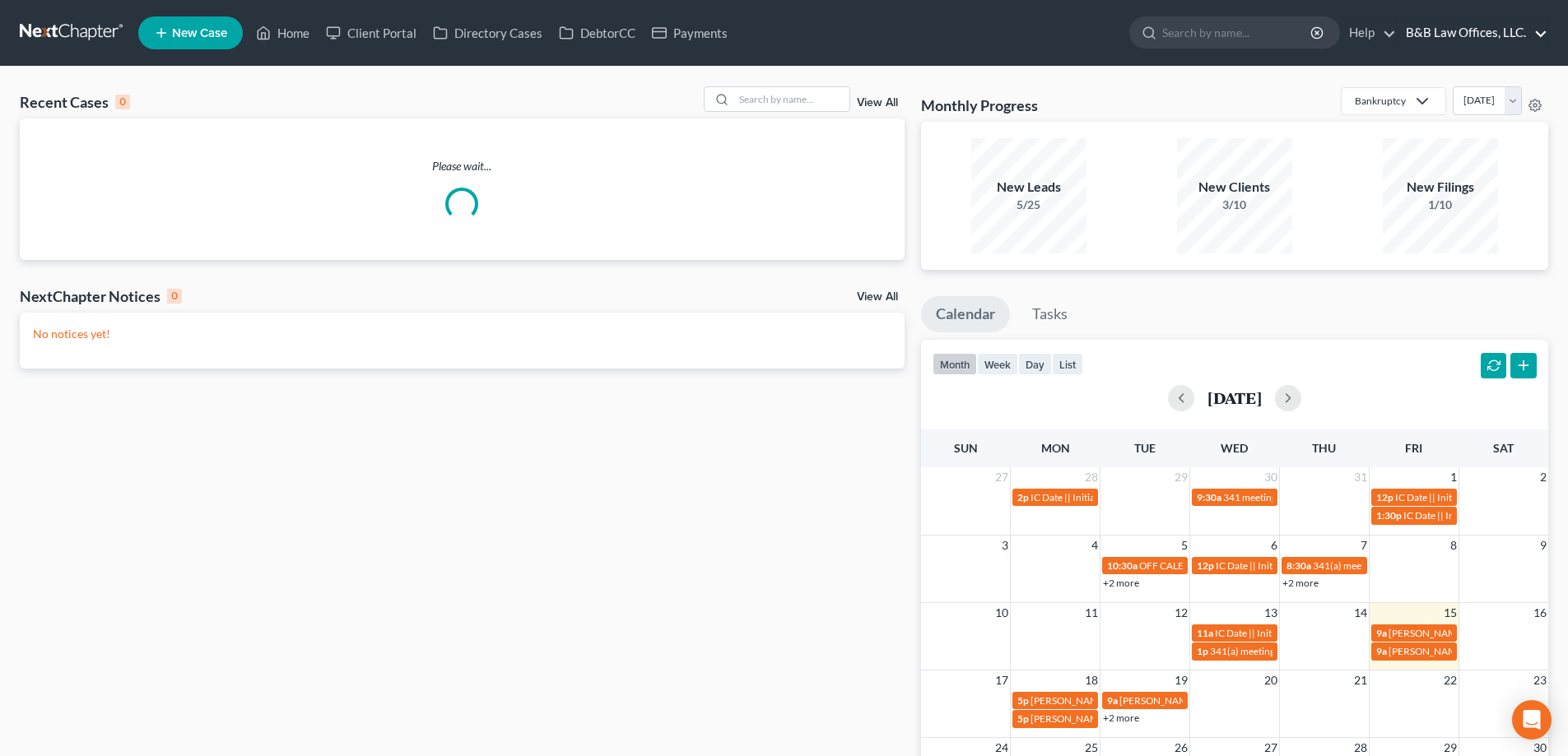
click at [1489, 31] on link "B&B Law Offices, LLC." at bounding box center [1472, 33] width 149 height 30
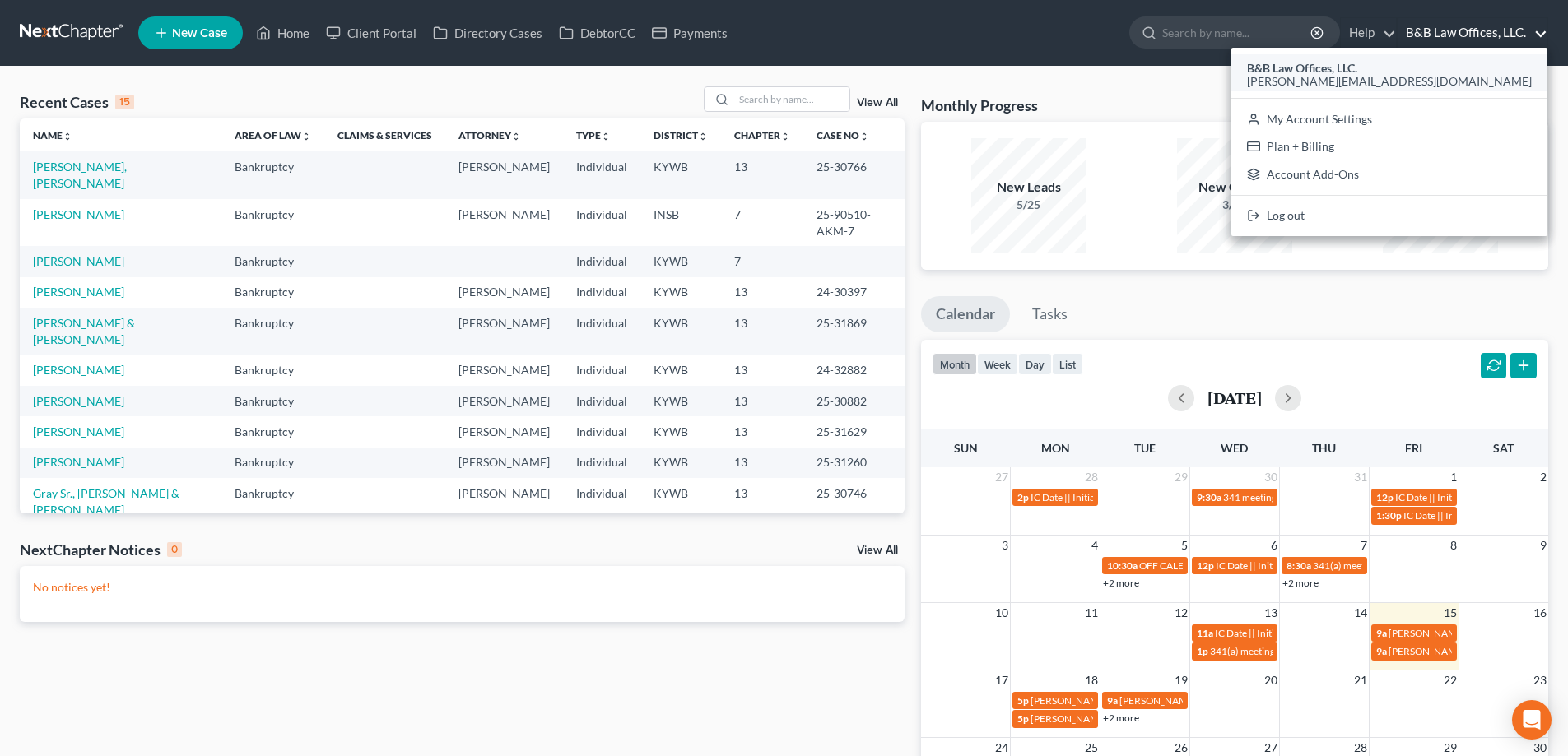
click at [1445, 80] on span "[PERSON_NAME][EMAIL_ADDRESS][DOMAIN_NAME]" at bounding box center [1389, 81] width 285 height 14
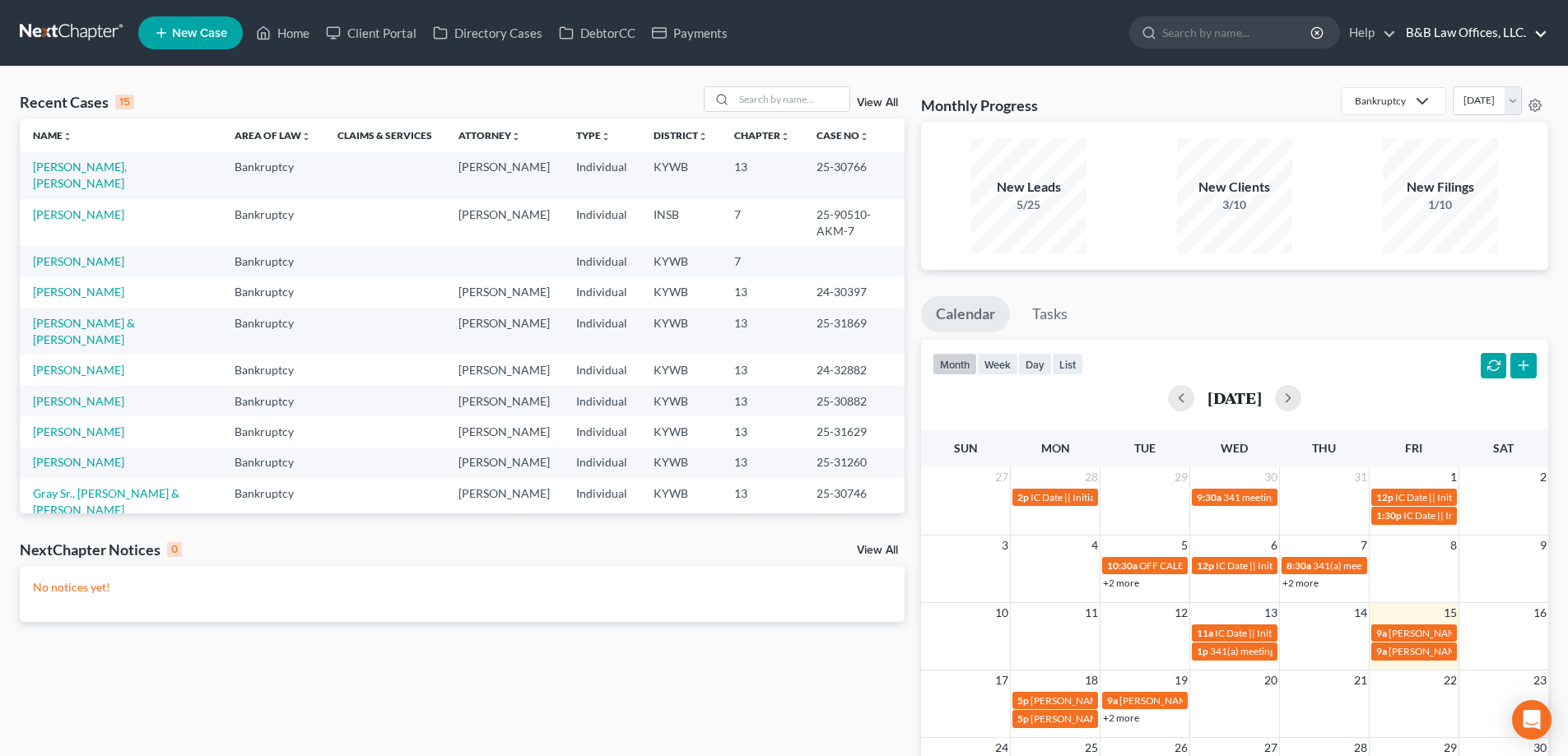
click at [1451, 37] on link "B&B Law Offices, LLC." at bounding box center [1472, 33] width 149 height 30
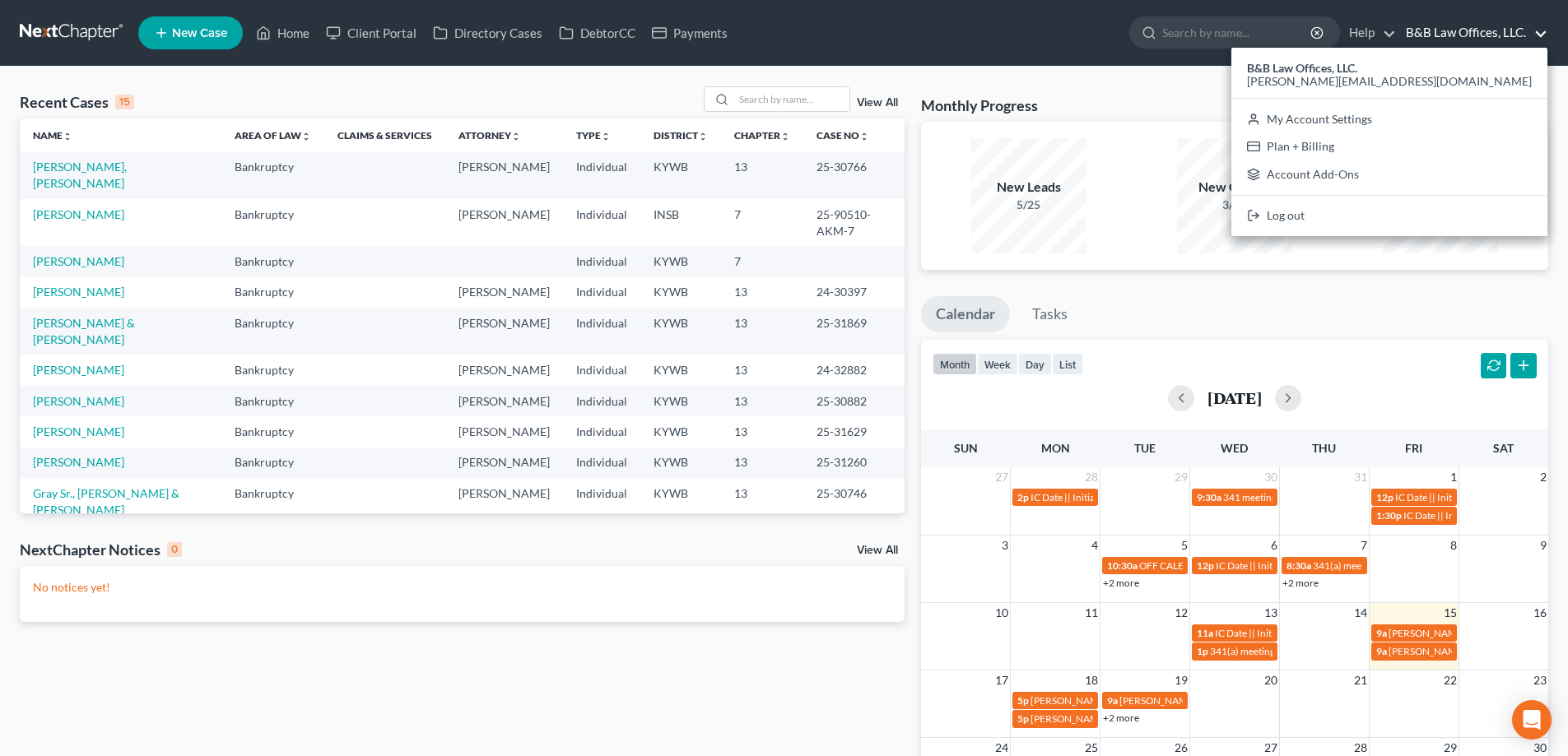
drag, startPoint x: 1418, startPoint y: 81, endPoint x: 1419, endPoint y: 72, distance: 9.1
click at [1418, 81] on span "[PERSON_NAME][EMAIL_ADDRESS][DOMAIN_NAME]" at bounding box center [1389, 81] width 285 height 14
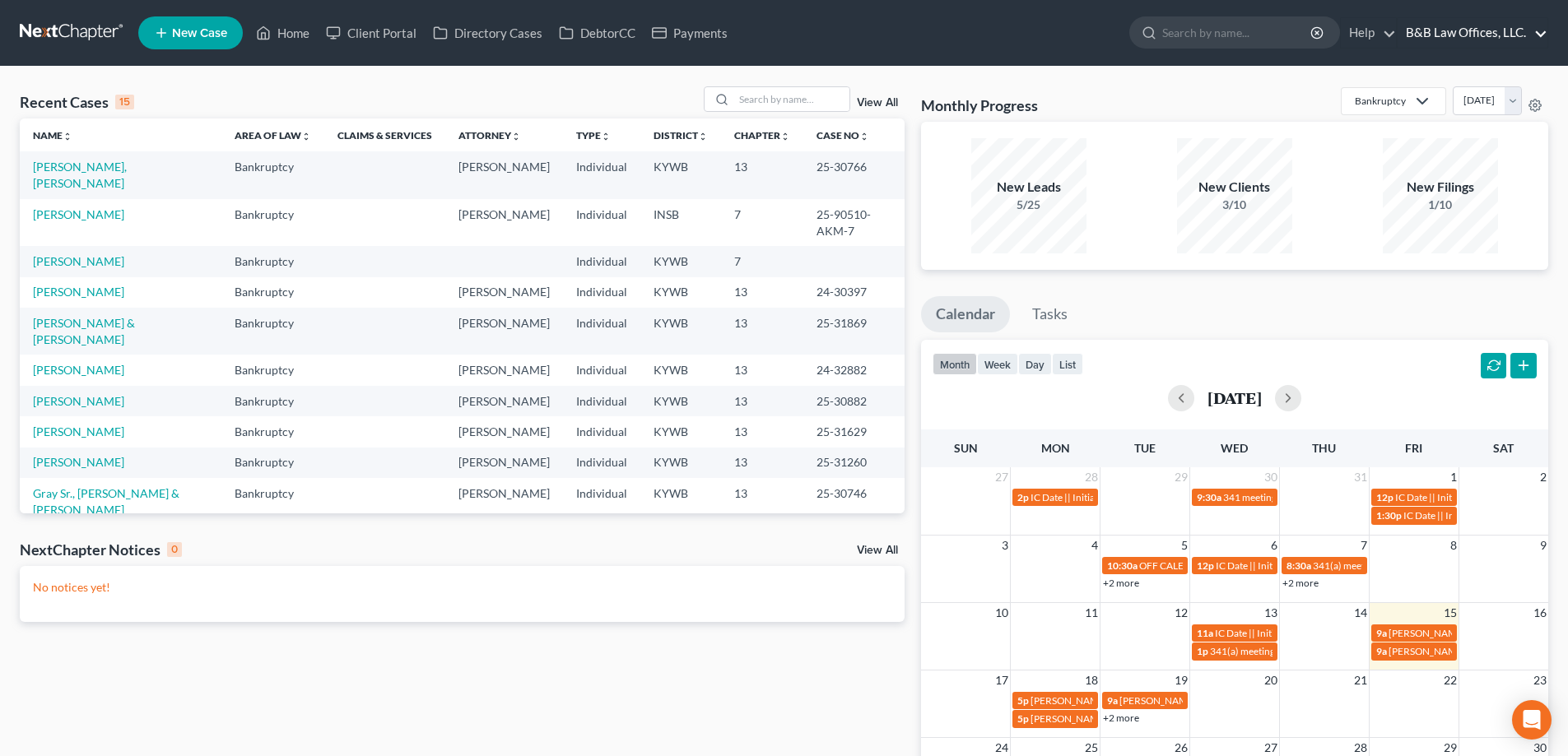
click at [1442, 36] on link "B&B Law Offices, LLC." at bounding box center [1472, 33] width 149 height 30
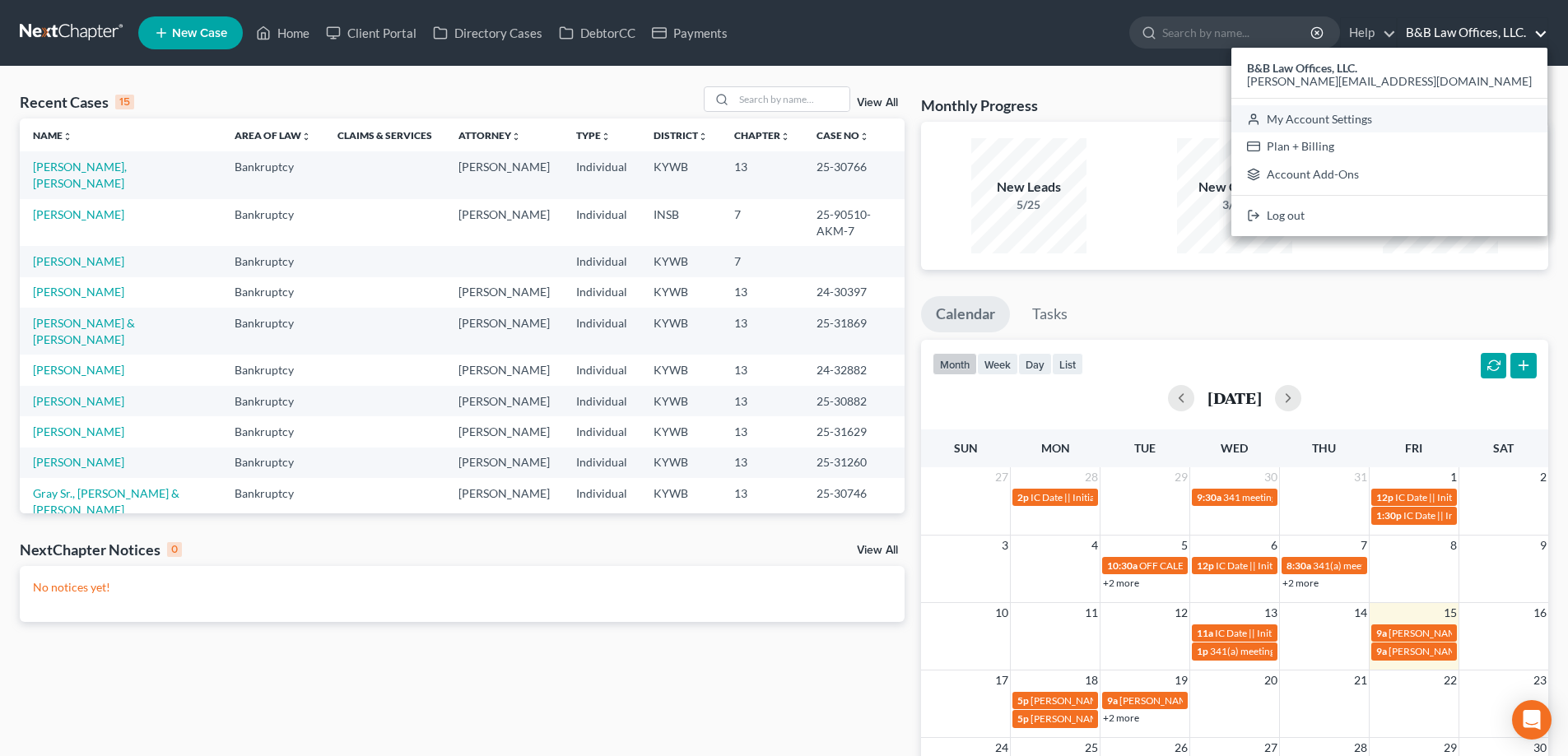
click at [1433, 122] on link "My Account Settings" at bounding box center [1389, 119] width 316 height 28
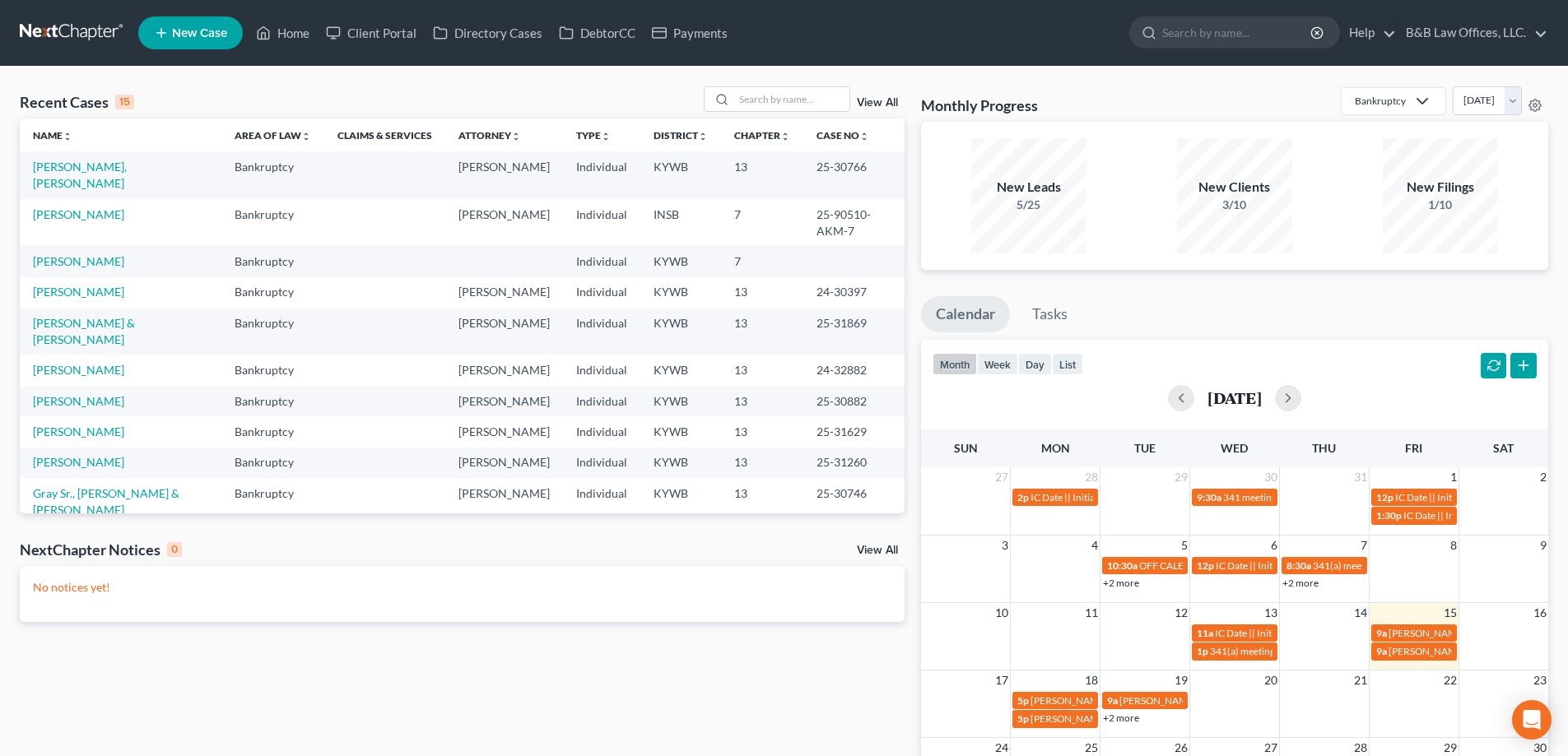
select select "33"
select select "24"
select select "18"
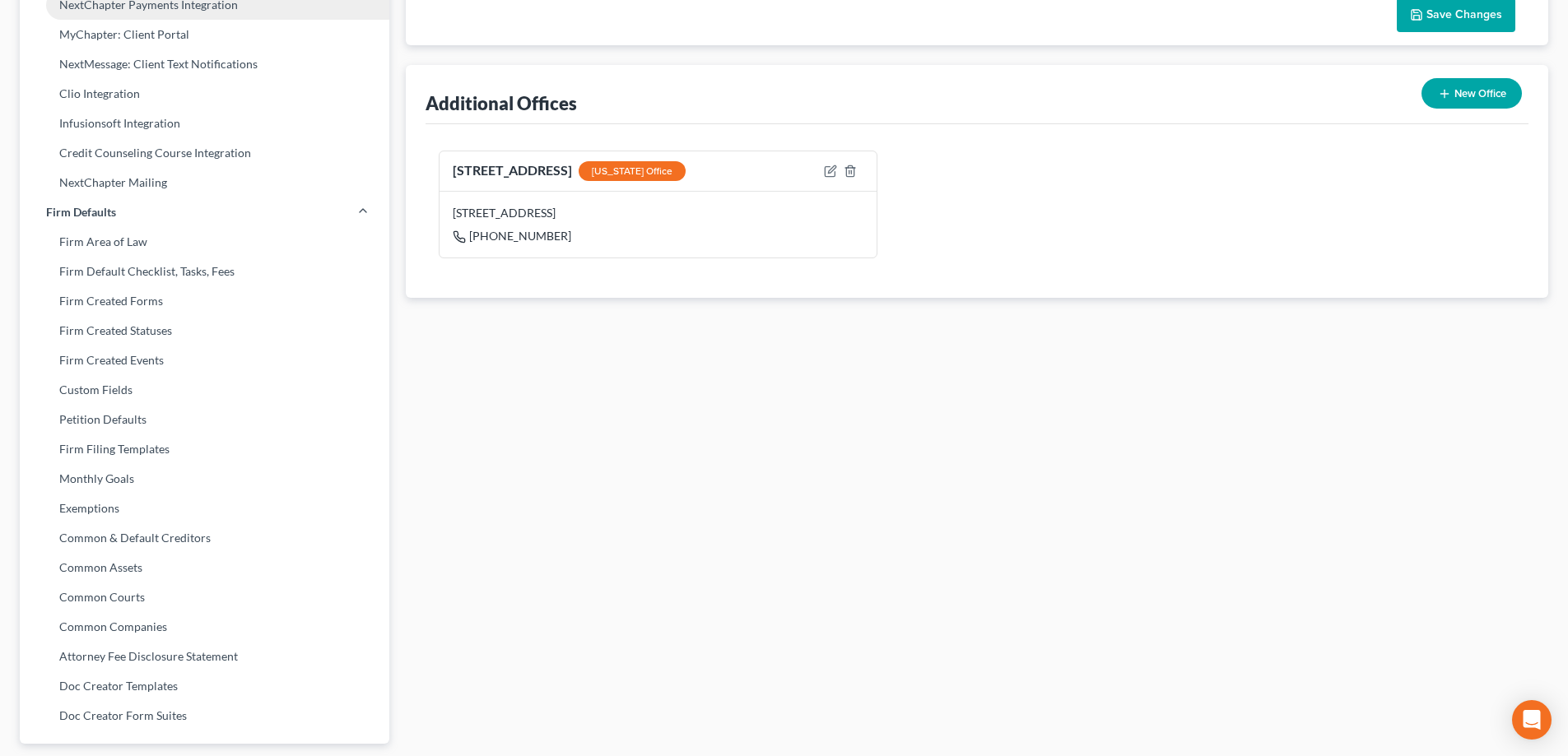
scroll to position [551, 0]
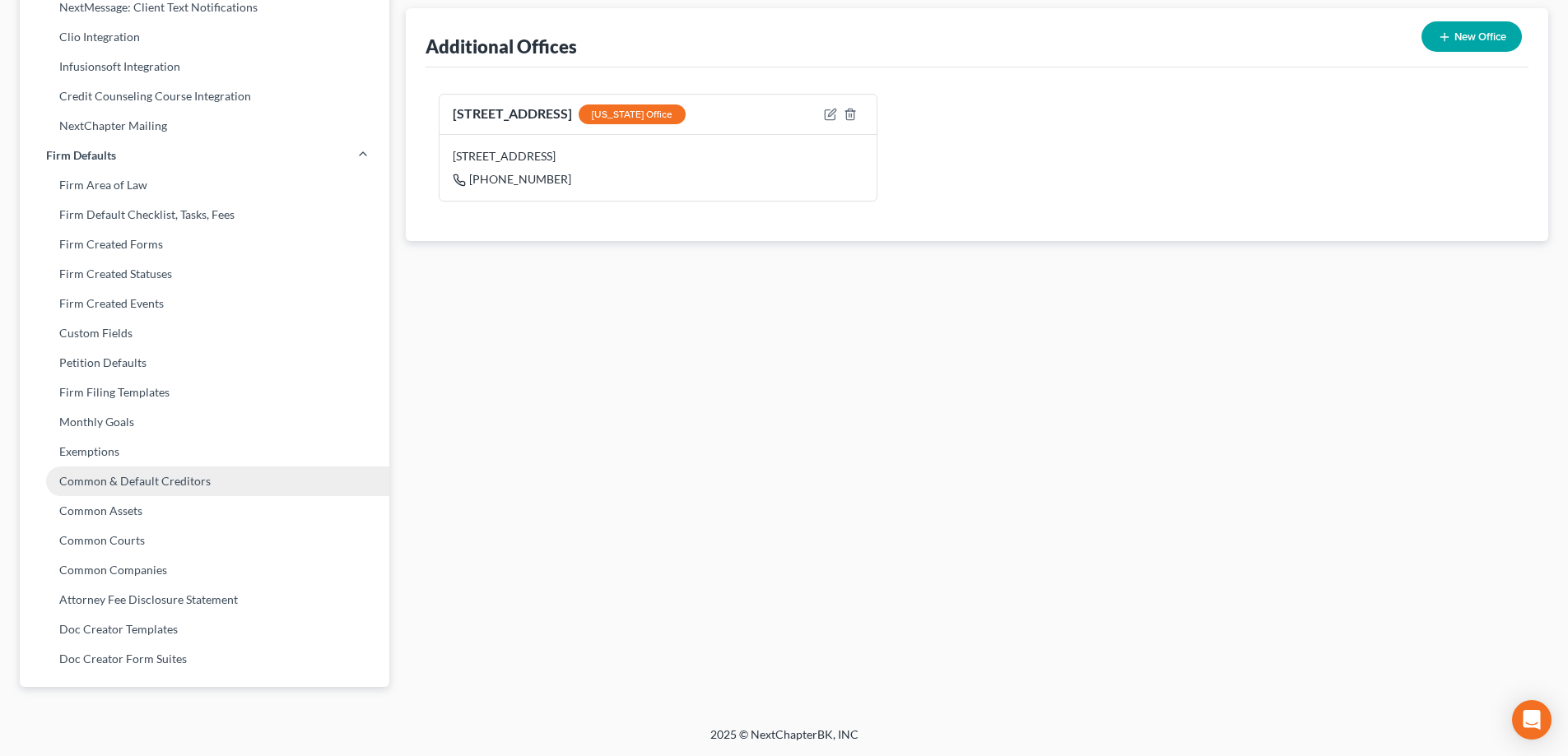
click at [116, 481] on link "Common & Default Creditors" at bounding box center [204, 481] width 369 height 30
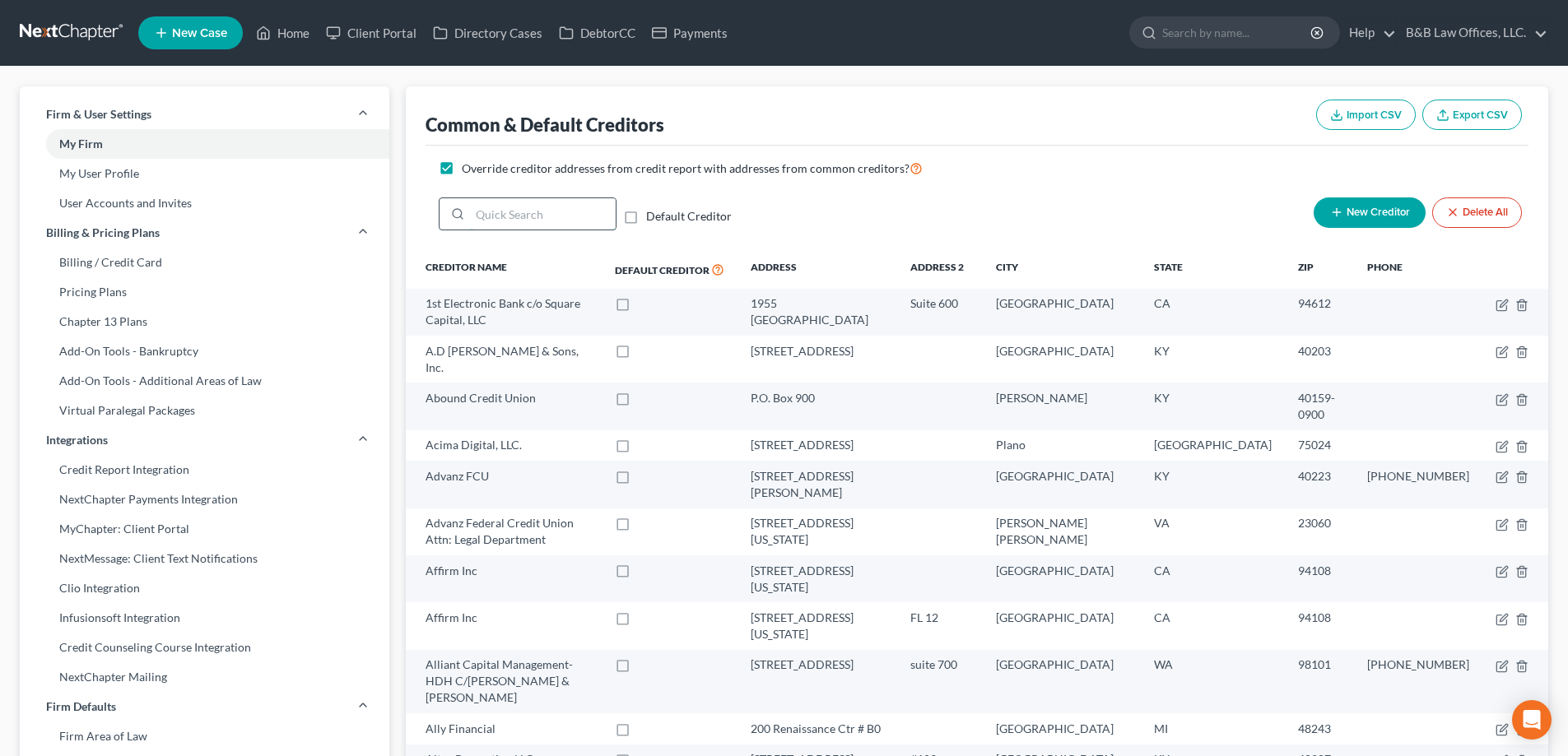
click at [555, 218] on input "search" at bounding box center [543, 214] width 146 height 31
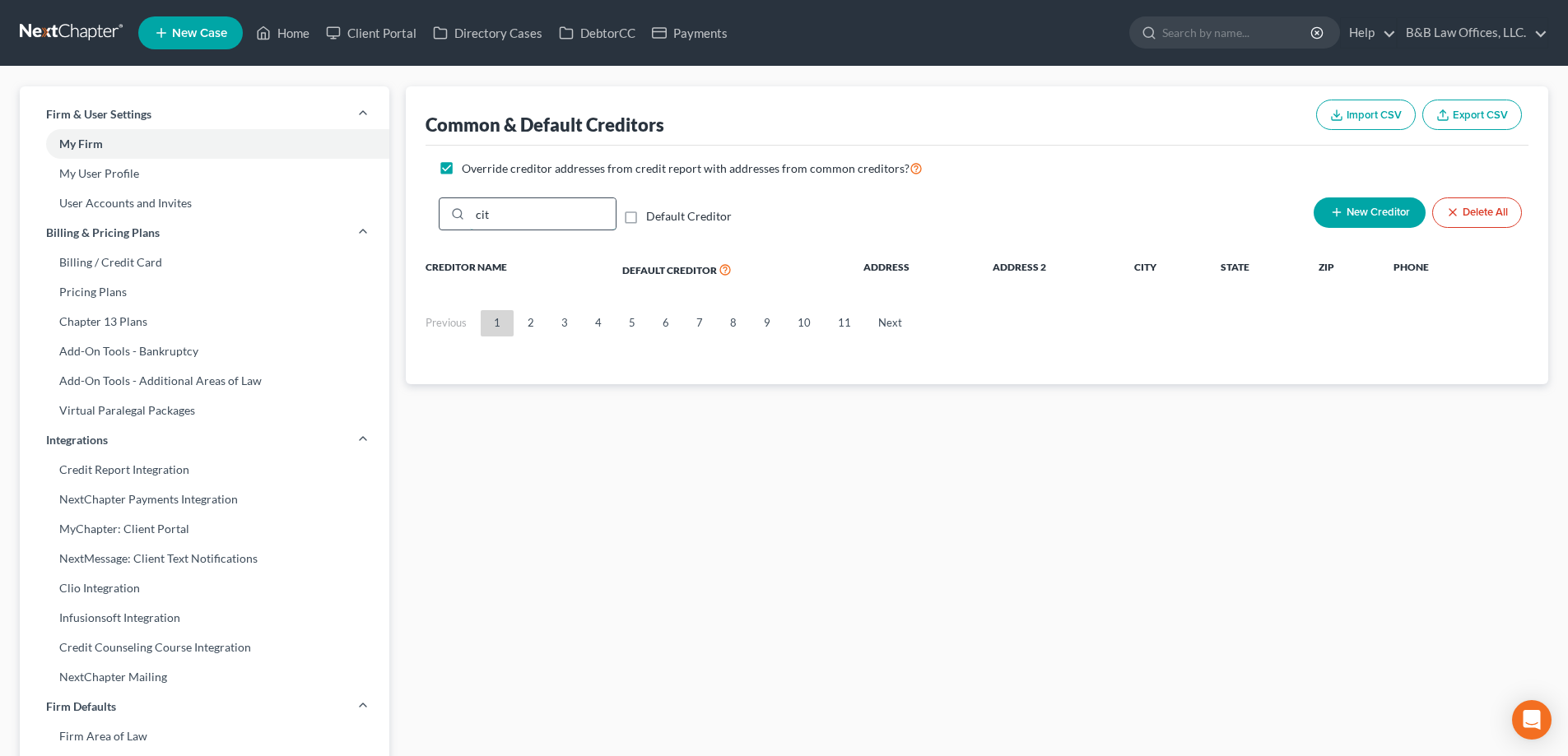
type input "citi"
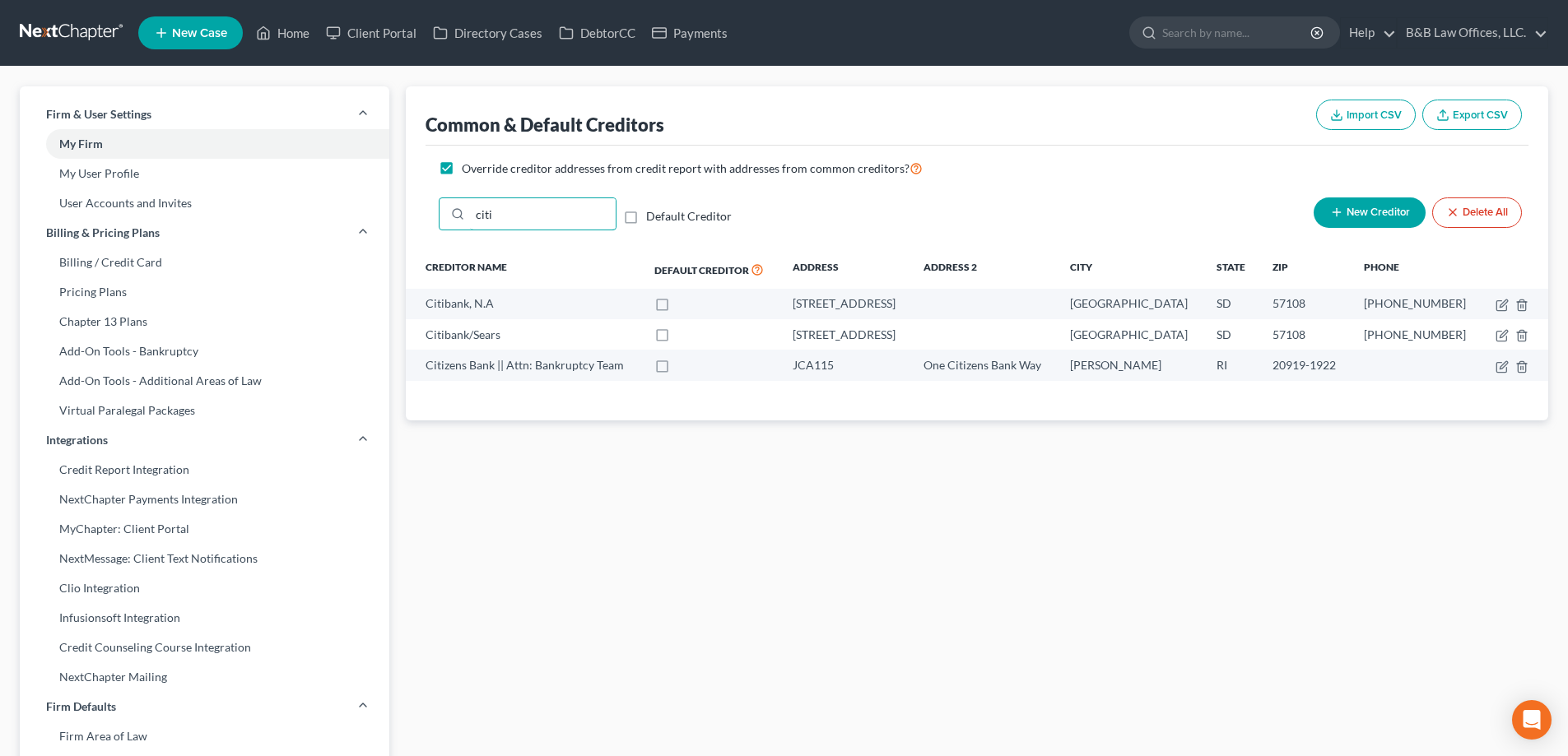
drag, startPoint x: 515, startPoint y: 210, endPoint x: 395, endPoint y: 226, distance: 121.1
click at [395, 226] on div "Firm & User Settings My Firm My User Profile User Accounts and Invites Billing …" at bounding box center [783, 672] width 1545 height 1171
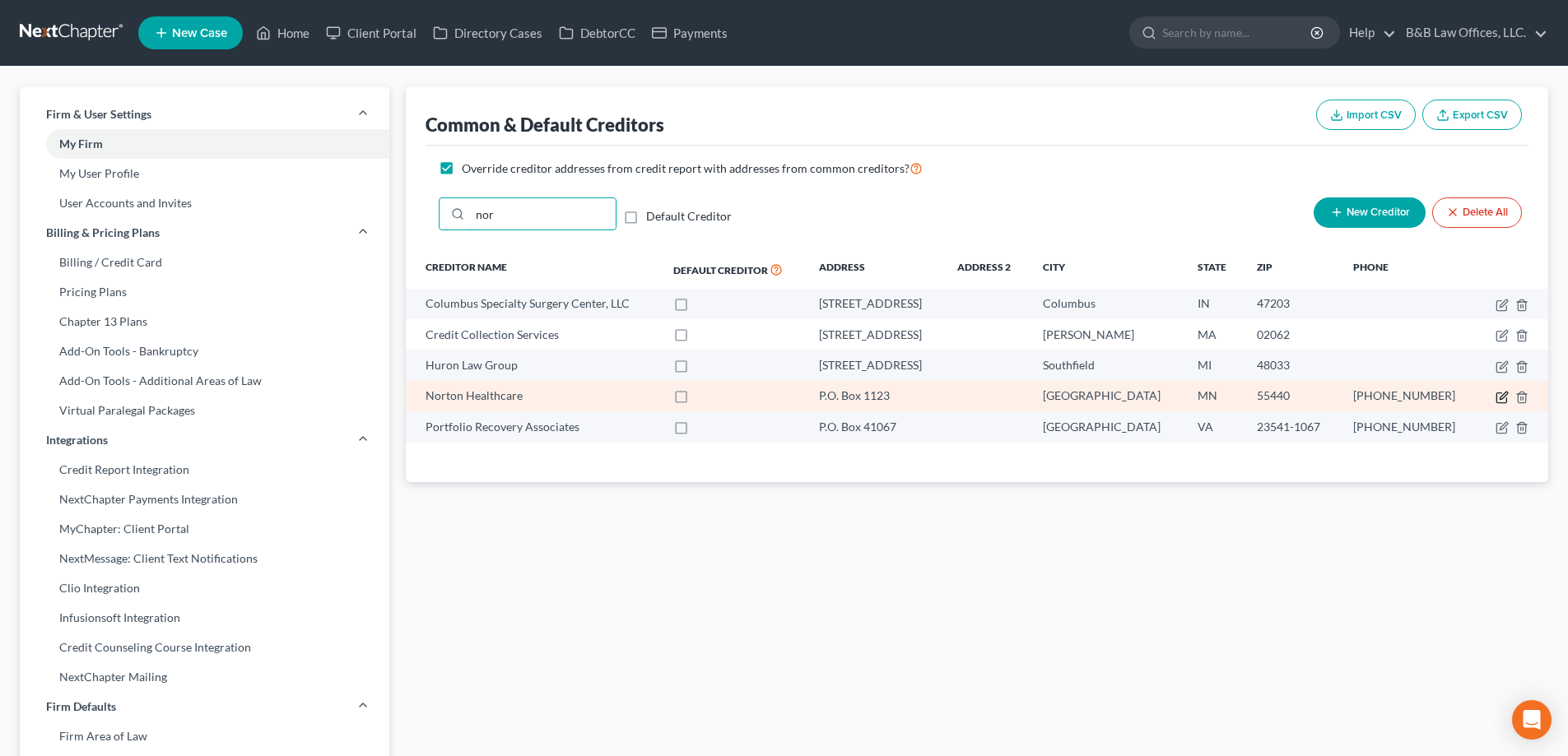
type input "nor"
click at [1504, 395] on icon "button" at bounding box center [1501, 397] width 13 height 13
select select "24"
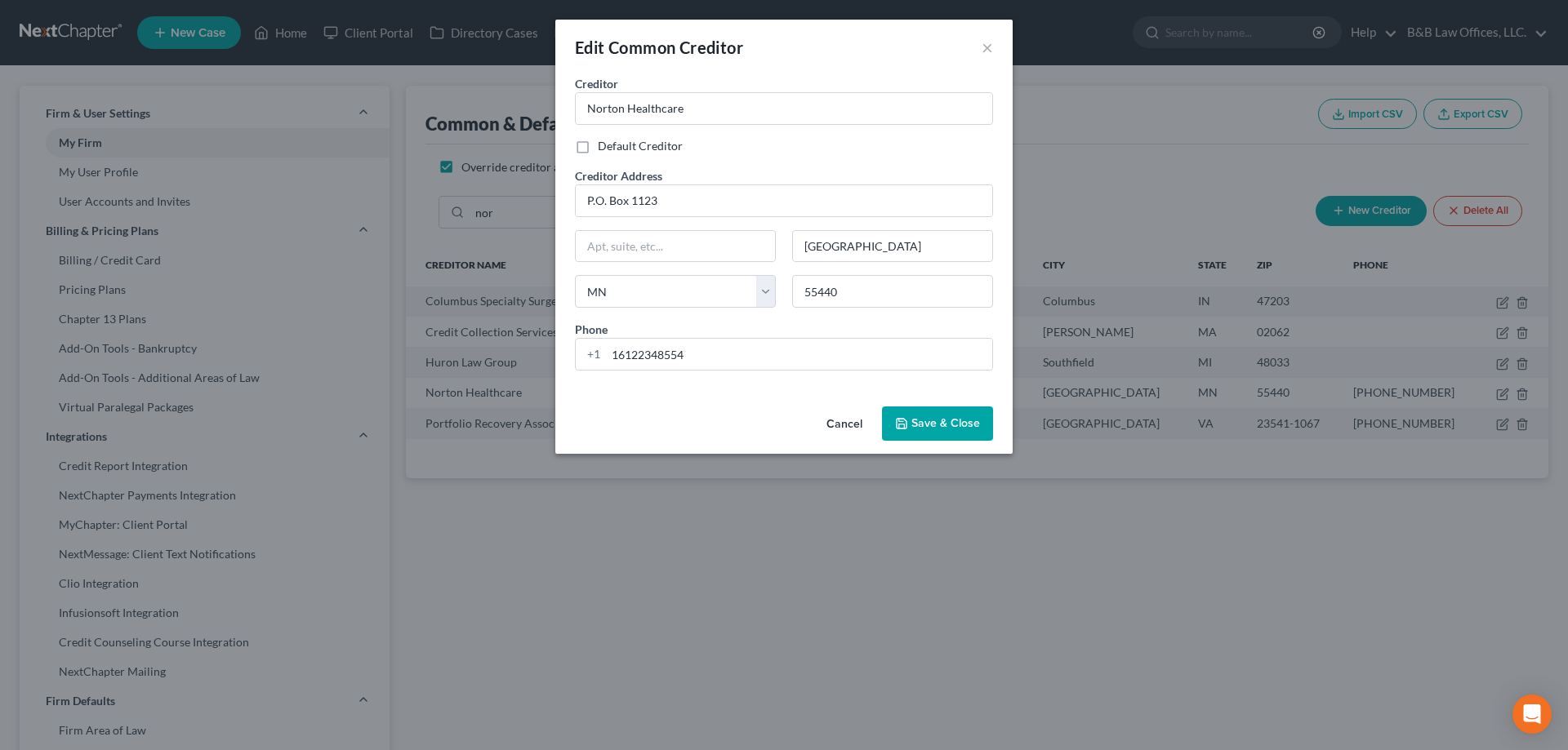
click at [843, 422] on button "Cancel" at bounding box center [844, 424] width 62 height 33
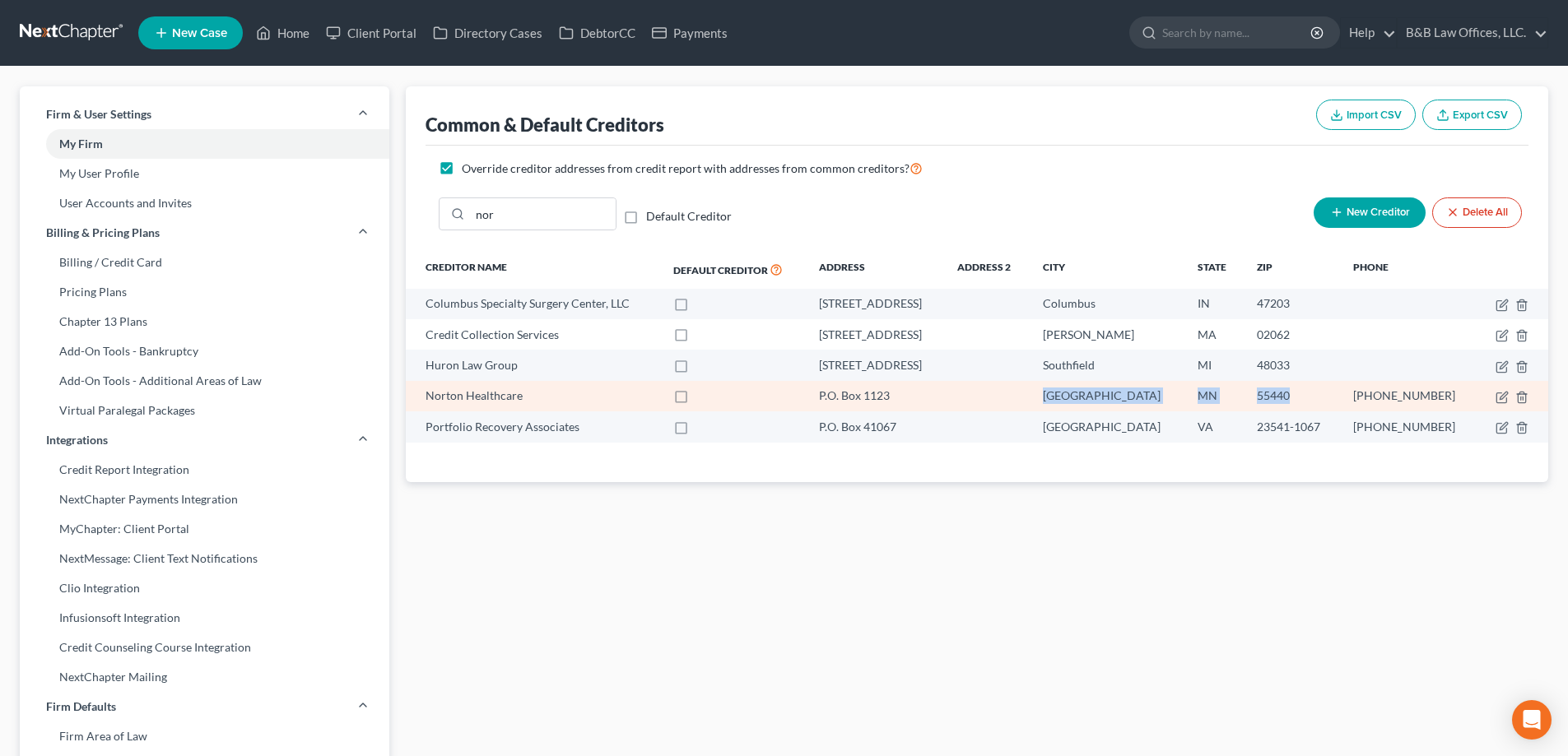
drag, startPoint x: 1081, startPoint y: 398, endPoint x: 1289, endPoint y: 399, distance: 208.0
click at [1289, 399] on tr "Norton Healthcare P.O. Box 1123 Minneapolis MN 55440 +1 (612) 234-8554" at bounding box center [977, 395] width 1142 height 30
copy tr "Minneapolis MN 55440"
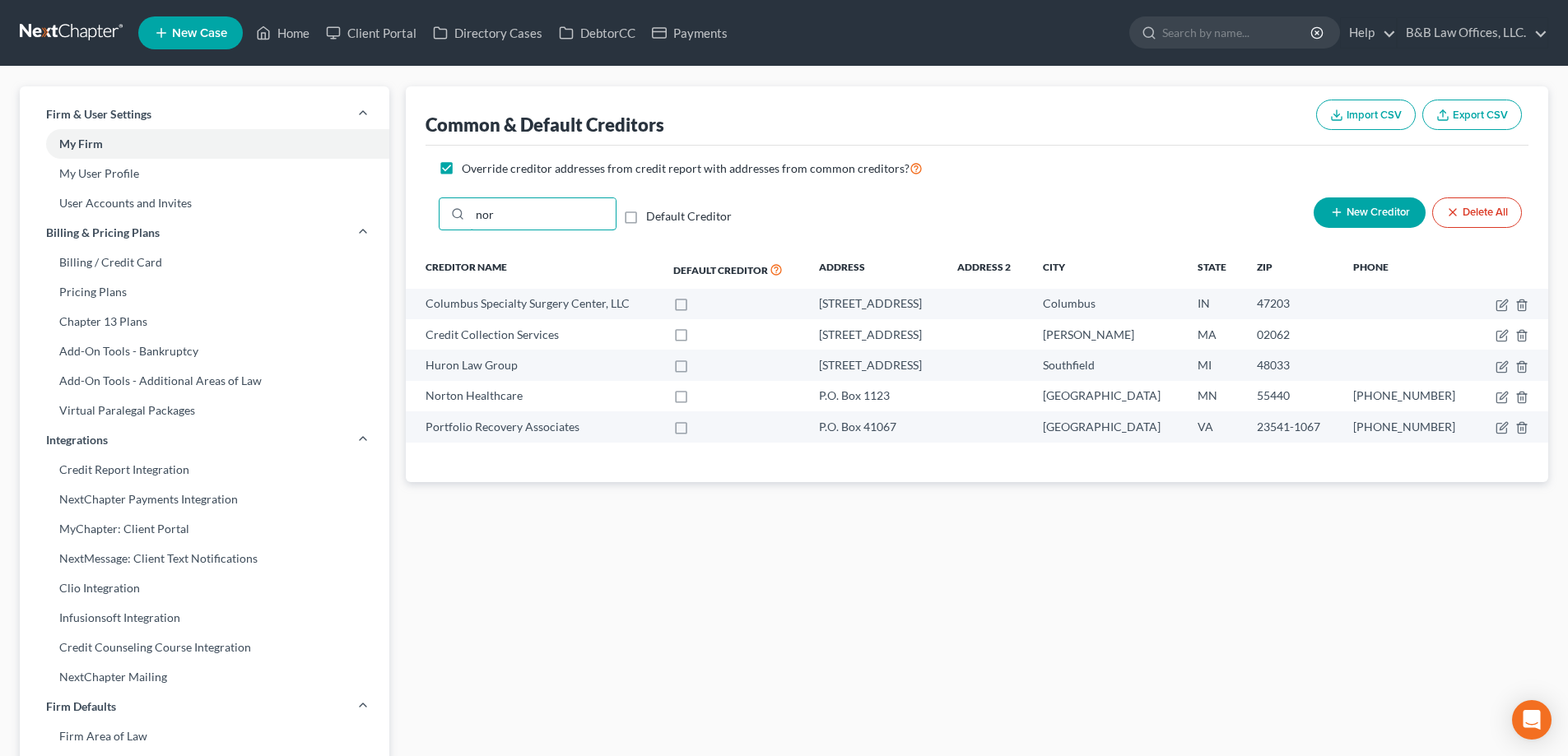
drag, startPoint x: 500, startPoint y: 225, endPoint x: 409, endPoint y: 234, distance: 91.4
click at [409, 234] on div "Common & Default Creditors Import CSV Export CSV Override creditor addresses fr…" at bounding box center [977, 283] width 1142 height 395
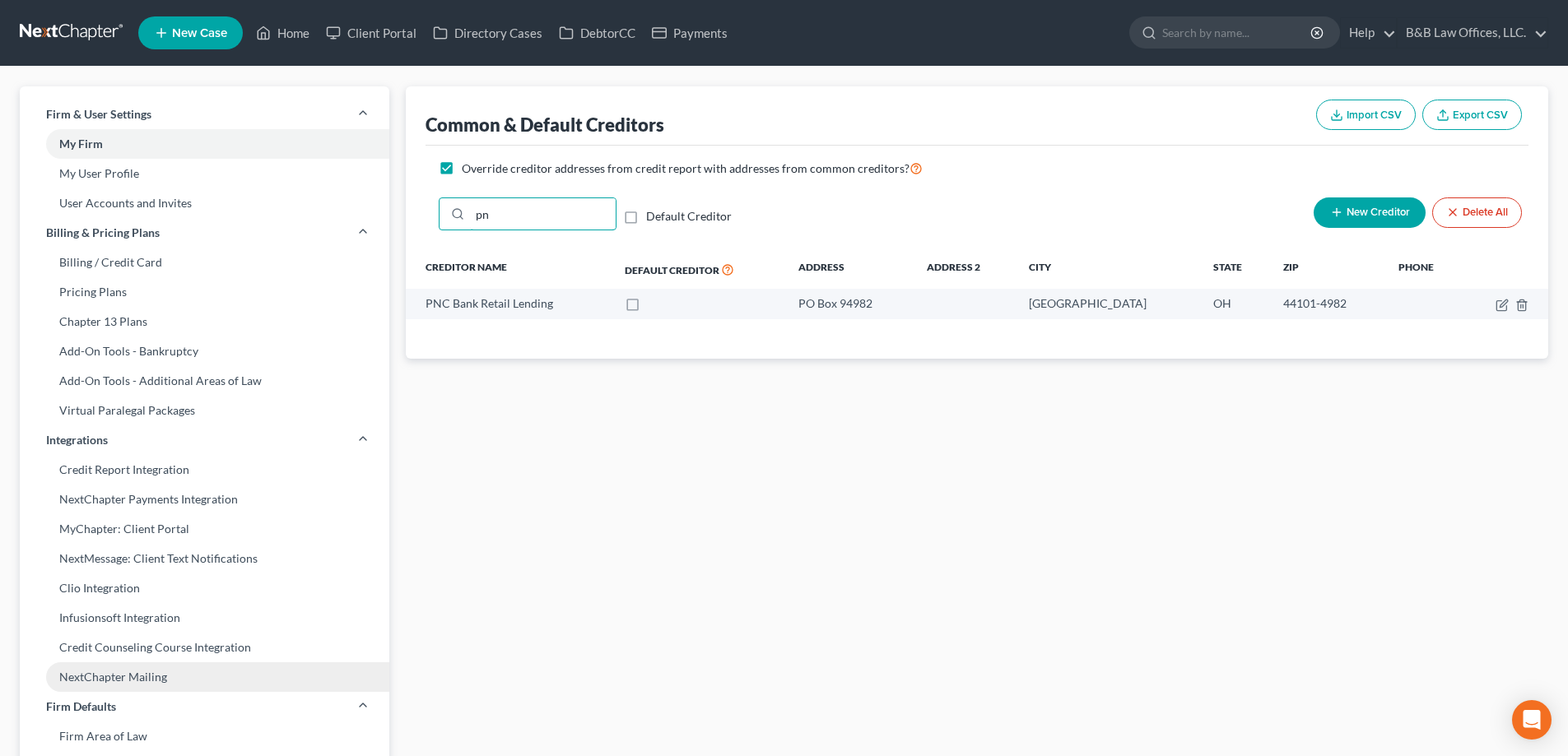
type input "pn"
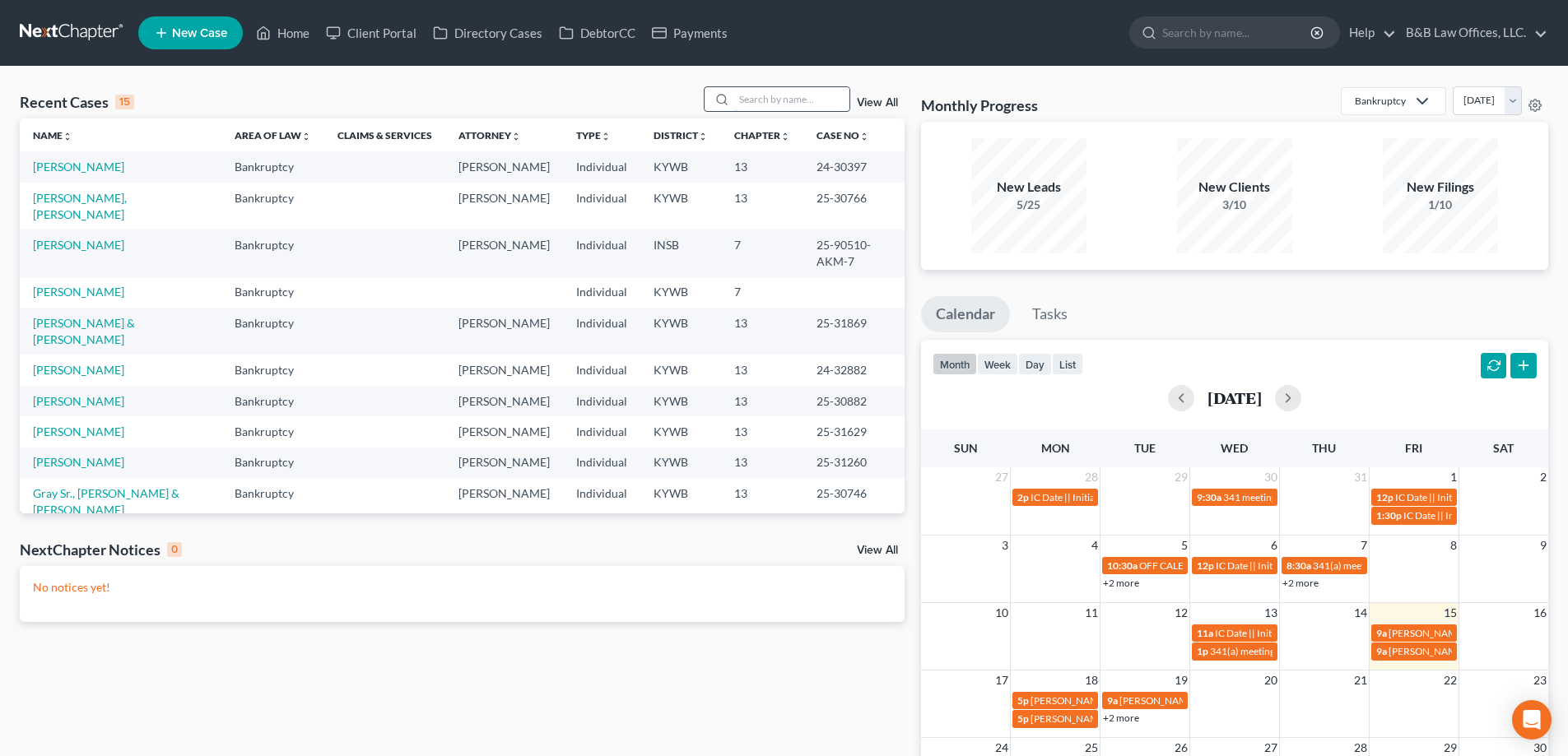
click at [795, 108] on input "search" at bounding box center [792, 98] width 116 height 23
type input "[PERSON_NAME]"
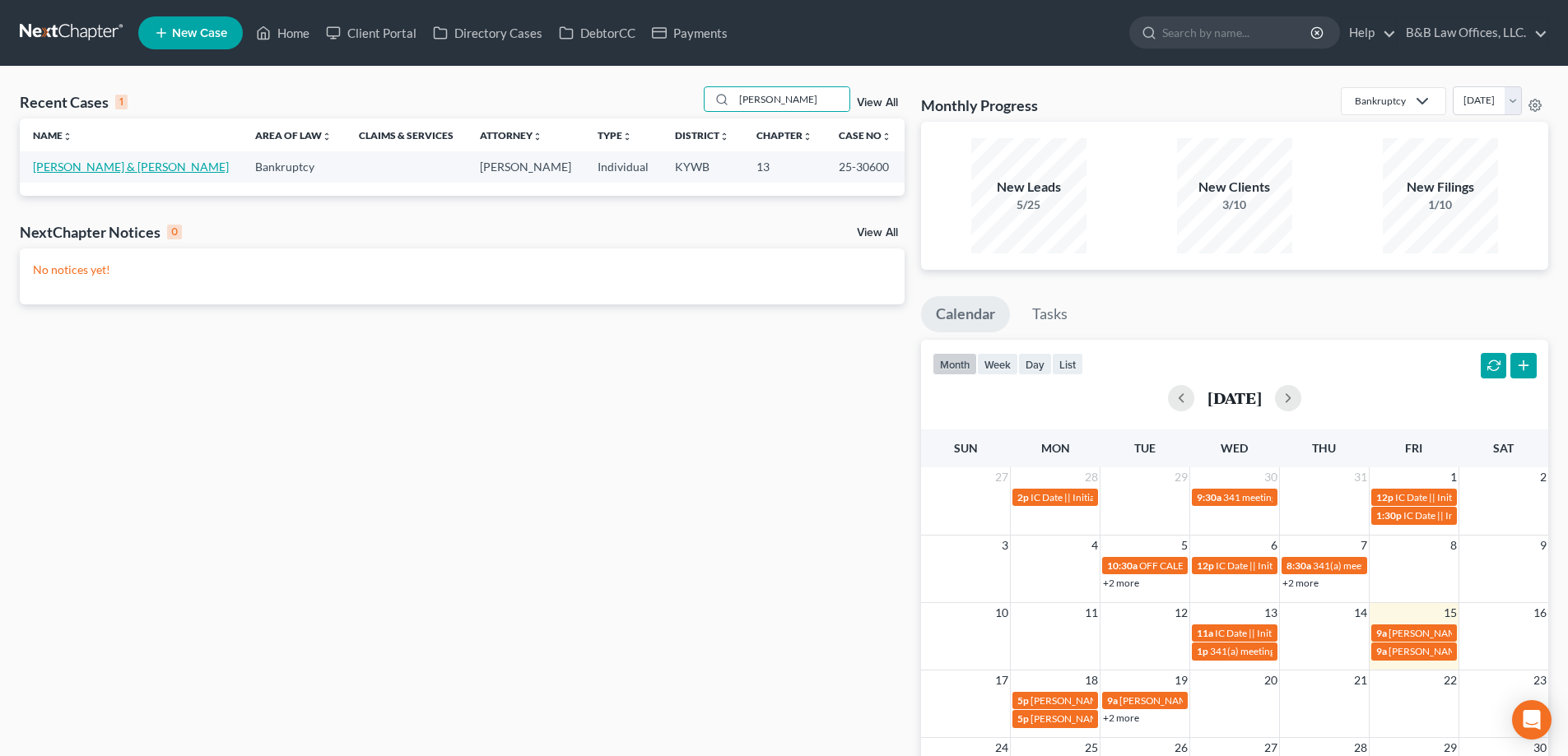
click at [105, 165] on link "[PERSON_NAME] & [PERSON_NAME]" at bounding box center [130, 167] width 196 height 14
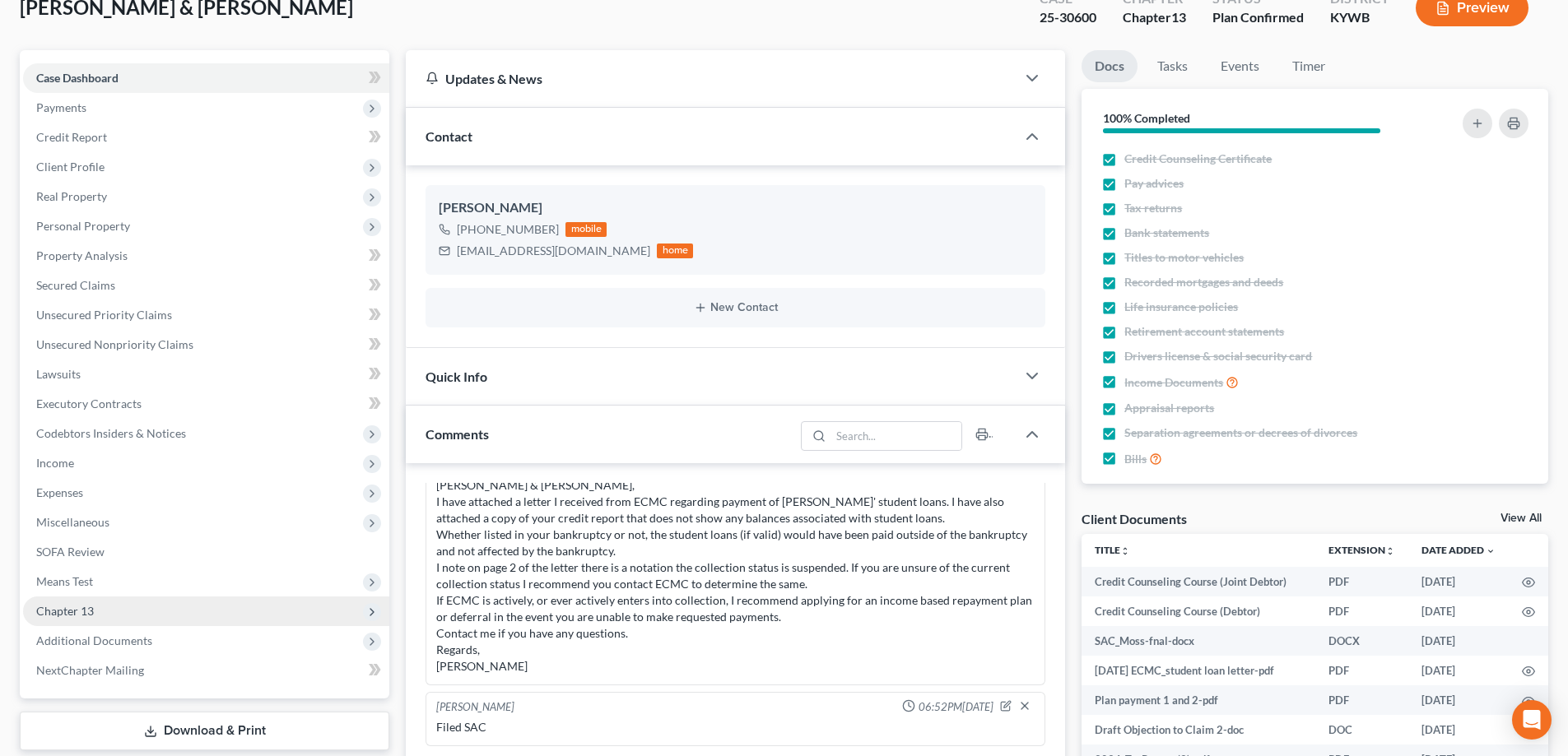
scroll to position [164, 0]
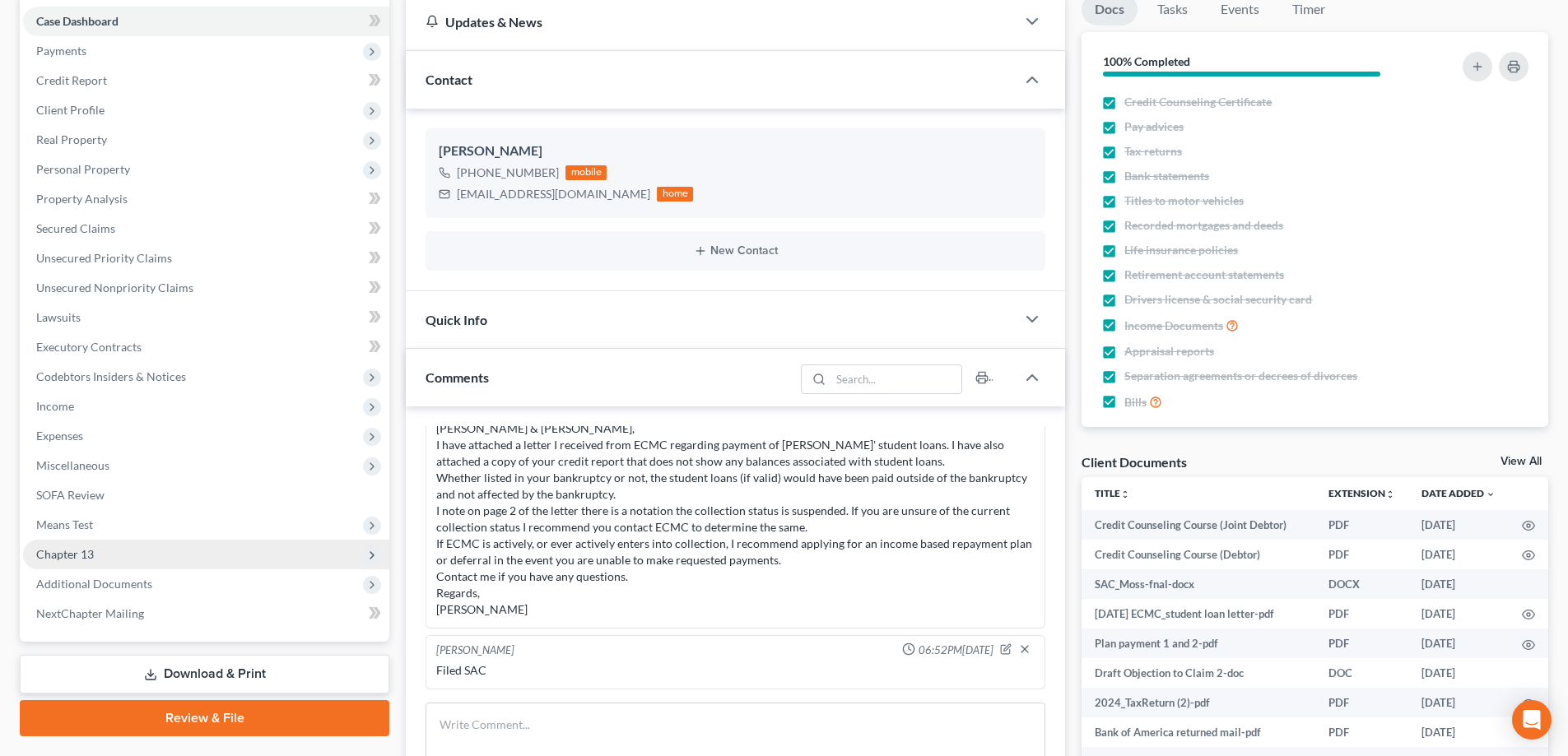
click at [119, 561] on span "Chapter 13" at bounding box center [206, 554] width 366 height 30
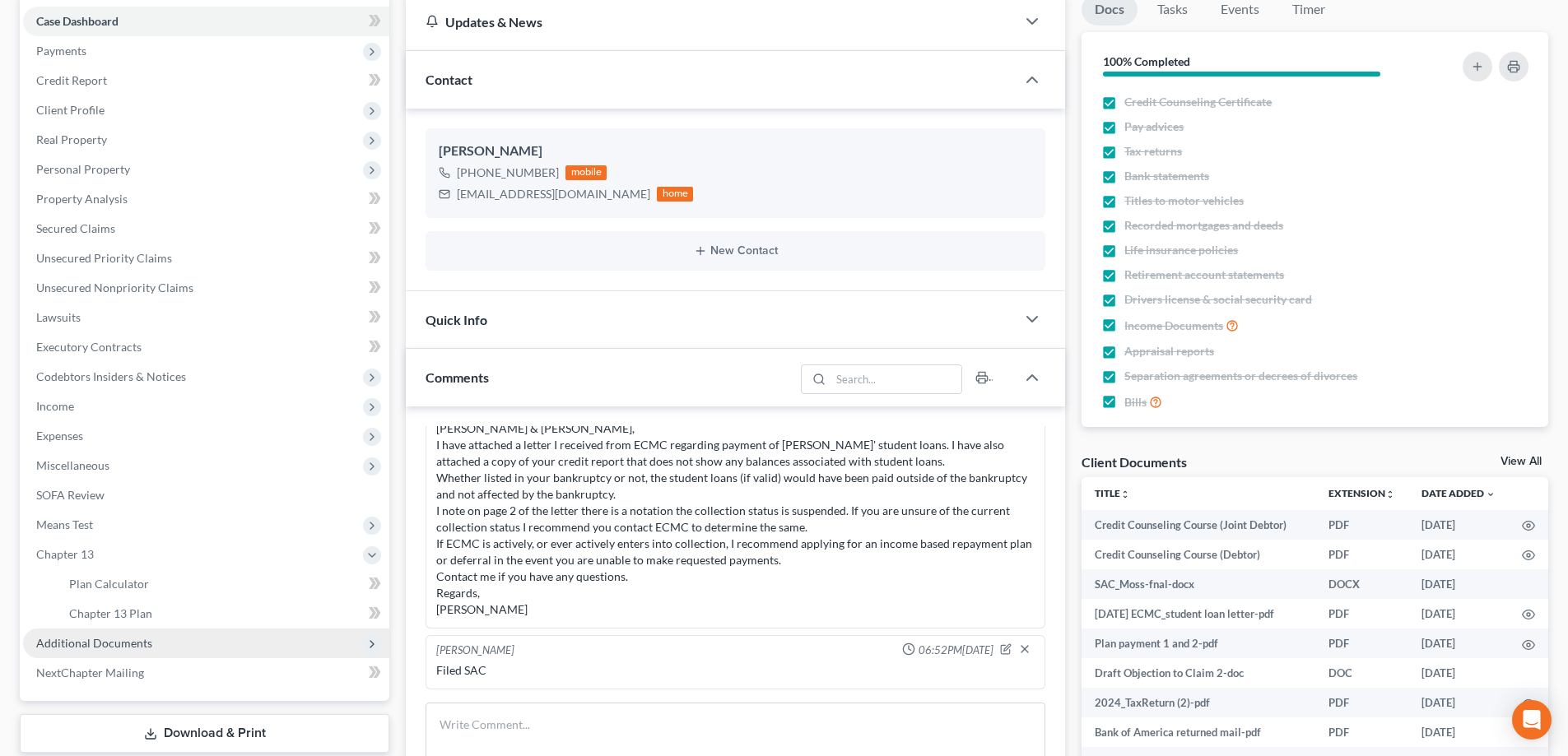
click at [126, 648] on span "Additional Documents" at bounding box center [94, 643] width 116 height 14
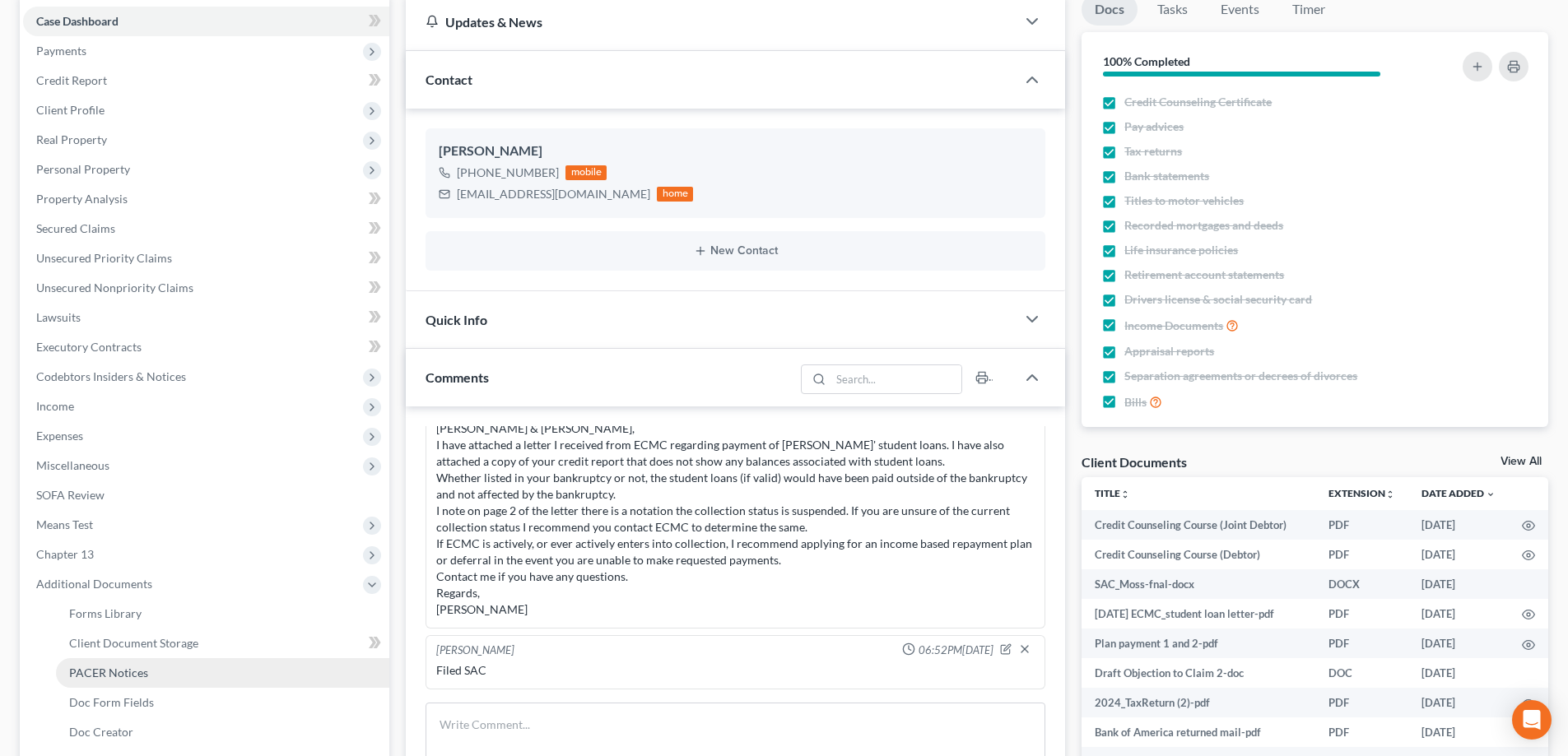
click at [134, 674] on span "PACER Notices" at bounding box center [109, 673] width 79 height 14
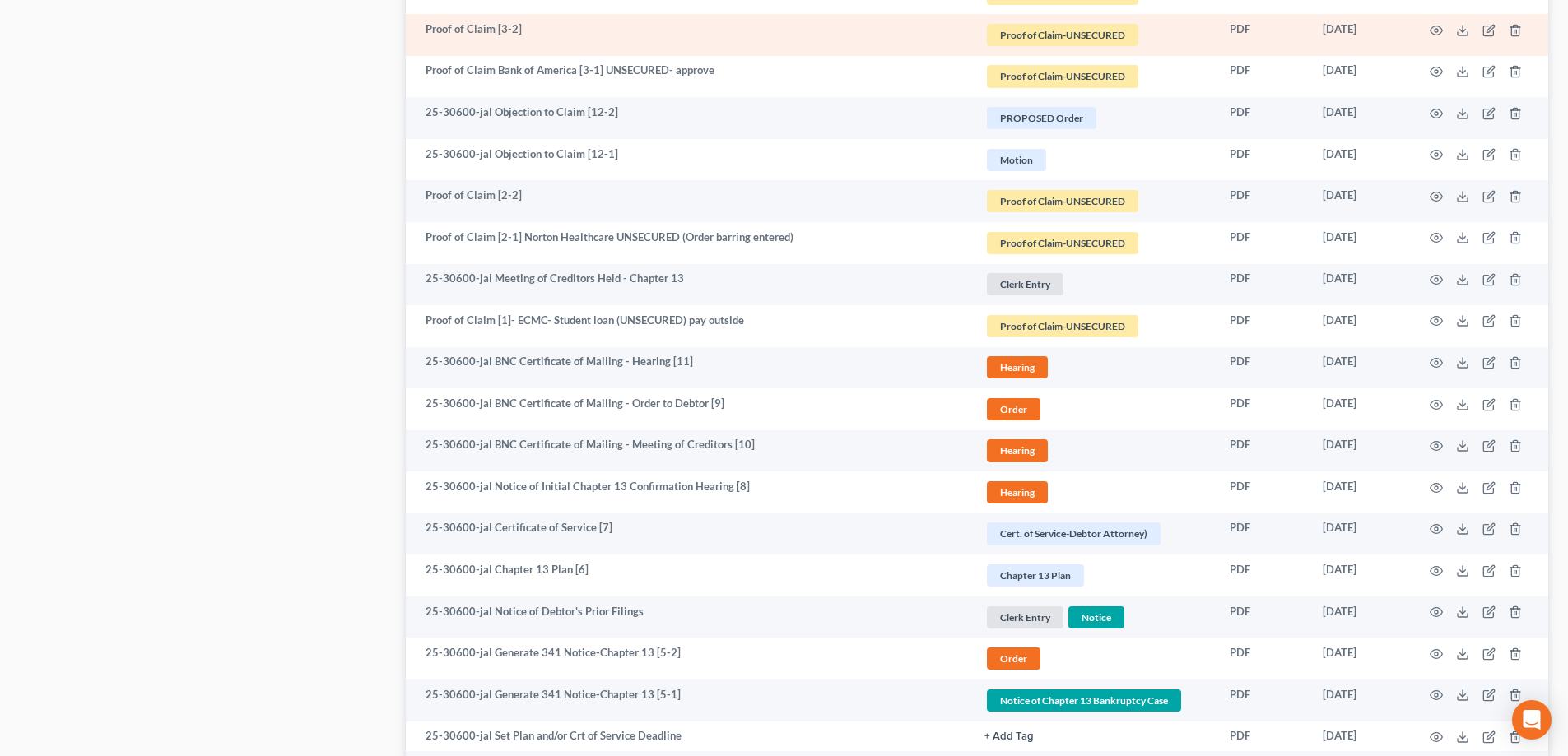
scroll to position [1070, 0]
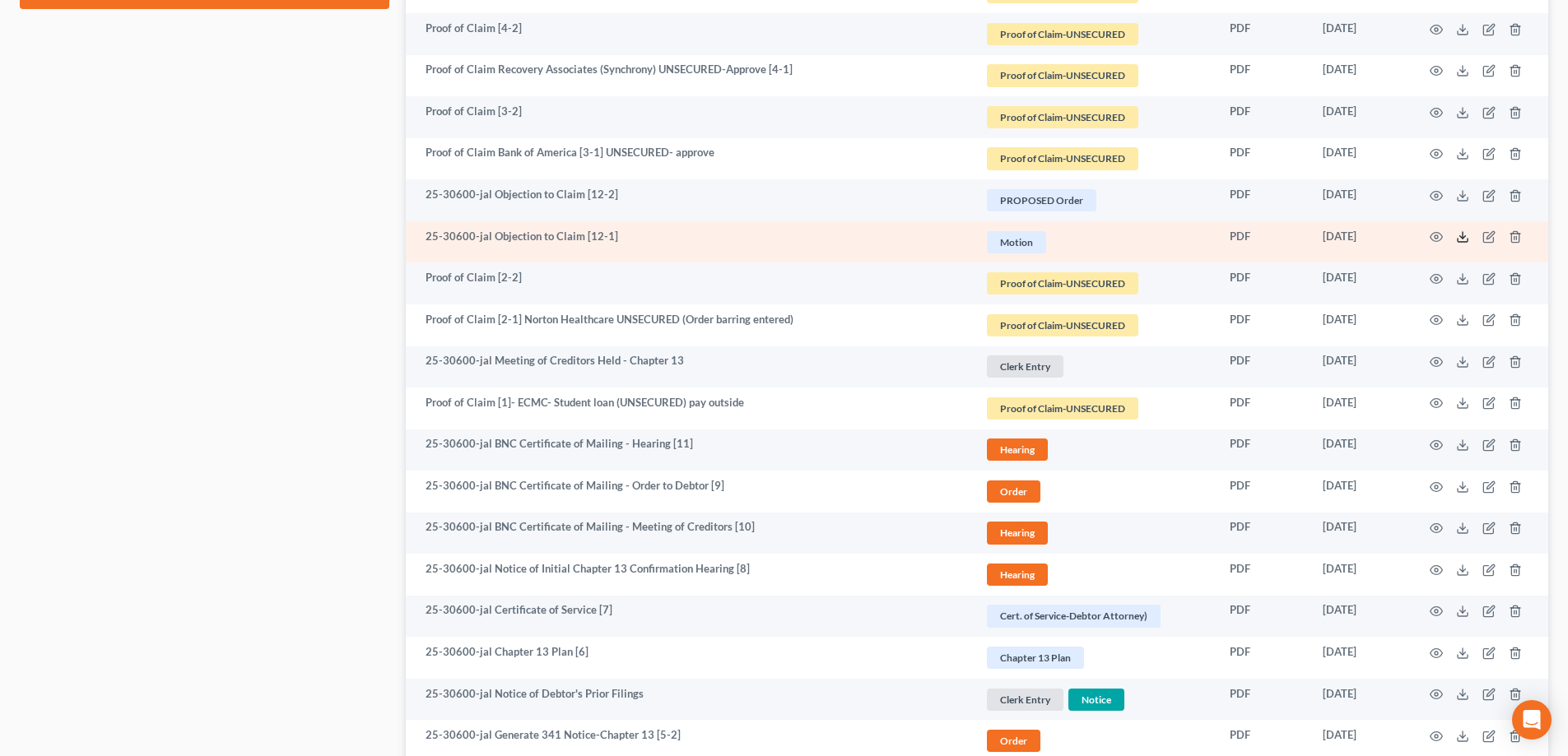
click at [1462, 237] on line at bounding box center [1462, 235] width 0 height 7
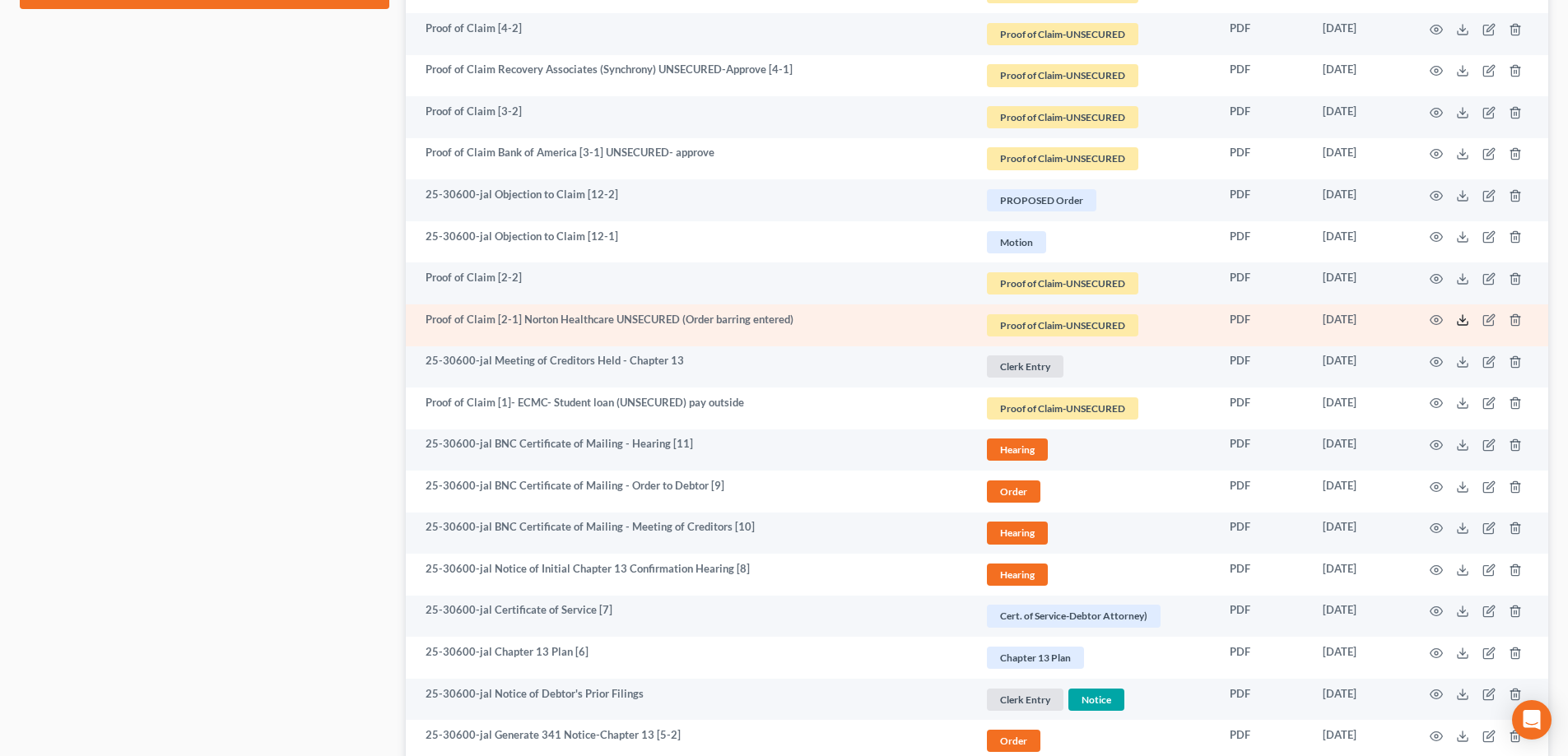
click at [1463, 322] on polyline at bounding box center [1463, 320] width 6 height 3
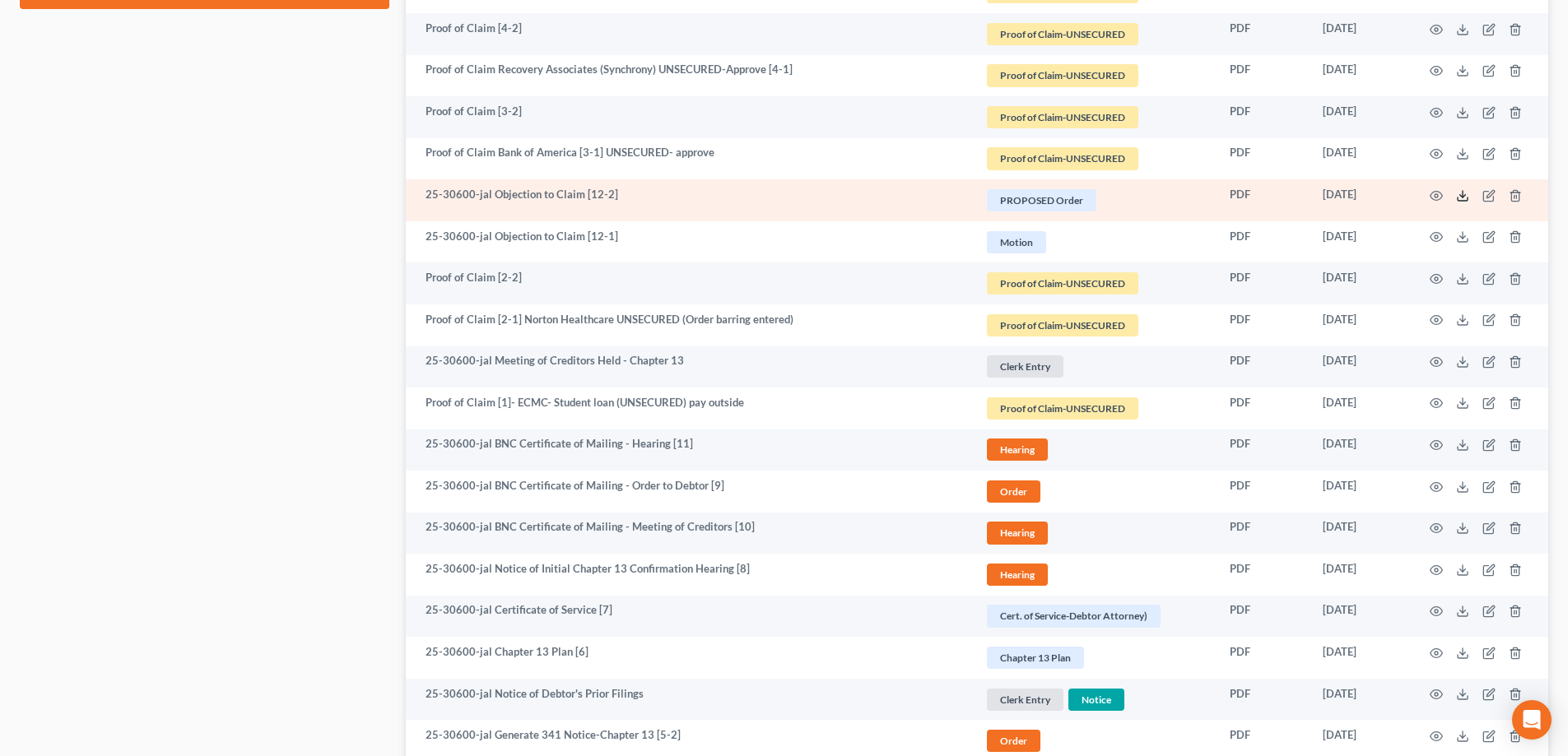
click at [1463, 202] on icon at bounding box center [1462, 196] width 13 height 13
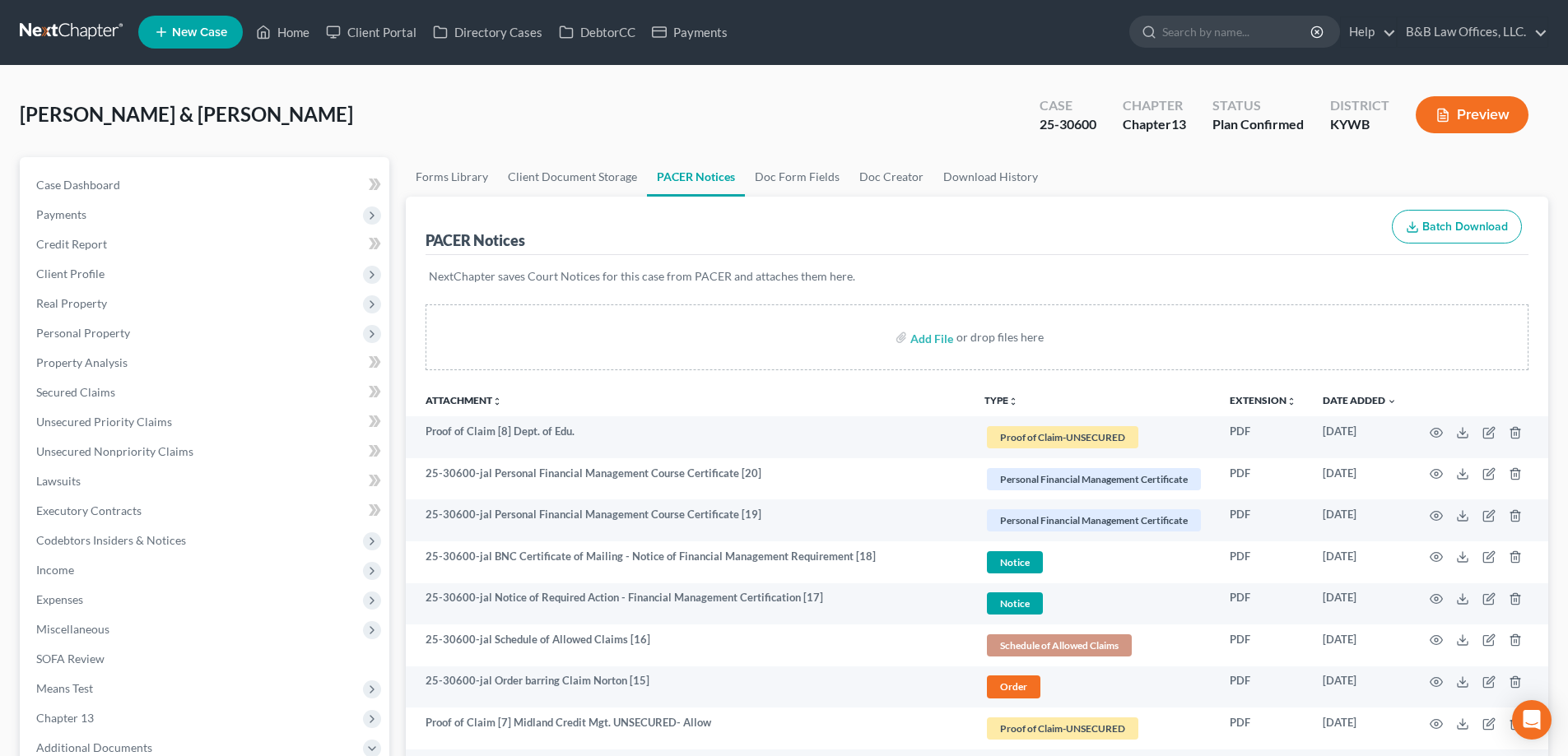
scroll to position [0, 0]
